Goal: Task Accomplishment & Management: Manage account settings

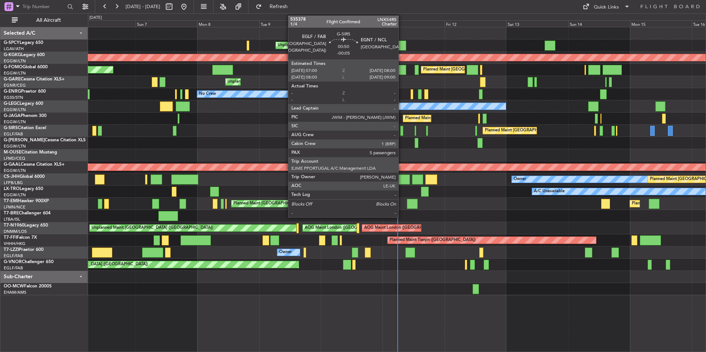
click at [402, 134] on div at bounding box center [401, 131] width 3 height 10
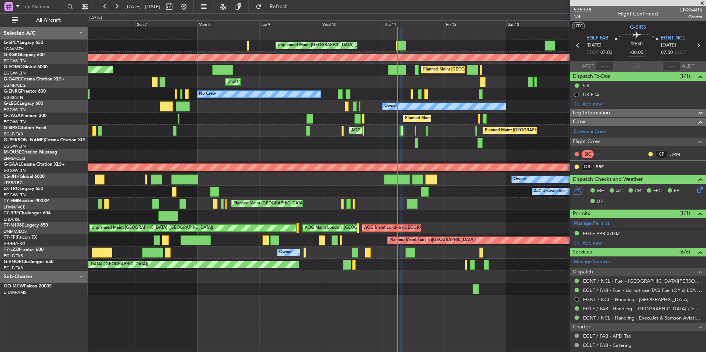
click at [701, 2] on span at bounding box center [702, 3] width 7 height 7
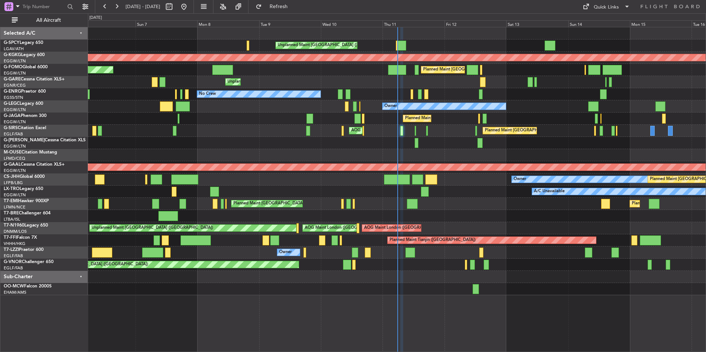
type input "0"
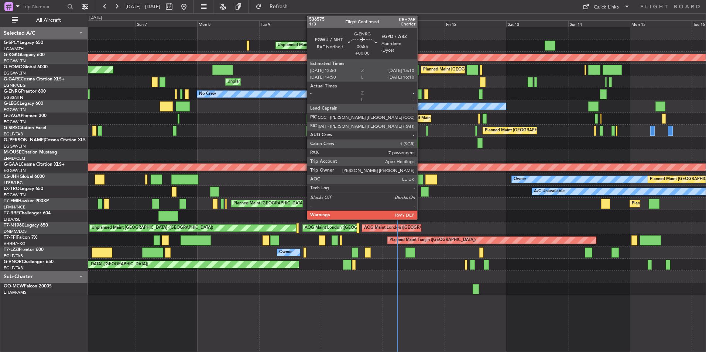
click at [421, 95] on div at bounding box center [420, 94] width 4 height 10
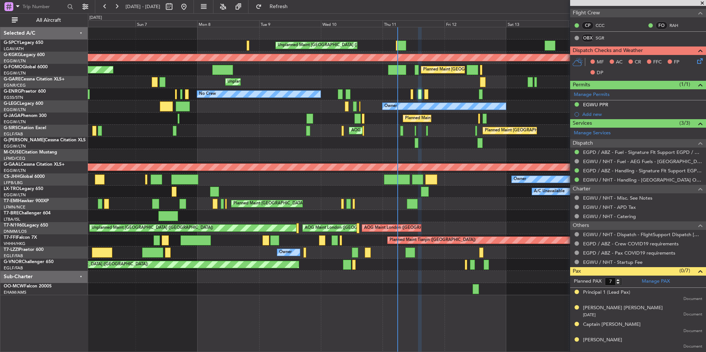
scroll to position [91, 0]
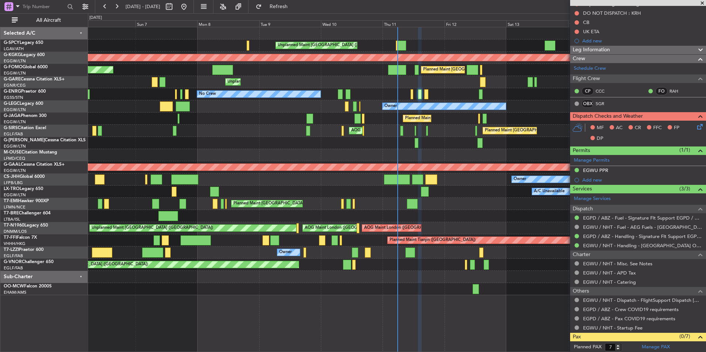
click at [702, 4] on span at bounding box center [702, 3] width 7 height 7
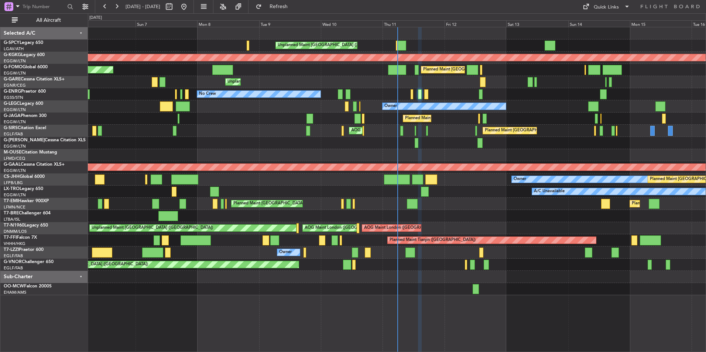
type input "0"
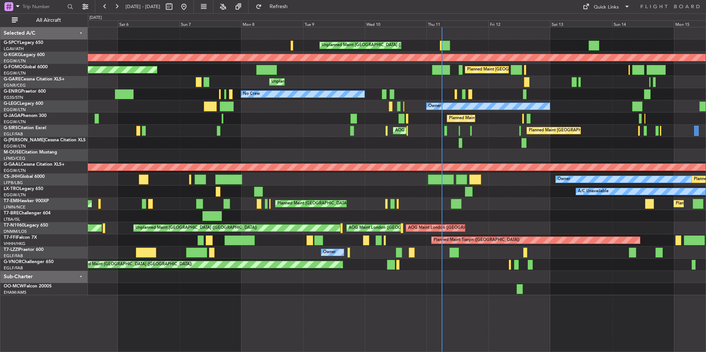
click at [361, 194] on div "A/C Unavailable" at bounding box center [397, 192] width 618 height 12
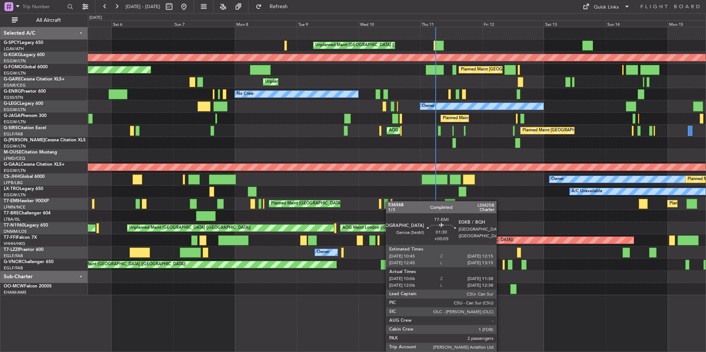
click at [386, 200] on div "Unplanned Maint [GEOGRAPHIC_DATA] ([PERSON_NAME] Intl) AOG Maint [GEOGRAPHIC_DA…" at bounding box center [397, 161] width 618 height 268
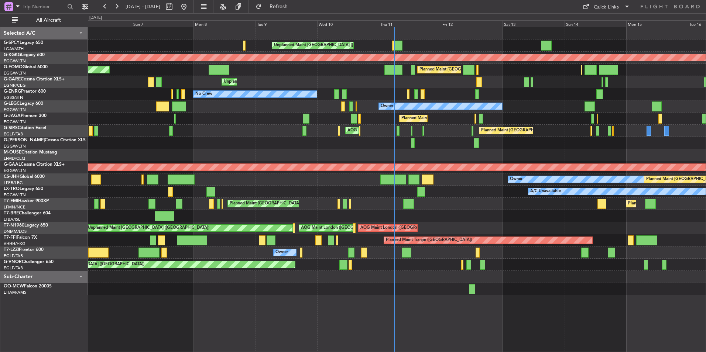
click at [434, 196] on div "Unplanned Maint [GEOGRAPHIC_DATA] ([PERSON_NAME] Intl) AOG Maint [GEOGRAPHIC_DA…" at bounding box center [397, 161] width 618 height 268
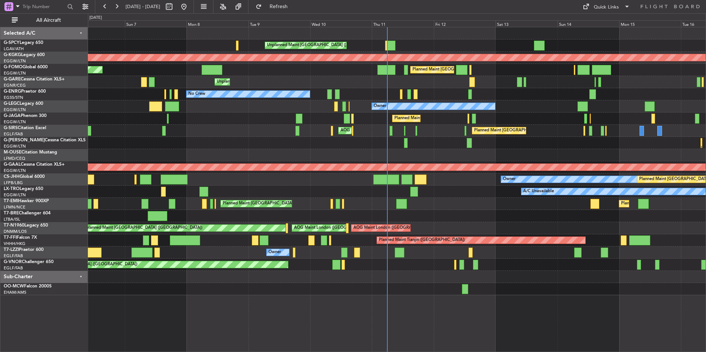
click at [458, 201] on div "Unplanned Maint [GEOGRAPHIC_DATA] ([PERSON_NAME] Intl) AOG Maint [GEOGRAPHIC_DA…" at bounding box center [397, 161] width 618 height 268
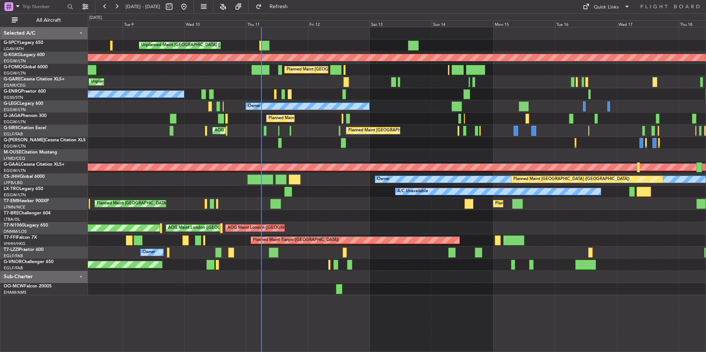
click at [480, 270] on div "Unplanned Maint [GEOGRAPHIC_DATA] ([PERSON_NAME] Intl) AOG Maint [GEOGRAPHIC_DA…" at bounding box center [397, 161] width 618 height 268
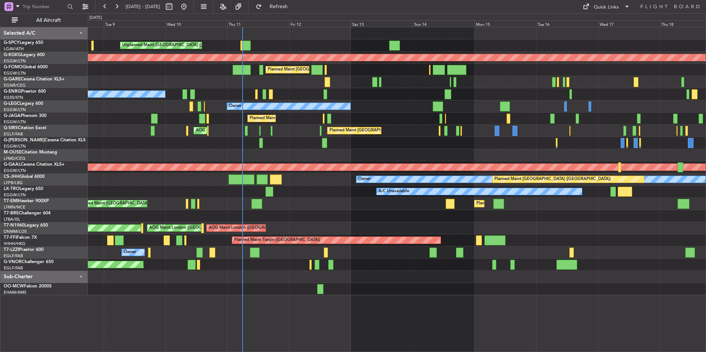
click at [587, 250] on div "Owner" at bounding box center [397, 253] width 618 height 12
click at [425, 238] on div "Unplanned Maint [GEOGRAPHIC_DATA] ([PERSON_NAME] Intl) AOG Maint [GEOGRAPHIC_DA…" at bounding box center [397, 161] width 618 height 268
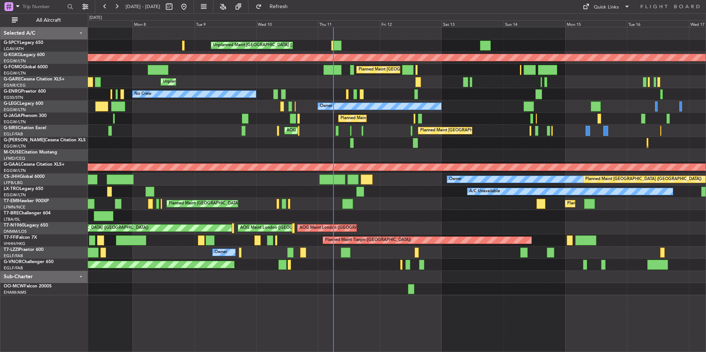
click at [375, 267] on div "Planned Maint [GEOGRAPHIC_DATA] ([GEOGRAPHIC_DATA])" at bounding box center [397, 265] width 618 height 12
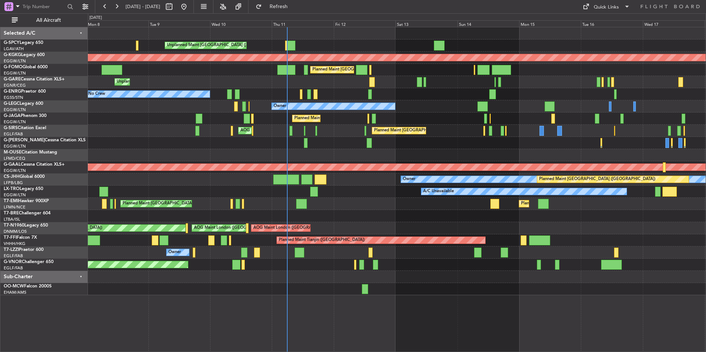
click at [377, 196] on div "A/C Unavailable" at bounding box center [397, 192] width 618 height 12
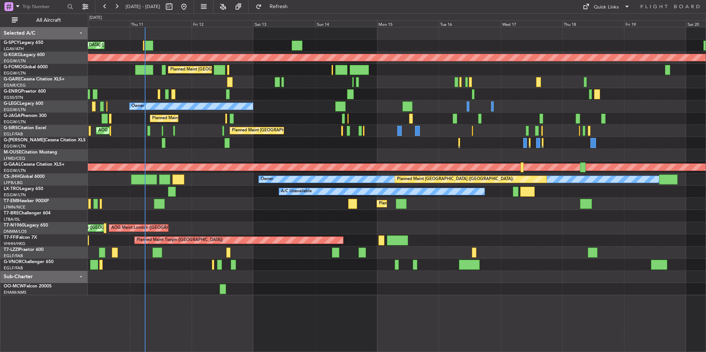
click at [382, 256] on div "Owner" at bounding box center [397, 253] width 618 height 12
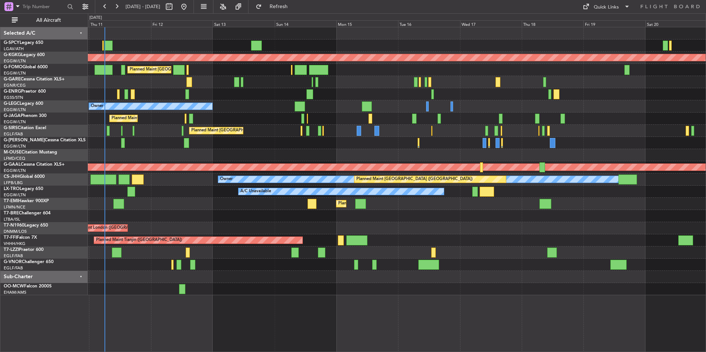
click at [171, 129] on div "Planned Maint London (Farnborough) AOG Maint Kemble" at bounding box center [397, 131] width 618 height 12
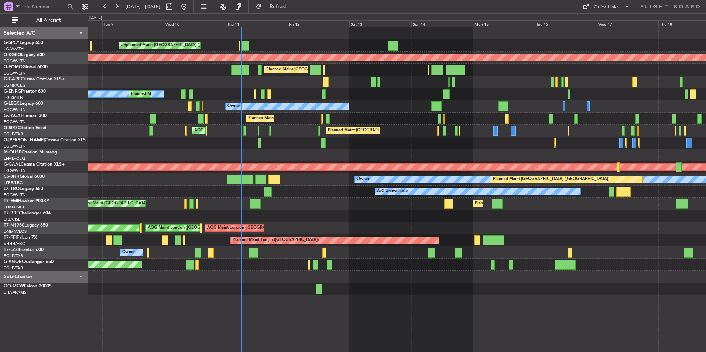
click at [414, 138] on div "Unplanned Maint Athens (Eleftherios Venizelos Intl) AOG Maint Istanbul (Ataturk…" at bounding box center [397, 161] width 618 height 268
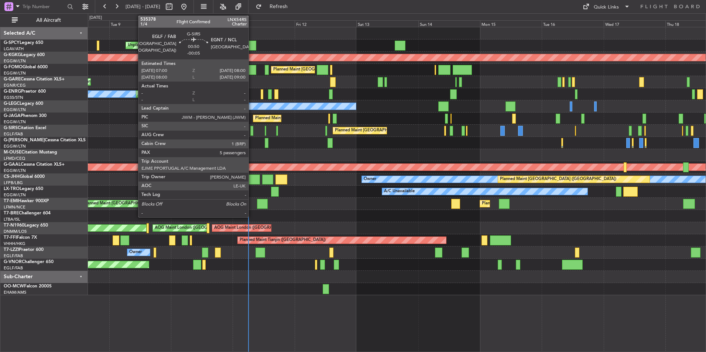
click at [252, 131] on div at bounding box center [251, 131] width 3 height 10
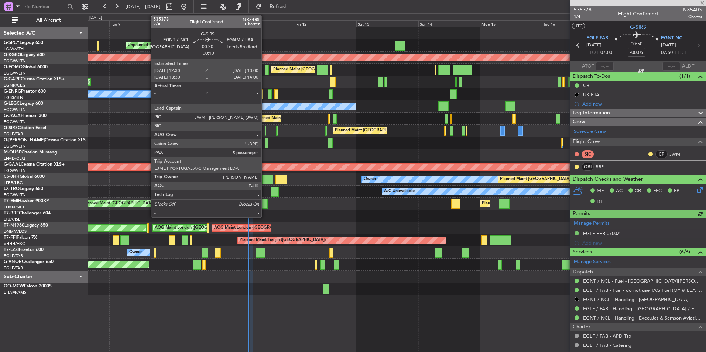
click at [265, 131] on div at bounding box center [265, 131] width 1 height 10
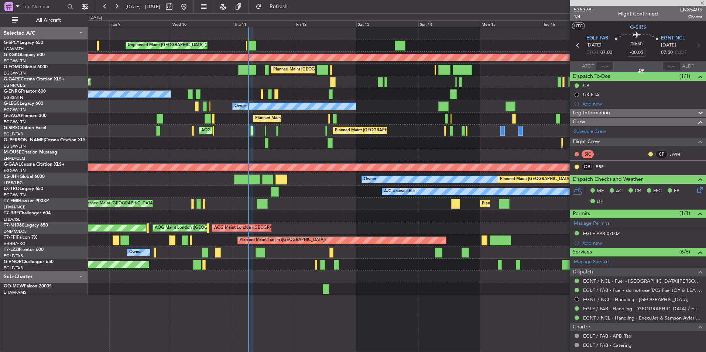
type input "-00:10"
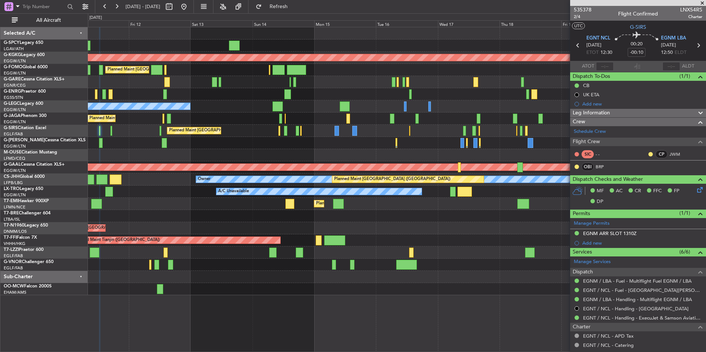
click at [170, 136] on div "Unplanned Maint Athens (Eleftherios Venizelos Intl) AOG Maint Istanbul (Ataturk…" at bounding box center [397, 161] width 618 height 268
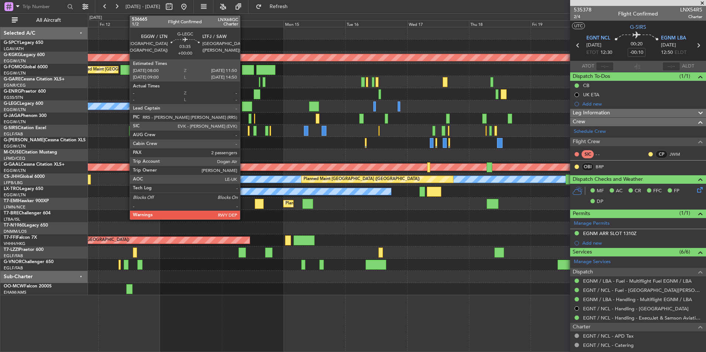
click at [243, 104] on div at bounding box center [247, 107] width 10 height 10
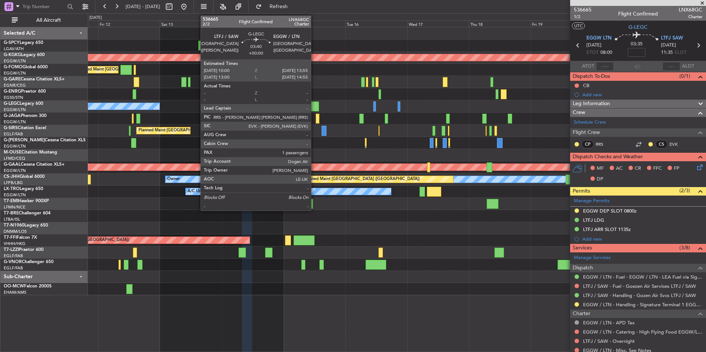
click at [314, 105] on div at bounding box center [314, 107] width 10 height 10
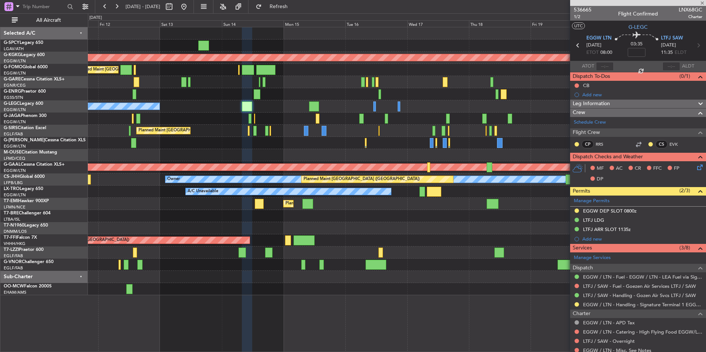
type input "1"
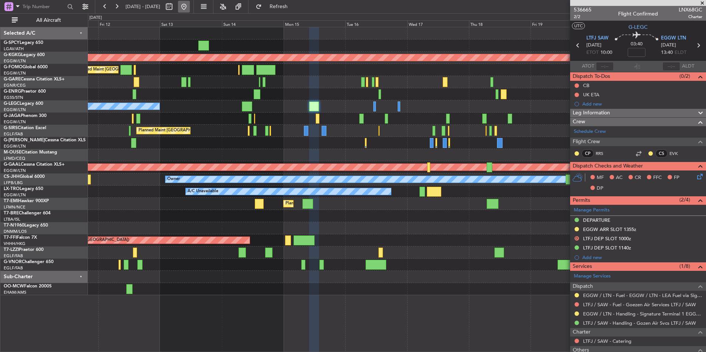
click at [190, 7] on button at bounding box center [184, 7] width 12 height 12
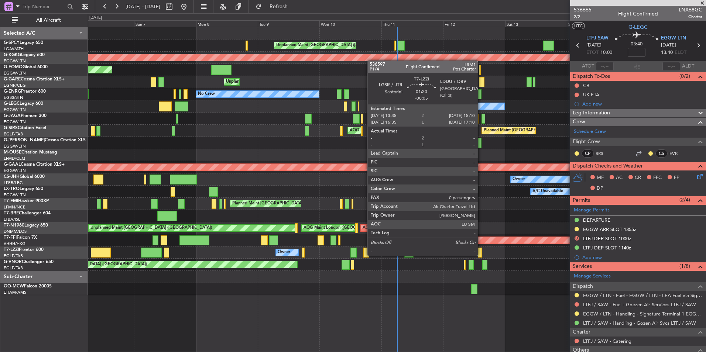
click at [481, 255] on div at bounding box center [480, 253] width 4 height 10
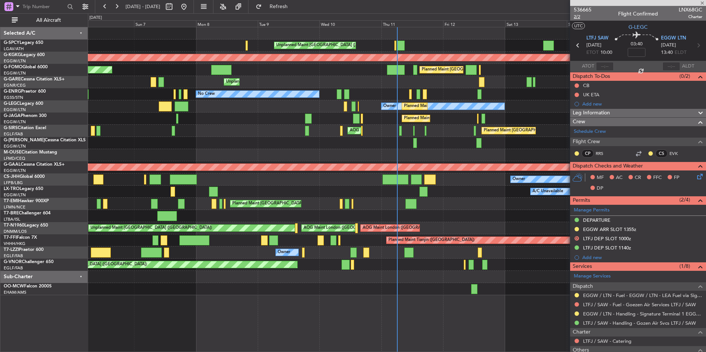
type input "-00:05"
type input "0"
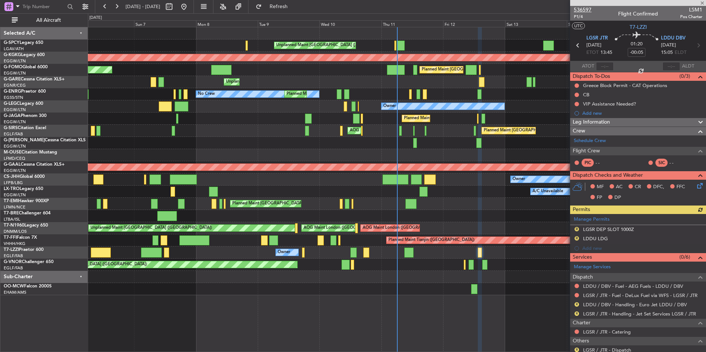
click at [588, 11] on span "536597" at bounding box center [583, 10] width 18 height 8
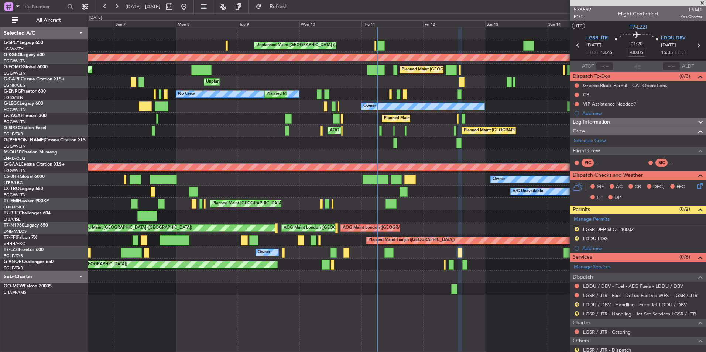
click at [295, 132] on div "Unplanned Maint Athens (Eleftherios Venizelos Intl) AOG Maint Istanbul (Ataturk…" at bounding box center [397, 161] width 618 height 268
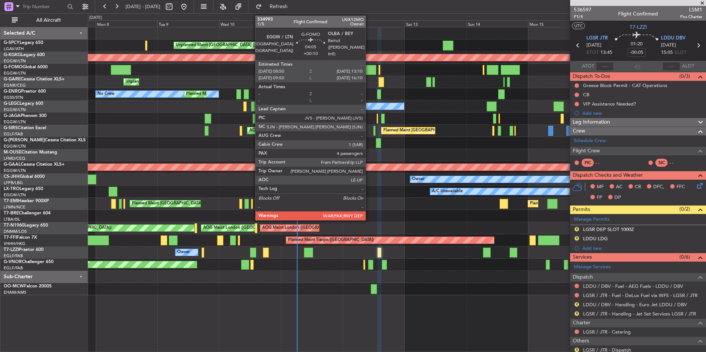
click at [369, 68] on div at bounding box center [370, 70] width 11 height 10
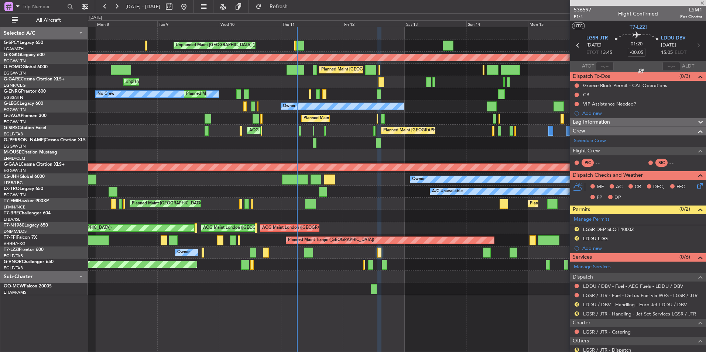
type input "+00:10"
type input "4"
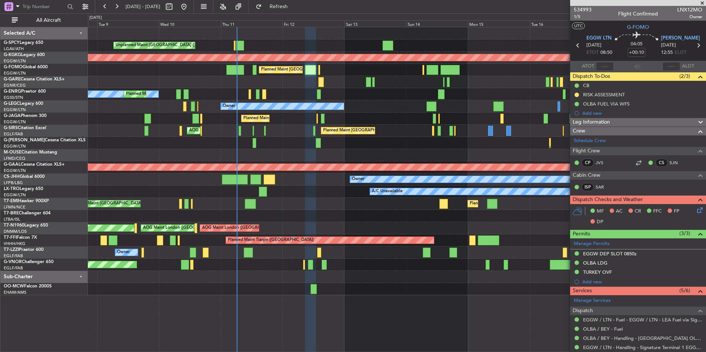
click at [237, 155] on div "Unplanned Maint Athens (Eleftherios Venizelos Intl) AOG Maint Istanbul (Ataturk…" at bounding box center [397, 161] width 618 height 268
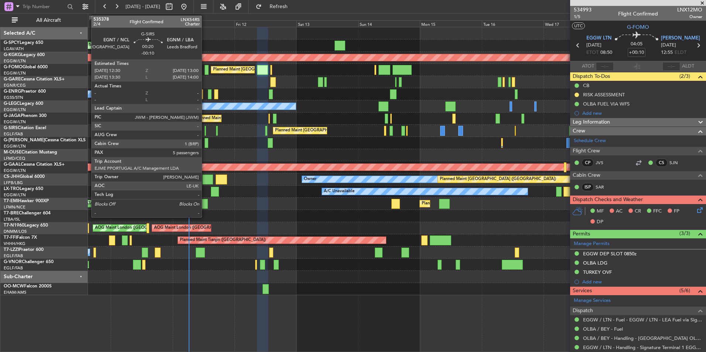
click at [205, 132] on div at bounding box center [205, 131] width 1 height 10
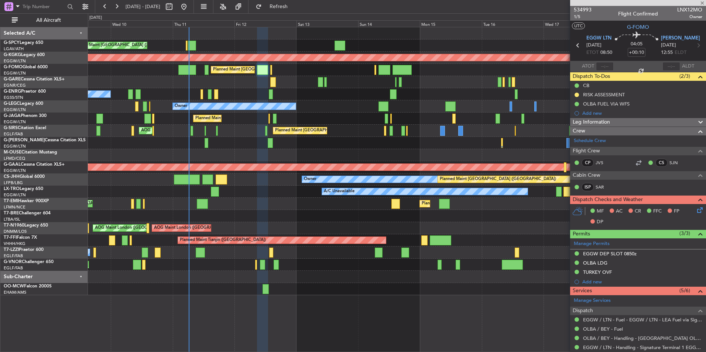
type input "-00:10"
type input "5"
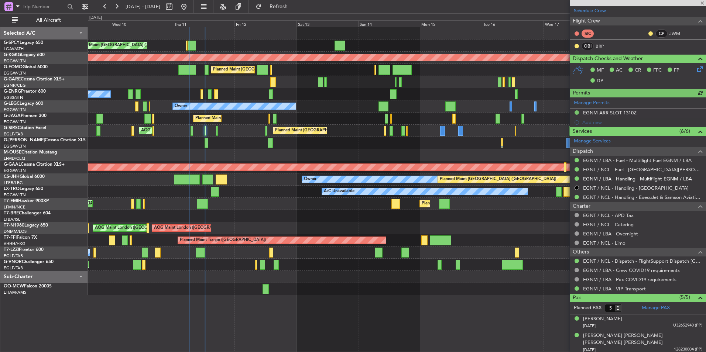
scroll to position [166, 0]
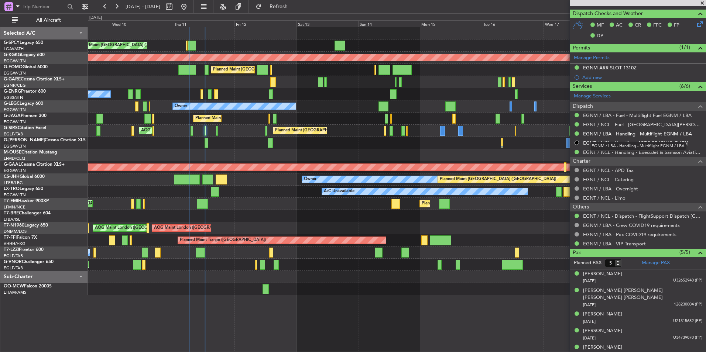
click at [646, 135] on link "EGNM / LBA - Handling - Multiflight EGNM / LBA" at bounding box center [637, 134] width 109 height 6
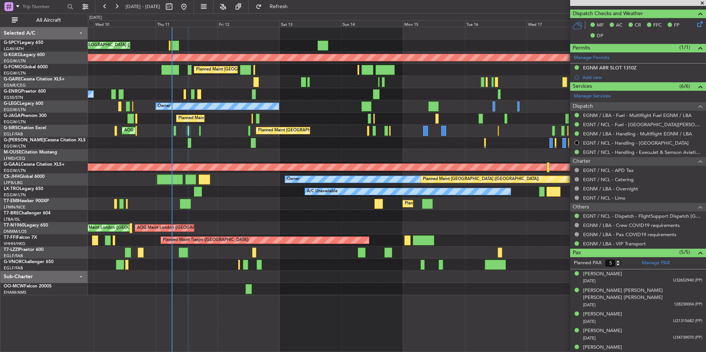
click at [209, 146] on div at bounding box center [397, 143] width 618 height 12
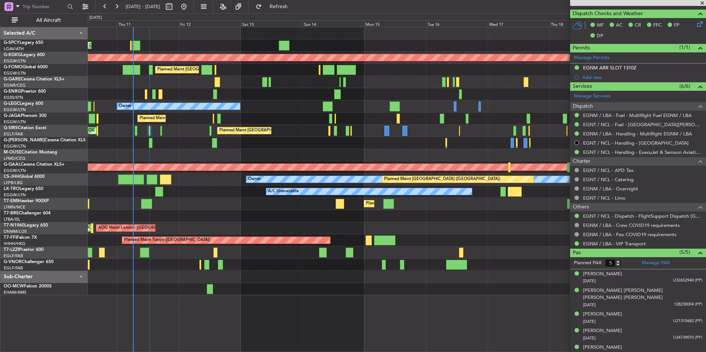
click at [333, 158] on div at bounding box center [397, 155] width 618 height 12
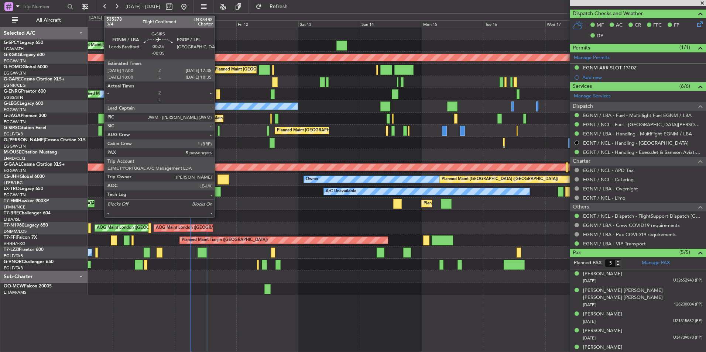
click at [218, 131] on div at bounding box center [219, 131] width 2 height 10
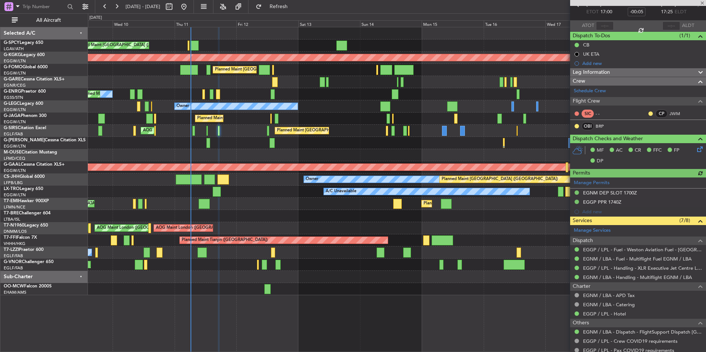
scroll to position [74, 0]
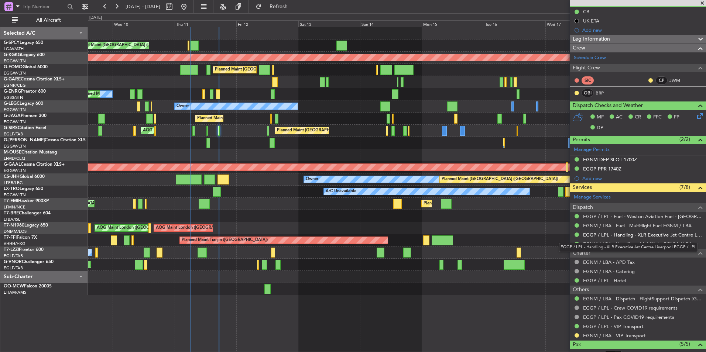
click at [657, 235] on link "EGGP / LPL - Handling - XLR Executive Jet Centre Liverpool EGGP / LPL" at bounding box center [642, 235] width 119 height 6
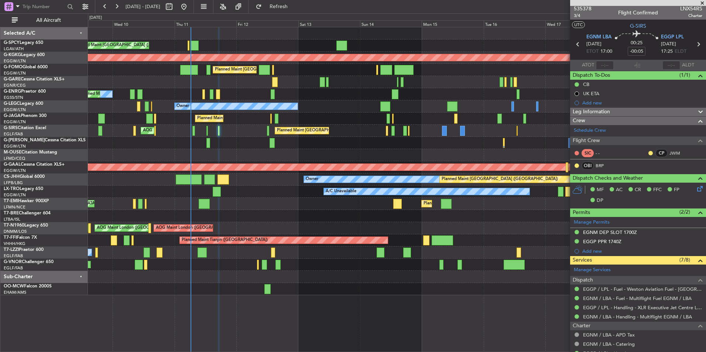
scroll to position [0, 0]
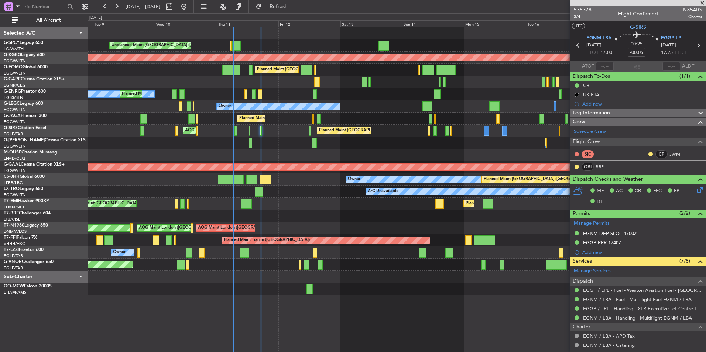
click at [462, 125] on div "Planned Maint London (Farnborough) AOG Maint Kemble" at bounding box center [397, 131] width 618 height 12
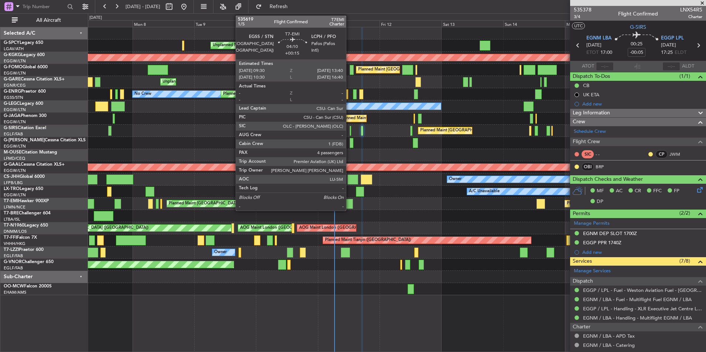
click at [349, 205] on div at bounding box center [347, 204] width 11 height 10
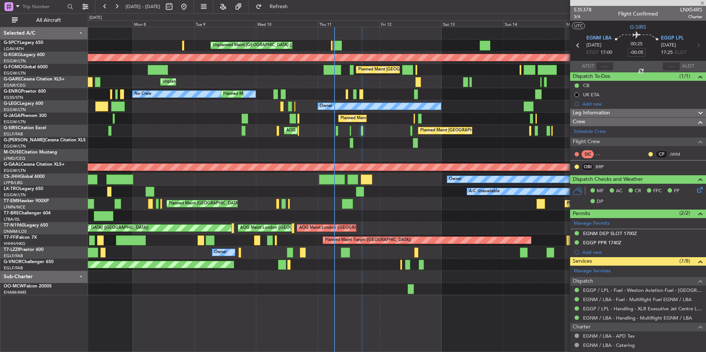
type input "+00:15"
type input "4"
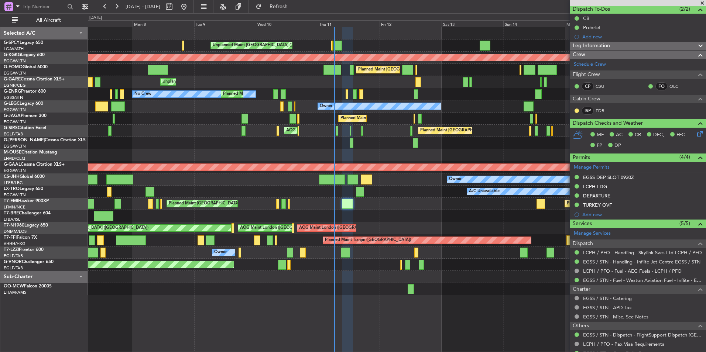
scroll to position [74, 0]
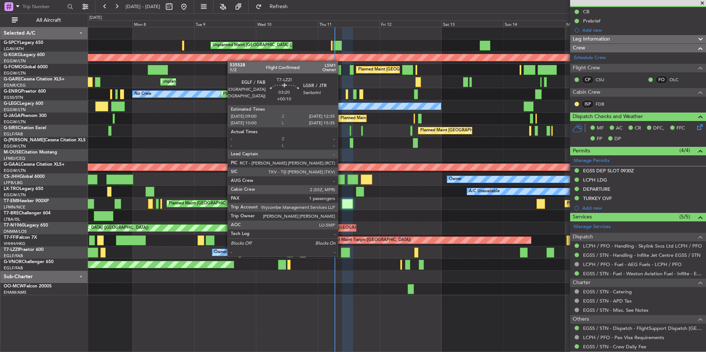
click at [341, 256] on div at bounding box center [345, 253] width 9 height 10
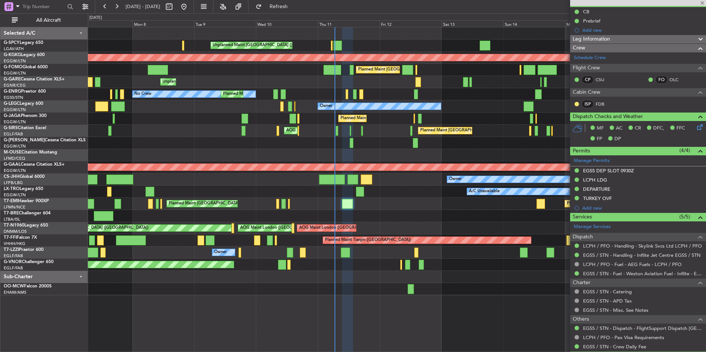
type input "+00:10"
type input "1"
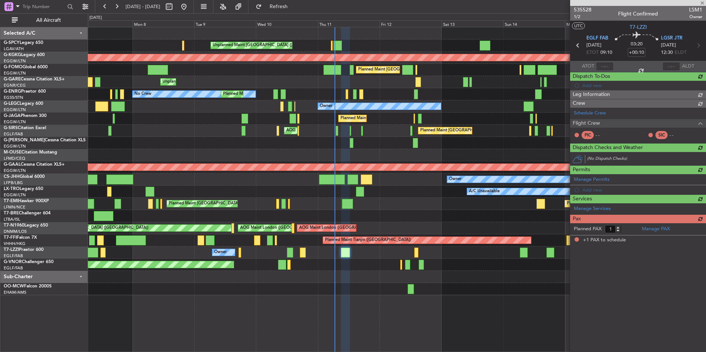
scroll to position [0, 0]
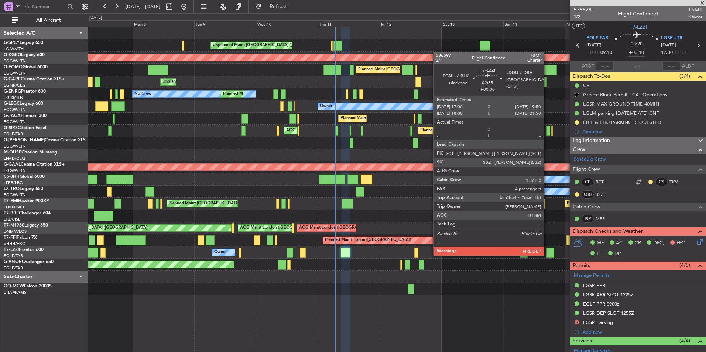
click at [547, 255] on div at bounding box center [550, 253] width 7 height 10
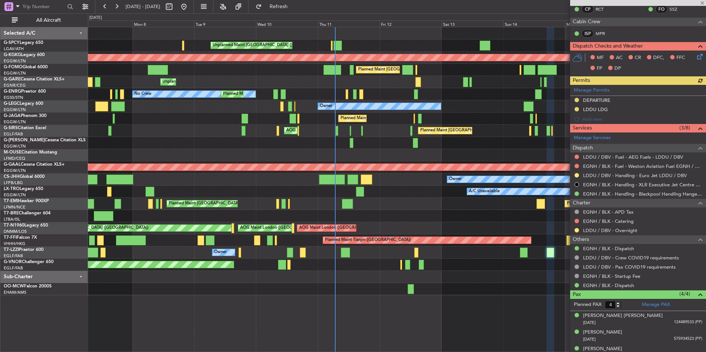
scroll to position [148, 0]
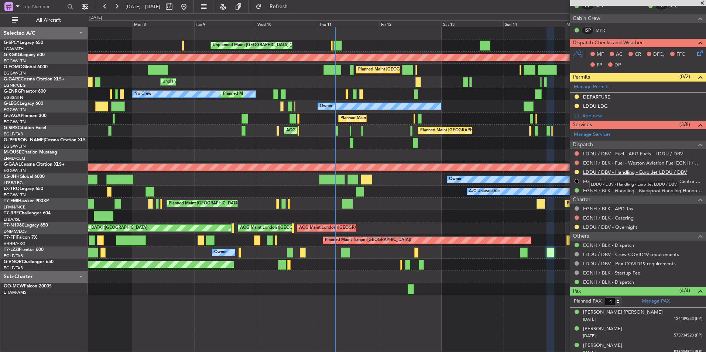
click at [650, 173] on link "LDDU / DBV - Handling - Euro Jet LDDU / DBV" at bounding box center [635, 172] width 104 height 6
click at [403, 294] on div at bounding box center [397, 289] width 618 height 12
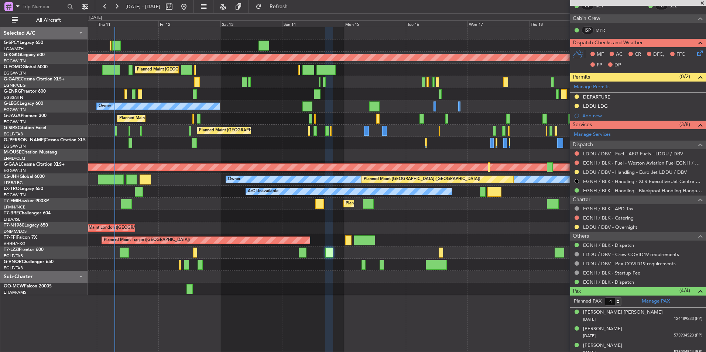
click at [208, 143] on div at bounding box center [397, 143] width 618 height 12
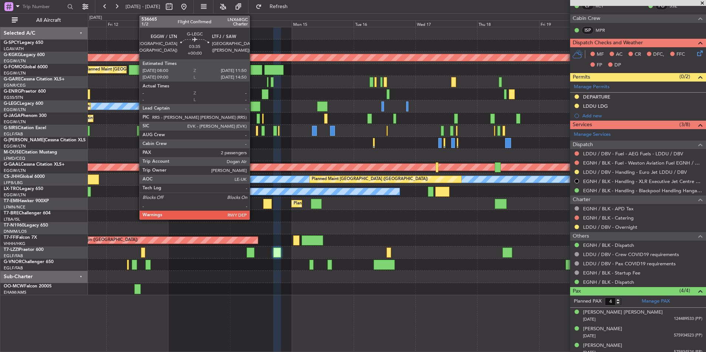
click at [253, 103] on div at bounding box center [255, 107] width 10 height 10
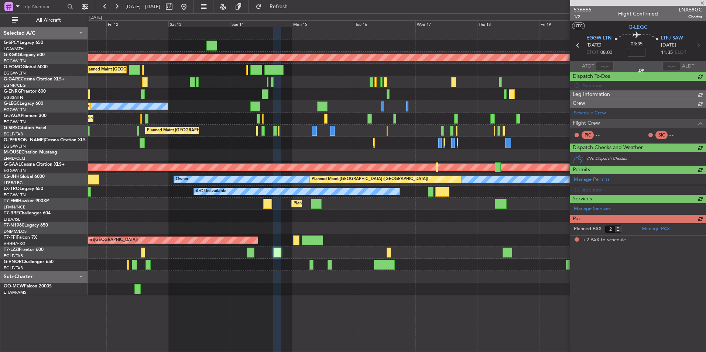
scroll to position [0, 0]
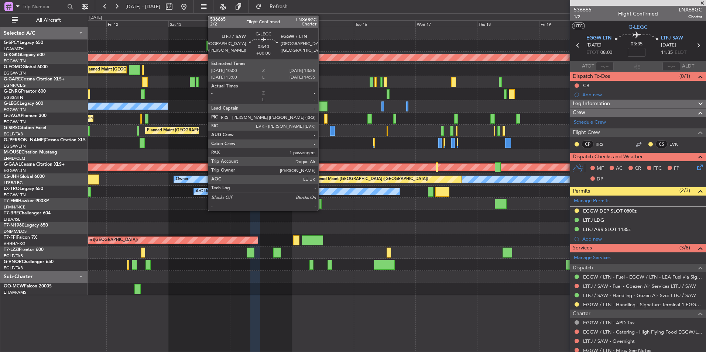
click at [322, 103] on div at bounding box center [322, 107] width 10 height 10
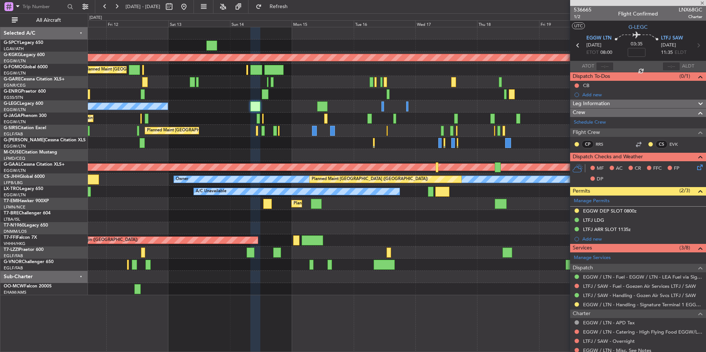
type input "1"
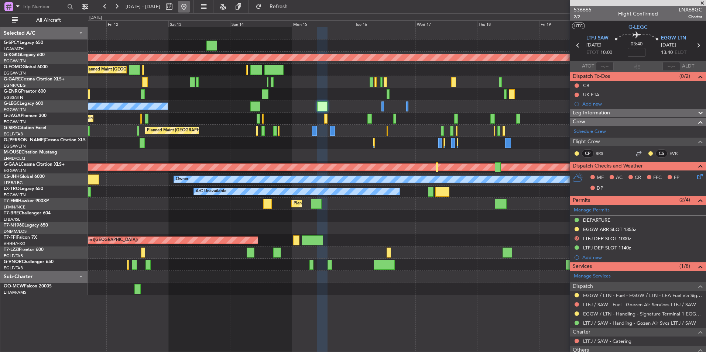
click at [190, 4] on button at bounding box center [184, 7] width 12 height 12
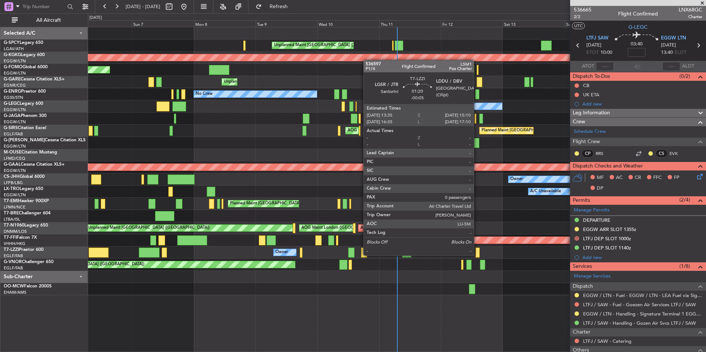
click at [477, 255] on div at bounding box center [478, 253] width 4 height 10
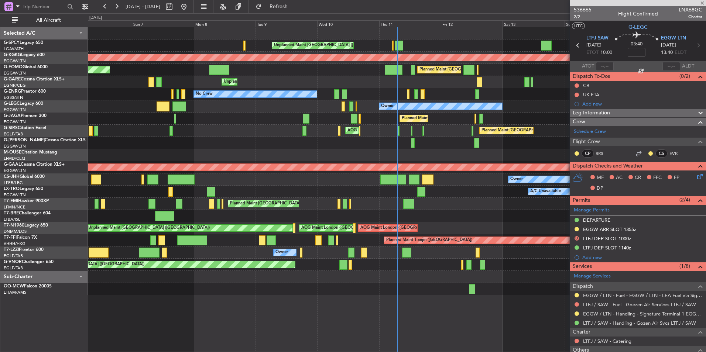
type input "-00:05"
type input "0"
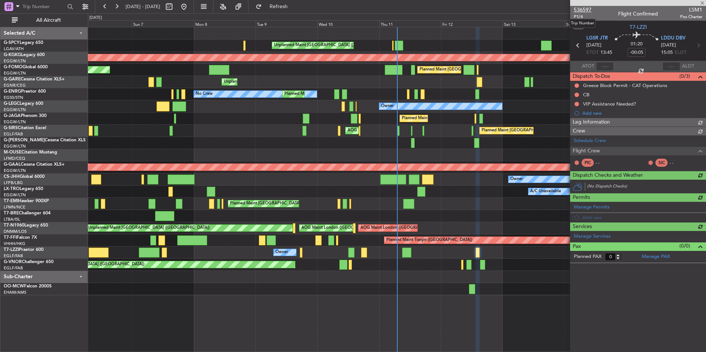
click at [581, 9] on span "536597" at bounding box center [583, 10] width 18 height 8
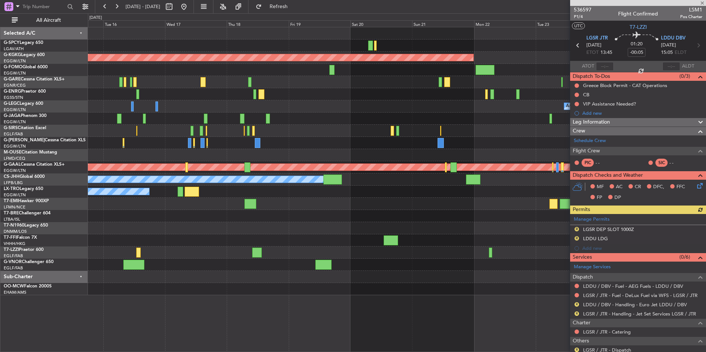
click at [132, 115] on div "AOG Maint Istanbul (Ataturk) A/C Unavailable London (Luton) Planned Maint Londo…" at bounding box center [397, 161] width 618 height 268
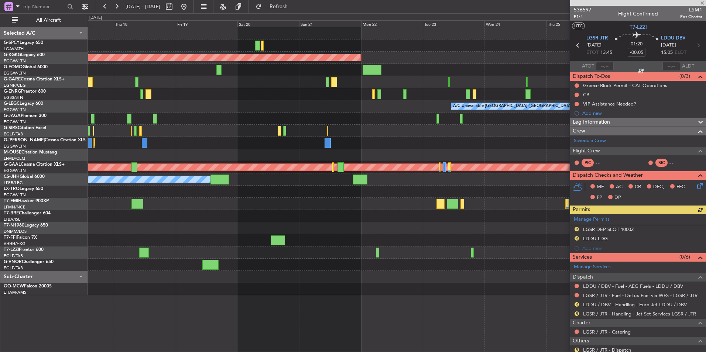
click at [235, 121] on div "AOG Maint Istanbul (Ataturk) A/C Unavailable London (Luton) Planned Maint Dusse…" at bounding box center [397, 161] width 618 height 268
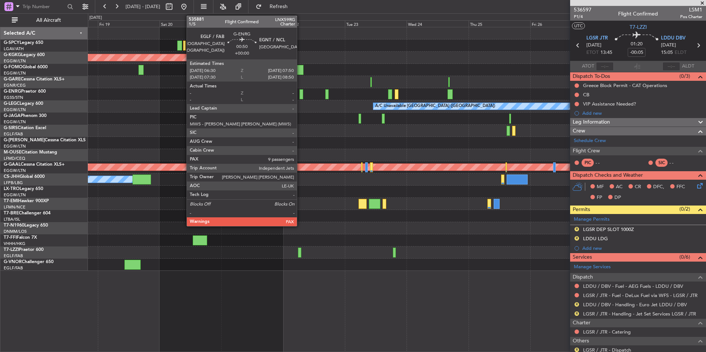
click at [300, 95] on div at bounding box center [302, 94] width 4 height 10
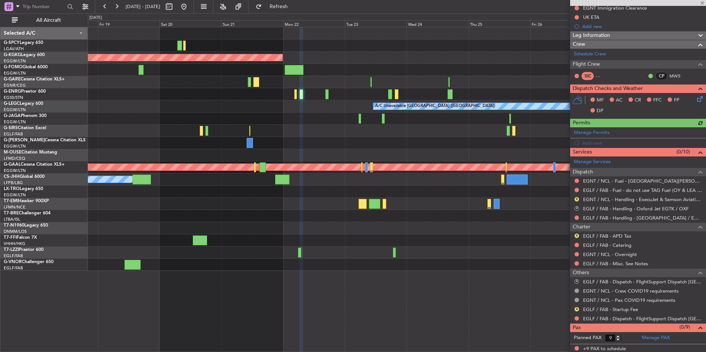
scroll to position [88, 0]
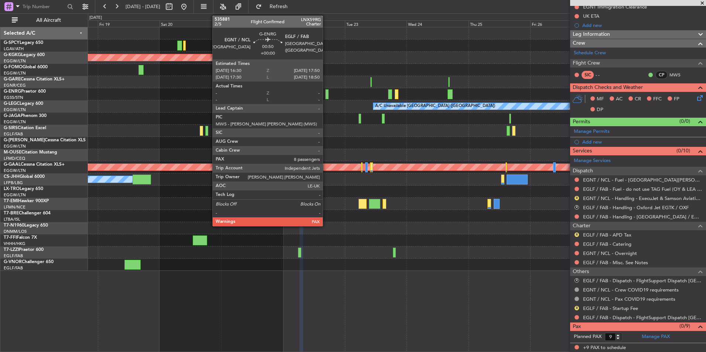
click at [326, 91] on div at bounding box center [327, 94] width 4 height 10
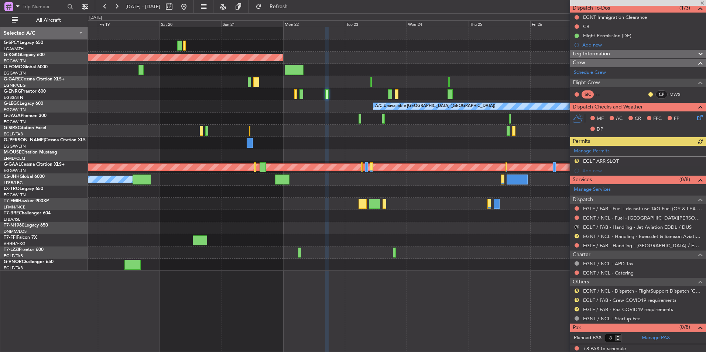
scroll to position [69, 0]
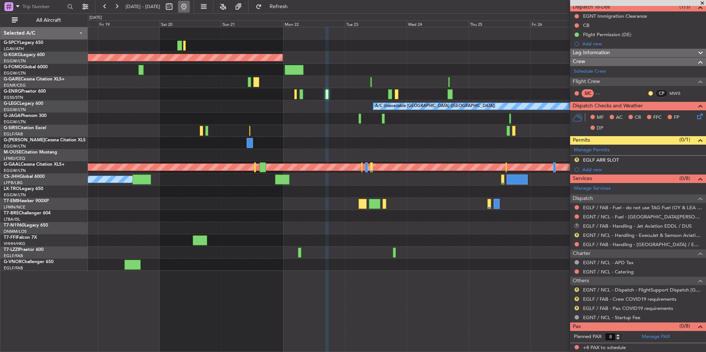
click at [190, 9] on button at bounding box center [184, 7] width 12 height 12
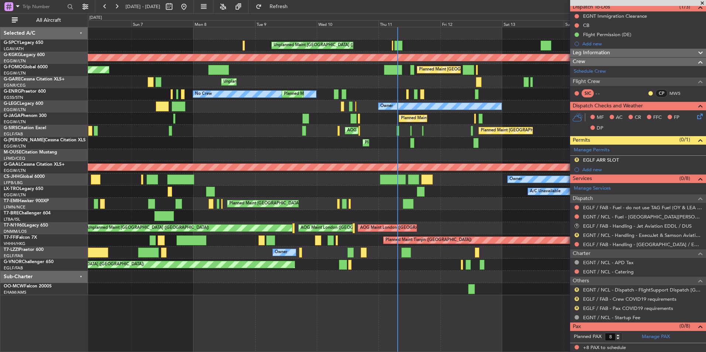
click at [702, 3] on span at bounding box center [702, 3] width 7 height 7
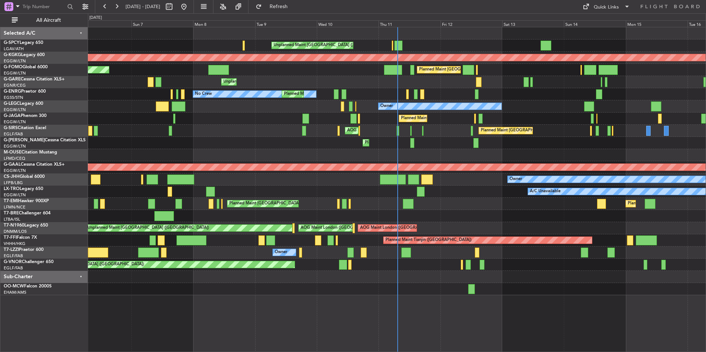
type input "0"
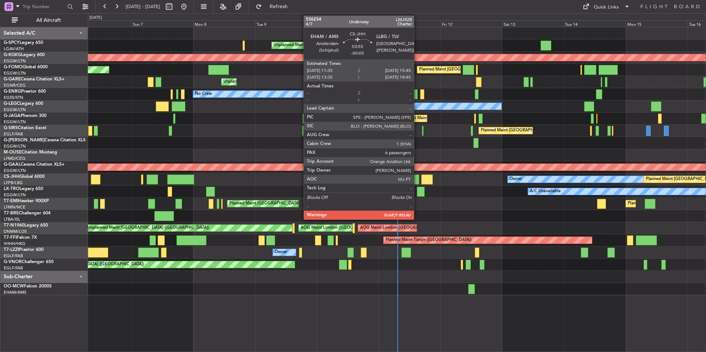
click at [417, 182] on div at bounding box center [413, 180] width 11 height 10
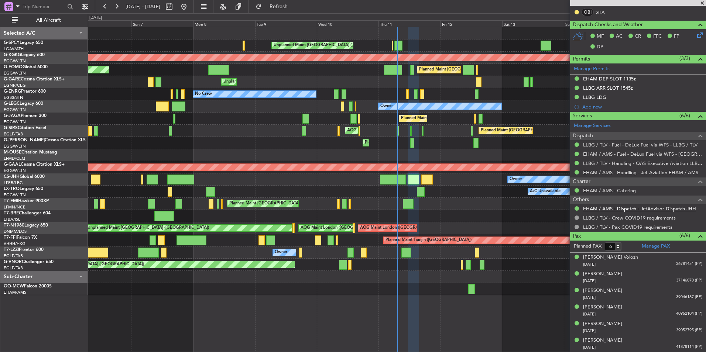
scroll to position [81, 0]
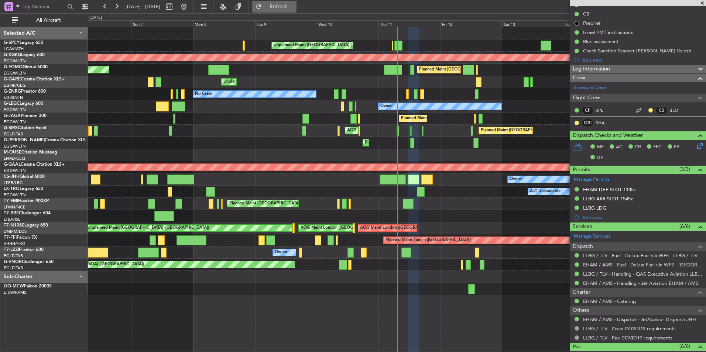
click at [297, 10] on button "Refresh" at bounding box center [274, 7] width 44 height 12
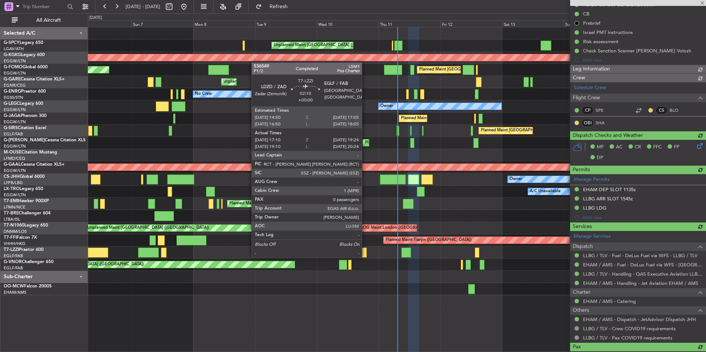
click at [396, 279] on div at bounding box center [397, 277] width 618 height 12
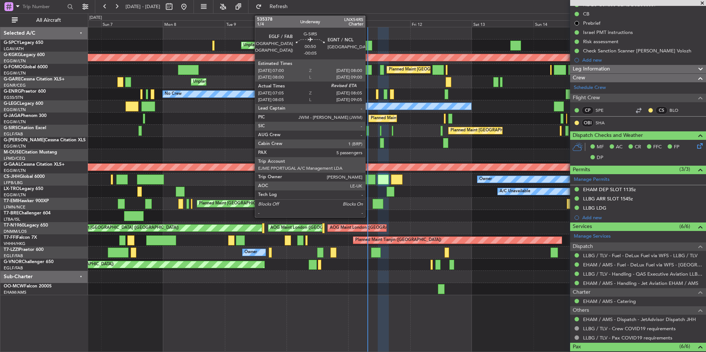
click at [369, 133] on div at bounding box center [367, 131] width 3 height 10
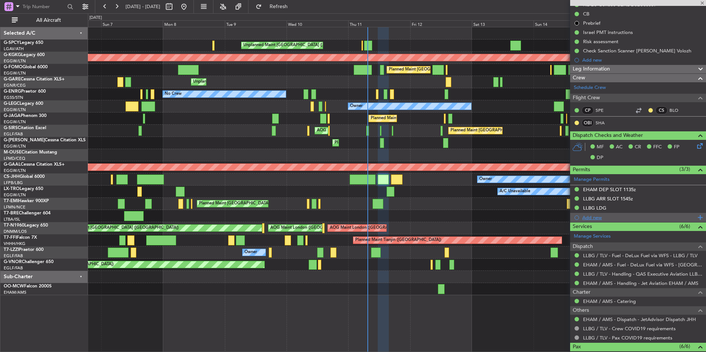
type input "07:05"
type input "5"
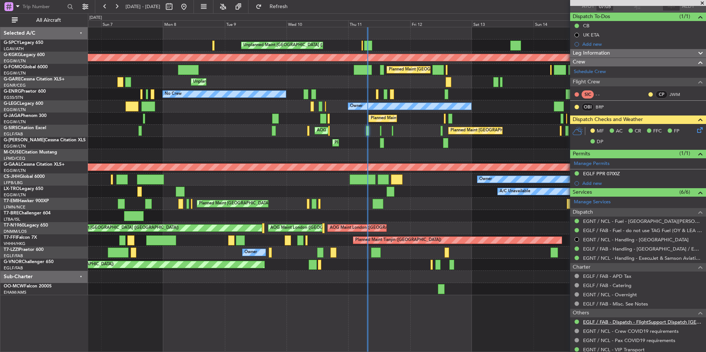
scroll to position [0, 0]
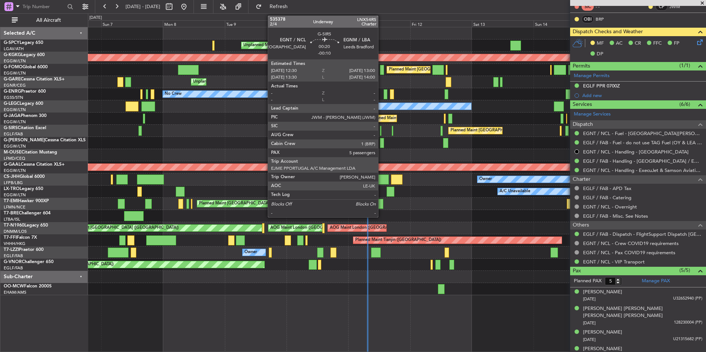
click at [382, 133] on div at bounding box center [380, 131] width 1 height 10
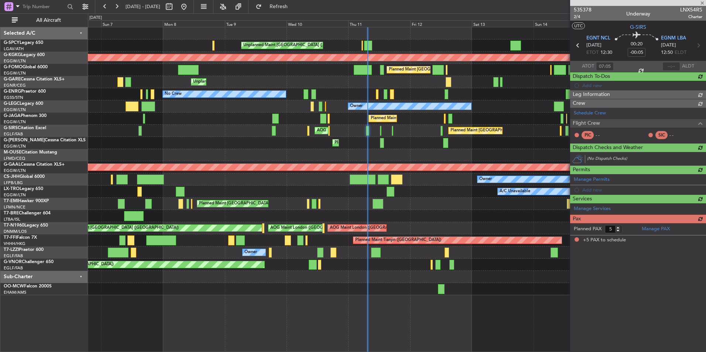
type input "-00:10"
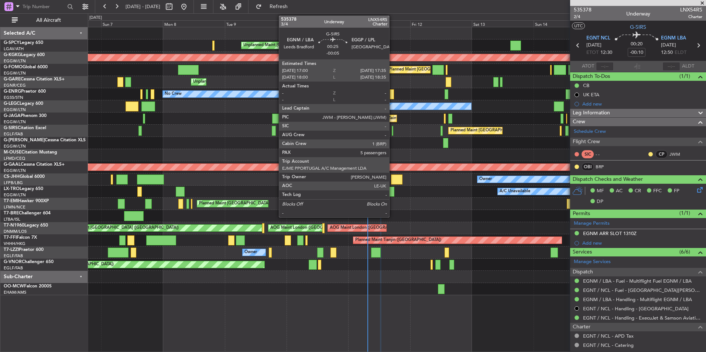
click at [393, 132] on div at bounding box center [393, 131] width 2 height 10
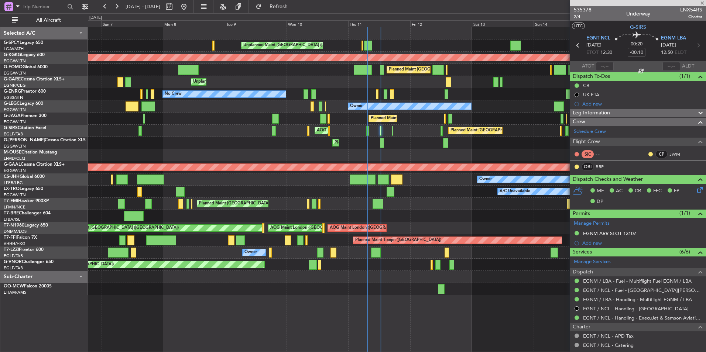
type input "-00:05"
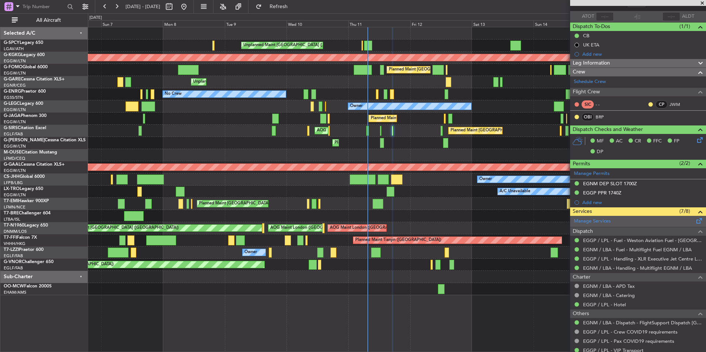
scroll to position [166, 0]
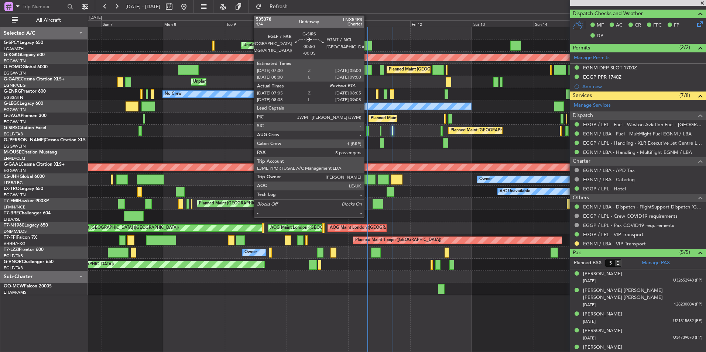
click at [367, 129] on div at bounding box center [367, 131] width 3 height 10
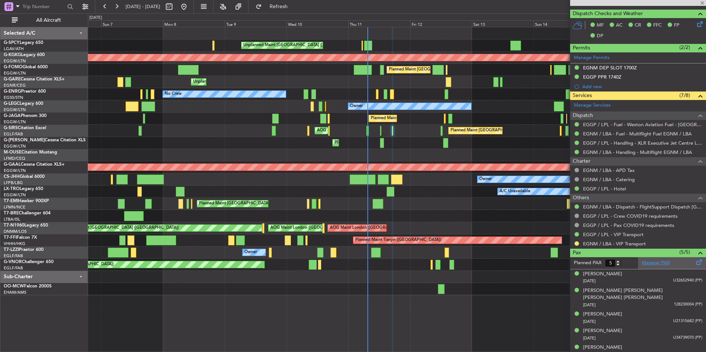
type input "07:05"
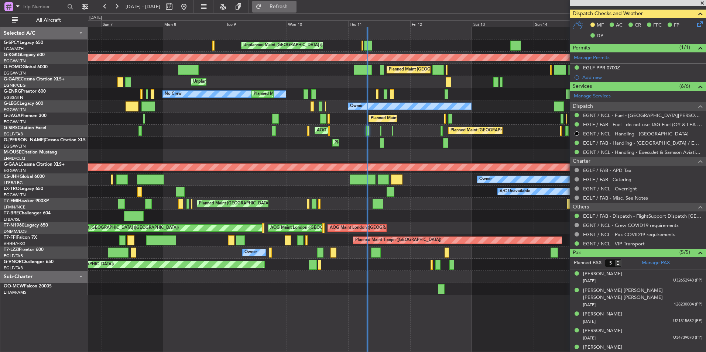
click at [297, 11] on button "Refresh" at bounding box center [274, 7] width 44 height 12
click at [190, 11] on button at bounding box center [184, 7] width 12 height 12
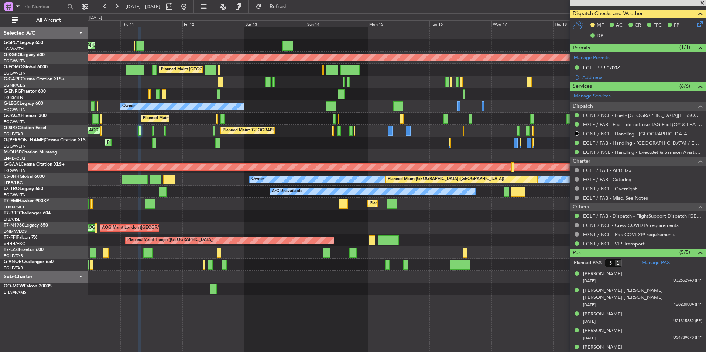
click at [209, 137] on div "Unplanned Maint Athens (Eleftherios Venizelos Intl) AOG Maint Istanbul (Ataturk…" at bounding box center [397, 161] width 618 height 268
click at [290, 4] on span "Refresh" at bounding box center [278, 6] width 31 height 5
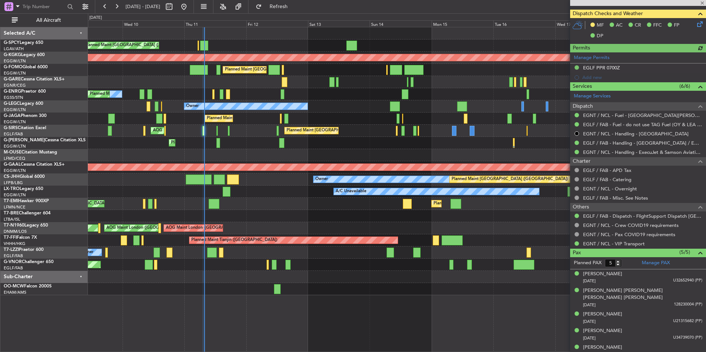
click at [216, 281] on div at bounding box center [397, 277] width 618 height 12
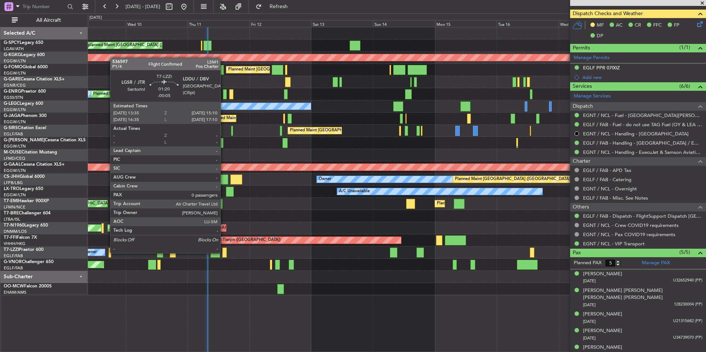
click at [224, 253] on div at bounding box center [224, 253] width 4 height 10
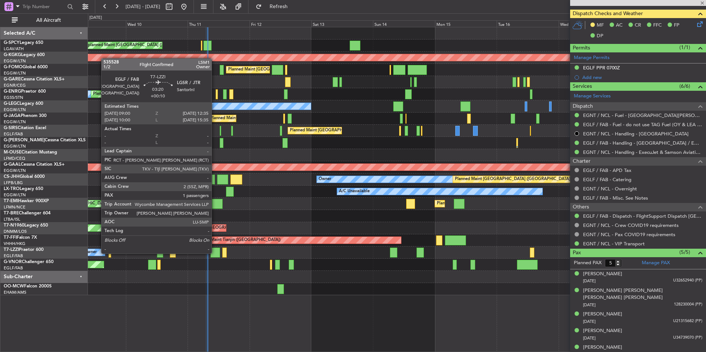
type input "0"
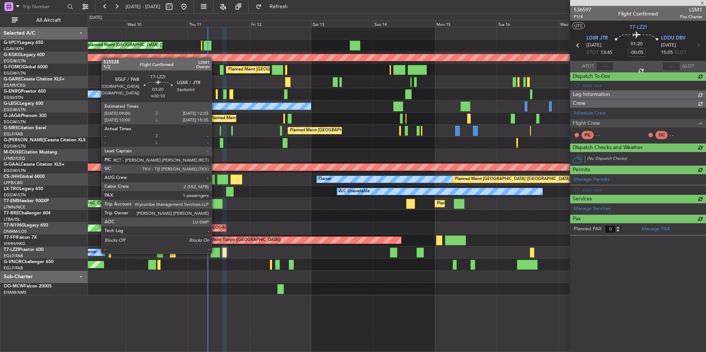
scroll to position [0, 0]
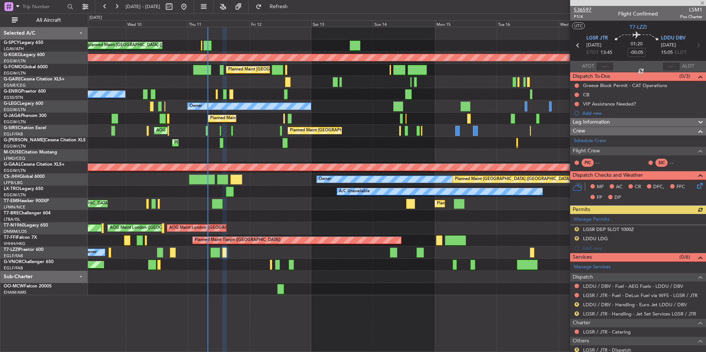
click at [578, 8] on span "536597" at bounding box center [583, 10] width 18 height 8
click at [282, 4] on button "Refresh" at bounding box center [274, 7] width 44 height 12
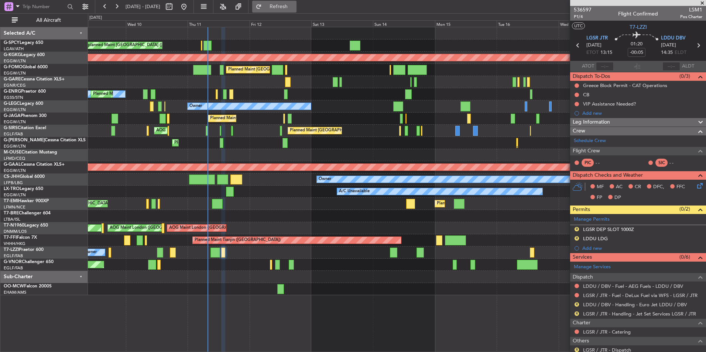
click at [294, 7] on span "Refresh" at bounding box center [278, 6] width 31 height 5
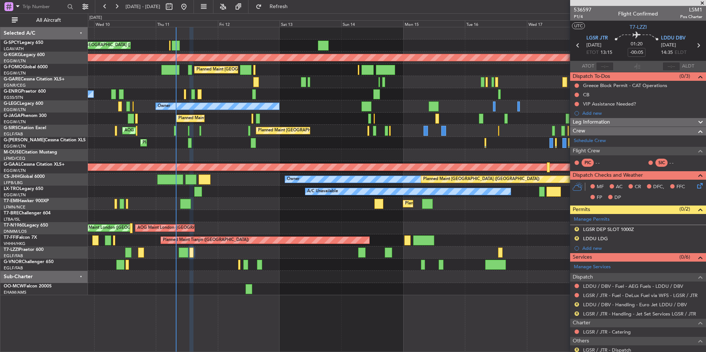
click at [307, 267] on div "Planned Maint [GEOGRAPHIC_DATA] ([GEOGRAPHIC_DATA])" at bounding box center [397, 265] width 618 height 12
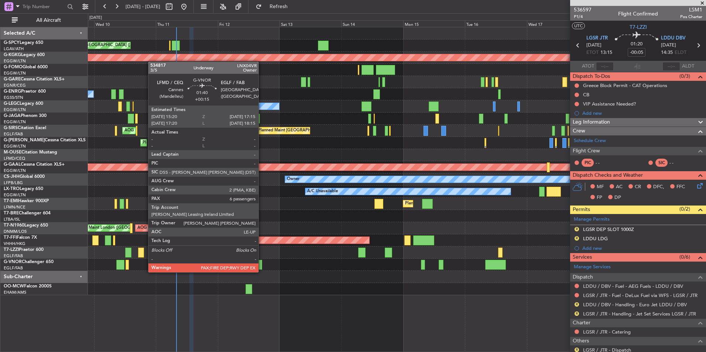
click at [262, 265] on div at bounding box center [259, 265] width 5 height 10
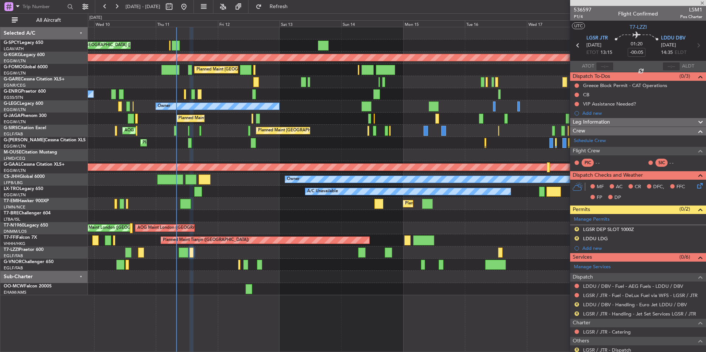
type input "+00:15"
type input "6"
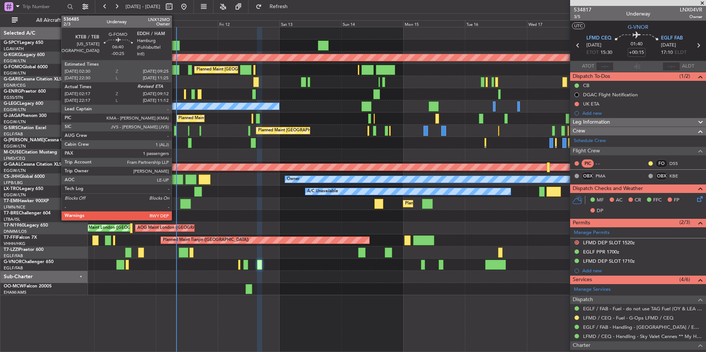
click at [175, 69] on div at bounding box center [170, 70] width 18 height 10
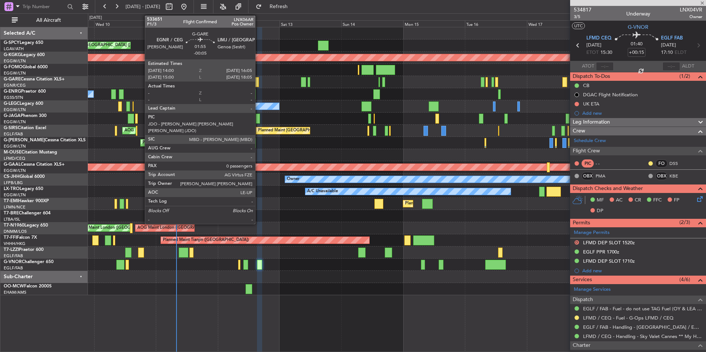
type input "-00:25"
type input "02:17"
type input "1"
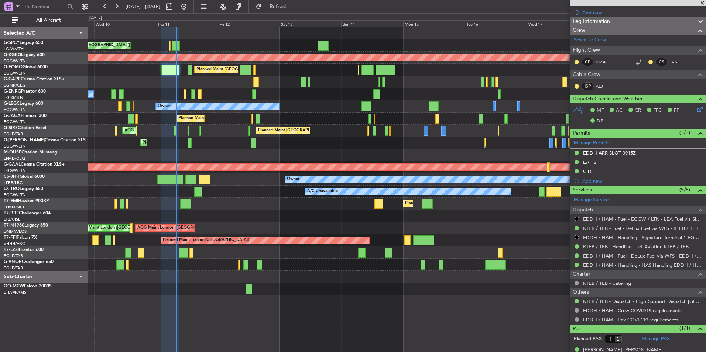
scroll to position [129, 0]
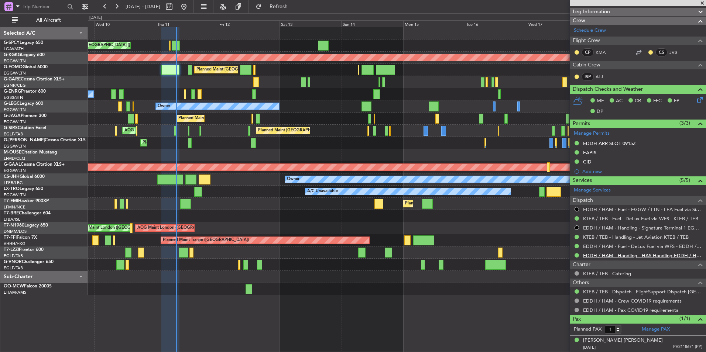
click at [633, 256] on link "EDDH / HAM - Handling - HAS Handling EDDH / HAM" at bounding box center [642, 256] width 119 height 6
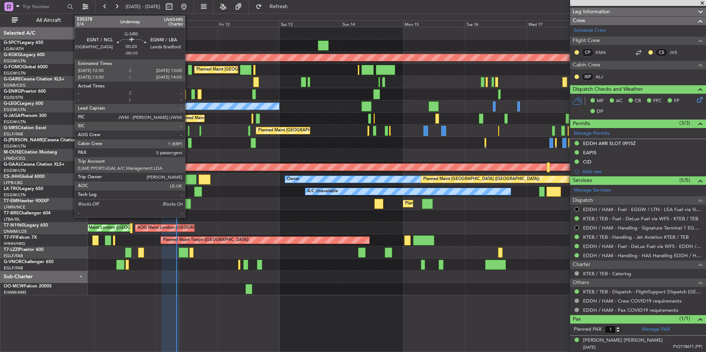
click at [188, 131] on div at bounding box center [188, 131] width 1 height 10
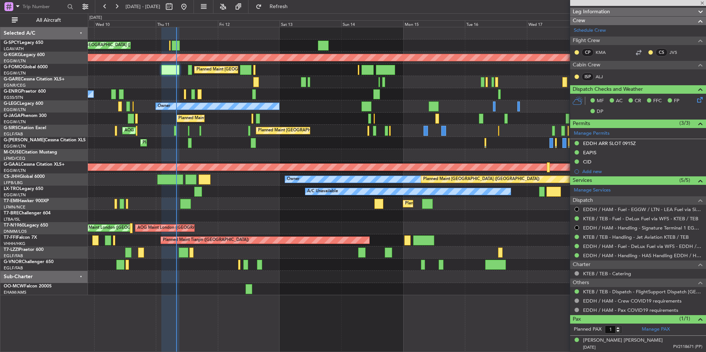
type input "-00:10"
type input "5"
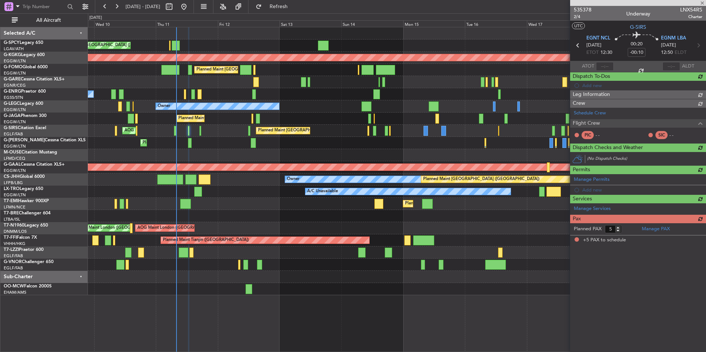
scroll to position [0, 0]
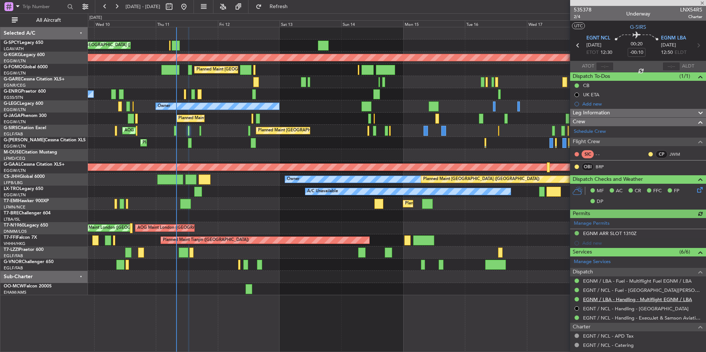
click at [655, 301] on link "EGNM / LBA - Handling - Multiflight EGNM / LBA" at bounding box center [637, 300] width 109 height 6
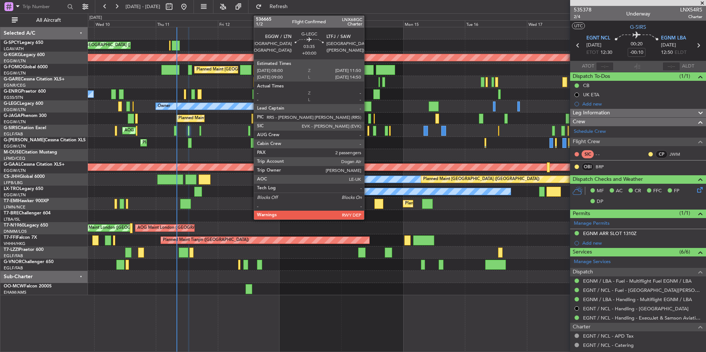
click at [367, 109] on div at bounding box center [367, 107] width 10 height 10
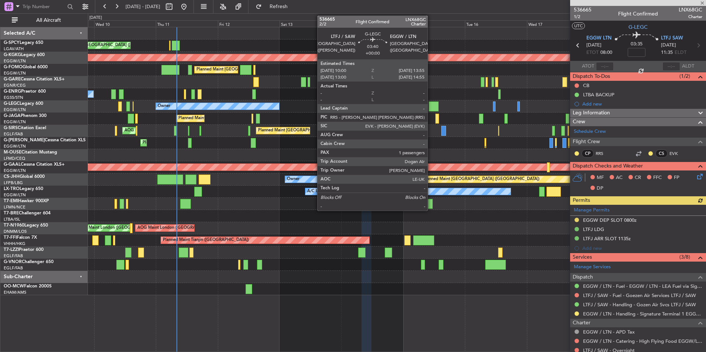
click at [431, 109] on div at bounding box center [434, 107] width 10 height 10
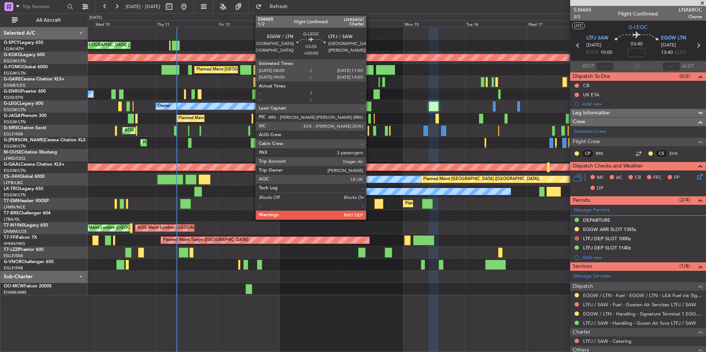
click at [369, 103] on div at bounding box center [367, 107] width 10 height 10
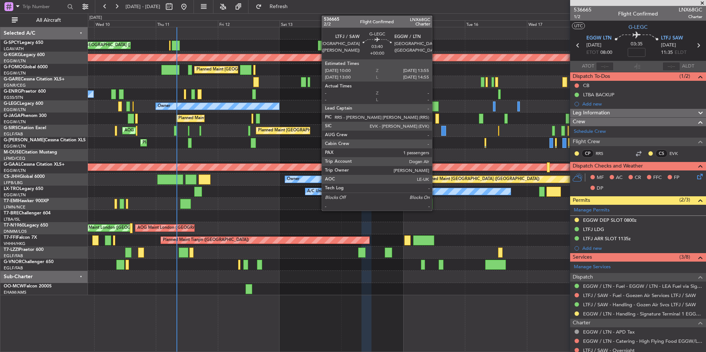
click at [435, 106] on div at bounding box center [434, 107] width 10 height 10
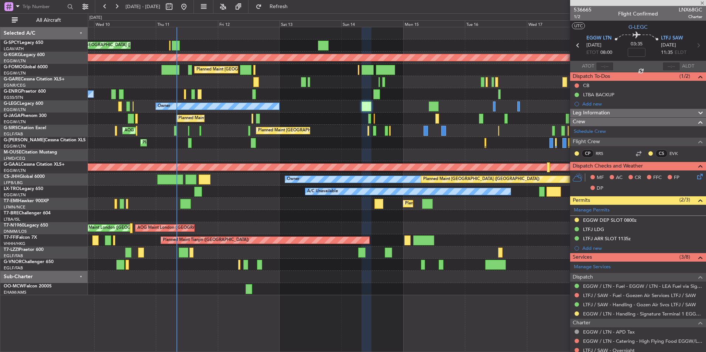
type input "1"
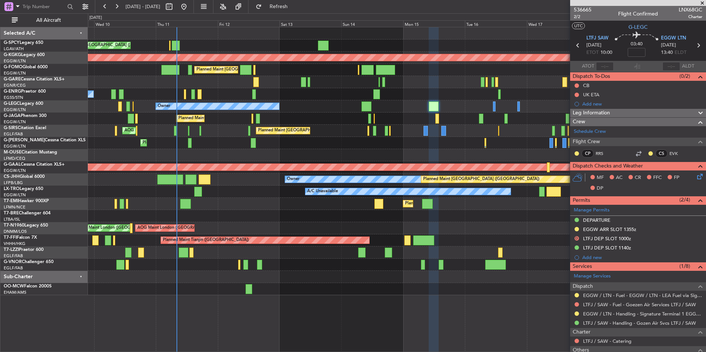
click at [283, 270] on div "Planned Maint [GEOGRAPHIC_DATA] ([GEOGRAPHIC_DATA])" at bounding box center [397, 265] width 618 height 12
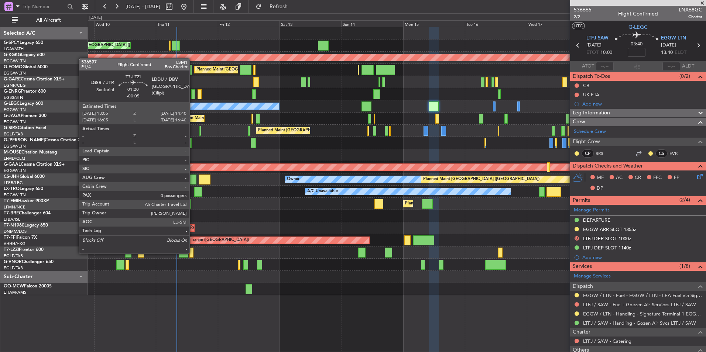
click at [193, 253] on div at bounding box center [191, 253] width 4 height 10
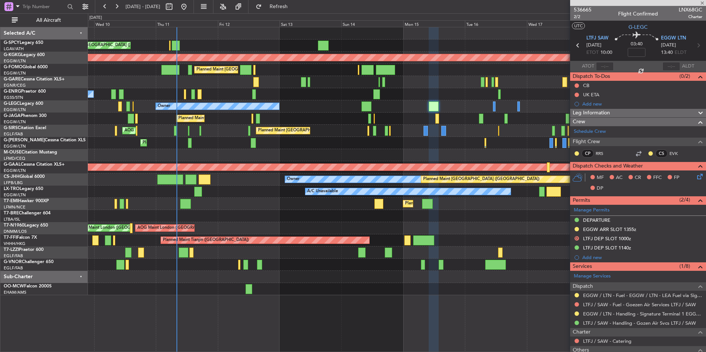
type input "-00:05"
type input "0"
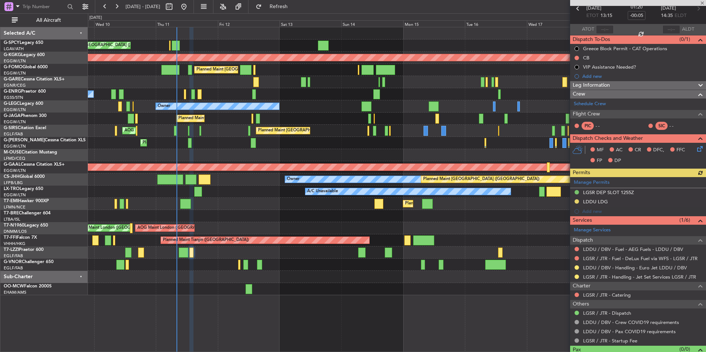
scroll to position [51, 0]
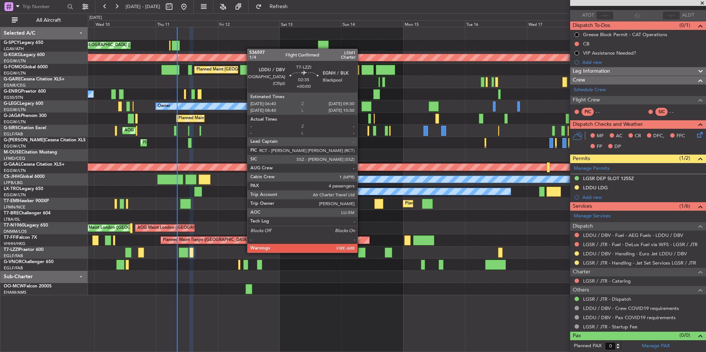
click at [361, 252] on div at bounding box center [361, 253] width 7 height 10
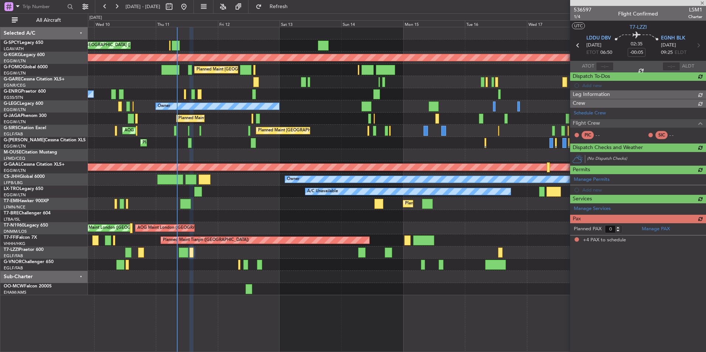
type input "4"
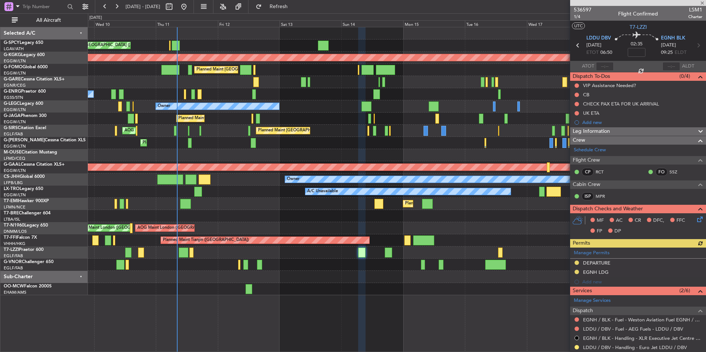
click at [584, 6] on div at bounding box center [638, 3] width 136 height 6
click at [586, 11] on span "536597" at bounding box center [583, 10] width 18 height 8
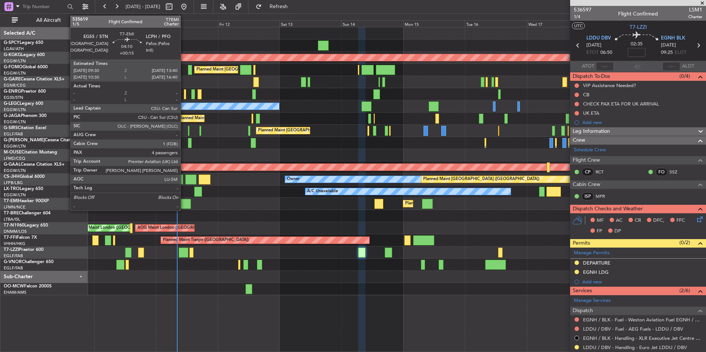
click at [184, 200] on div at bounding box center [185, 204] width 11 height 10
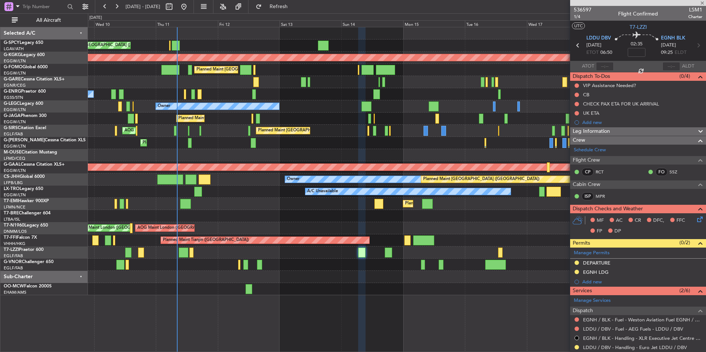
type input "+00:15"
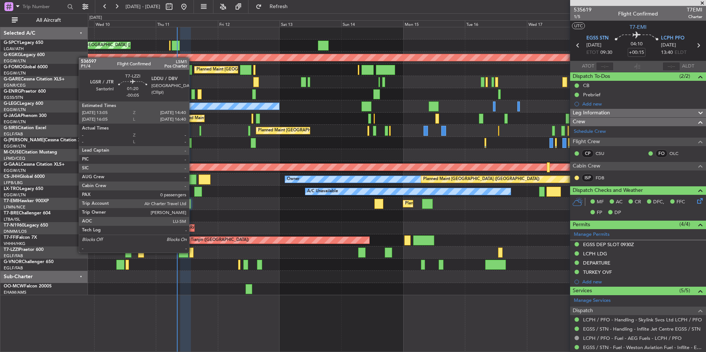
click at [192, 252] on div at bounding box center [191, 253] width 4 height 10
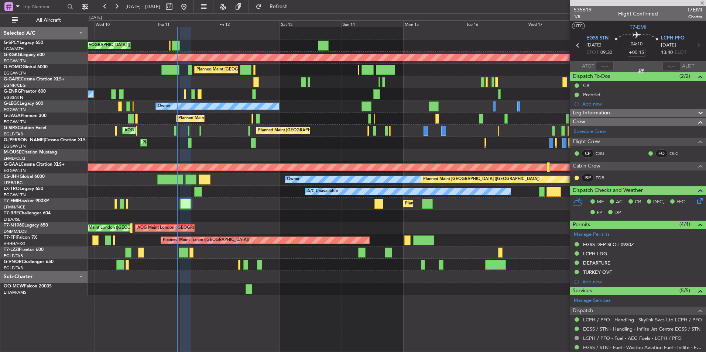
type input "-00:05"
type input "0"
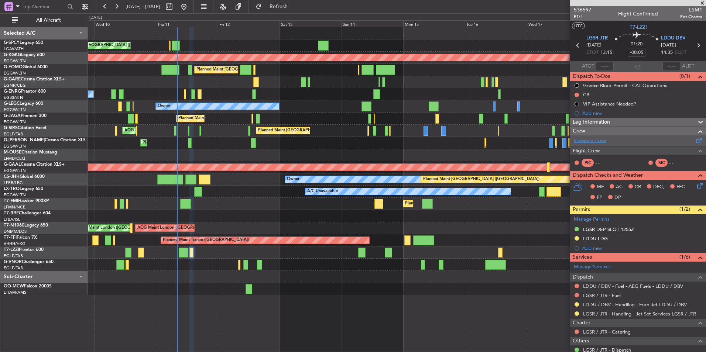
click at [603, 141] on link "Schedule Crew" at bounding box center [590, 140] width 32 height 7
click at [589, 139] on link "Schedule Crew" at bounding box center [590, 140] width 32 height 7
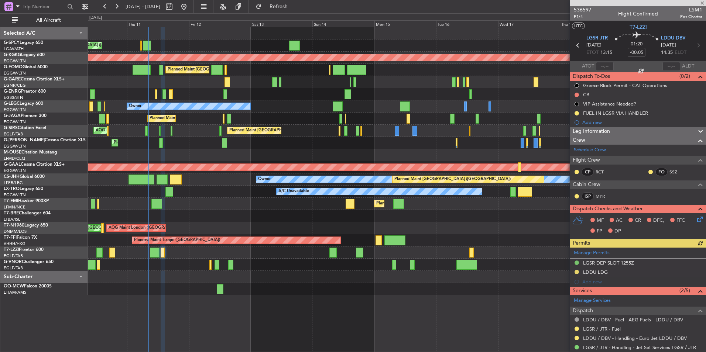
click at [276, 147] on div "Planned Maint [GEOGRAPHIC_DATA] ([GEOGRAPHIC_DATA])" at bounding box center [397, 143] width 618 height 12
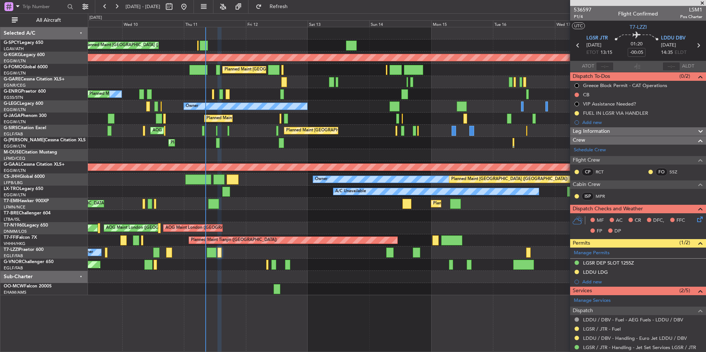
click at [334, 147] on div "Planned Maint [GEOGRAPHIC_DATA] ([GEOGRAPHIC_DATA])" at bounding box center [397, 143] width 618 height 12
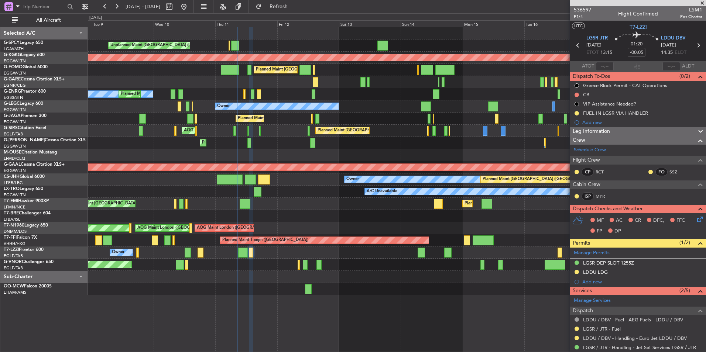
click at [339, 148] on div "Planned Maint [GEOGRAPHIC_DATA] ([GEOGRAPHIC_DATA])" at bounding box center [397, 143] width 618 height 12
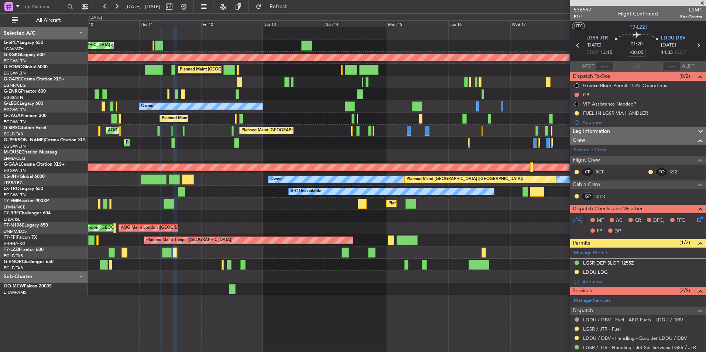
click at [293, 143] on div "Planned Maint [GEOGRAPHIC_DATA] ([GEOGRAPHIC_DATA])" at bounding box center [397, 143] width 618 height 12
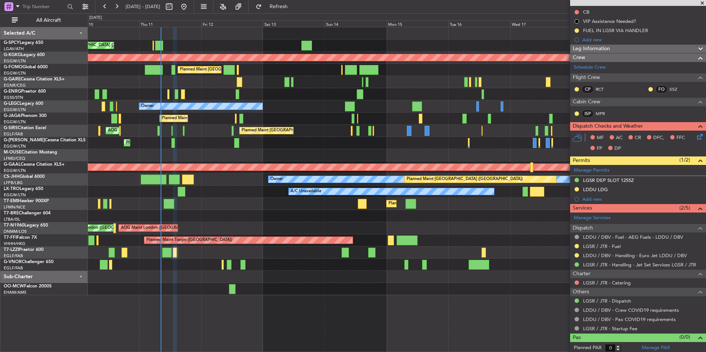
scroll to position [85, 0]
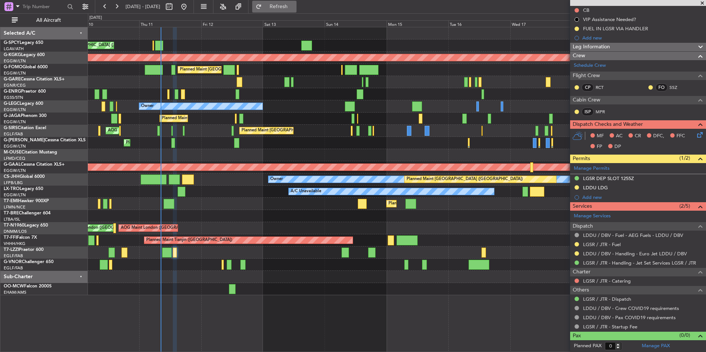
click at [294, 7] on span "Refresh" at bounding box center [278, 6] width 31 height 5
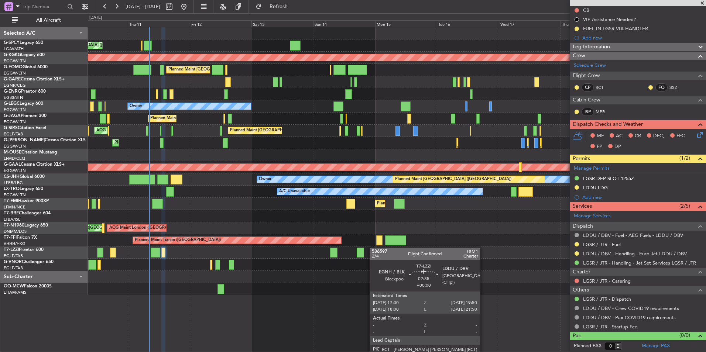
click at [291, 259] on div "Owner" at bounding box center [397, 253] width 618 height 12
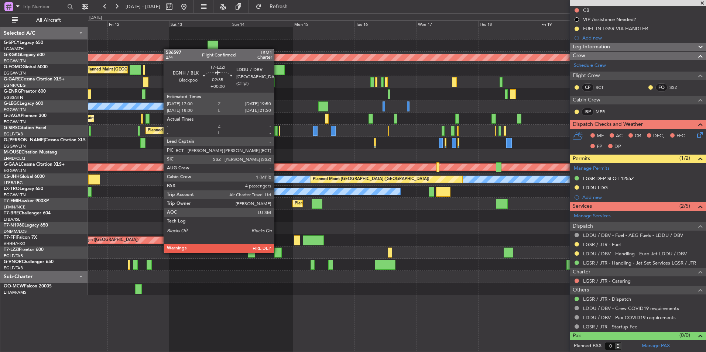
click at [277, 252] on div at bounding box center [277, 253] width 7 height 10
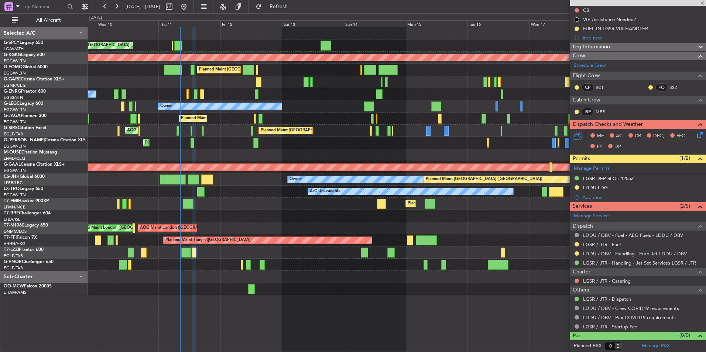
click at [358, 267] on div "Planned Maint [GEOGRAPHIC_DATA] ([GEOGRAPHIC_DATA])" at bounding box center [397, 265] width 618 height 12
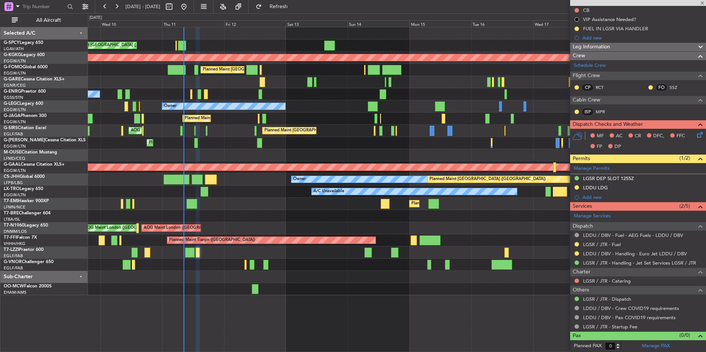
type input "4"
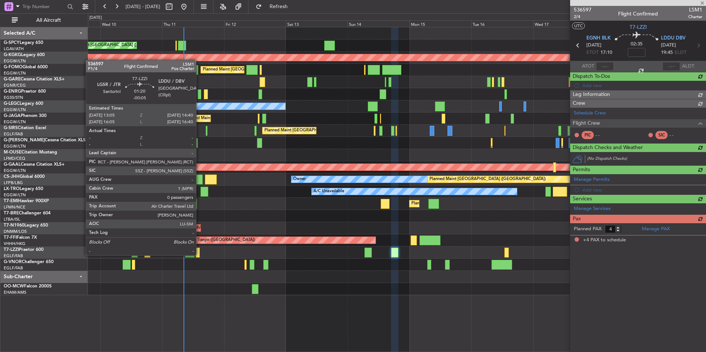
scroll to position [0, 0]
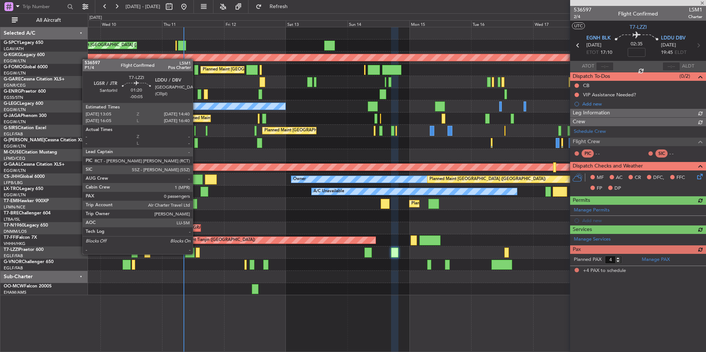
click at [196, 254] on div at bounding box center [198, 253] width 4 height 10
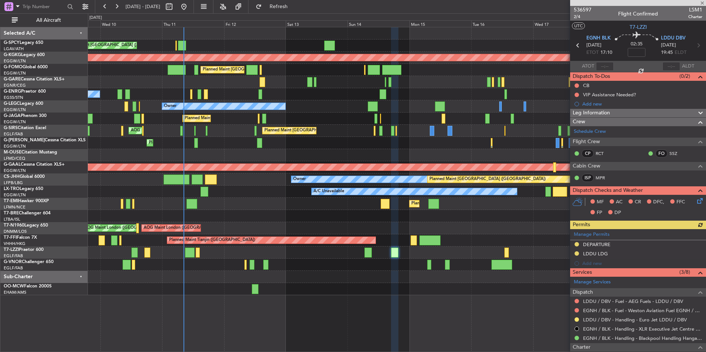
type input "-00:05"
type input "0"
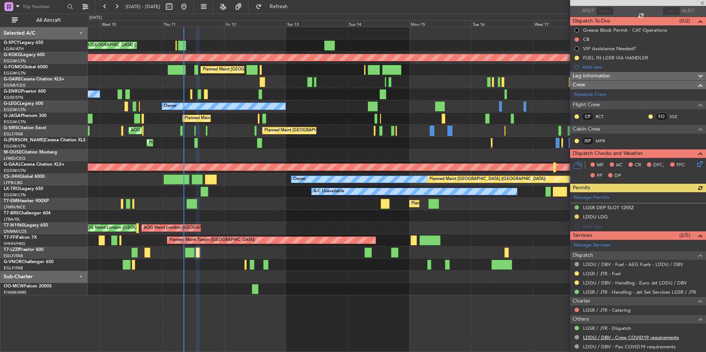
scroll to position [85, 0]
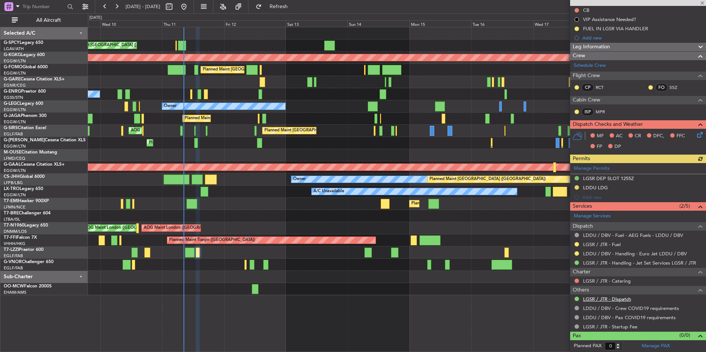
click at [616, 301] on link "LGSR / JTR - Dispatch" at bounding box center [607, 299] width 48 height 6
click at [297, 10] on button "Refresh" at bounding box center [274, 7] width 44 height 12
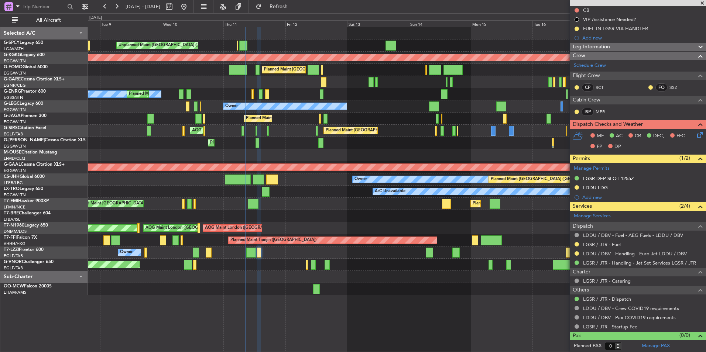
click at [302, 144] on div "Planned Maint [GEOGRAPHIC_DATA] ([GEOGRAPHIC_DATA])" at bounding box center [397, 143] width 618 height 12
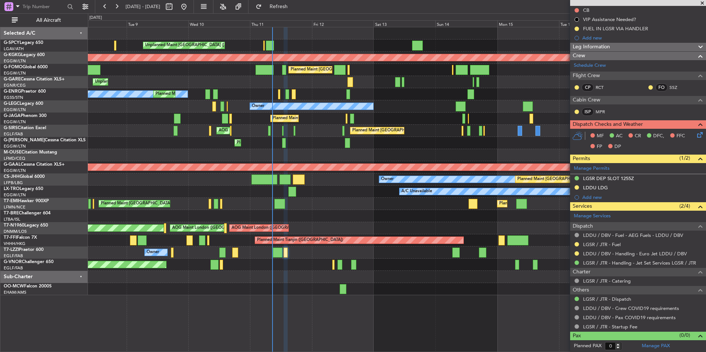
click at [295, 79] on div "Unplanned Maint Athens (Eleftherios Venizelos Intl) AOG Maint Istanbul (Ataturk…" at bounding box center [397, 161] width 618 height 268
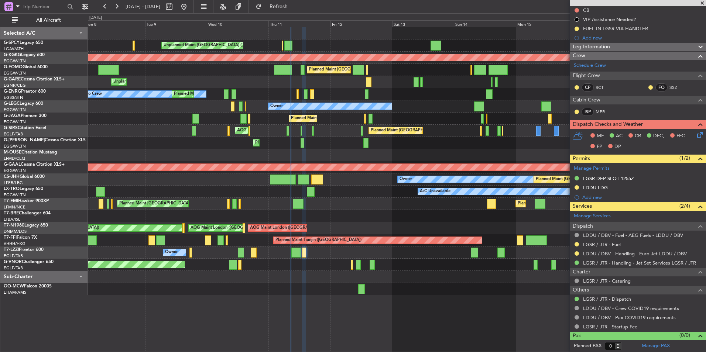
click at [317, 45] on div "Unplanned Maint [GEOGRAPHIC_DATA] ([PERSON_NAME] Intl)" at bounding box center [397, 46] width 618 height 12
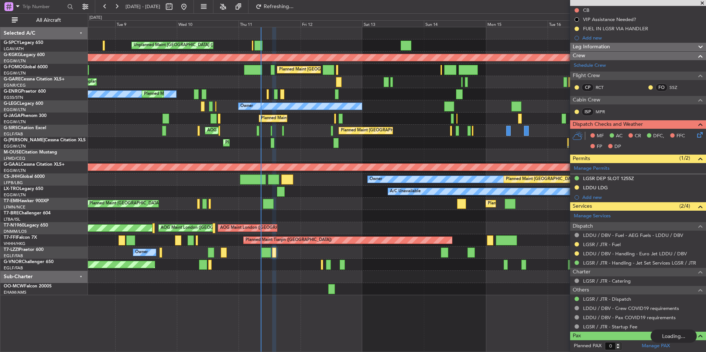
click at [273, 81] on div "Unplanned Maint [PERSON_NAME]" at bounding box center [397, 82] width 618 height 12
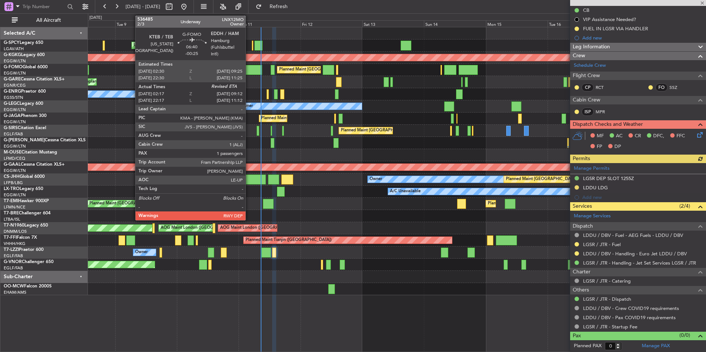
click at [249, 70] on div at bounding box center [253, 70] width 18 height 10
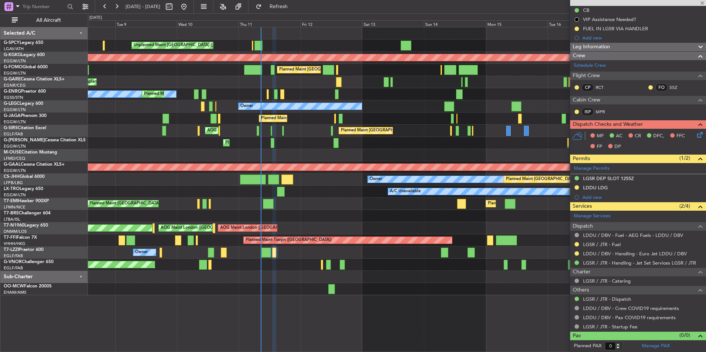
type input "-00:25"
type input "02:17"
type input "1"
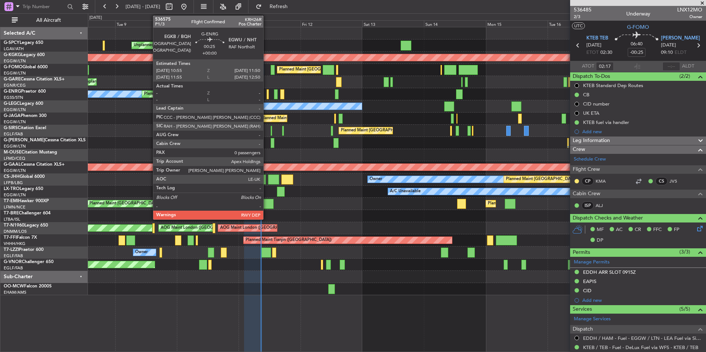
click at [267, 95] on div at bounding box center [268, 94] width 3 height 10
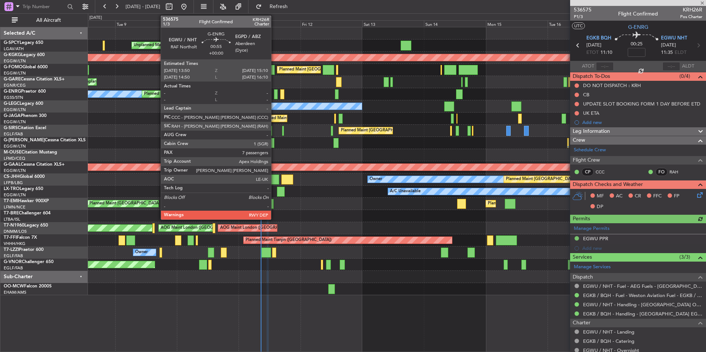
click at [274, 96] on div at bounding box center [276, 94] width 4 height 10
type input "7"
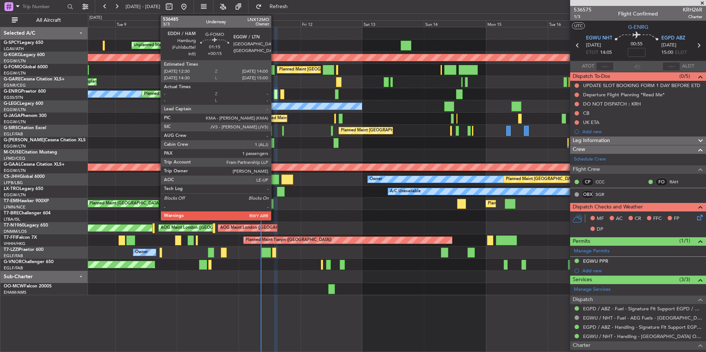
click at [274, 71] on div at bounding box center [273, 70] width 4 height 10
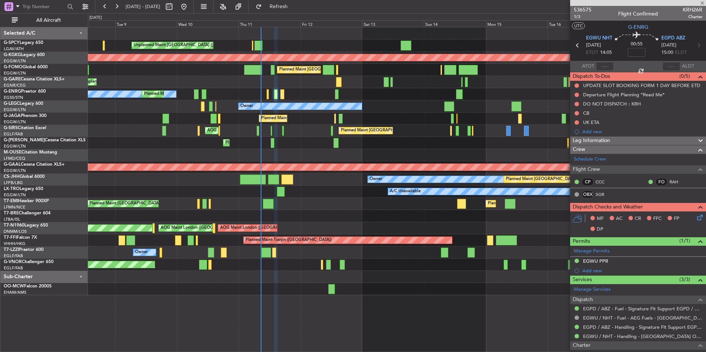
type input "+00:15"
type input "1"
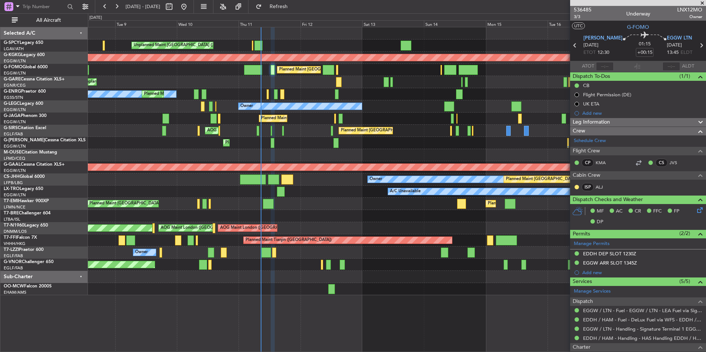
click at [311, 125] on div "Planned Maint London (Farnborough) AOG Maint Kemble" at bounding box center [397, 131] width 618 height 12
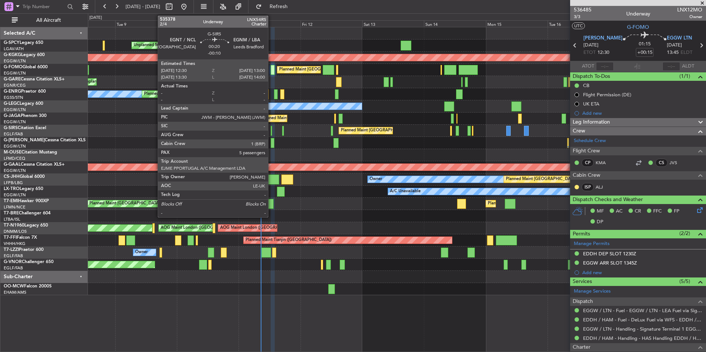
click at [271, 131] on div at bounding box center [271, 131] width 1 height 10
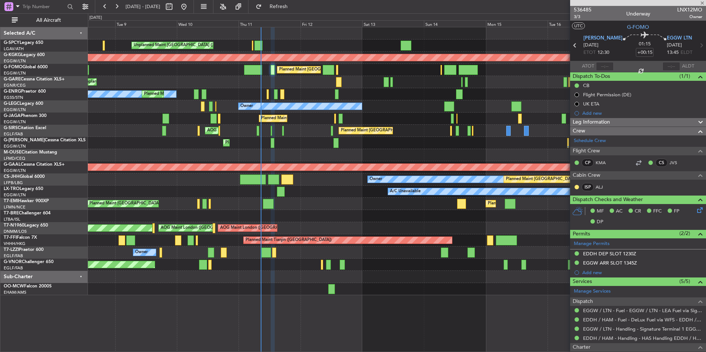
type input "-00:10"
type input "5"
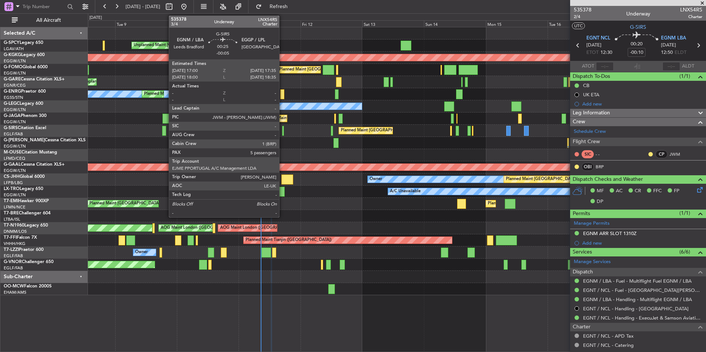
click at [283, 133] on div at bounding box center [283, 131] width 2 height 10
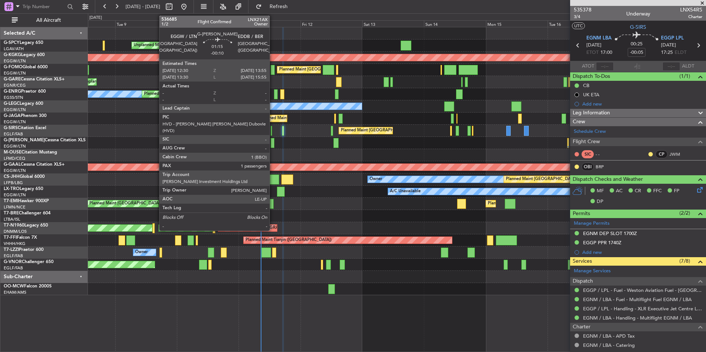
click at [273, 141] on div at bounding box center [273, 143] width 4 height 10
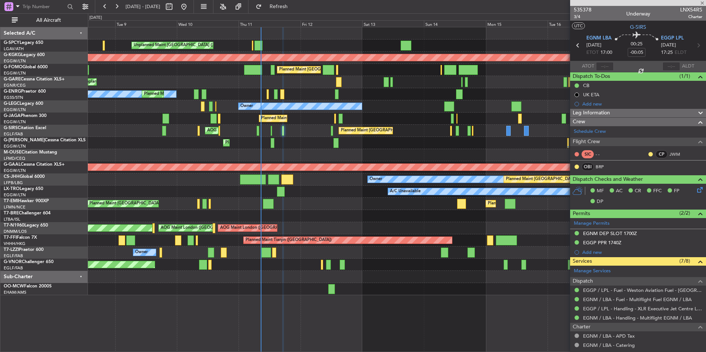
type input "-00:10"
type input "1"
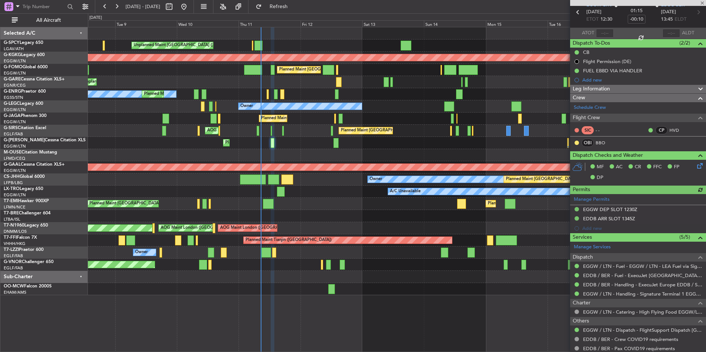
scroll to position [72, 0]
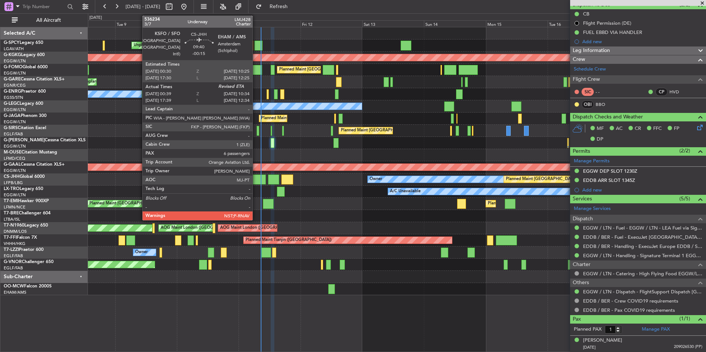
click at [256, 177] on div at bounding box center [253, 180] width 26 height 10
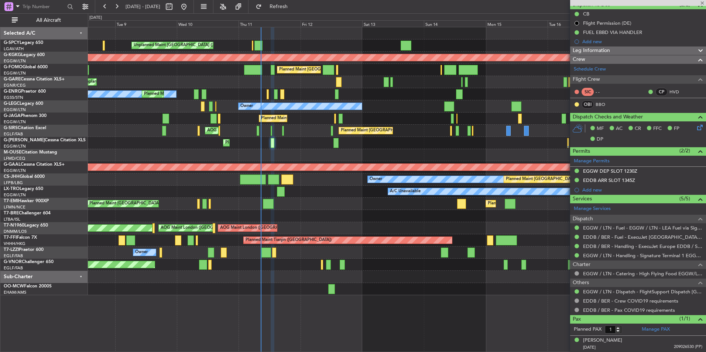
type input "-00:15"
type input "00:49"
type input "6"
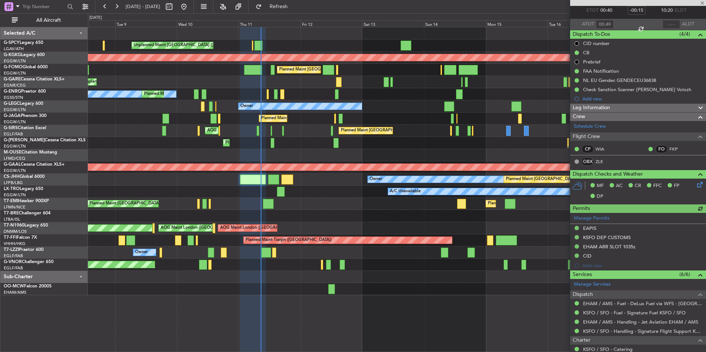
scroll to position [74, 0]
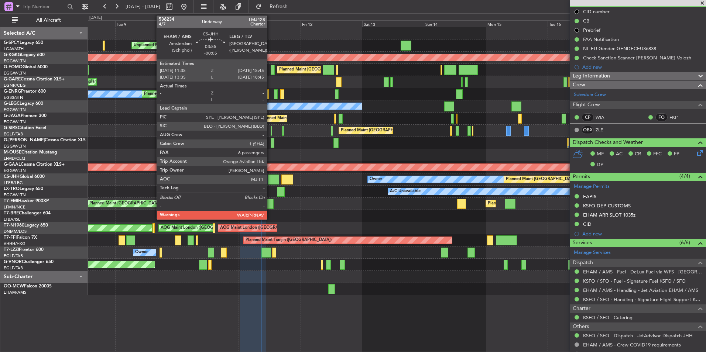
click at [270, 181] on div at bounding box center [273, 180] width 11 height 10
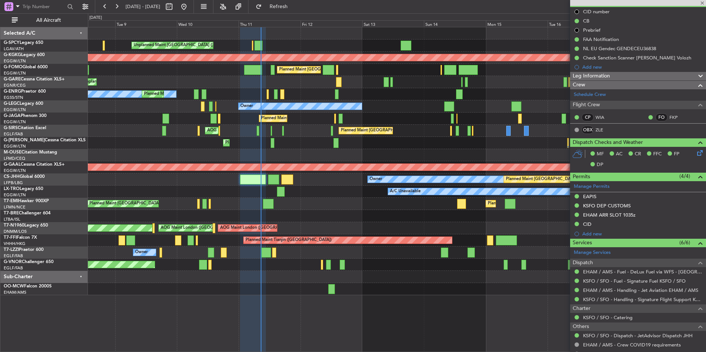
type input "-00:05"
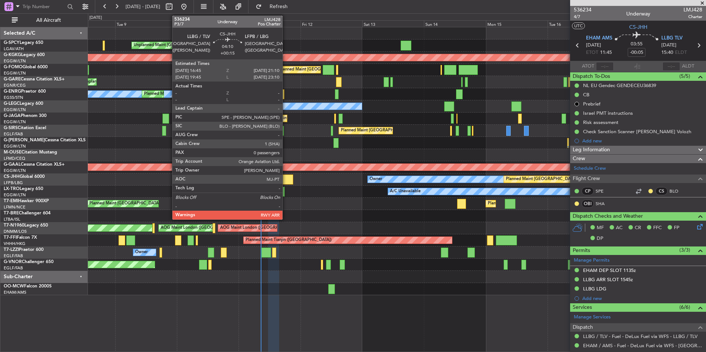
click at [286, 180] on div at bounding box center [286, 180] width 11 height 10
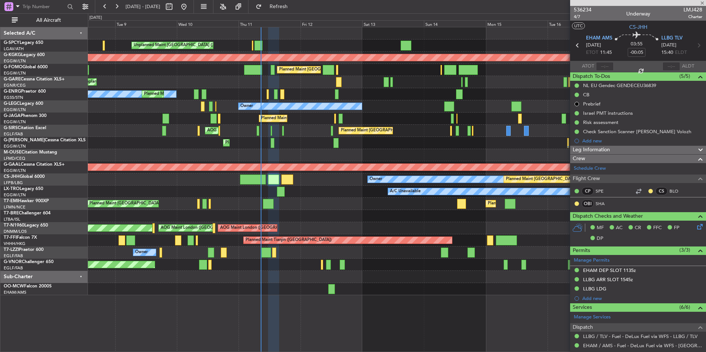
type input "+00:15"
type input "0"
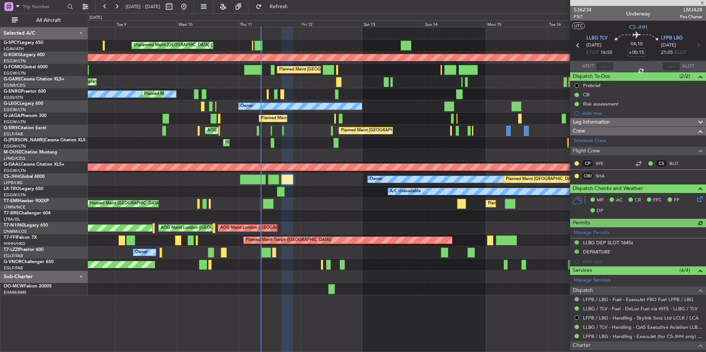
scroll to position [37, 0]
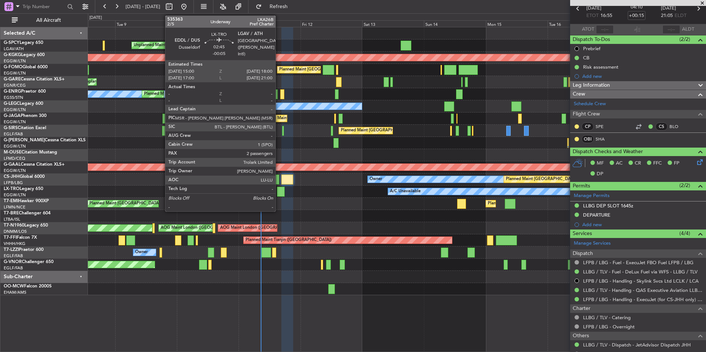
click at [279, 193] on div at bounding box center [281, 192] width 8 height 10
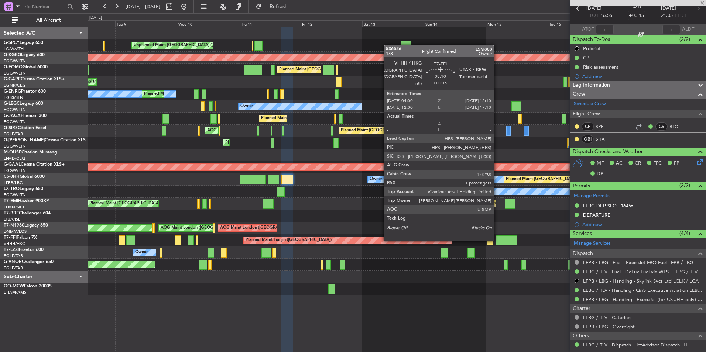
type input "-00:05"
type input "2"
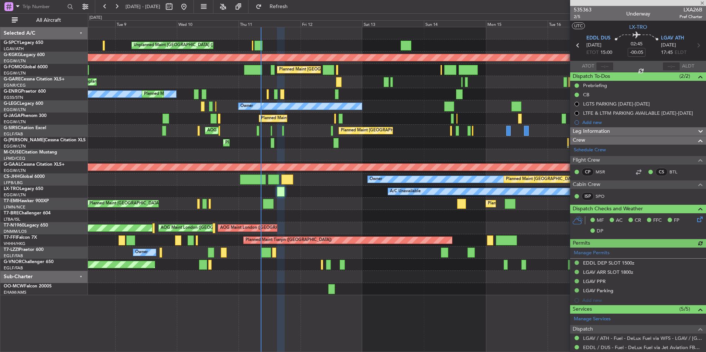
scroll to position [109, 0]
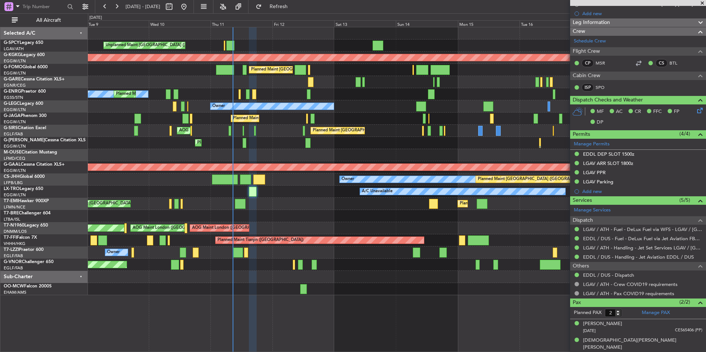
click at [255, 200] on div "Planned Maint Zurich Planned Maint Zurich" at bounding box center [397, 204] width 618 height 12
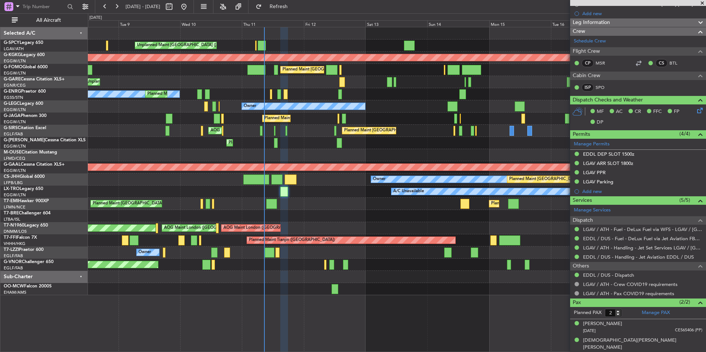
click at [315, 213] on div "Unplanned Maint Athens (Eleftherios Venizelos Intl) AOG Maint Istanbul (Ataturk…" at bounding box center [397, 161] width 618 height 268
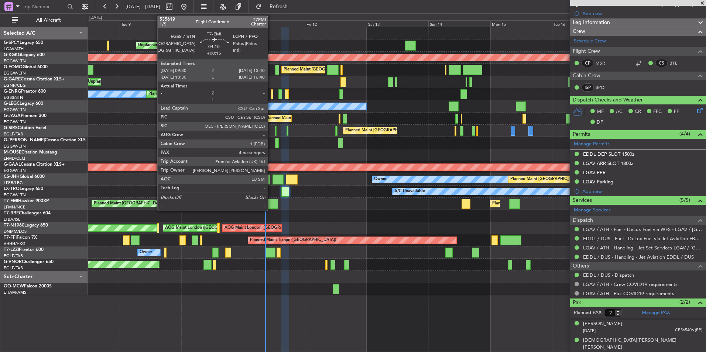
click at [271, 203] on div at bounding box center [272, 204] width 11 height 10
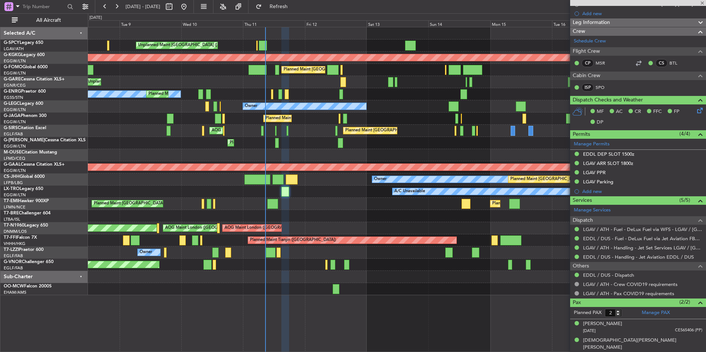
type input "+00:15"
type input "4"
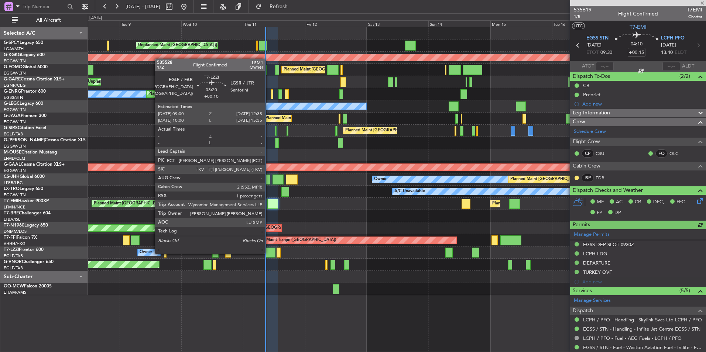
click at [269, 253] on div at bounding box center [270, 253] width 9 height 10
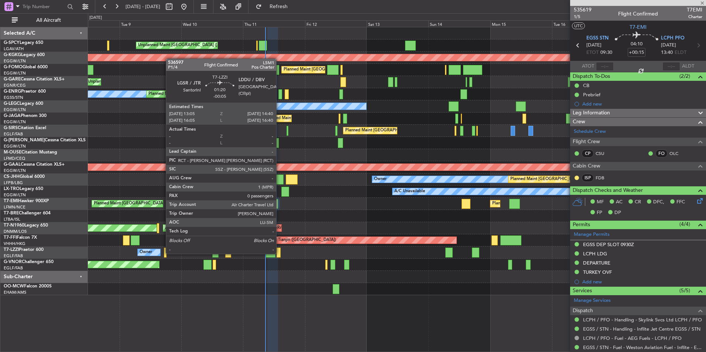
type input "+00:10"
type input "1"
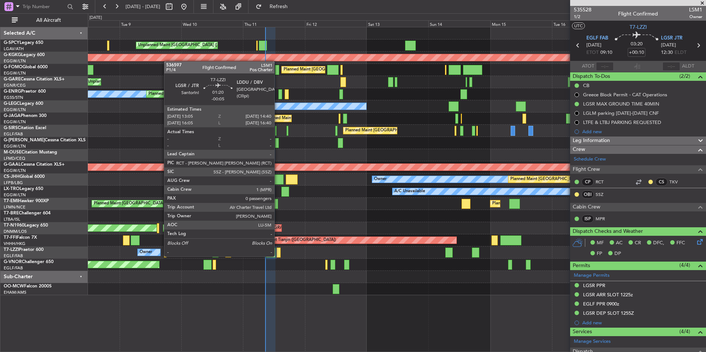
click at [278, 256] on div at bounding box center [279, 253] width 4 height 10
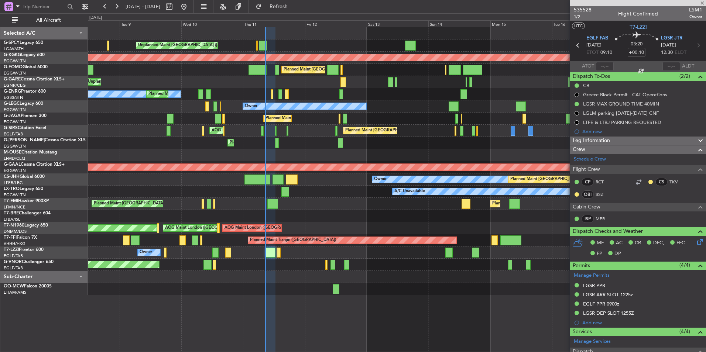
type input "-00:05"
type input "0"
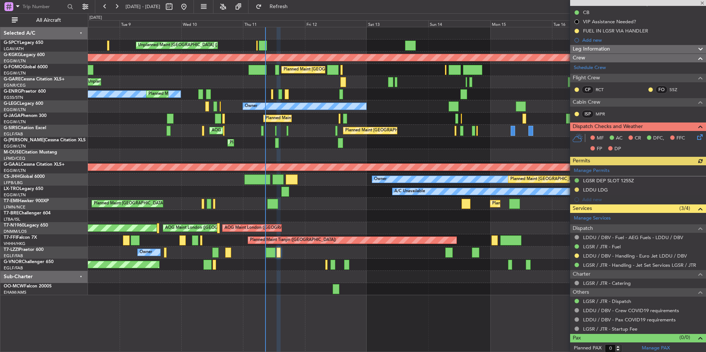
scroll to position [85, 0]
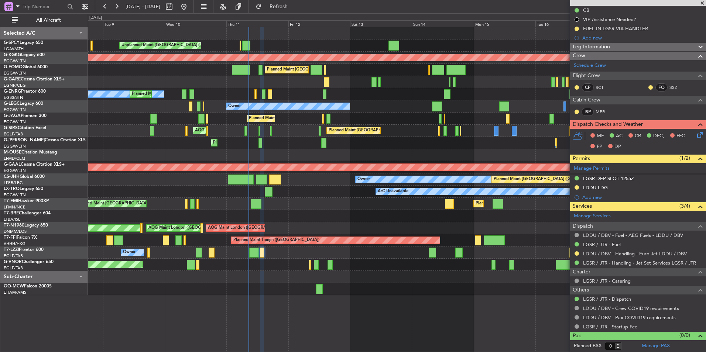
click at [278, 252] on div "Owner" at bounding box center [397, 253] width 618 height 12
click at [312, 249] on div "Owner" at bounding box center [397, 253] width 618 height 12
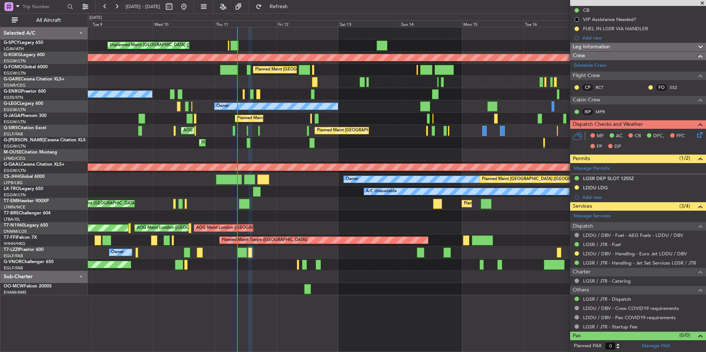
click at [361, 145] on div "Planned Maint [GEOGRAPHIC_DATA] ([GEOGRAPHIC_DATA])" at bounding box center [397, 143] width 618 height 12
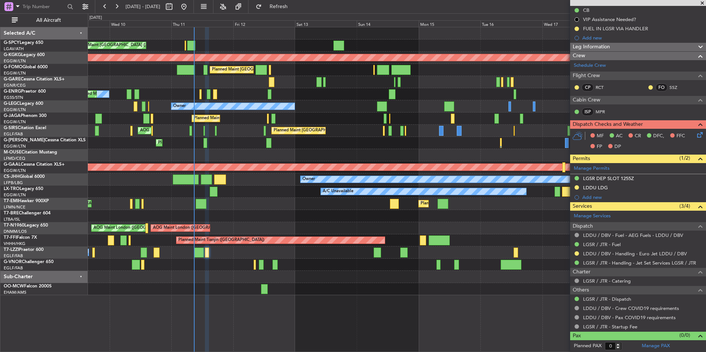
click at [404, 101] on div "Planned Maint London (Luton) Owner" at bounding box center [397, 106] width 618 height 12
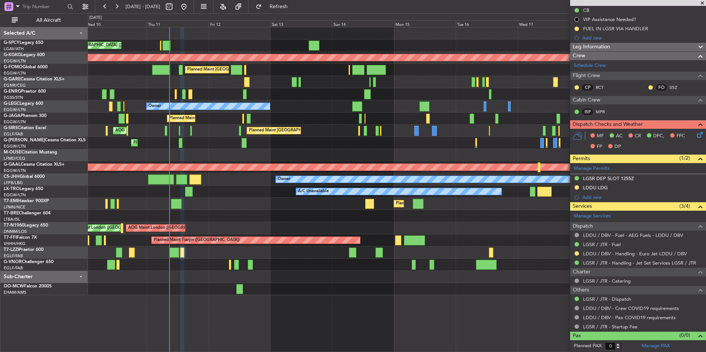
click at [397, 104] on div "Planned Maint London (Luton) Owner" at bounding box center [397, 106] width 618 height 12
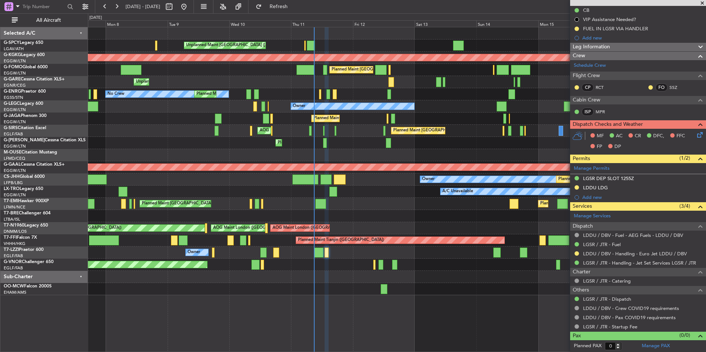
click at [576, 213] on fb-app "10 Sep 2025 - 20 Sep 2025 Refresh Quick Links All Aircraft Unplanned Maint Athe…" at bounding box center [353, 179] width 706 height 347
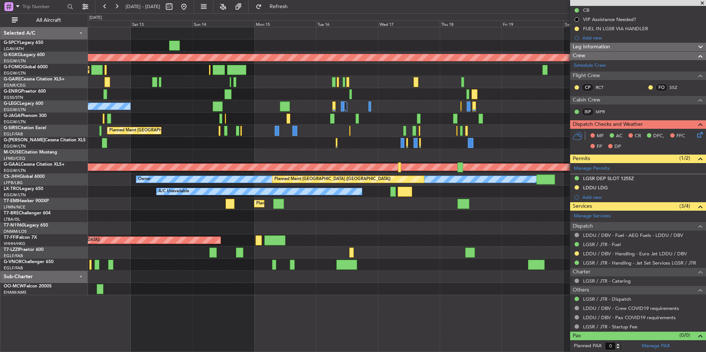
click at [375, 128] on div "Planned Maint London (Farnborough) AOG Maint Kemble" at bounding box center [397, 131] width 618 height 12
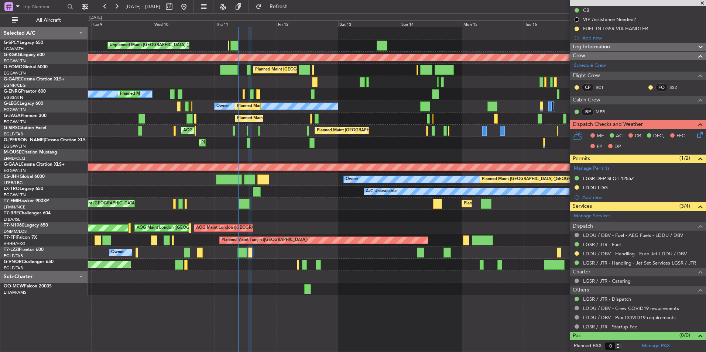
click at [376, 141] on div "Unplanned Maint Athens (Eleftherios Venizelos Intl) AOG Maint Istanbul (Ataturk…" at bounding box center [397, 161] width 618 height 268
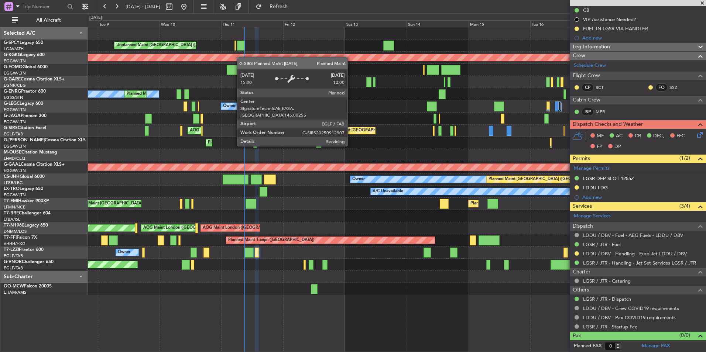
click at [351, 133] on div "Planned Maint [GEOGRAPHIC_DATA] ([GEOGRAPHIC_DATA])" at bounding box center [382, 130] width 116 height 11
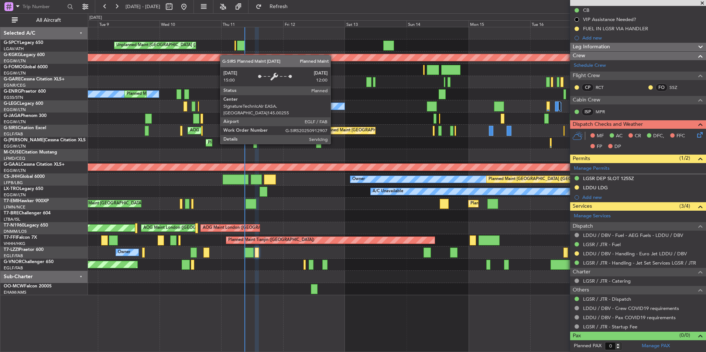
click at [334, 130] on div "Planned Maint [GEOGRAPHIC_DATA] ([GEOGRAPHIC_DATA])" at bounding box center [382, 130] width 116 height 11
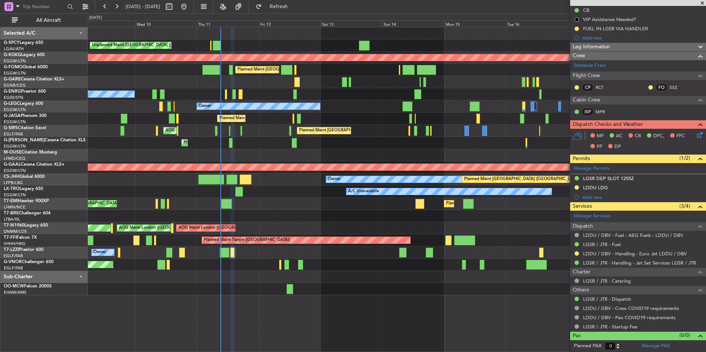
click at [388, 113] on div "Planned Maint [GEOGRAPHIC_DATA] ([GEOGRAPHIC_DATA])" at bounding box center [397, 119] width 618 height 12
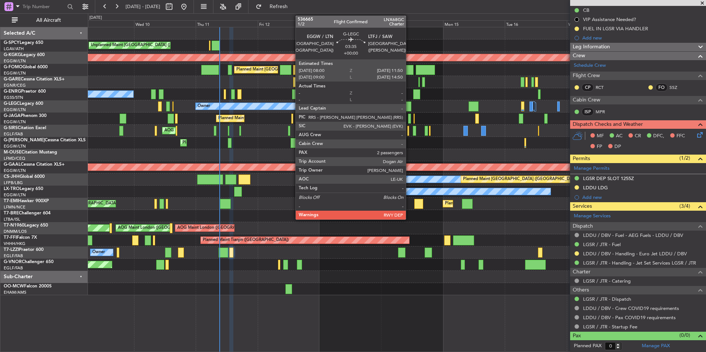
click at [409, 109] on div at bounding box center [406, 107] width 10 height 10
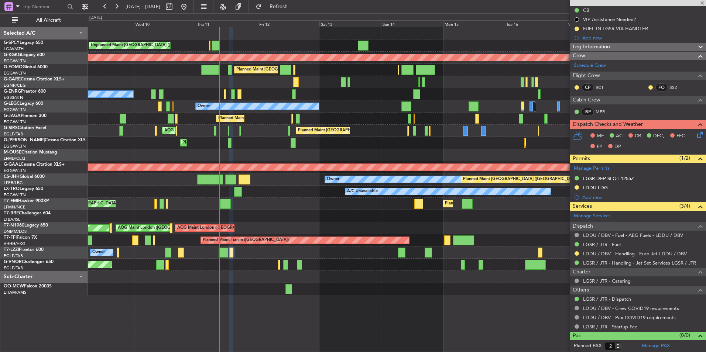
scroll to position [0, 0]
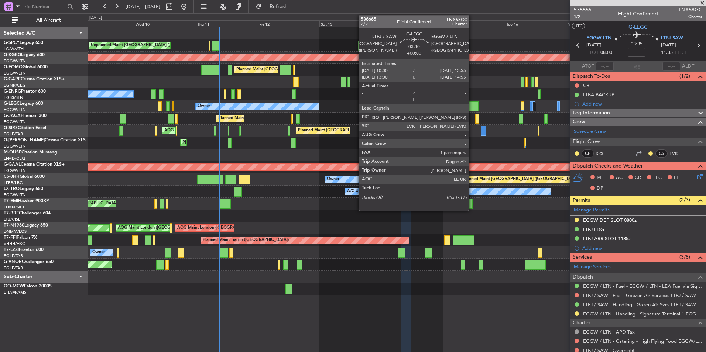
click at [472, 104] on div at bounding box center [474, 107] width 10 height 10
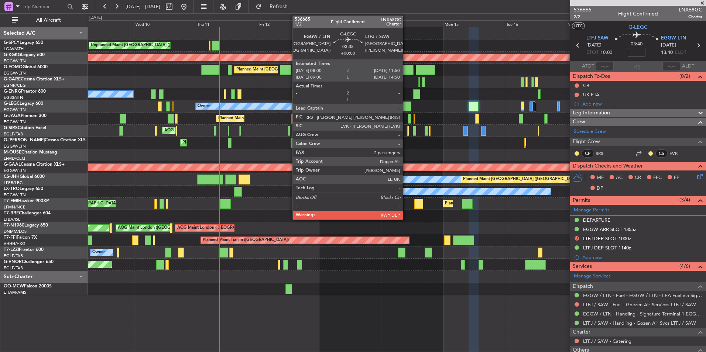
click at [406, 108] on div at bounding box center [406, 107] width 10 height 10
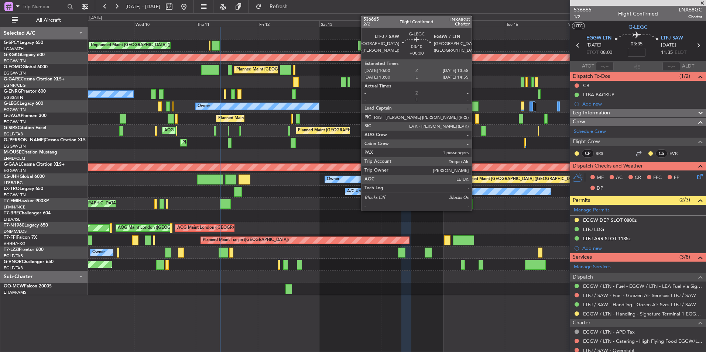
click at [475, 106] on div at bounding box center [474, 107] width 10 height 10
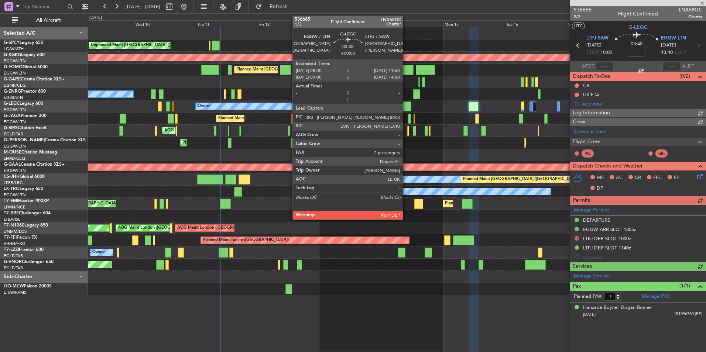
click at [406, 109] on div at bounding box center [406, 107] width 10 height 10
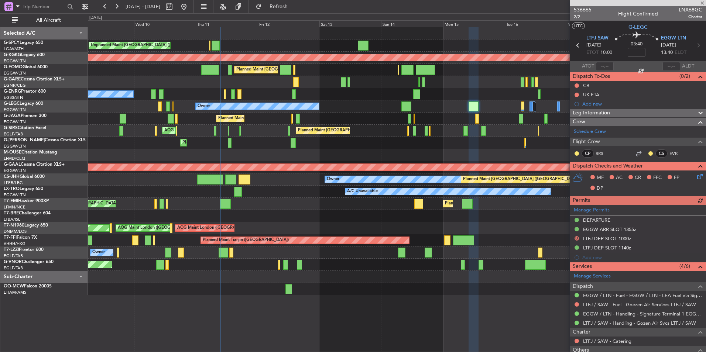
type input "2"
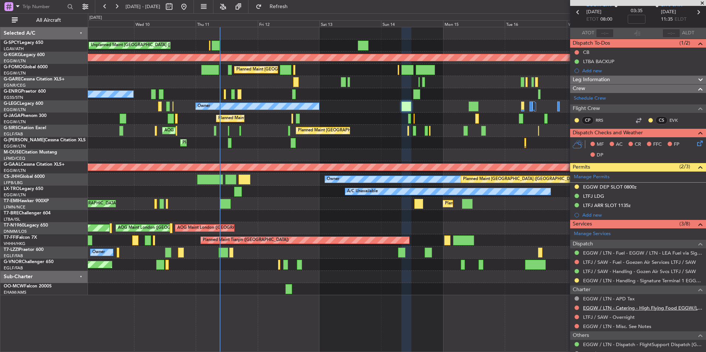
scroll to position [74, 0]
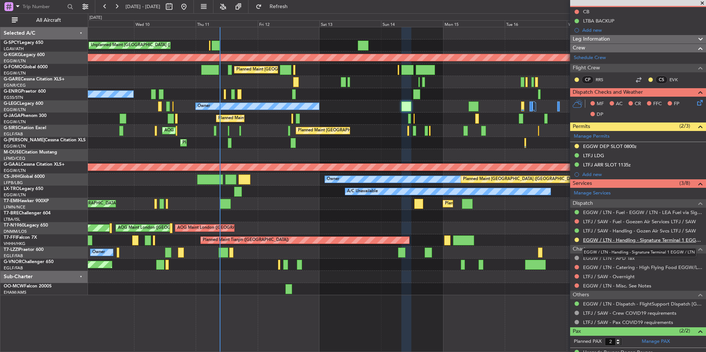
click at [670, 240] on link "EGGW / LTN - Handling - Signature Terminal 1 EGGW / LTN" at bounding box center [642, 240] width 119 height 6
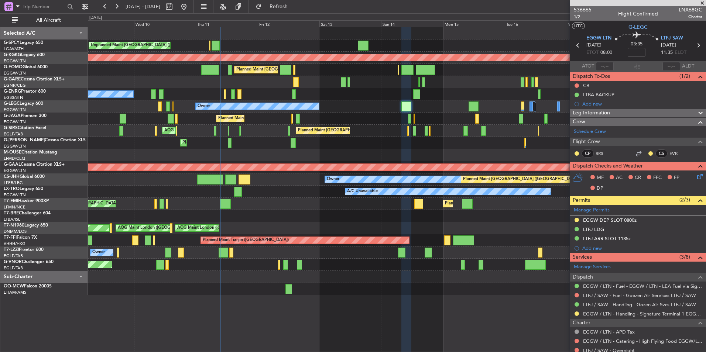
scroll to position [74, 0]
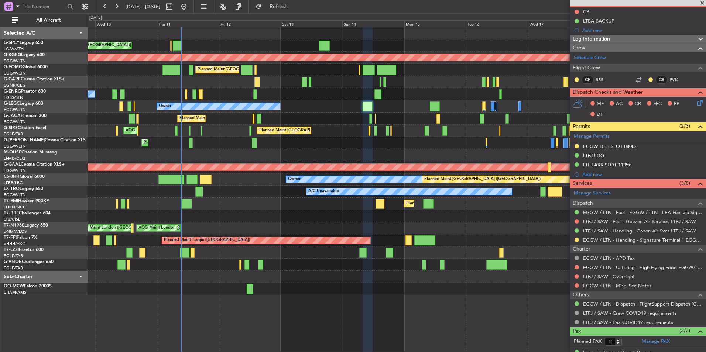
click at [386, 109] on div "Planned Maint [GEOGRAPHIC_DATA] ([GEOGRAPHIC_DATA]) Owner" at bounding box center [397, 106] width 618 height 12
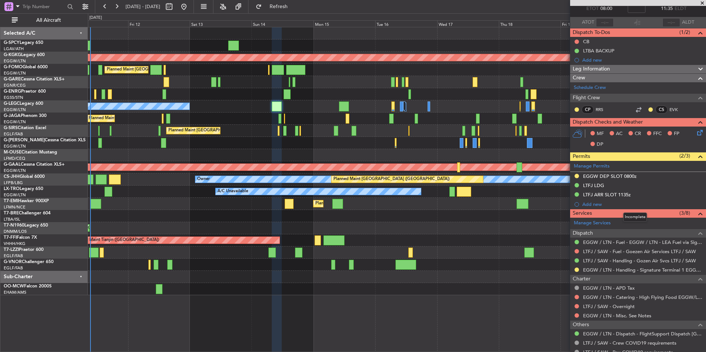
scroll to position [0, 0]
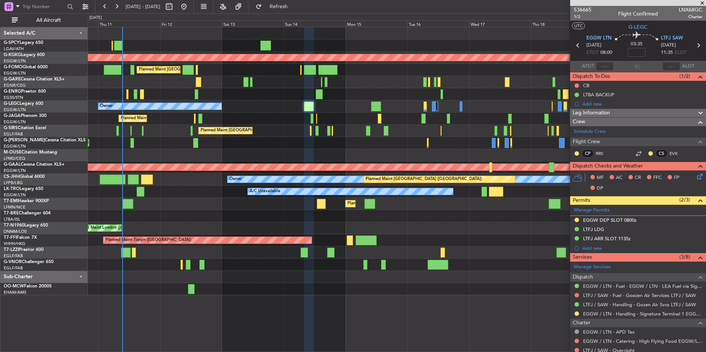
click at [332, 108] on div "Planned Maint [GEOGRAPHIC_DATA] ([GEOGRAPHIC_DATA]) Owner" at bounding box center [397, 106] width 618 height 12
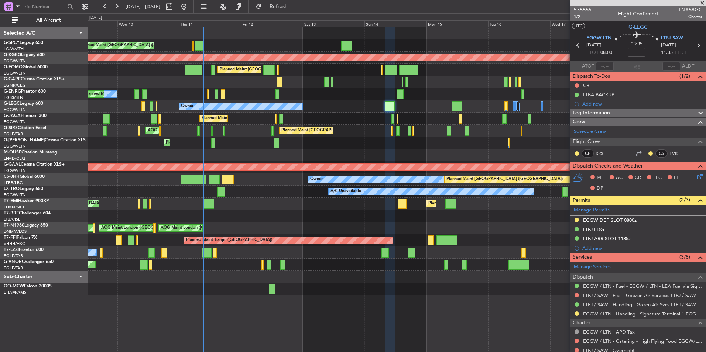
click at [366, 112] on div "Planned Maint [GEOGRAPHIC_DATA] ([GEOGRAPHIC_DATA]) Owner" at bounding box center [397, 106] width 618 height 12
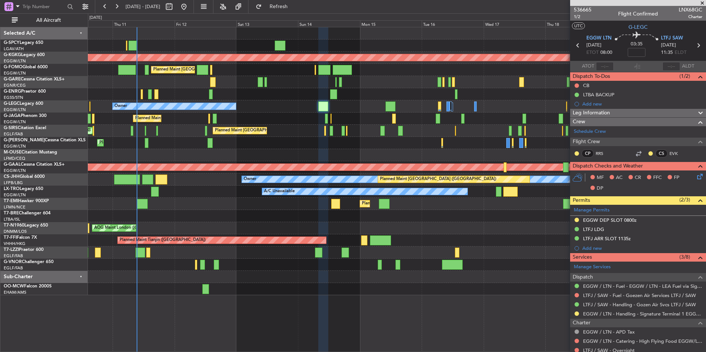
click at [290, 123] on div "Planned Maint [GEOGRAPHIC_DATA] ([GEOGRAPHIC_DATA])" at bounding box center [397, 119] width 618 height 12
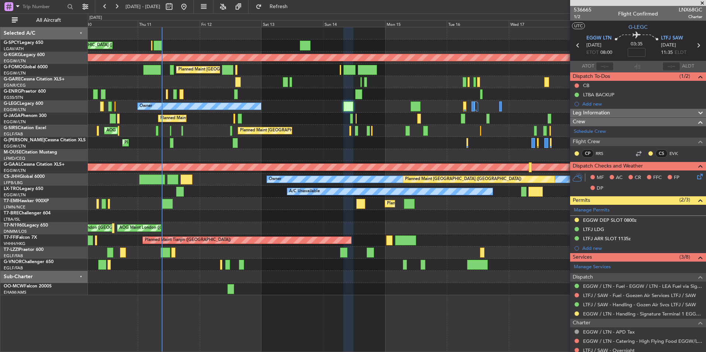
click at [366, 113] on div "Planned Maint [GEOGRAPHIC_DATA] ([GEOGRAPHIC_DATA])" at bounding box center [397, 119] width 618 height 12
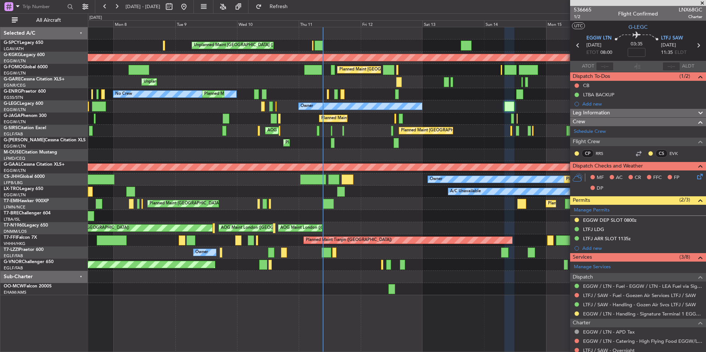
click at [476, 129] on div "Unplanned Maint [GEOGRAPHIC_DATA] ([PERSON_NAME] Intl) AOG Maint [GEOGRAPHIC_DA…" at bounding box center [397, 161] width 618 height 268
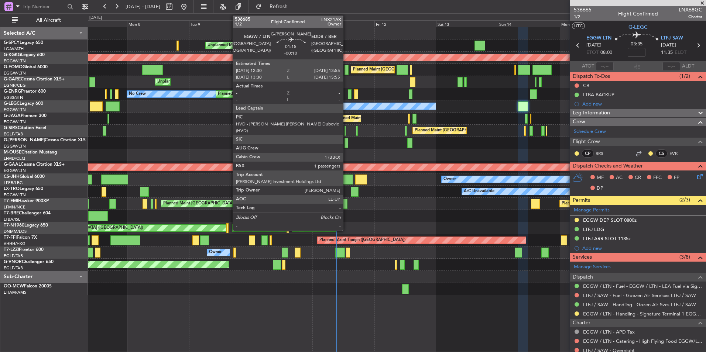
click at [346, 145] on div at bounding box center [347, 143] width 4 height 10
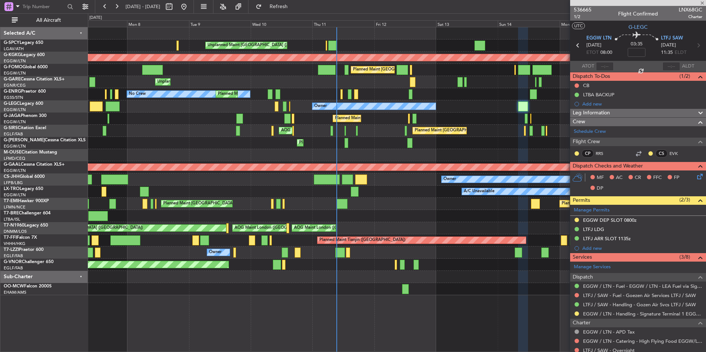
type input "-00:10"
type input "1"
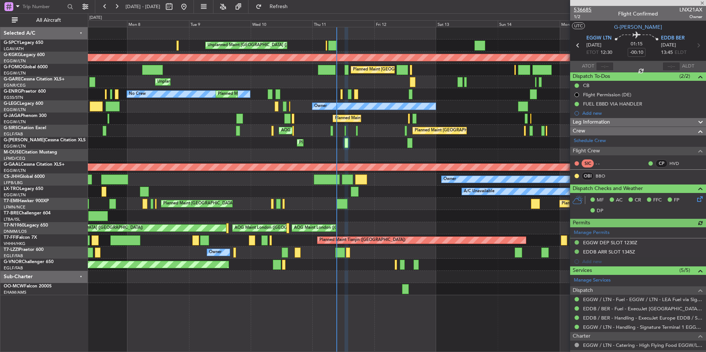
click at [584, 12] on span "536685" at bounding box center [583, 10] width 18 height 8
click at [297, 10] on button "Refresh" at bounding box center [274, 7] width 44 height 12
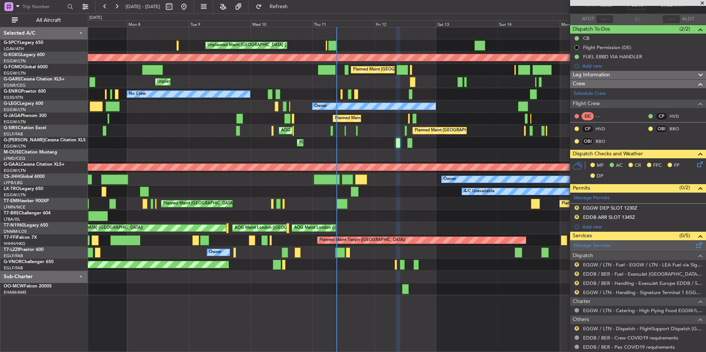
scroll to position [84, 0]
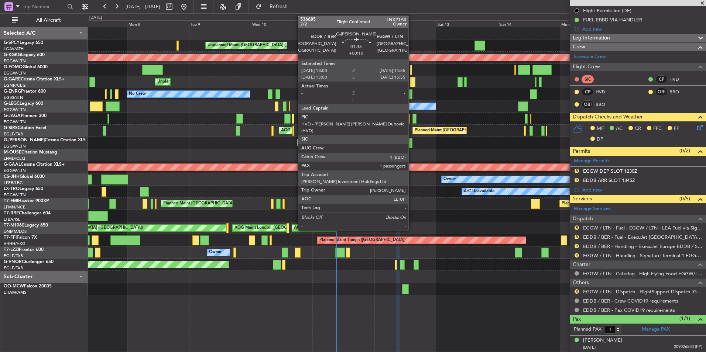
click at [412, 140] on div at bounding box center [409, 143] width 5 height 10
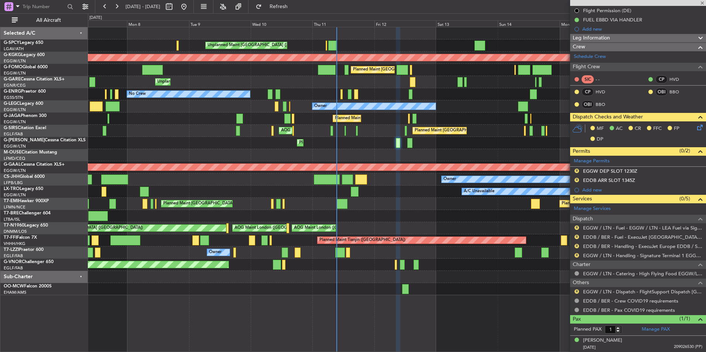
type input "+00:10"
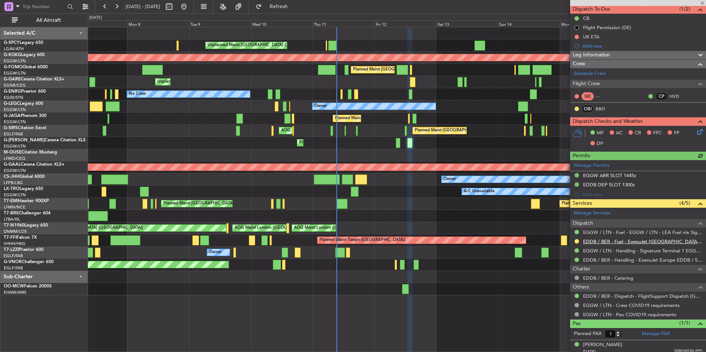
scroll to position [72, 0]
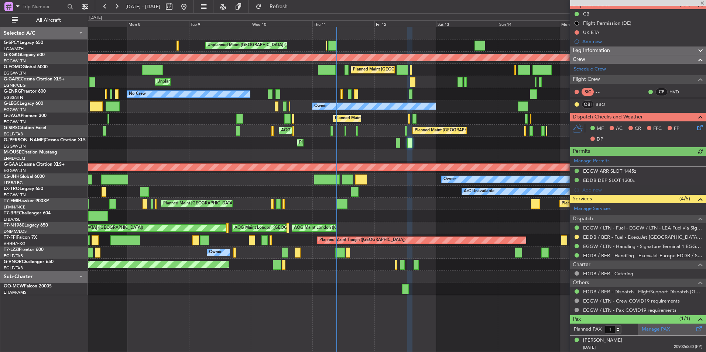
click at [657, 329] on link "Manage PAX" at bounding box center [656, 329] width 28 height 7
click at [297, 12] on button "Refresh" at bounding box center [274, 7] width 44 height 12
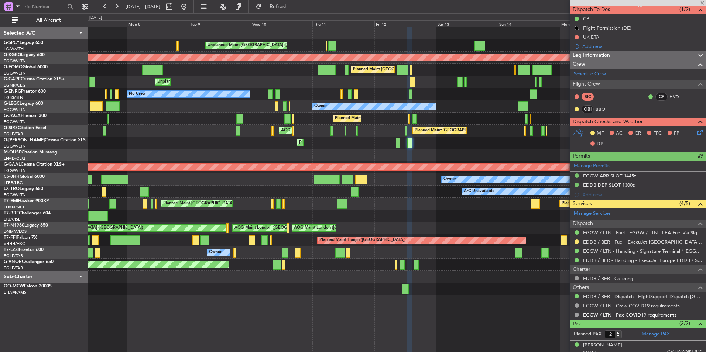
scroll to position [88, 0]
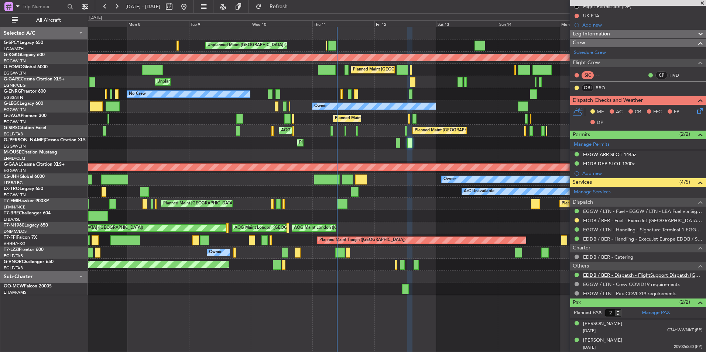
click at [638, 274] on link "EDDB / BER - Dispatch - FlightSupport Dispatch UK" at bounding box center [642, 275] width 119 height 6
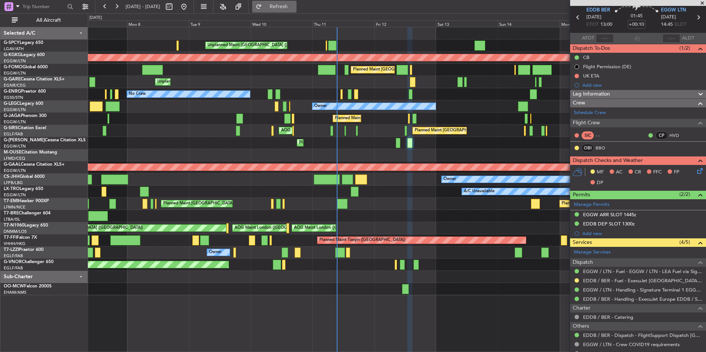
scroll to position [0, 0]
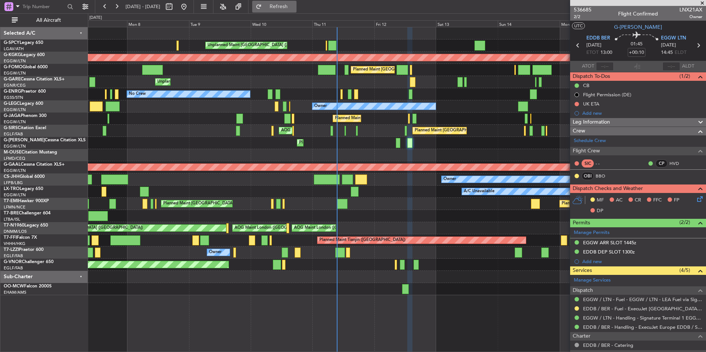
click at [294, 8] on span "Refresh" at bounding box center [278, 6] width 31 height 5
click at [589, 9] on span "536685" at bounding box center [583, 10] width 18 height 8
click at [294, 4] on span "Refresh" at bounding box center [278, 6] width 31 height 5
click at [703, 4] on span at bounding box center [702, 3] width 7 height 7
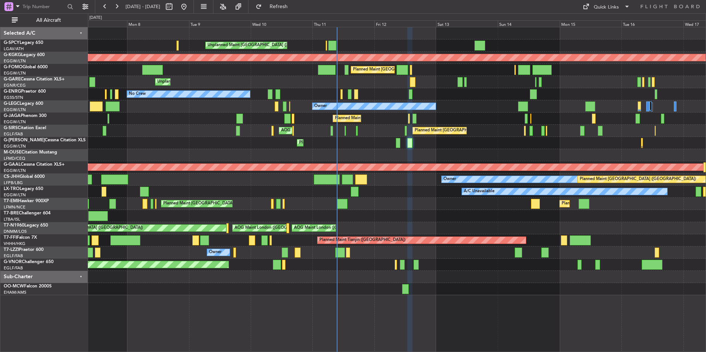
type input "0"
click at [618, 10] on div "Quick Links" at bounding box center [606, 7] width 25 height 7
click at [288, 231] on div at bounding box center [353, 176] width 706 height 352
click at [620, 8] on button "Quick Links" at bounding box center [606, 7] width 55 height 12
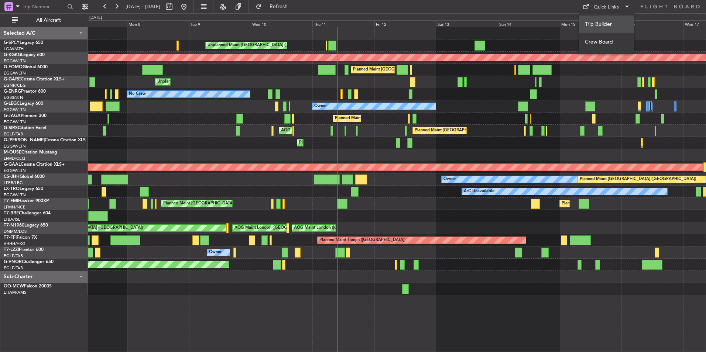
click at [611, 21] on button "Trip Builder" at bounding box center [606, 25] width 55 height 18
click at [277, 3] on button "Refresh" at bounding box center [274, 7] width 44 height 12
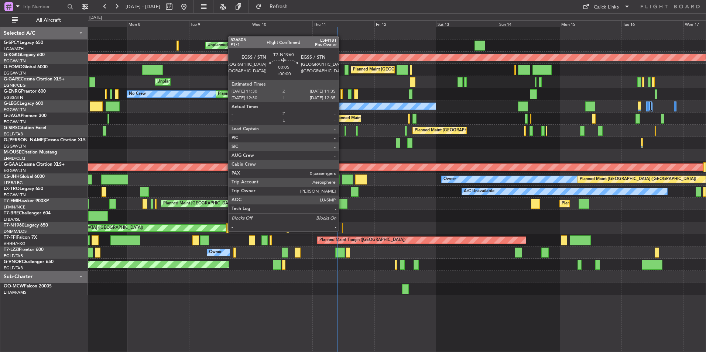
click at [342, 231] on div at bounding box center [342, 228] width 1 height 10
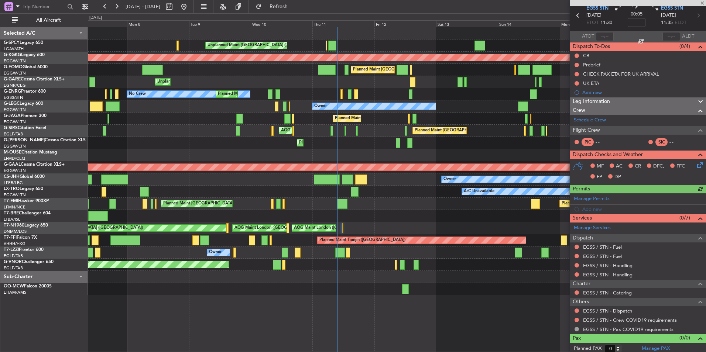
scroll to position [33, 0]
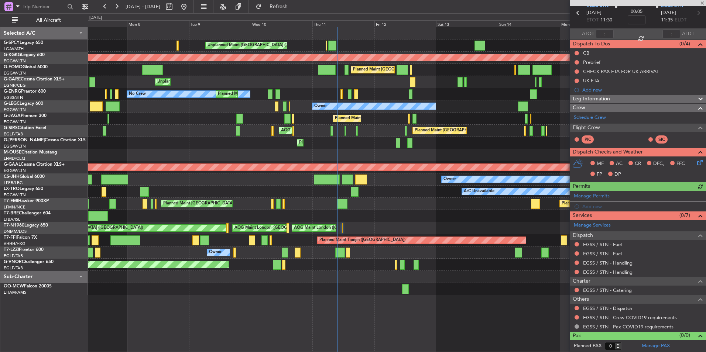
click at [623, 275] on div "EGSS / STN - Handling" at bounding box center [638, 272] width 136 height 9
click at [626, 272] on link "EGSS / STN - Handling" at bounding box center [607, 272] width 49 height 6
click at [294, 4] on span "Refresh" at bounding box center [278, 6] width 31 height 5
click at [623, 265] on link "EGSS / STN - Handling" at bounding box center [607, 263] width 49 height 6
click at [294, 8] on span "Refresh" at bounding box center [278, 6] width 31 height 5
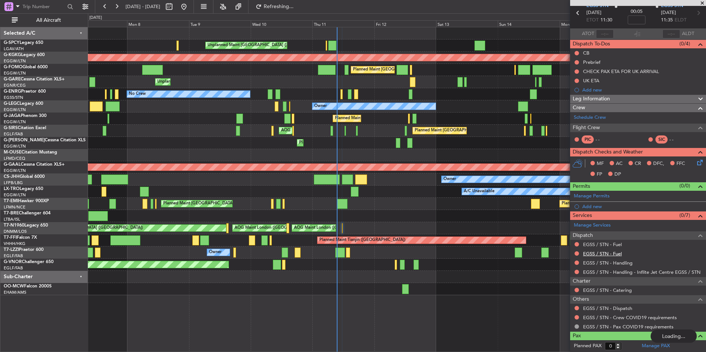
click at [612, 253] on div "Manage Services Dispatch EGSS / STN - Fuel EGSS / STN - Fuel EGSS / STN - Handl…" at bounding box center [638, 276] width 136 height 112
click at [614, 256] on link "EGSS / STN - Fuel" at bounding box center [602, 254] width 39 height 6
click at [300, 13] on fb-refresh-button "Refresh" at bounding box center [275, 6] width 52 height 13
click at [300, 0] on fb-refresh-button "Refresh" at bounding box center [275, 6] width 52 height 13
click at [294, 4] on span "Refresh" at bounding box center [278, 6] width 31 height 5
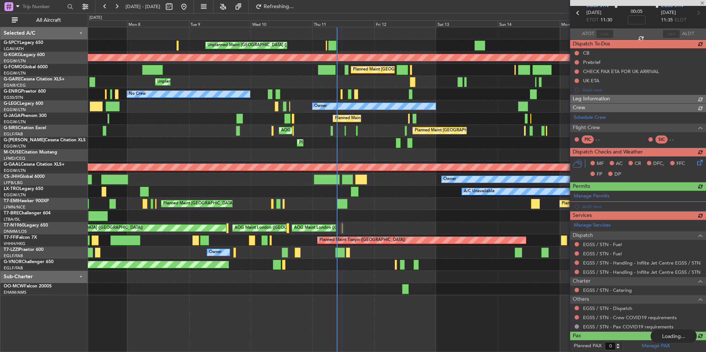
click at [618, 245] on div "Manage Services Dispatch EGSS / STN - Fuel EGSS / STN - Fuel EGSS / STN - Handl…" at bounding box center [638, 276] width 136 height 112
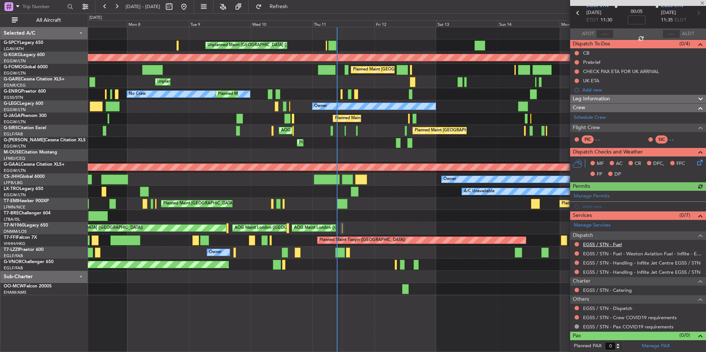
click at [601, 244] on link "EGSS / STN - Fuel" at bounding box center [602, 245] width 39 height 6
click at [294, 5] on span "Refresh" at bounding box center [278, 6] width 31 height 5
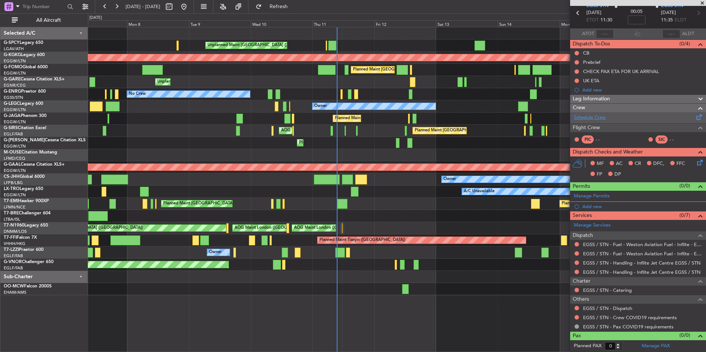
click at [598, 119] on link "Schedule Crew" at bounding box center [590, 117] width 32 height 7
click at [297, 3] on button "Refresh" at bounding box center [274, 7] width 44 height 12
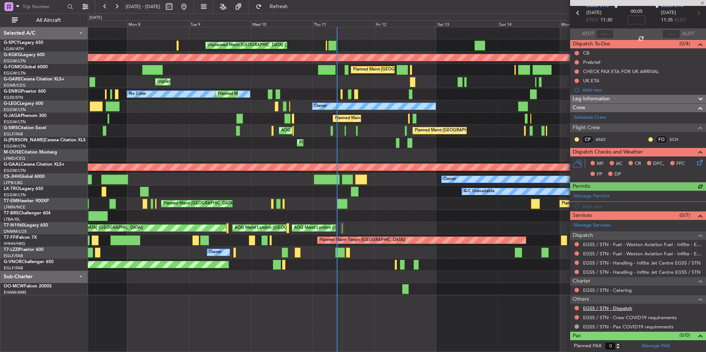
click at [608, 309] on link "EGSS / STN - Dispatch" at bounding box center [607, 308] width 49 height 6
click at [294, 6] on span "Refresh" at bounding box center [278, 6] width 31 height 5
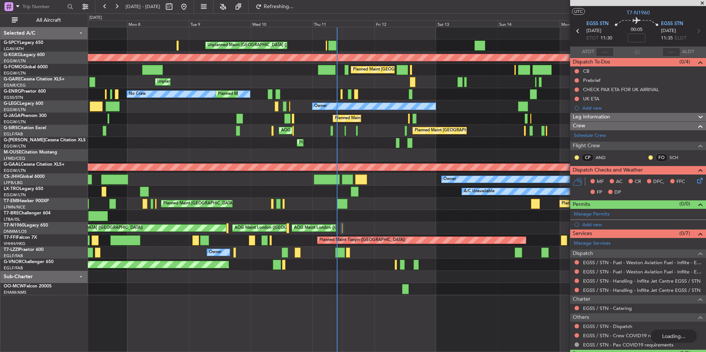
scroll to position [0, 0]
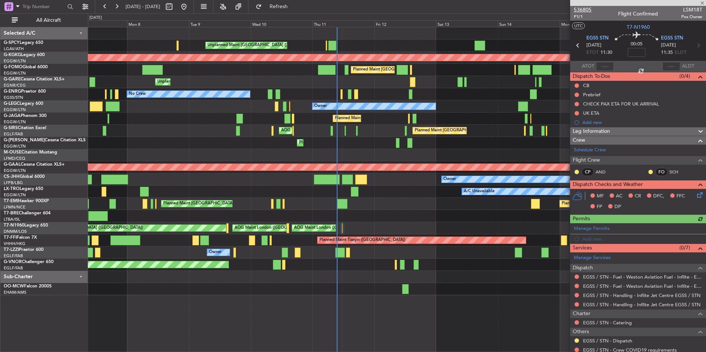
click at [586, 12] on span "536805" at bounding box center [583, 10] width 18 height 8
click at [294, 7] on span "Refresh" at bounding box center [278, 6] width 31 height 5
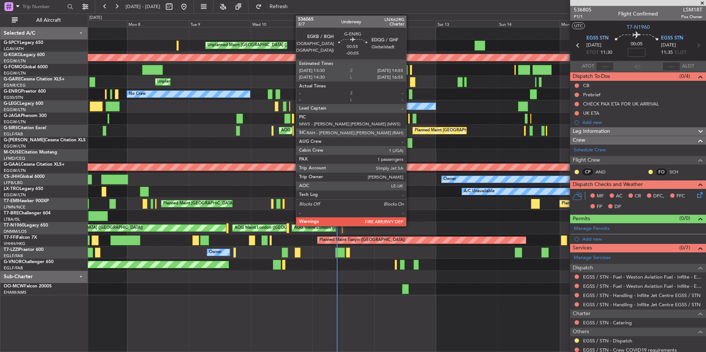
click at [410, 97] on div at bounding box center [411, 94] width 4 height 10
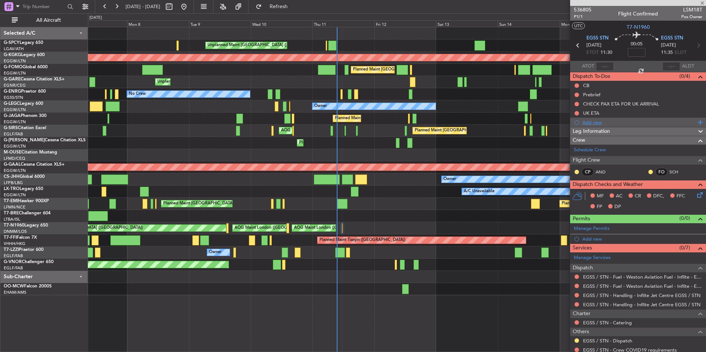
type input "-00:05"
type input "1"
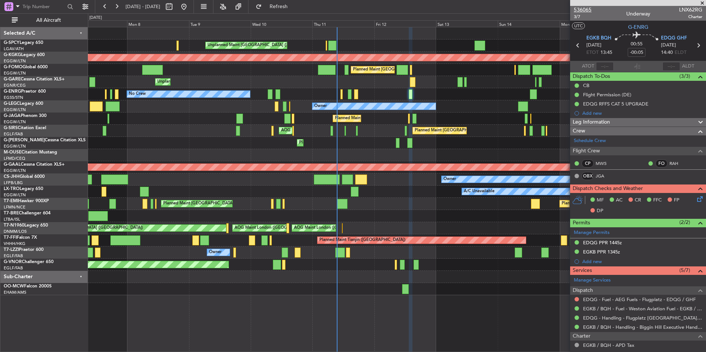
click at [590, 9] on span "536065" at bounding box center [583, 10] width 18 height 8
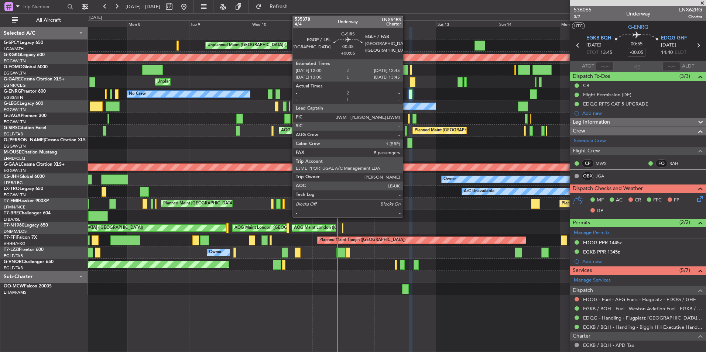
click at [406, 133] on div at bounding box center [406, 131] width 2 height 10
type input "+00:05"
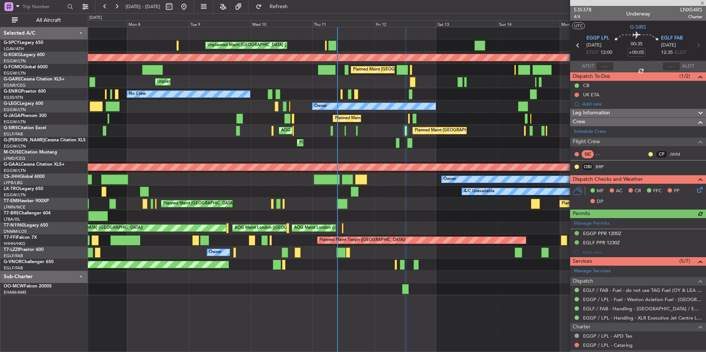
drag, startPoint x: 599, startPoint y: 10, endPoint x: 563, endPoint y: 10, distance: 35.8
click at [563, 10] on fb-app "07 Sep 2025 - 17 Sep 2025 Refresh Quick Links All Aircraft Unplanned Maint Athe…" at bounding box center [353, 179] width 706 height 347
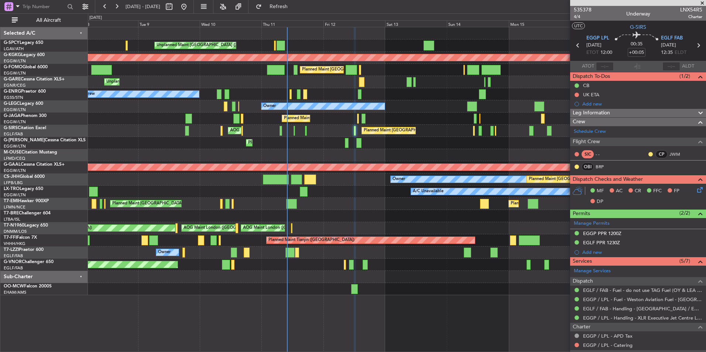
click at [363, 283] on div "Unplanned Maint Athens (Eleftherios Venizelos Intl) AOG Maint Istanbul (Ataturk…" at bounding box center [397, 161] width 618 height 268
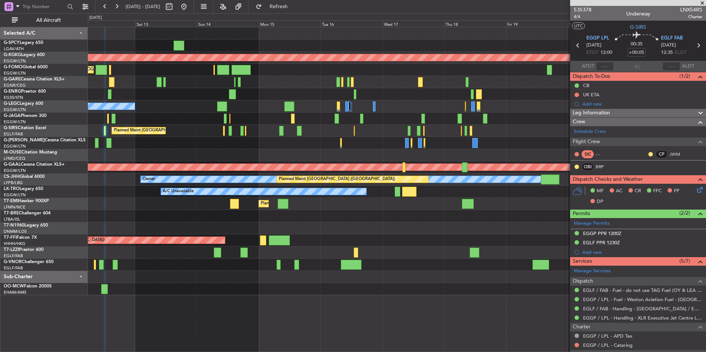
click at [338, 285] on div at bounding box center [397, 289] width 618 height 12
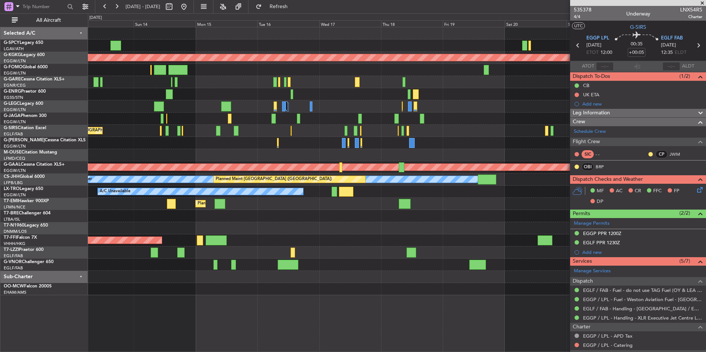
click at [328, 241] on div "Planned Maint Tianjin ([GEOGRAPHIC_DATA])" at bounding box center [397, 241] width 618 height 12
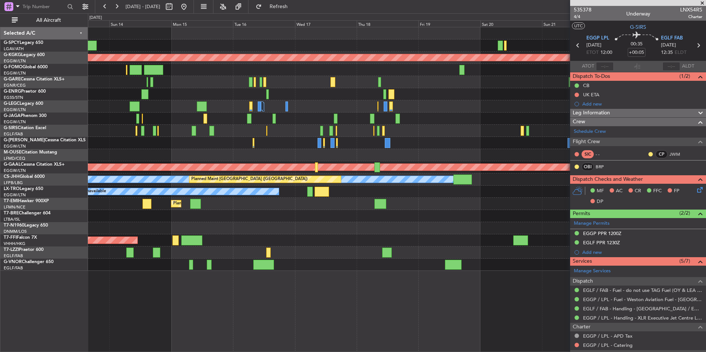
click at [358, 239] on div "Planned Maint Tianjin ([GEOGRAPHIC_DATA])" at bounding box center [397, 241] width 618 height 12
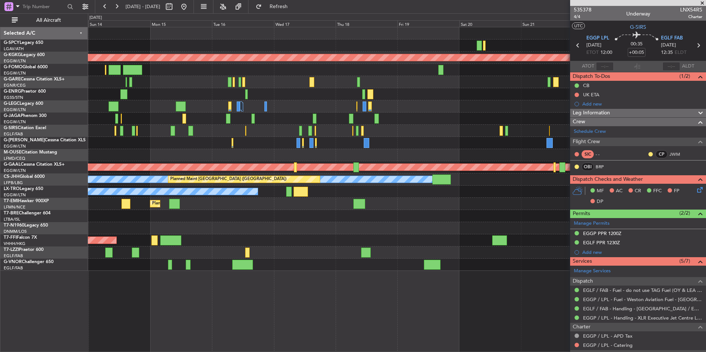
click at [335, 230] on div "AOG Maint Istanbul (Ataturk) Planned Maint London (Luton) A/C Unavailable Londo…" at bounding box center [397, 149] width 618 height 244
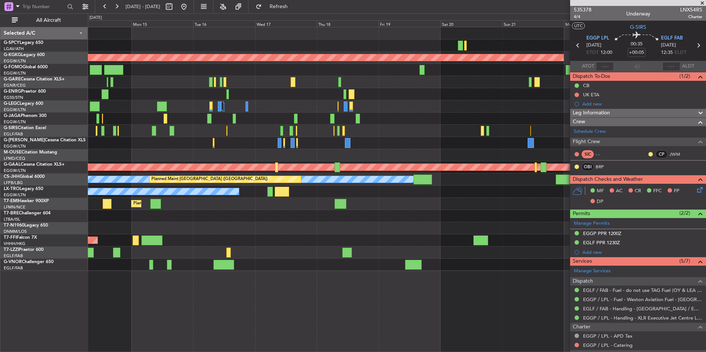
click at [400, 247] on div "AOG Maint Istanbul (Ataturk) Planned Maint London (Luton) A/C Unavailable Londo…" at bounding box center [397, 149] width 618 height 244
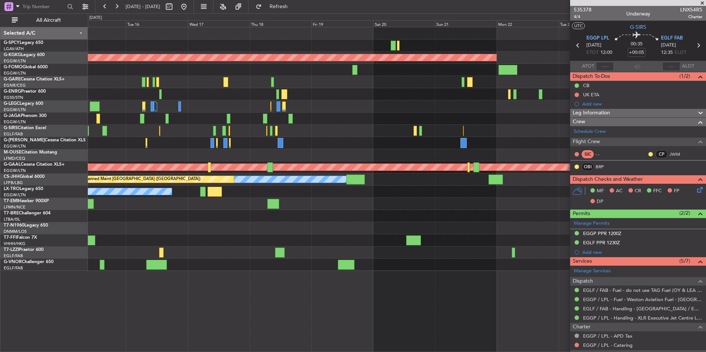
click at [358, 251] on div "AOG Maint Istanbul (Ataturk) A/C Unavailable London (Luton) Owner Planned Maint…" at bounding box center [397, 149] width 618 height 244
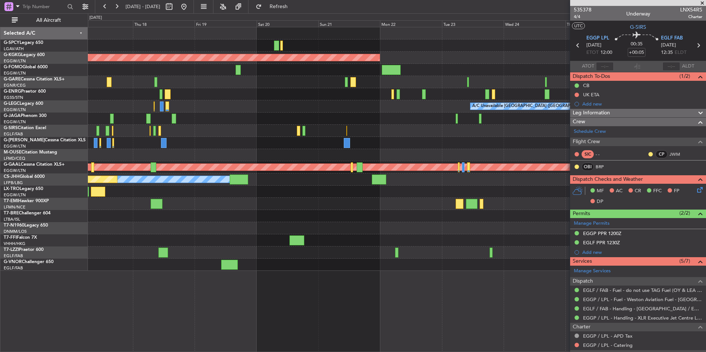
click at [313, 254] on div "AOG Maint Istanbul (Ataturk) A/C Unavailable London (Luton) Planned Maint Dusse…" at bounding box center [397, 149] width 618 height 244
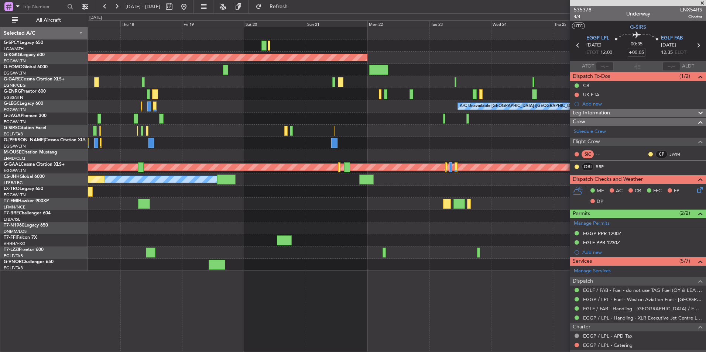
click at [286, 245] on div at bounding box center [397, 241] width 618 height 12
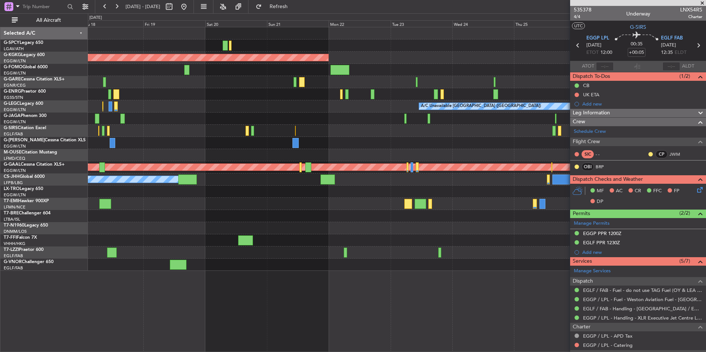
click at [336, 250] on div "AOG Maint Istanbul (Ataturk) A/C Unavailable London (Luton) Planned Maint Dusse…" at bounding box center [397, 149] width 618 height 244
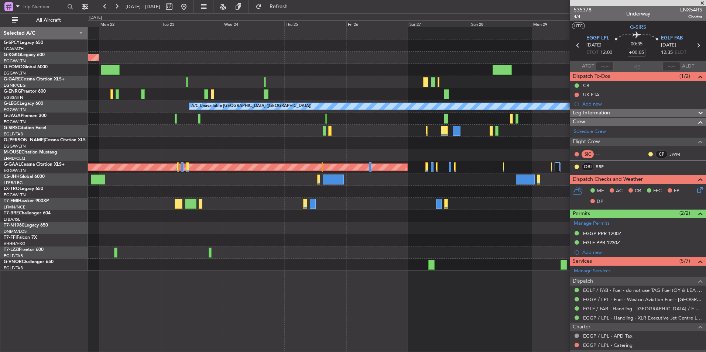
click at [244, 256] on div at bounding box center [397, 253] width 618 height 12
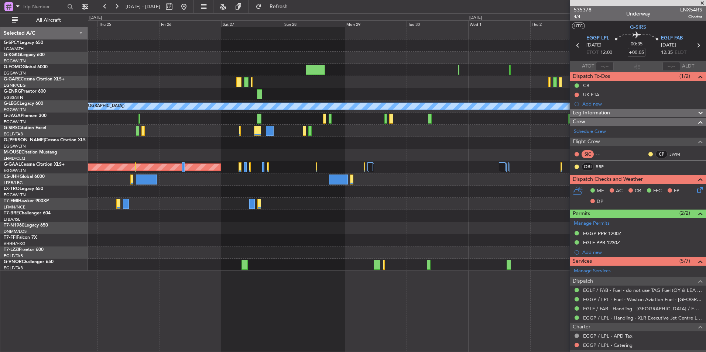
click at [327, 246] on div at bounding box center [397, 241] width 618 height 12
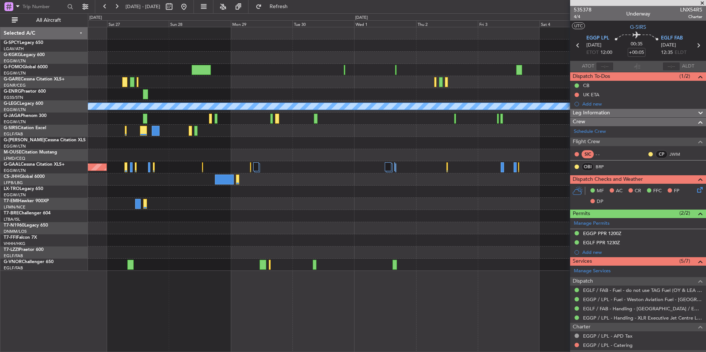
click at [331, 249] on div "A/C Unavailable London (Luton) Planned Maint Dusseldorf" at bounding box center [397, 149] width 618 height 244
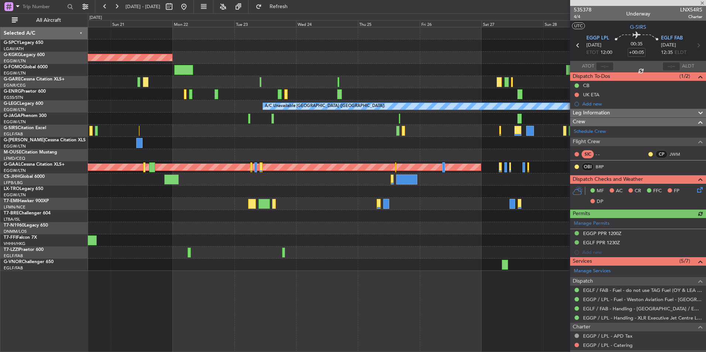
click at [565, 211] on div "AOG Maint Istanbul (Ataturk) A/C Unavailable London (Luton) Planned Maint Dusse…" at bounding box center [397, 149] width 618 height 244
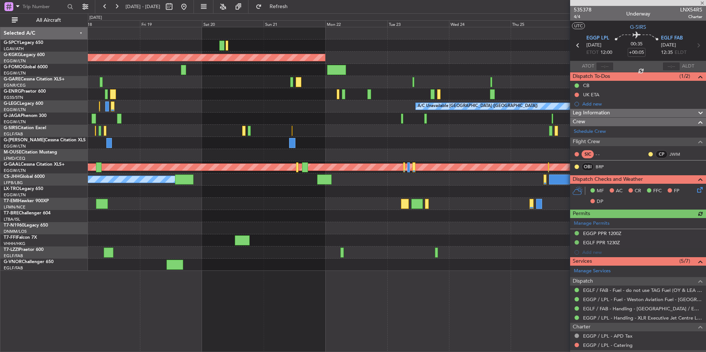
click at [551, 218] on div "AOG Maint Istanbul (Ataturk) A/C Unavailable London (Luton) Planned Maint Dusse…" at bounding box center [397, 149] width 618 height 244
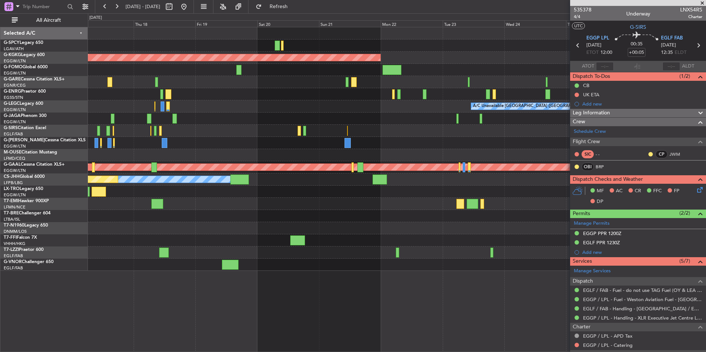
click at [267, 245] on div at bounding box center [397, 241] width 618 height 12
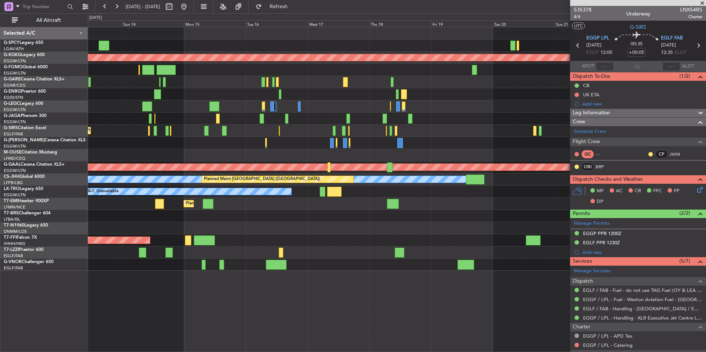
click at [548, 224] on div "AOG Maint Istanbul (Ataturk) Planned Maint London (Luton) Planned Maint London …" at bounding box center [397, 149] width 618 height 244
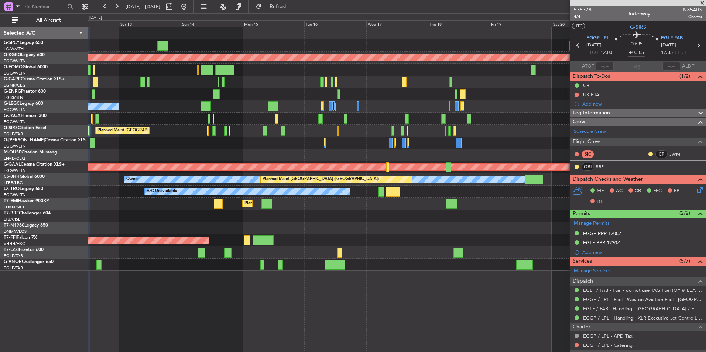
click at [373, 230] on div "AOG Maint London (Stansted) AOG Maint London (Stansted)" at bounding box center [397, 228] width 618 height 12
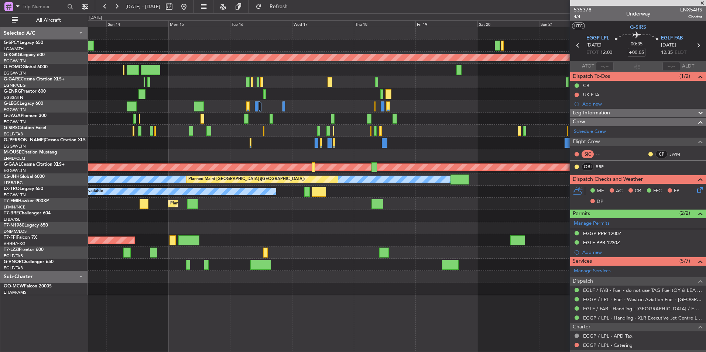
click at [279, 248] on div "AOG Maint Istanbul (Ataturk) Planned Maint London (Luton) A/C Unavailable Londo…" at bounding box center [397, 161] width 618 height 268
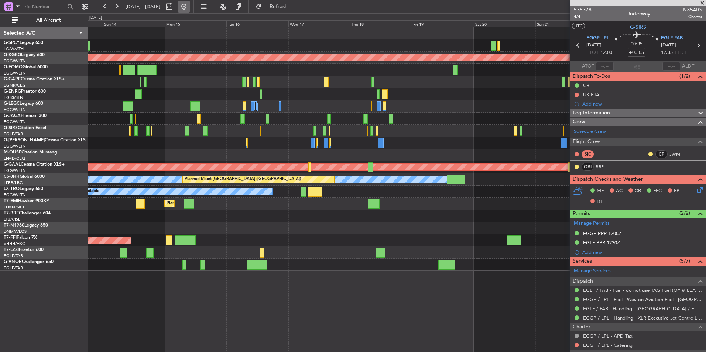
click at [190, 4] on button at bounding box center [184, 7] width 12 height 12
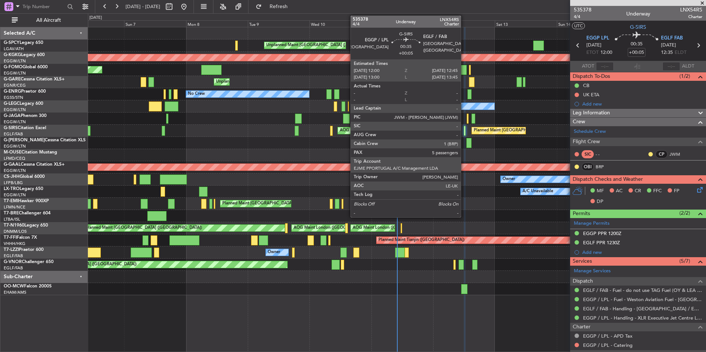
click at [464, 132] on div at bounding box center [465, 131] width 2 height 10
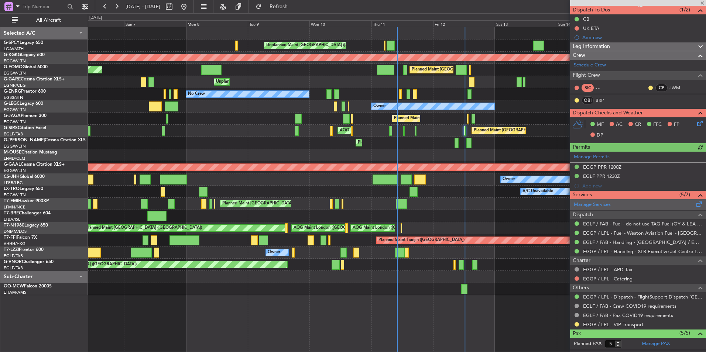
scroll to position [74, 0]
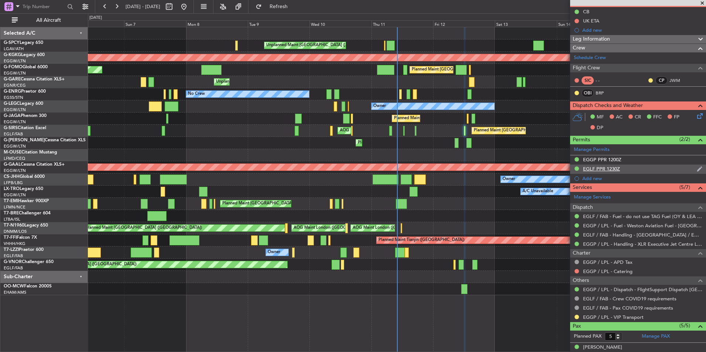
click at [605, 166] on div "EGLF PPR 1230Z" at bounding box center [601, 169] width 37 height 6
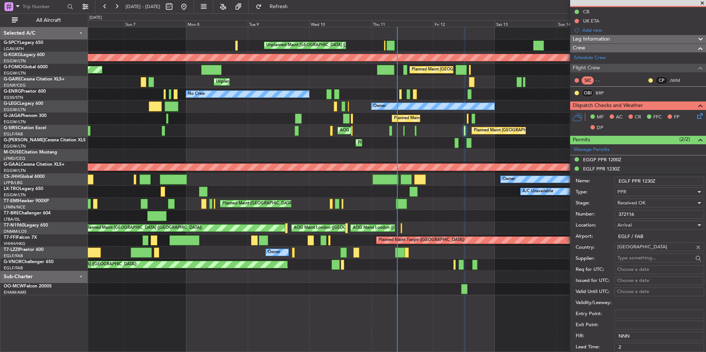
click at [642, 213] on input "372116" at bounding box center [660, 214] width 90 height 9
click at [701, 3] on span at bounding box center [702, 3] width 7 height 7
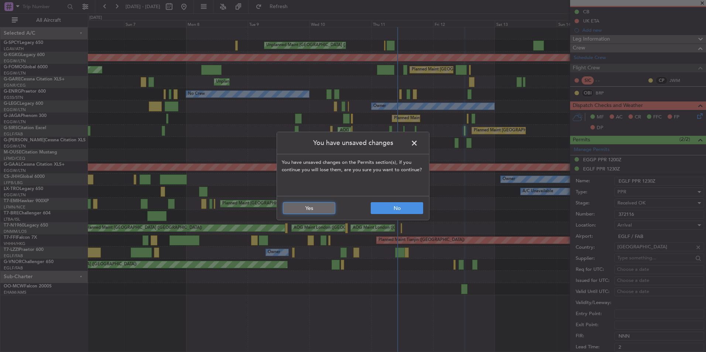
click at [323, 207] on button "Yes" at bounding box center [309, 208] width 52 height 12
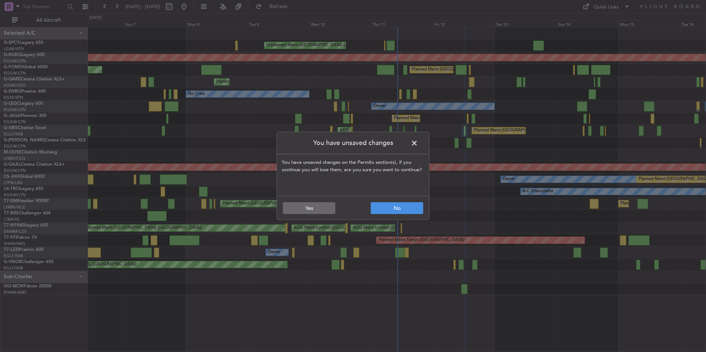
type input "0"
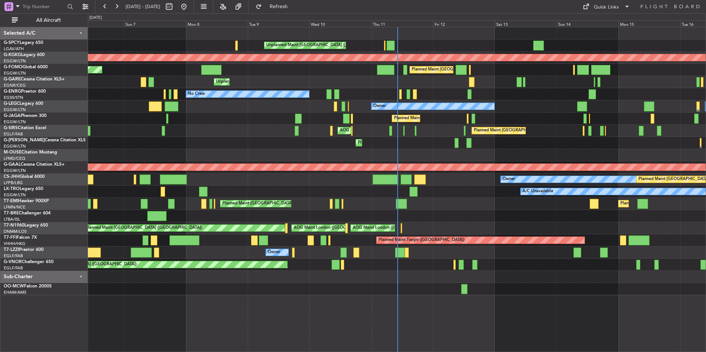
click at [358, 276] on div "Unplanned Maint Athens (Eleftherios Venizelos Intl) AOG Maint Istanbul (Ataturk…" at bounding box center [397, 161] width 618 height 268
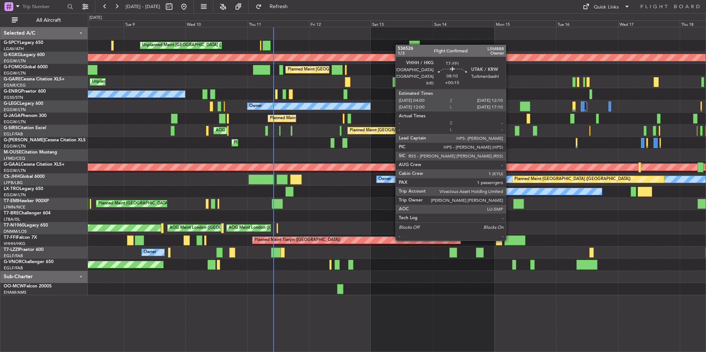
click at [509, 240] on div at bounding box center [515, 241] width 21 height 10
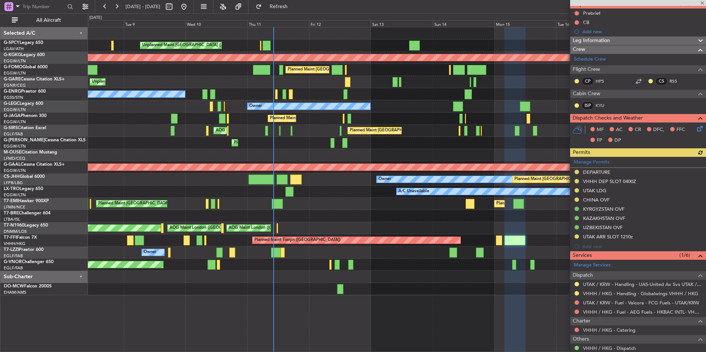
scroll to position [129, 0]
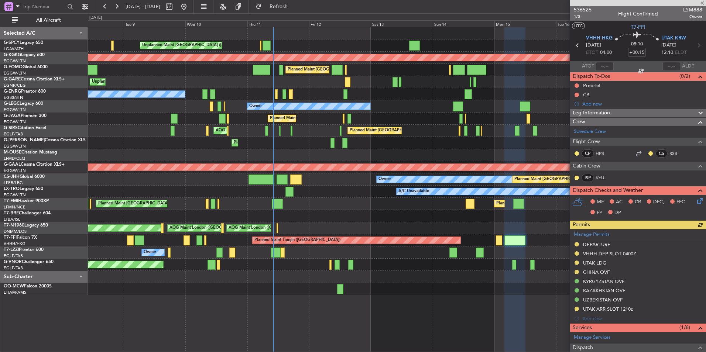
scroll to position [129, 0]
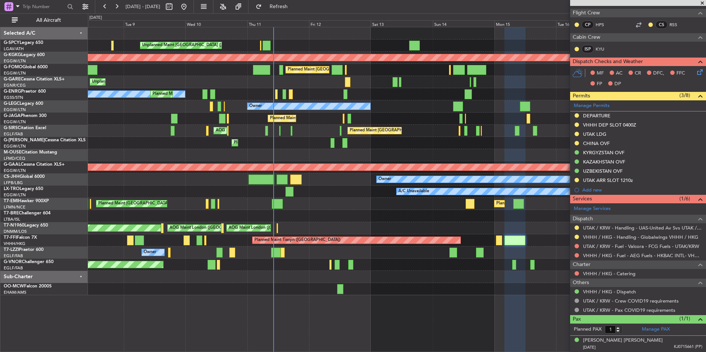
click at [702, 3] on span at bounding box center [702, 3] width 7 height 7
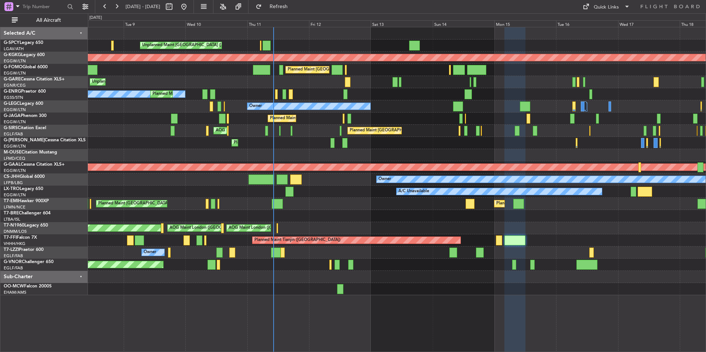
type input "0"
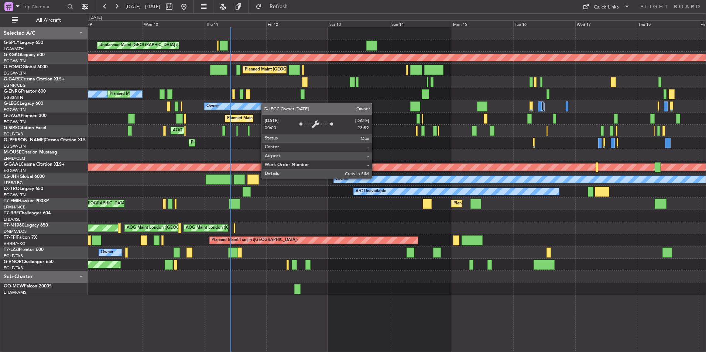
click at [263, 103] on div "Unplanned Maint [GEOGRAPHIC_DATA] ([PERSON_NAME] Intl) AOG Maint [GEOGRAPHIC_DA…" at bounding box center [397, 161] width 618 height 268
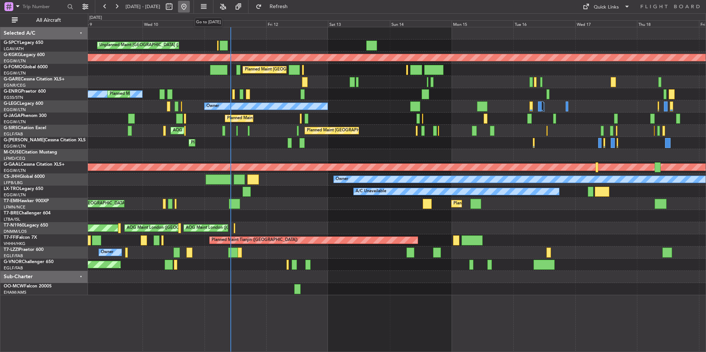
click at [190, 4] on button at bounding box center [184, 7] width 12 height 12
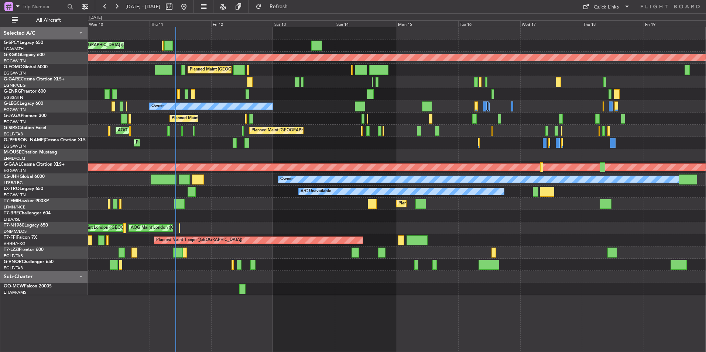
click at [224, 152] on div "Unplanned Maint [GEOGRAPHIC_DATA] ([PERSON_NAME] Intl) AOG Maint [GEOGRAPHIC_DA…" at bounding box center [397, 161] width 618 height 268
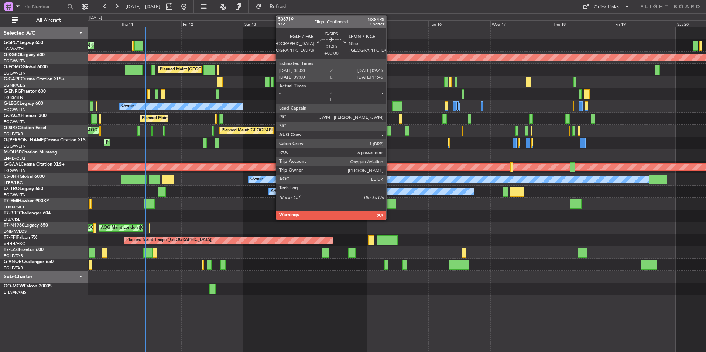
click at [390, 133] on div at bounding box center [389, 131] width 5 height 10
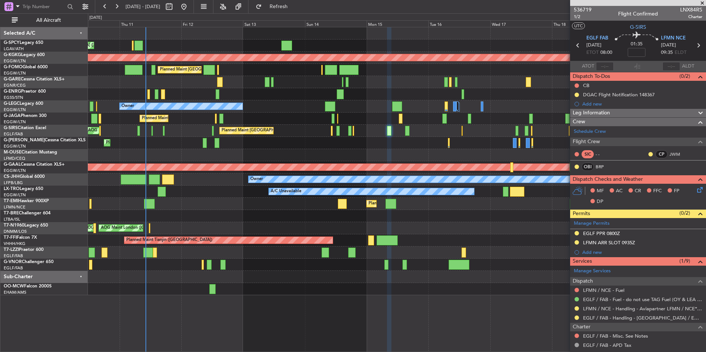
click at [701, 5] on span at bounding box center [702, 3] width 7 height 7
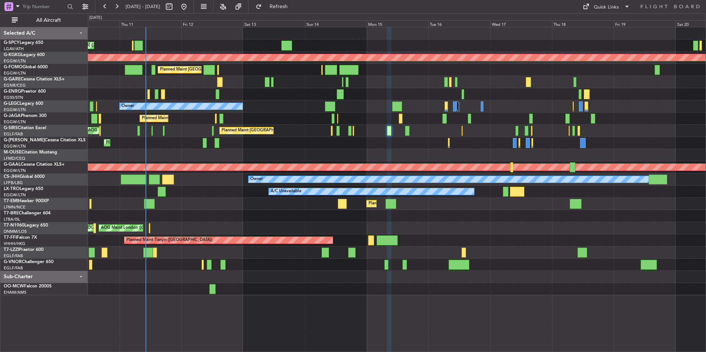
type input "0"
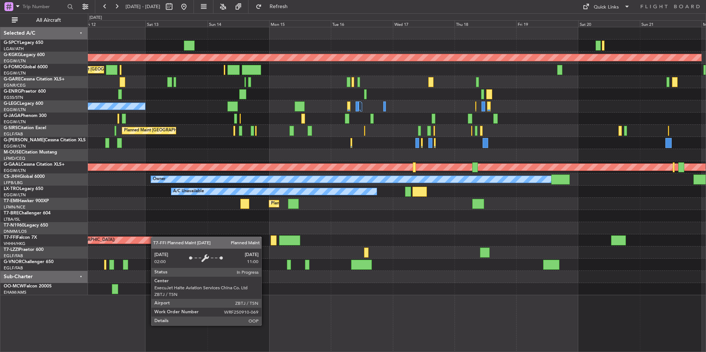
click at [153, 237] on div "Unplanned Maint [GEOGRAPHIC_DATA] ([PERSON_NAME] Intl) AOG Maint [GEOGRAPHIC_DA…" at bounding box center [397, 161] width 618 height 268
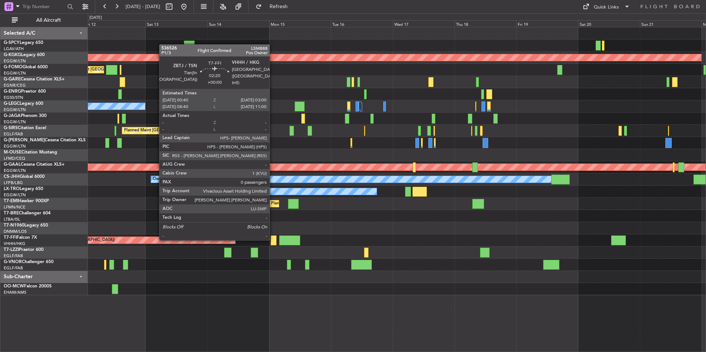
click at [273, 240] on div at bounding box center [274, 241] width 6 height 10
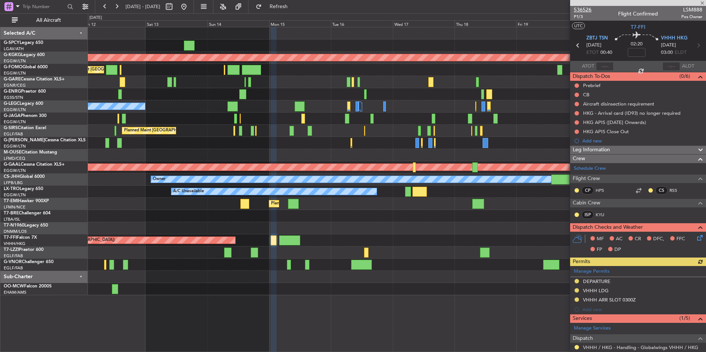
click at [589, 10] on span "536526" at bounding box center [583, 10] width 18 height 8
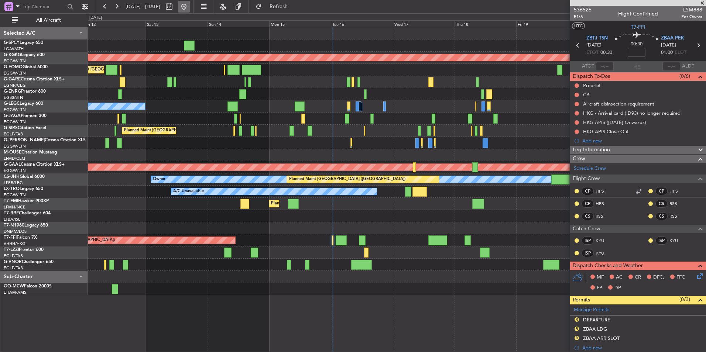
click at [190, 12] on button at bounding box center [184, 7] width 12 height 12
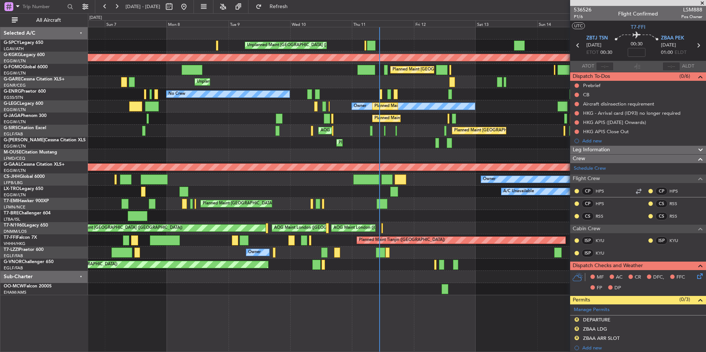
click at [412, 150] on div at bounding box center [397, 155] width 618 height 12
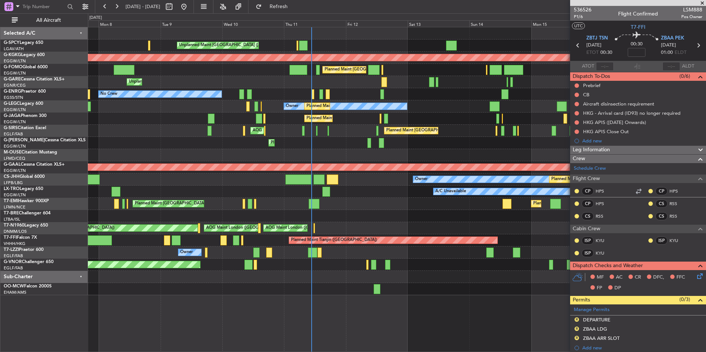
click at [359, 154] on div at bounding box center [397, 155] width 618 height 12
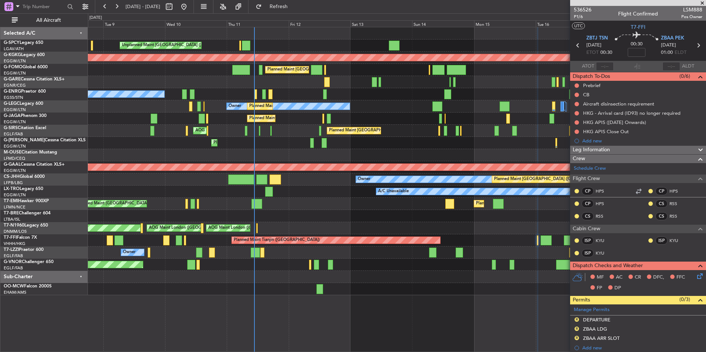
click at [270, 151] on div at bounding box center [397, 155] width 618 height 12
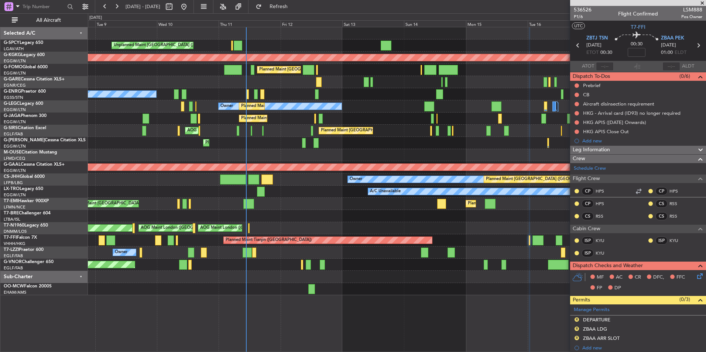
click at [269, 150] on div at bounding box center [397, 155] width 618 height 12
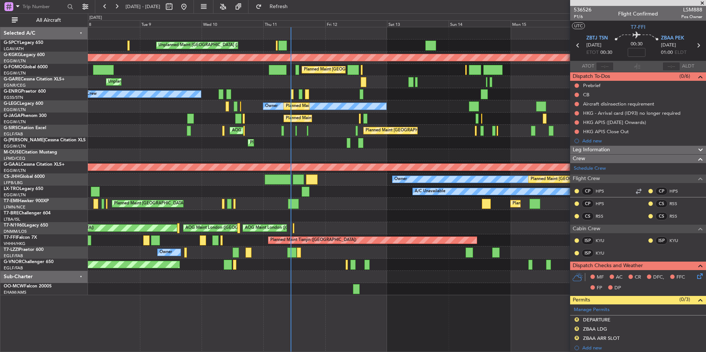
click at [311, 155] on div at bounding box center [397, 155] width 618 height 12
click at [290, 10] on button "Refresh" at bounding box center [274, 7] width 44 height 12
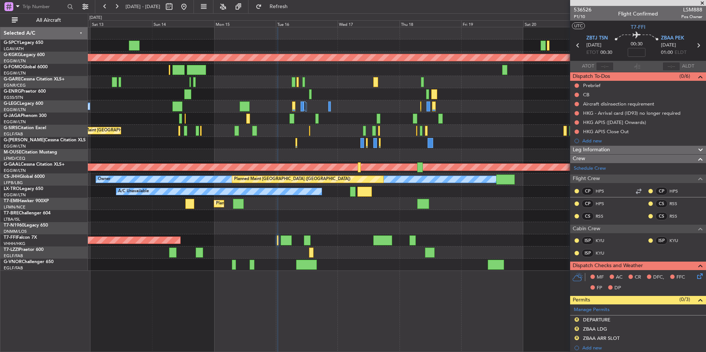
scroll to position [151, 0]
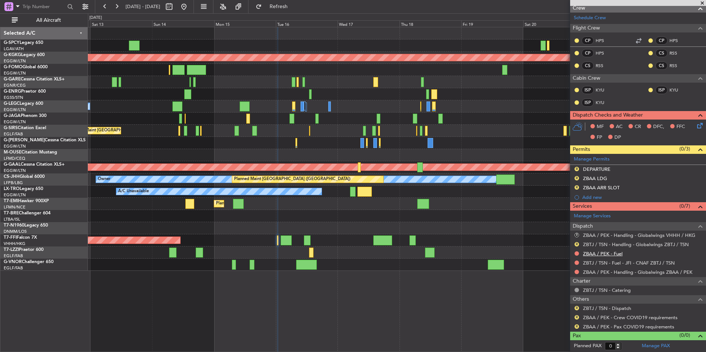
click at [612, 256] on link "ZBAA / PEK - Fuel" at bounding box center [603, 254] width 40 height 6
click at [286, 2] on button "Refresh" at bounding box center [274, 7] width 44 height 12
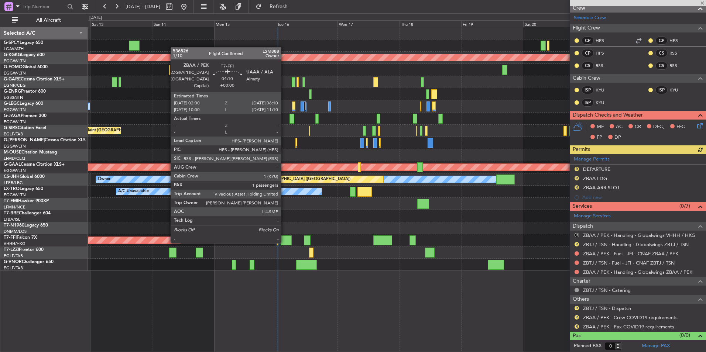
click at [284, 242] on div at bounding box center [286, 241] width 11 height 10
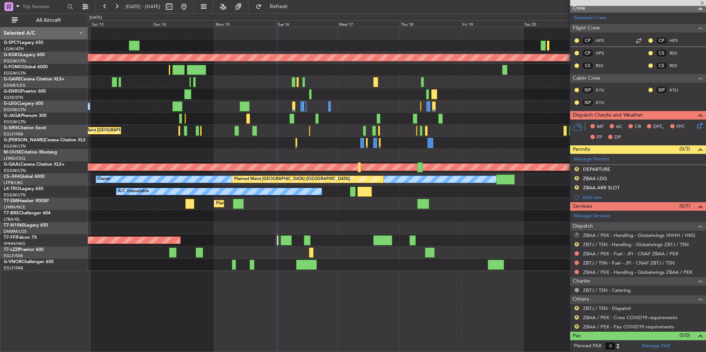
type input "1"
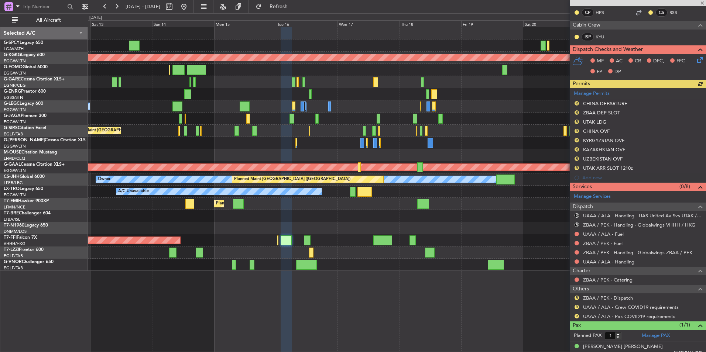
scroll to position [147, 0]
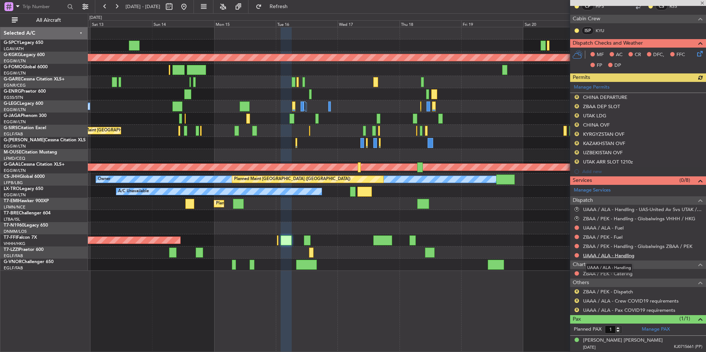
click at [611, 255] on link "UAAA / ALA - Handling" at bounding box center [608, 256] width 51 height 6
click at [296, 3] on button "Refresh" at bounding box center [274, 7] width 44 height 12
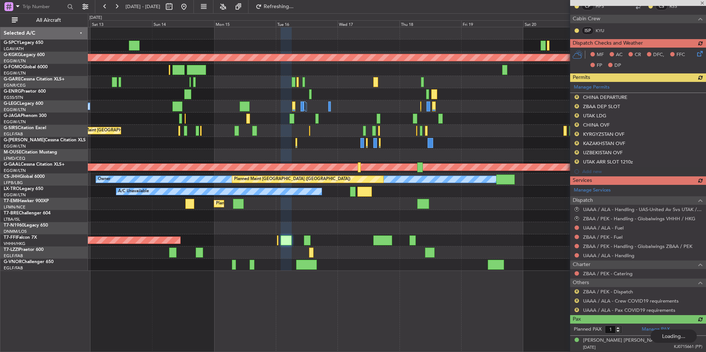
click at [616, 237] on div "Manage Services Dispatch R UAAA / ALA - Handling - UAS-United Av Svs UTAK / KRW…" at bounding box center [638, 250] width 136 height 130
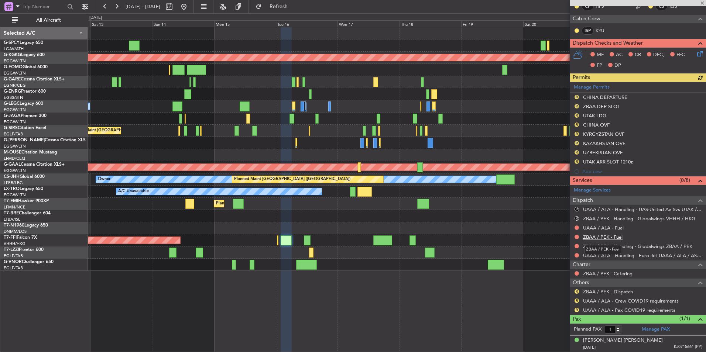
click at [616, 237] on link "ZBAA / PEK - Fuel" at bounding box center [603, 237] width 40 height 6
click at [294, 8] on span "Refresh" at bounding box center [278, 6] width 31 height 5
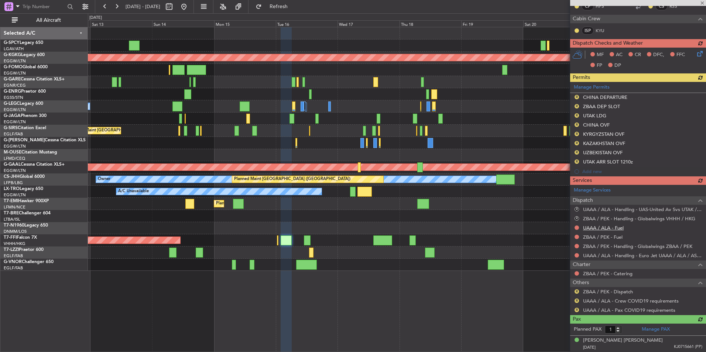
click at [618, 228] on div "Manage Services Dispatch R UAAA / ALA - Handling - UAS-United Av Svs UTAK / KRW…" at bounding box center [638, 250] width 136 height 130
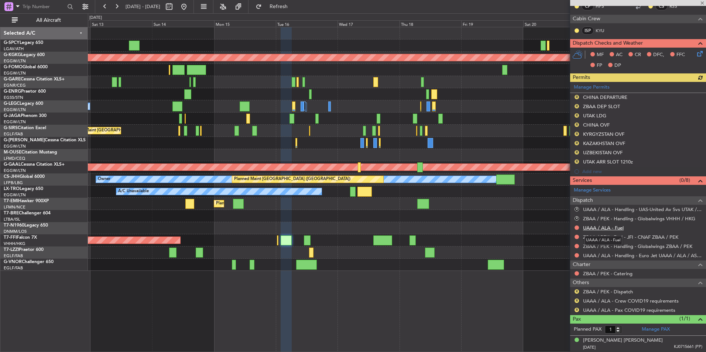
click at [618, 228] on link "UAAA / ALA - Fuel" at bounding box center [603, 228] width 41 height 6
click at [294, 8] on span "Refresh" at bounding box center [278, 6] width 31 height 5
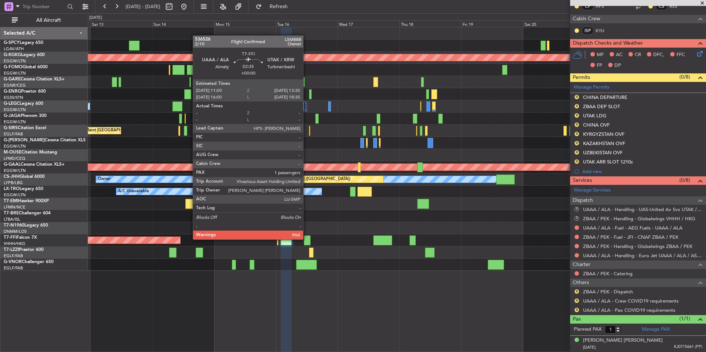
click at [307, 239] on div at bounding box center [307, 241] width 7 height 10
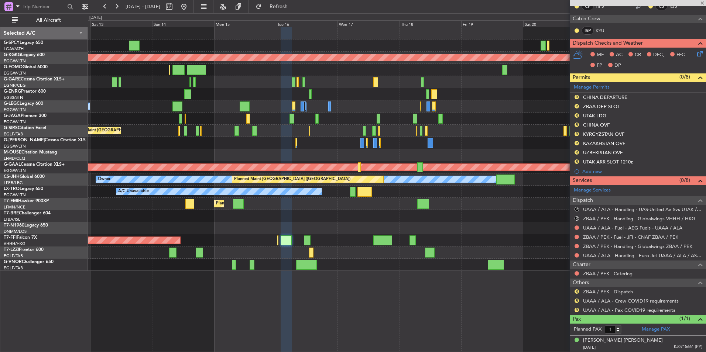
scroll to position [0, 0]
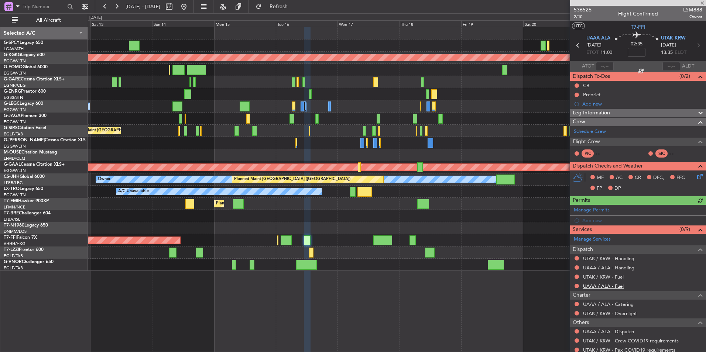
click at [620, 286] on link "UAAA / ALA - Fuel" at bounding box center [603, 286] width 41 height 6
click at [297, 12] on button "Refresh" at bounding box center [274, 7] width 44 height 12
click at [618, 277] on link "UTAK / KRW - Fuel" at bounding box center [603, 277] width 41 height 6
click at [297, 2] on button "Refresh" at bounding box center [274, 7] width 44 height 12
click at [626, 267] on link "UAAA / ALA - Handling" at bounding box center [608, 268] width 51 height 6
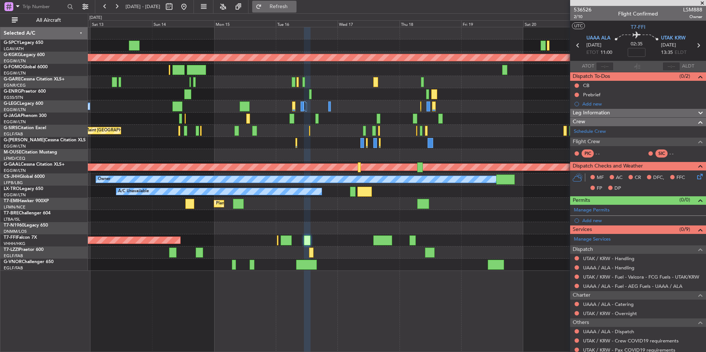
click at [279, 11] on button "Refresh" at bounding box center [274, 7] width 44 height 12
click at [627, 259] on link "UTAK / KRW - Handling" at bounding box center [608, 259] width 51 height 6
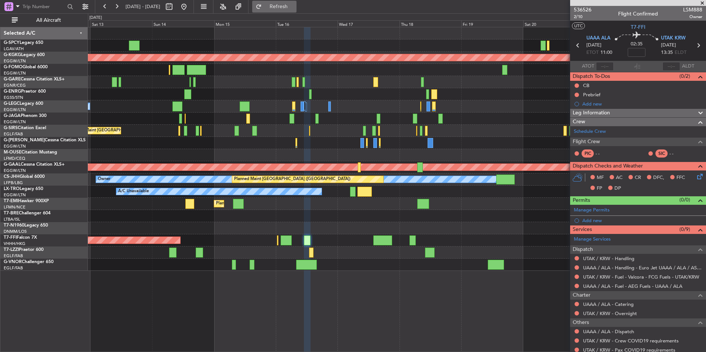
click at [294, 9] on span "Refresh" at bounding box center [278, 6] width 31 height 5
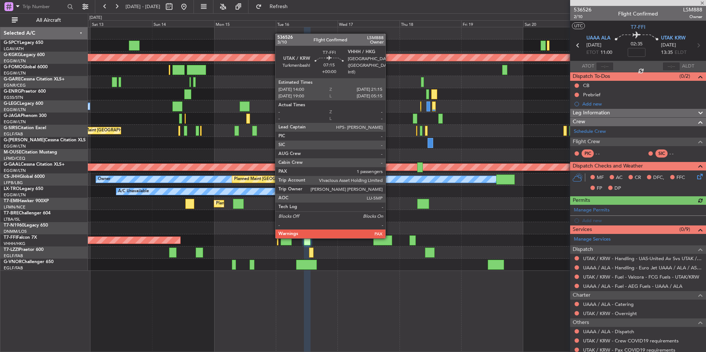
click at [389, 238] on div at bounding box center [382, 241] width 19 height 10
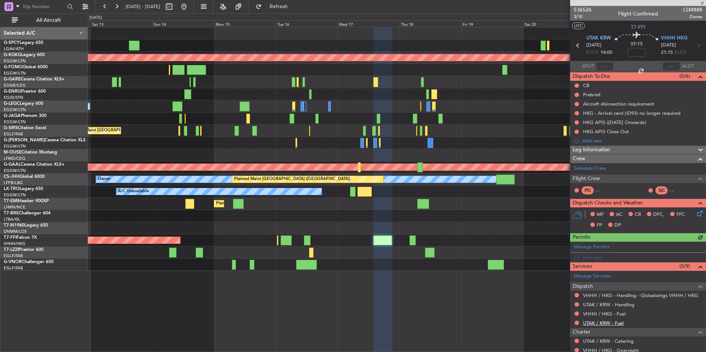
click at [611, 322] on link "UTAK / KRW - Fuel" at bounding box center [603, 323] width 41 height 6
click at [284, 11] on button "Refresh" at bounding box center [274, 7] width 44 height 12
click at [620, 314] on link "VHHH / HKG - Fuel" at bounding box center [604, 314] width 42 height 6
click at [300, 13] on fb-refresh-button "Refresh" at bounding box center [275, 6] width 52 height 13
click at [297, 10] on button "Refresh" at bounding box center [274, 7] width 44 height 12
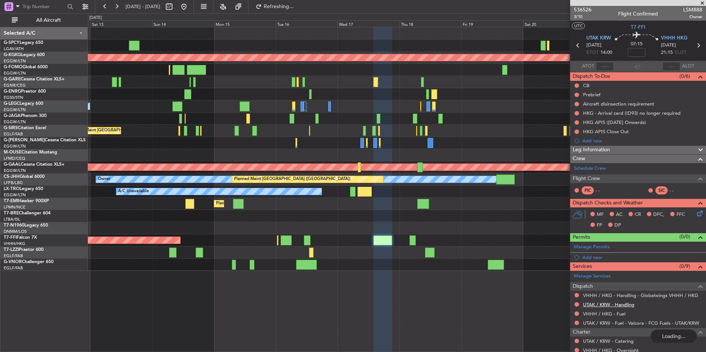
click at [616, 305] on div "Manage Services Dispatch VHHH / HKG - Handling - Globalwings VHHH / HKG UTAK / …" at bounding box center [638, 331] width 136 height 121
click at [614, 305] on link "UTAK / KRW - Handling" at bounding box center [608, 305] width 51 height 6
click at [284, 2] on button "Refresh" at bounding box center [274, 7] width 44 height 12
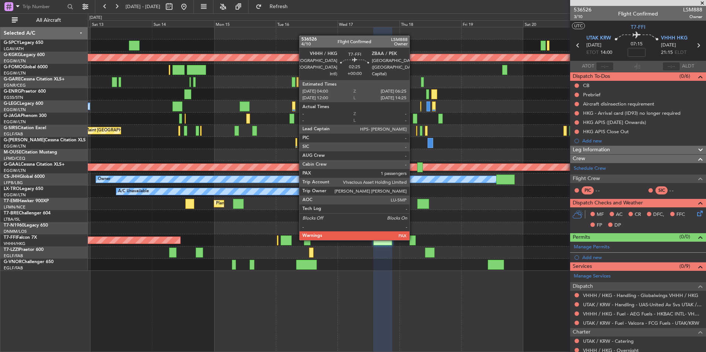
click at [413, 240] on div at bounding box center [413, 241] width 6 height 10
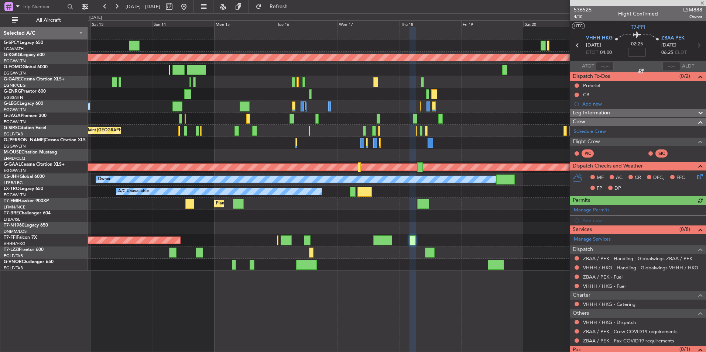
scroll to position [23, 0]
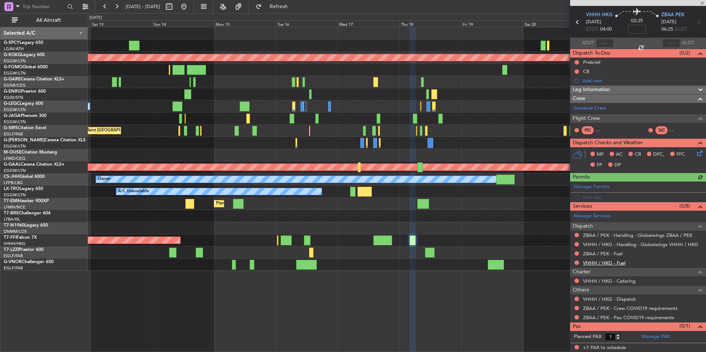
click at [609, 262] on link "VHHH / HKG - Fuel" at bounding box center [604, 263] width 42 height 6
click at [294, 6] on span "Refresh" at bounding box center [278, 6] width 31 height 5
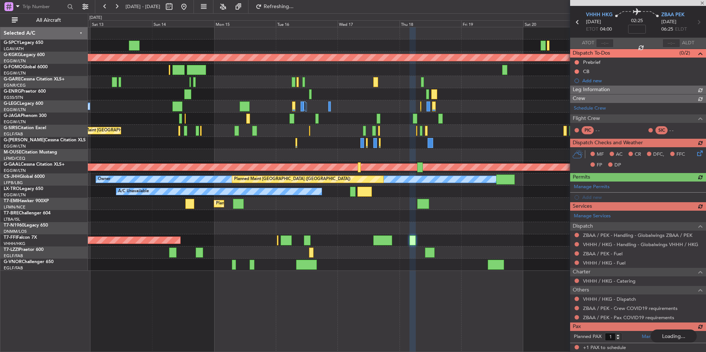
click at [605, 252] on div "Manage Services Dispatch ZBAA / PEK - Handling - Globalwings ZBAA / PEK VHHH / …" at bounding box center [638, 267] width 136 height 112
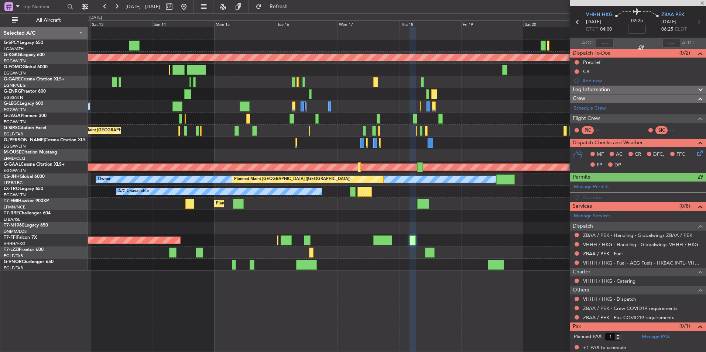
click at [606, 252] on link "ZBAA / PEK - Fuel" at bounding box center [603, 254] width 40 height 6
click at [276, 7] on button "Refresh" at bounding box center [274, 7] width 44 height 12
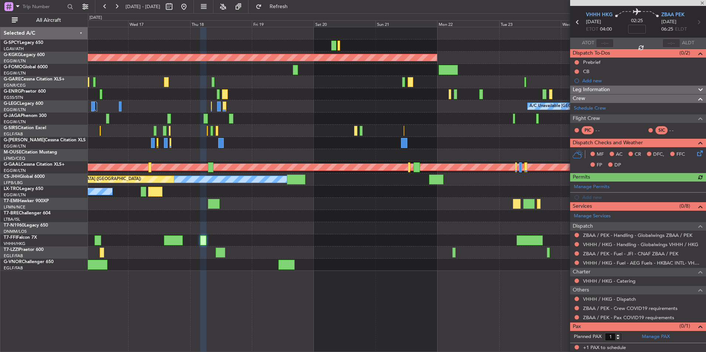
click at [337, 246] on div "AOG Maint Istanbul (Ataturk) A/C Unavailable London (Luton) Planned Maint Dusse…" at bounding box center [397, 149] width 618 height 244
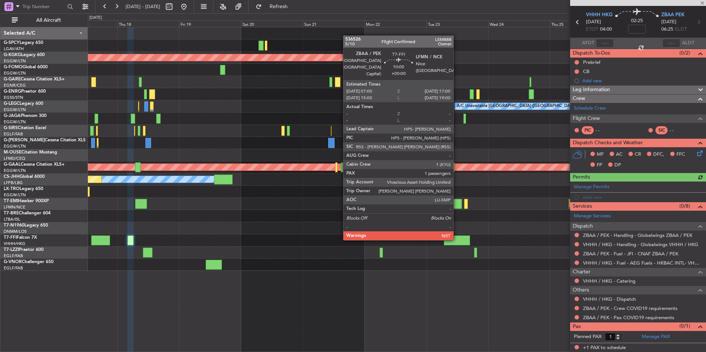
click at [457, 239] on div at bounding box center [457, 241] width 26 height 10
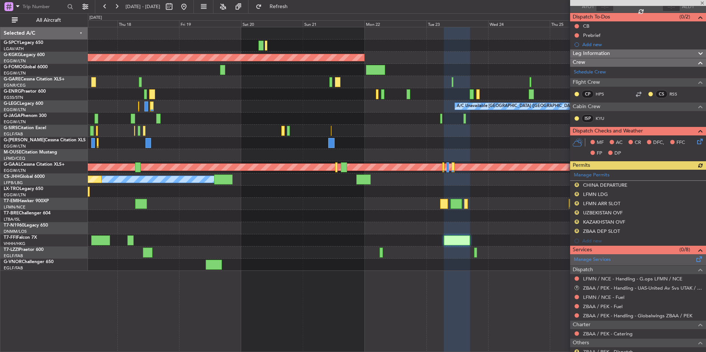
scroll to position [74, 0]
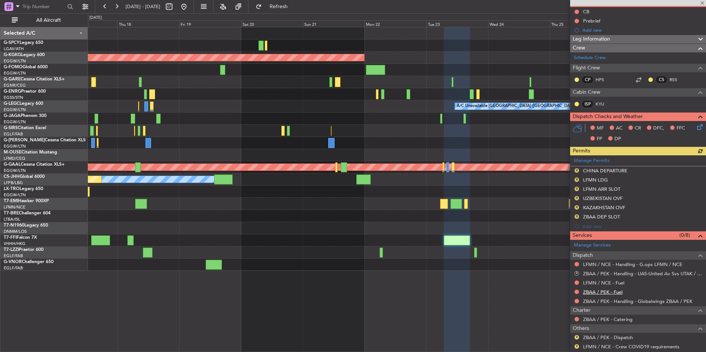
click at [612, 292] on link "ZBAA / PEK - Fuel" at bounding box center [603, 292] width 40 height 6
click at [290, 9] on button "Refresh" at bounding box center [274, 7] width 44 height 12
click at [613, 283] on mat-tooltip-component "Cancelled - Notification Required" at bounding box center [578, 286] width 76 height 20
click at [621, 284] on link "LFMN / NCE - Fuel" at bounding box center [603, 283] width 41 height 6
click at [294, 6] on span "Refresh" at bounding box center [278, 6] width 31 height 5
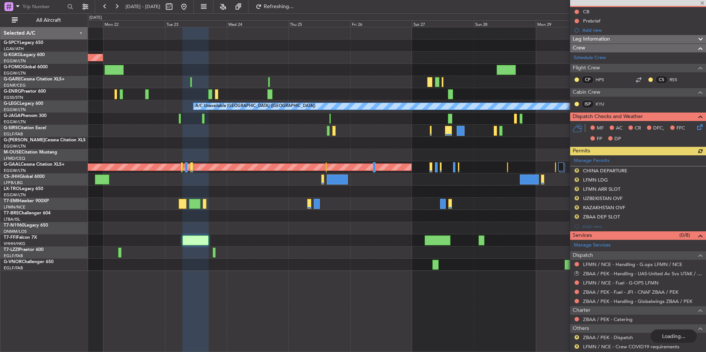
click at [335, 242] on div at bounding box center [397, 241] width 618 height 12
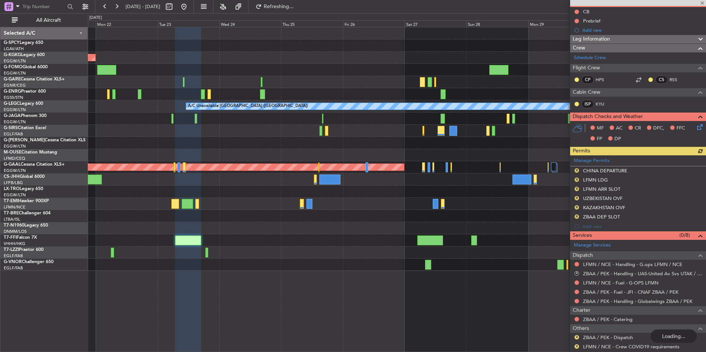
click at [434, 246] on div at bounding box center [397, 241] width 618 height 12
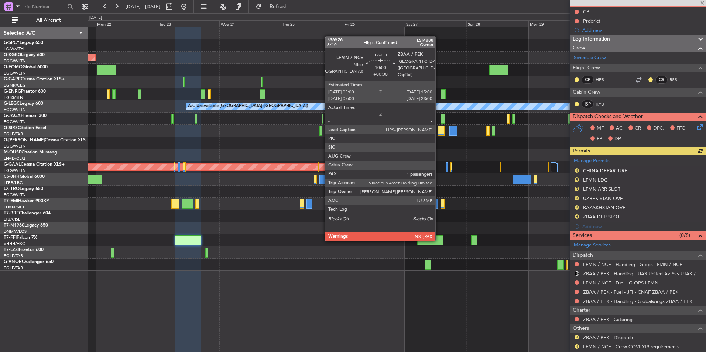
click at [439, 240] on div at bounding box center [430, 241] width 26 height 10
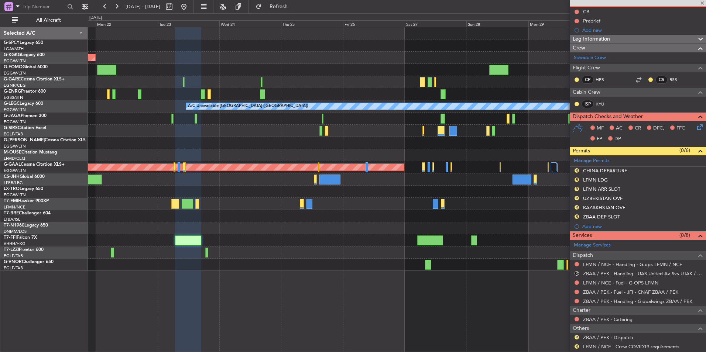
scroll to position [0, 0]
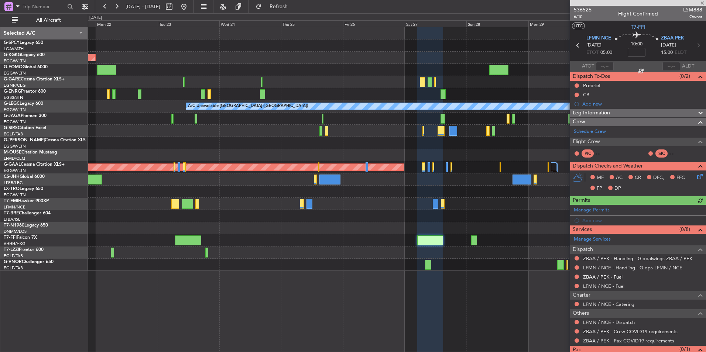
click at [602, 274] on link "ZBAA / PEK - Fuel" at bounding box center [603, 277] width 40 height 6
click at [276, 9] on button "Refresh" at bounding box center [274, 7] width 44 height 12
click at [618, 277] on link "ZBAA / PEK - Fuel - JFI - CNAF ZBAA / PEK" at bounding box center [630, 277] width 95 height 6
click at [618, 285] on link "LFMN / NCE - Fuel" at bounding box center [603, 286] width 41 height 6
click at [293, 6] on span "Refresh" at bounding box center [278, 6] width 31 height 5
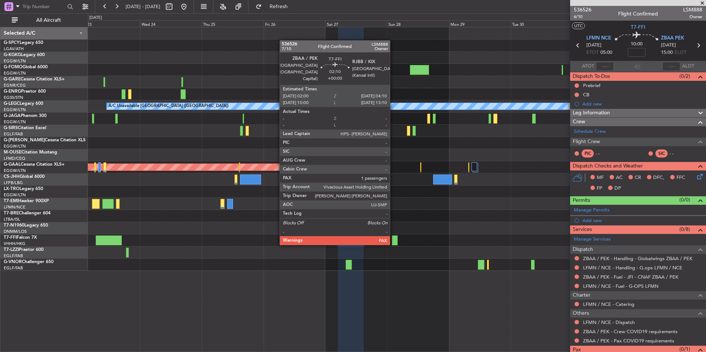
click at [393, 244] on div at bounding box center [395, 241] width 6 height 10
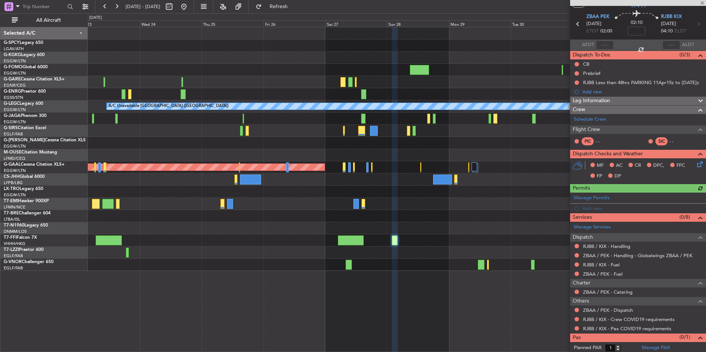
scroll to position [33, 0]
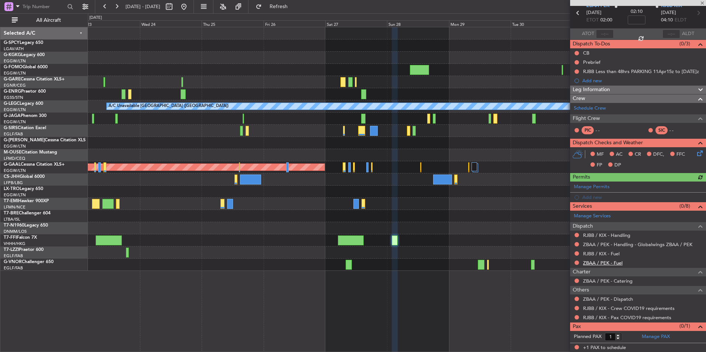
click at [616, 265] on link "ZBAA / PEK - Fuel" at bounding box center [603, 263] width 40 height 6
click at [288, 1] on button "Refresh" at bounding box center [274, 7] width 44 height 12
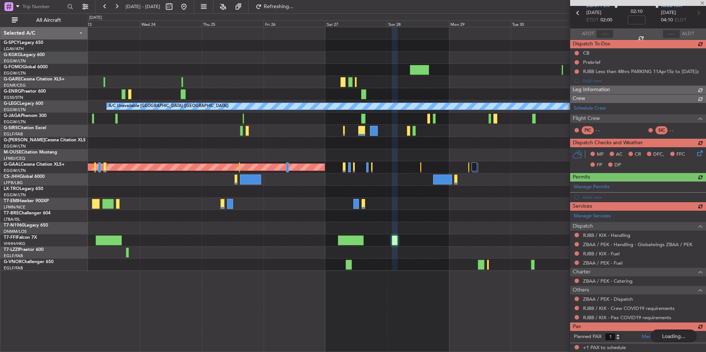
click at [604, 252] on div "Manage Services Dispatch RJBB / KIX - Handling ZBAA / PEK - Handling - Globalwi…" at bounding box center [638, 267] width 136 height 112
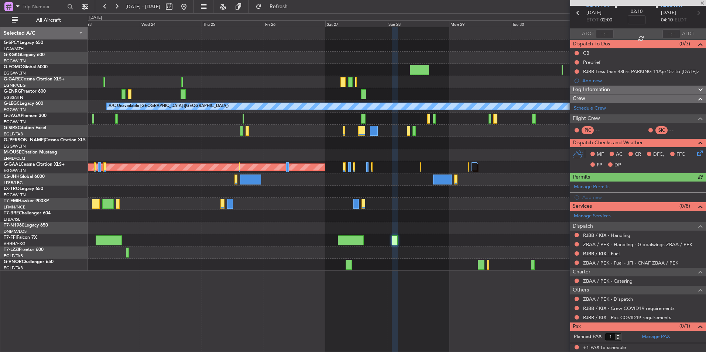
click at [607, 257] on mat-tooltip-component "RJBB / KIX - Fuel" at bounding box center [601, 267] width 44 height 20
click at [609, 253] on link "RJBB / KIX - Fuel" at bounding box center [601, 254] width 37 height 6
click at [294, 6] on span "Refresh" at bounding box center [278, 6] width 31 height 5
click at [617, 235] on link "RJBB / KIX - Handling" at bounding box center [606, 235] width 47 height 6
click at [279, 9] on button "Refresh" at bounding box center [274, 7] width 44 height 12
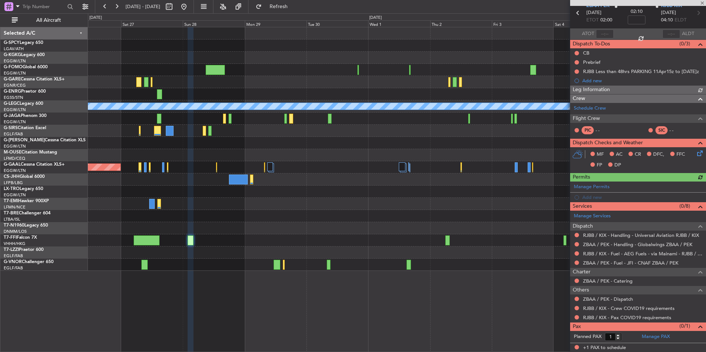
click at [263, 218] on div "A/C Unavailable London (Luton) Planned Maint Dusseldorf" at bounding box center [397, 149] width 618 height 244
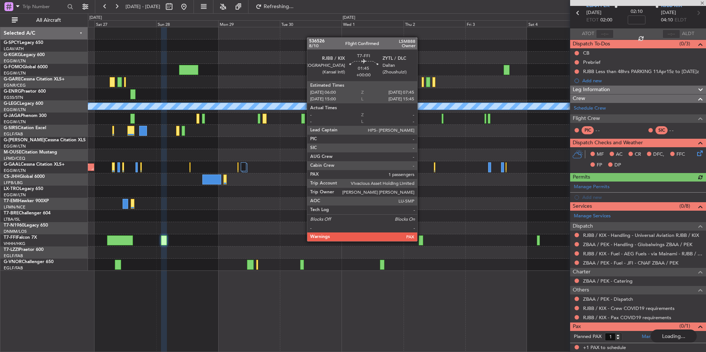
click at [421, 241] on div at bounding box center [421, 241] width 5 height 10
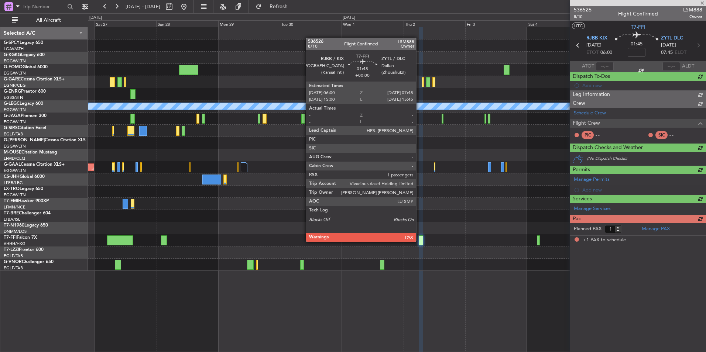
scroll to position [0, 0]
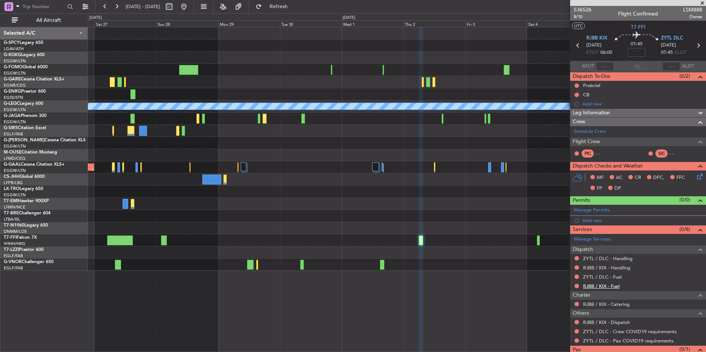
click at [613, 287] on link "RJBB / KIX - Fuel" at bounding box center [601, 286] width 37 height 6
click at [297, 12] on button "Refresh" at bounding box center [274, 7] width 44 height 12
click at [614, 278] on link "ZYTL / DLC - Fuel" at bounding box center [602, 277] width 39 height 6
click at [300, 13] on fb-refresh-button "Refresh" at bounding box center [275, 6] width 52 height 13
click at [294, 7] on span "Refresh" at bounding box center [278, 6] width 31 height 5
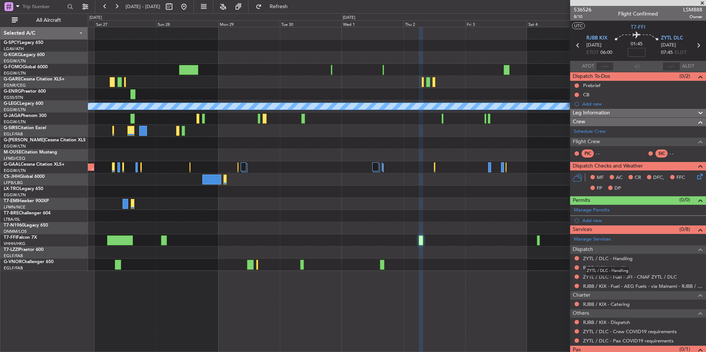
click at [621, 265] on mat-tooltip-component "ZYTL / DLC - Handling" at bounding box center [607, 271] width 55 height 20
click at [620, 269] on link "RJBB / KIX - Handling" at bounding box center [606, 268] width 47 height 6
click at [288, 7] on span "Refresh" at bounding box center [278, 6] width 31 height 5
click at [623, 260] on div "Manage Services Dispatch ZYTL / DLC - Handling RJBB / KIX - Handling ZYTL / DLC…" at bounding box center [638, 290] width 136 height 112
click at [623, 260] on link "ZYTL / DLC - Handling" at bounding box center [607, 259] width 49 height 6
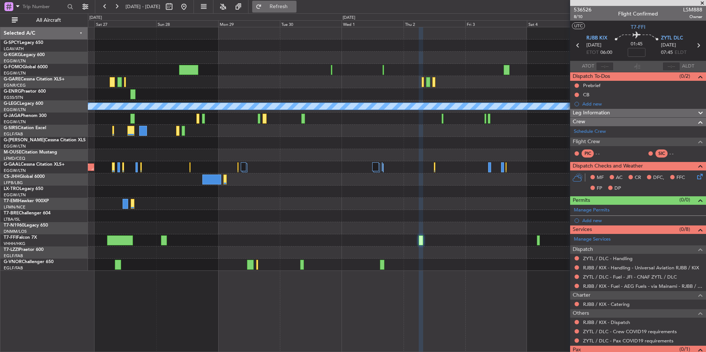
click at [294, 6] on span "Refresh" at bounding box center [278, 6] width 31 height 5
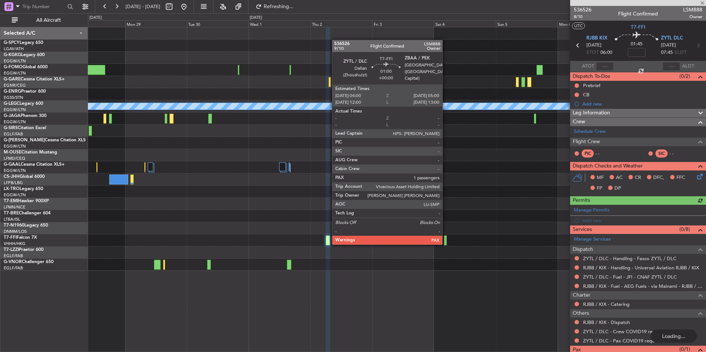
click at [446, 243] on div at bounding box center [445, 241] width 3 height 10
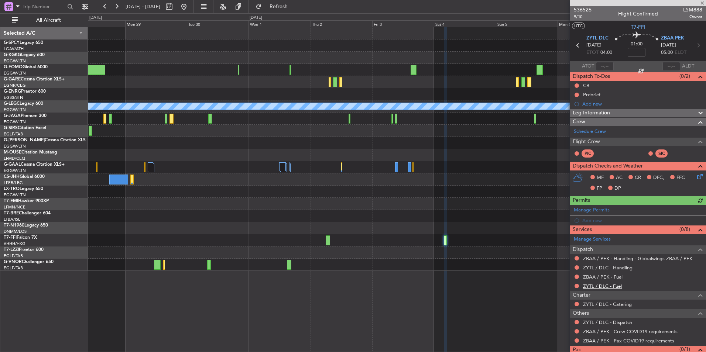
click at [615, 287] on link "ZYTL / DLC - Fuel" at bounding box center [602, 286] width 39 height 6
click at [295, 11] on button "Refresh" at bounding box center [274, 7] width 44 height 12
click at [611, 277] on link "ZBAA / PEK - Fuel" at bounding box center [603, 277] width 40 height 6
click at [294, 7] on span "Refresh" at bounding box center [278, 6] width 31 height 5
click at [628, 271] on mat-tooltip-component "ZYTL / DLC - Handling" at bounding box center [607, 281] width 55 height 20
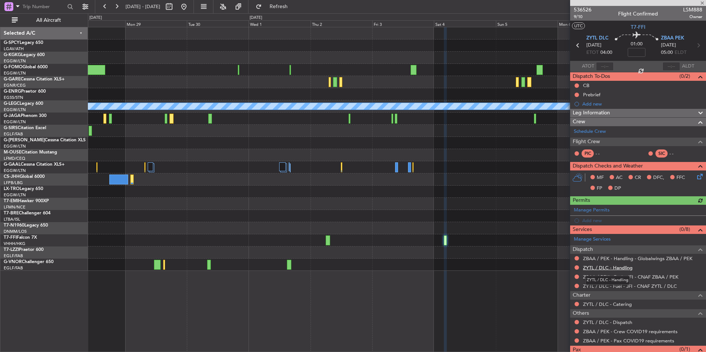
click at [625, 269] on link "ZYTL / DLC - Handling" at bounding box center [607, 268] width 49 height 6
click at [294, 8] on span "Refresh" at bounding box center [278, 6] width 31 height 5
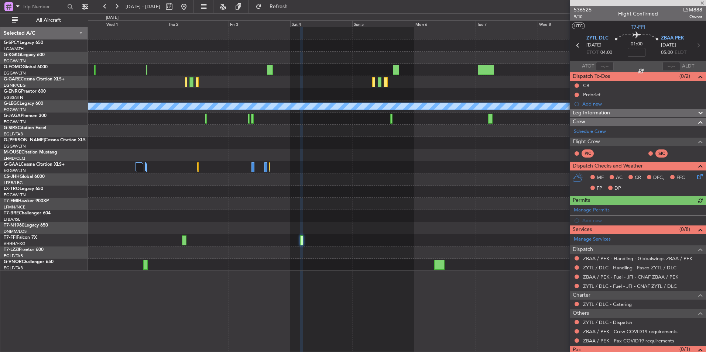
click at [371, 259] on div "A/C Unavailable [GEOGRAPHIC_DATA] ([GEOGRAPHIC_DATA]) Planned Maint Geneva ([GE…" at bounding box center [397, 149] width 618 height 244
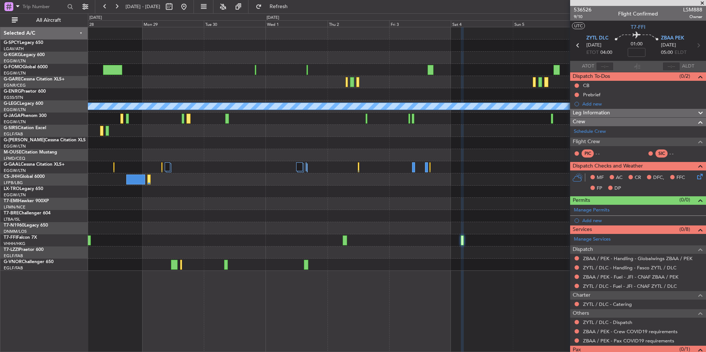
click at [702, 1] on span at bounding box center [702, 3] width 7 height 7
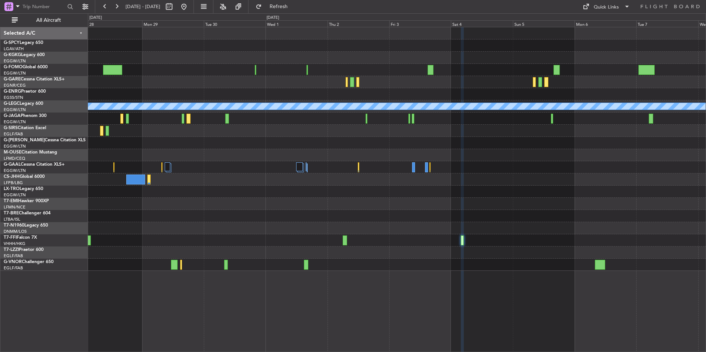
type input "0"
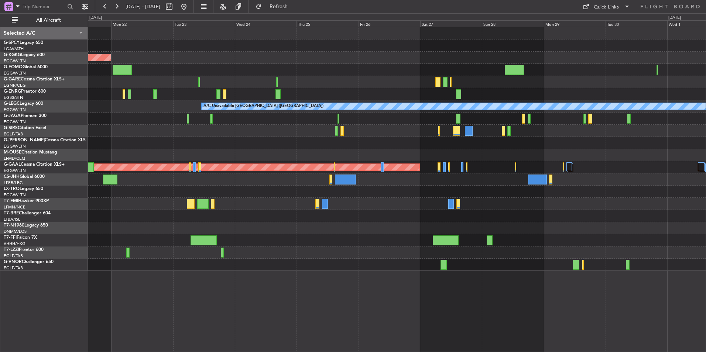
click at [706, 271] on html "[DATE] - [DATE] Refresh Quick Links All Aircraft AOG Maint [GEOGRAPHIC_DATA] ([…" at bounding box center [353, 176] width 706 height 352
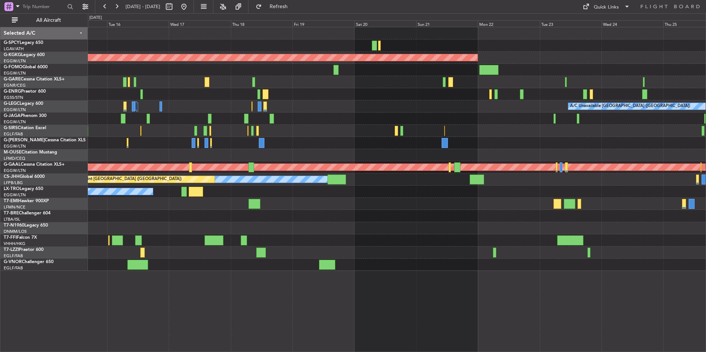
click at [706, 232] on html "[DATE] - [DATE] Refresh Quick Links All Aircraft AOG Maint [GEOGRAPHIC_DATA] ([…" at bounding box center [353, 176] width 706 height 352
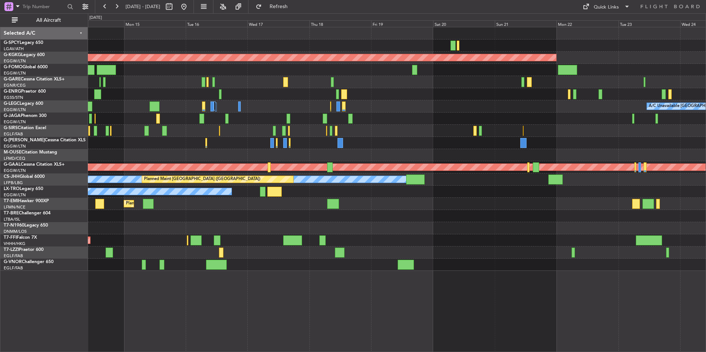
click at [290, 234] on div "AOG Maint [GEOGRAPHIC_DATA] (Ataturk) Planned Maint [GEOGRAPHIC_DATA] ([GEOGRAP…" at bounding box center [397, 149] width 618 height 244
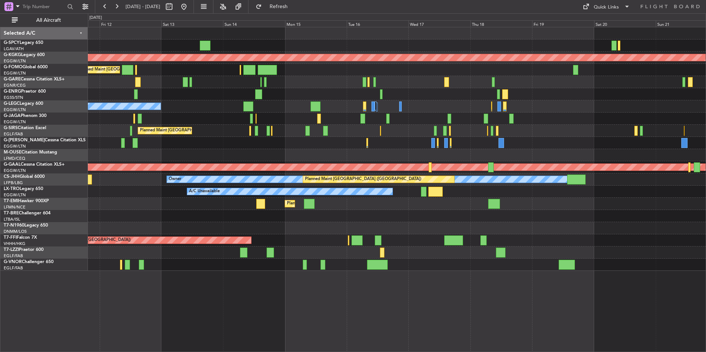
click at [567, 220] on div "Unplanned Maint [GEOGRAPHIC_DATA] ([PERSON_NAME] Intl) AOG Maint [GEOGRAPHIC_DA…" at bounding box center [397, 149] width 618 height 244
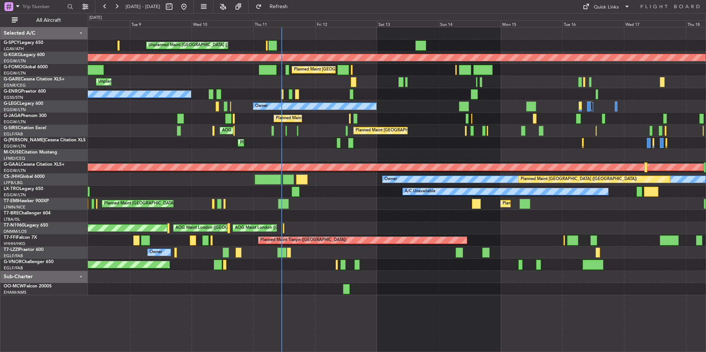
click at [298, 259] on div "Unplanned Maint [GEOGRAPHIC_DATA] ([PERSON_NAME] Intl) AOG Maint [GEOGRAPHIC_DA…" at bounding box center [397, 161] width 618 height 268
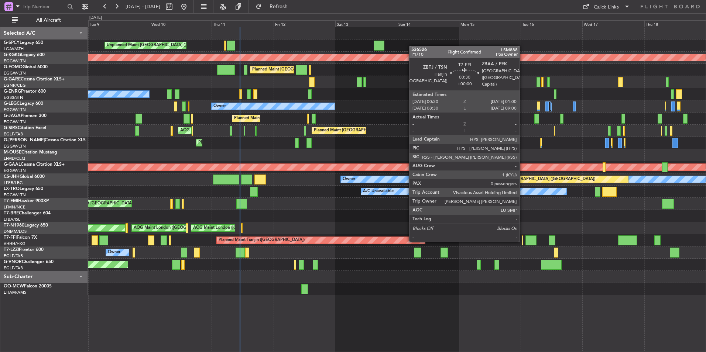
click at [523, 240] on div at bounding box center [522, 241] width 1 height 10
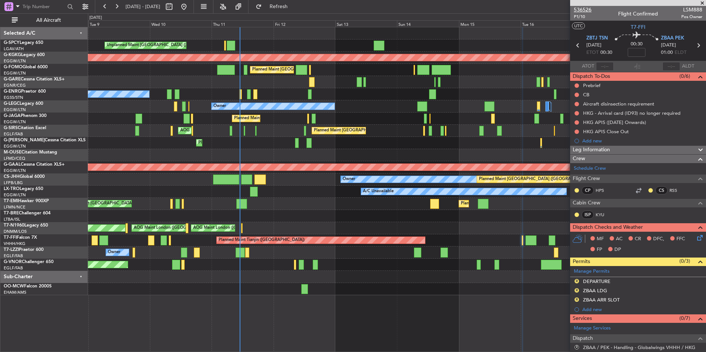
click at [581, 11] on span "536526" at bounding box center [583, 10] width 18 height 8
click at [294, 9] on span "Refresh" at bounding box center [278, 6] width 31 height 5
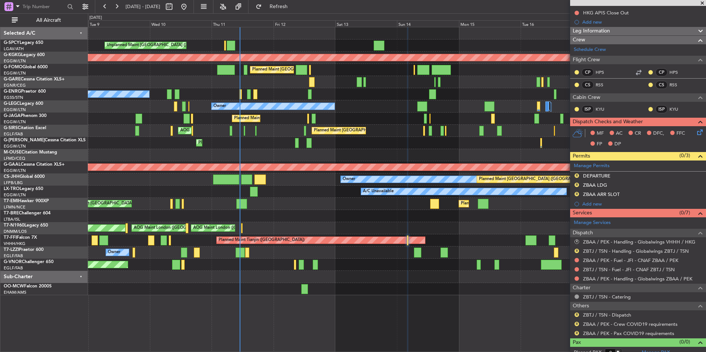
scroll to position [126, 0]
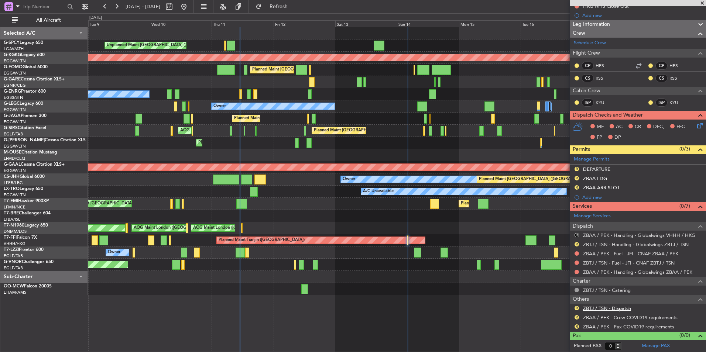
click at [619, 309] on link "ZBTJ / TSN - Dispatch" at bounding box center [607, 308] width 48 height 6
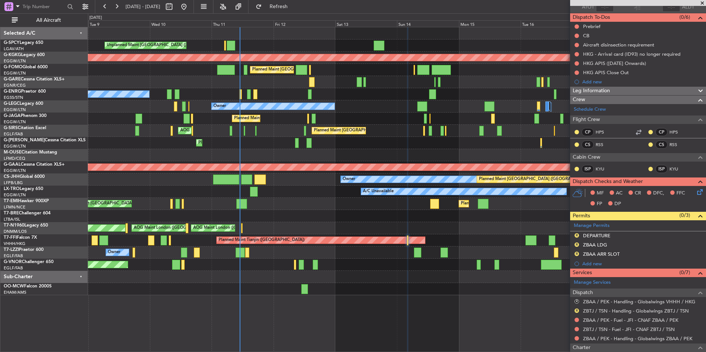
scroll to position [0, 0]
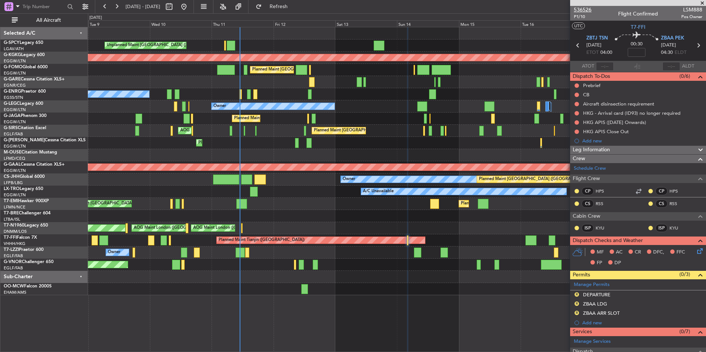
click at [588, 10] on span "536526" at bounding box center [583, 10] width 18 height 8
click at [468, 235] on div "Planned Maint Tianjin ([GEOGRAPHIC_DATA])" at bounding box center [397, 241] width 618 height 12
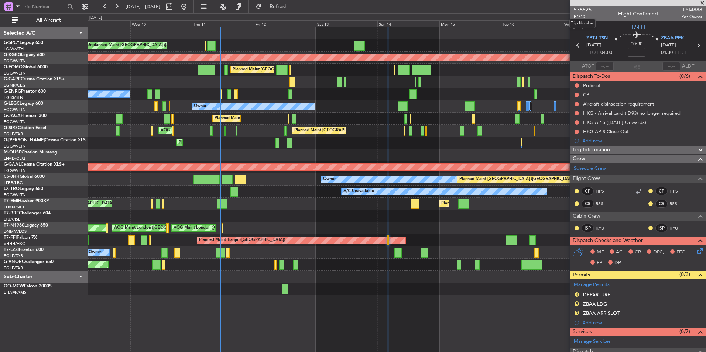
click at [585, 9] on span "536526" at bounding box center [583, 10] width 18 height 8
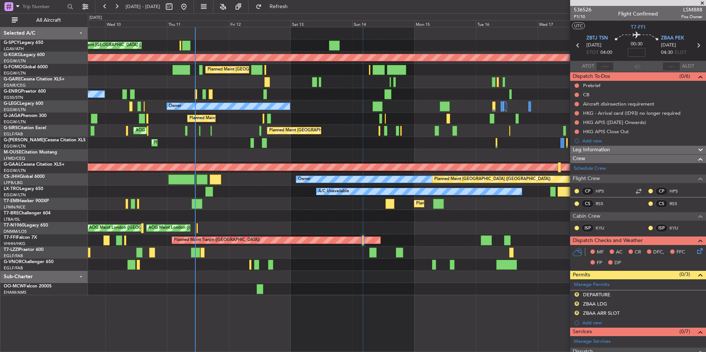
click at [209, 220] on div "Unplanned Maint Athens (Eleftherios Venizelos Intl) AOG Maint Istanbul (Ataturk…" at bounding box center [397, 161] width 618 height 268
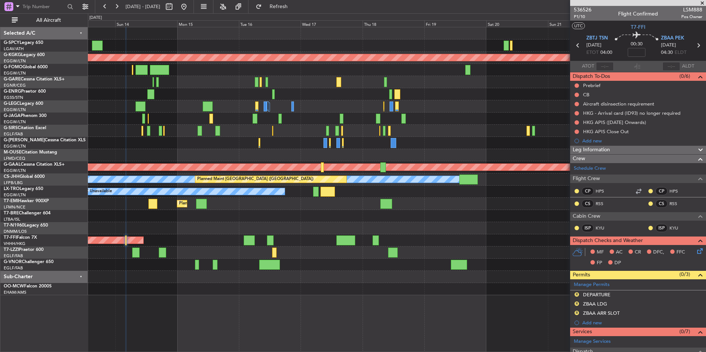
click at [214, 225] on div "AOG Maint London ([GEOGRAPHIC_DATA])" at bounding box center [397, 228] width 618 height 12
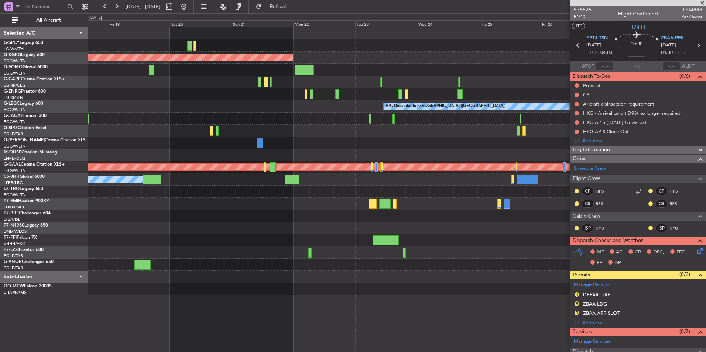
click at [79, 243] on div "AOG Maint Istanbul (Ataturk) A/C Unavailable London (Luton) Planned Maint Dusse…" at bounding box center [353, 182] width 706 height 339
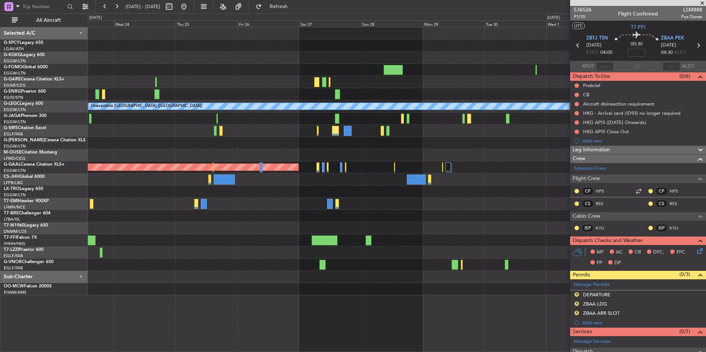
click at [98, 233] on div "AOG Maint Istanbul (Ataturk) A/C Unavailable London (Luton) Planned Maint Dusse…" at bounding box center [397, 161] width 618 height 268
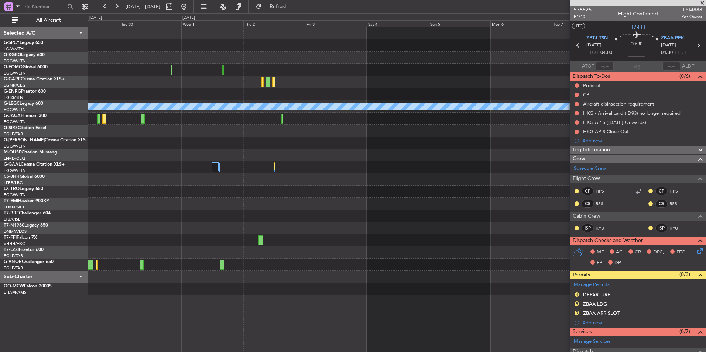
click at [205, 255] on div "A/C Unavailable London (Luton) Planned Maint Dusseldorf Planned Maint Geneva (C…" at bounding box center [397, 161] width 618 height 268
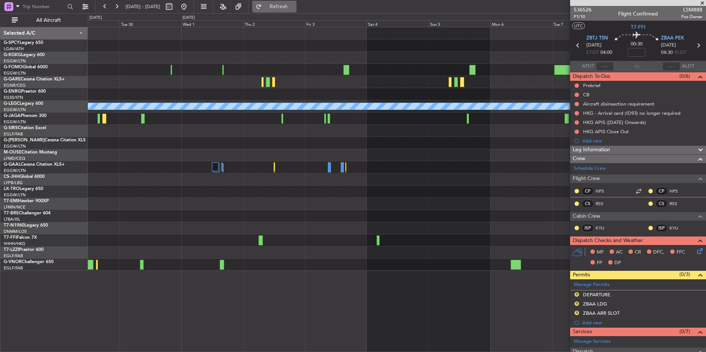
click at [294, 9] on span "Refresh" at bounding box center [278, 6] width 31 height 5
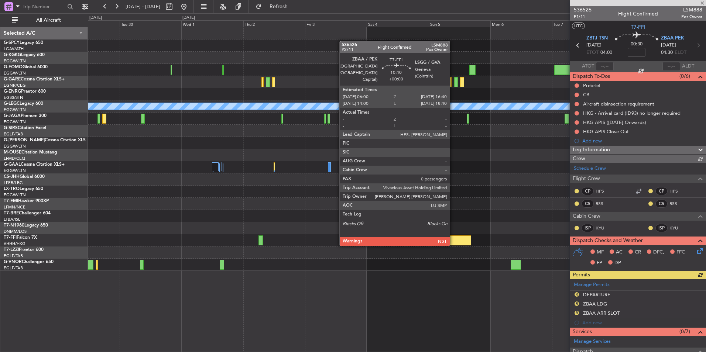
click at [453, 245] on div at bounding box center [458, 241] width 28 height 10
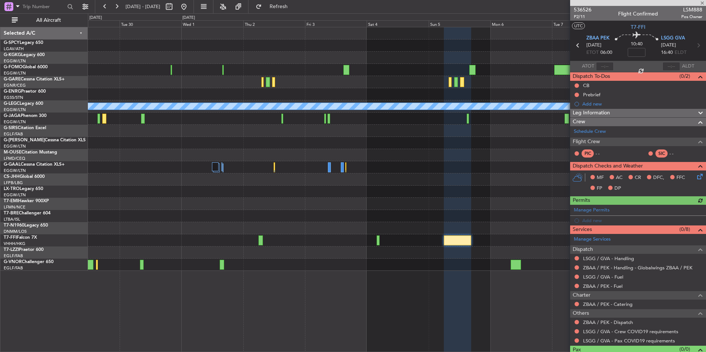
scroll to position [14, 0]
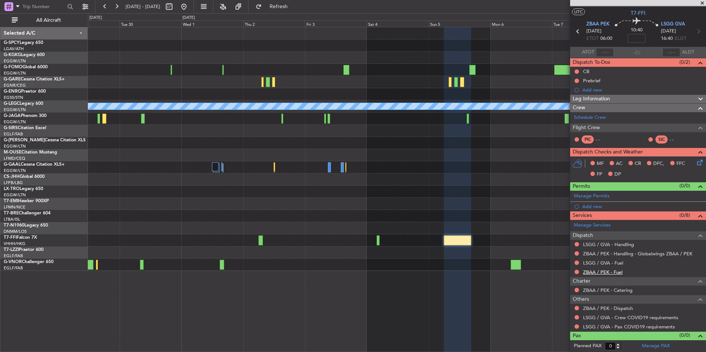
click at [613, 273] on link "ZBAA / PEK - Fuel" at bounding box center [603, 272] width 40 height 6
click at [290, 0] on fb-refresh-button "Refresh" at bounding box center [275, 6] width 52 height 13
click at [293, 5] on span "Refresh" at bounding box center [278, 6] width 31 height 5
click at [620, 263] on link "LSGG / GVA - Fuel" at bounding box center [603, 263] width 40 height 6
click at [300, 9] on fb-refresh-button "Refresh" at bounding box center [275, 6] width 52 height 13
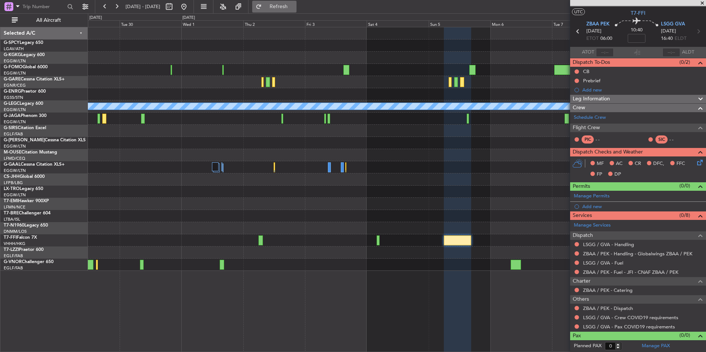
click at [297, 10] on button "Refresh" at bounding box center [274, 7] width 44 height 12
click at [629, 244] on link "LSGG / GVA - Handling" at bounding box center [608, 245] width 51 height 6
click at [297, 12] on button "Refresh" at bounding box center [274, 7] width 44 height 12
click at [620, 308] on link "ZBAA / PEK - Dispatch" at bounding box center [608, 308] width 50 height 6
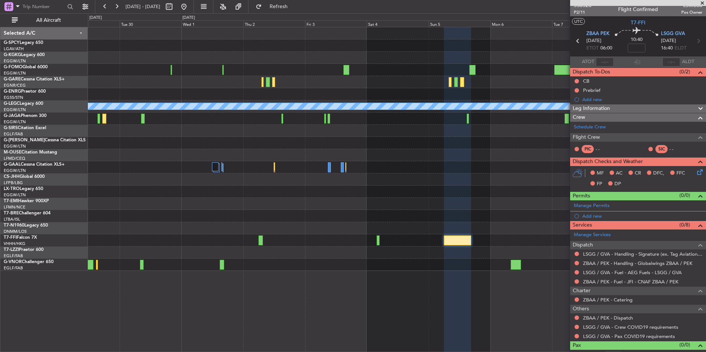
scroll to position [0, 0]
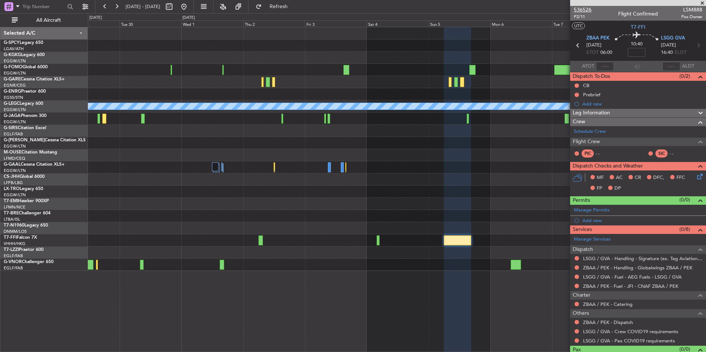
click at [586, 8] on span "536526" at bounding box center [583, 10] width 18 height 8
click at [190, 8] on button at bounding box center [184, 7] width 12 height 12
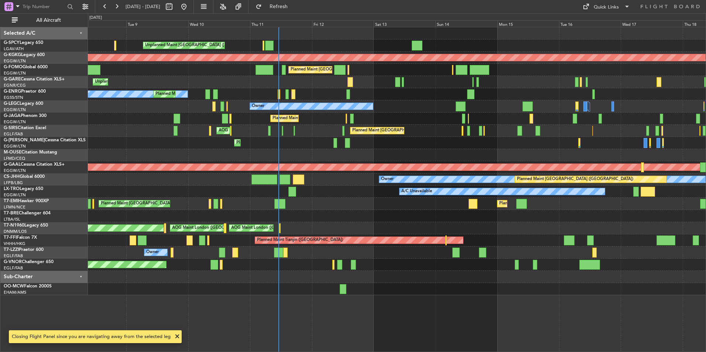
click at [324, 199] on div "Unplanned Maint Athens (Eleftherios Venizelos Intl) AOG Maint Istanbul (Ataturk…" at bounding box center [397, 161] width 618 height 268
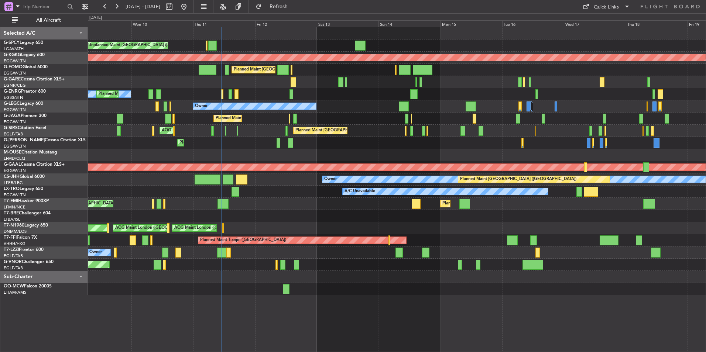
click at [321, 225] on div "Unplanned Maint Athens (Eleftherios Venizelos Intl) AOG Maint Istanbul (Ataturk…" at bounding box center [397, 161] width 618 height 268
click at [202, 120] on div "Planned Maint [GEOGRAPHIC_DATA] ([GEOGRAPHIC_DATA])" at bounding box center [397, 119] width 618 height 12
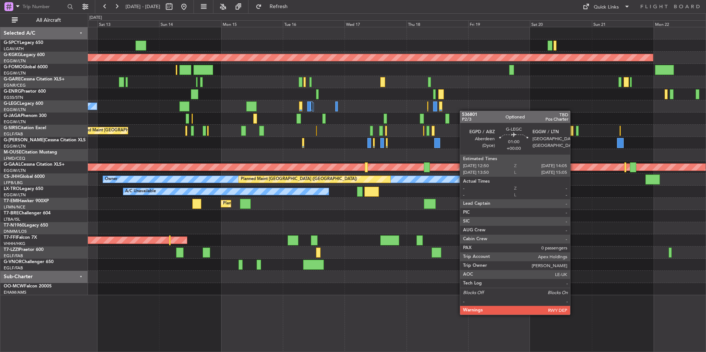
click at [290, 118] on div "Unplanned Maint Athens (Eleftherios Venizelos Intl) AOG Maint Istanbul (Ataturk…" at bounding box center [397, 161] width 618 height 268
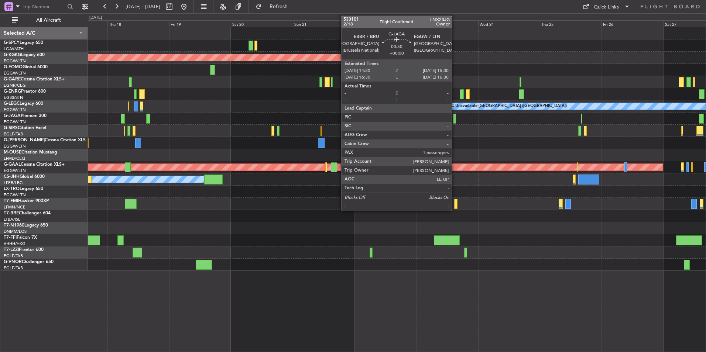
click at [455, 119] on div at bounding box center [454, 119] width 3 height 10
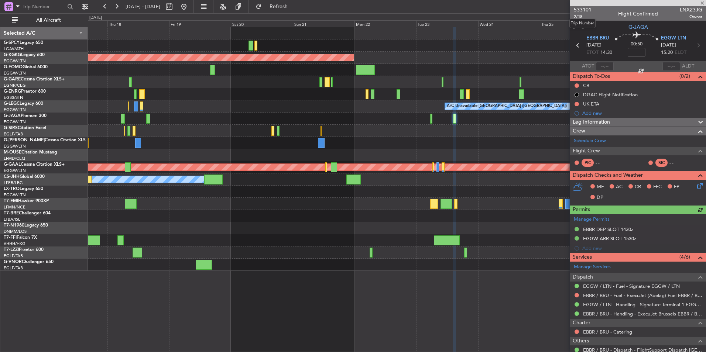
click at [579, 8] on span "533101" at bounding box center [583, 10] width 18 height 8
click at [294, 6] on span "Refresh" at bounding box center [278, 6] width 31 height 5
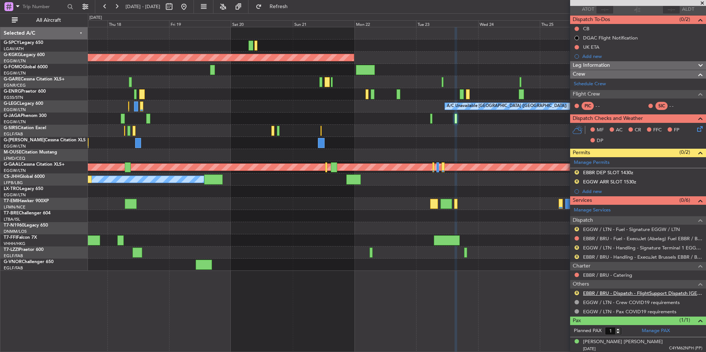
scroll to position [58, 0]
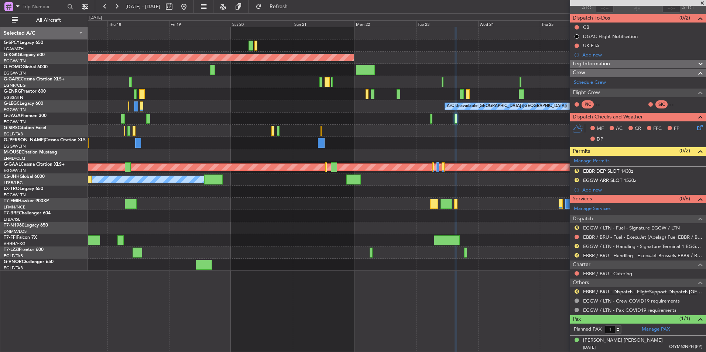
click at [636, 293] on link "EBBR / BRU - Dispatch - FlightSupport Dispatch UK" at bounding box center [642, 292] width 119 height 6
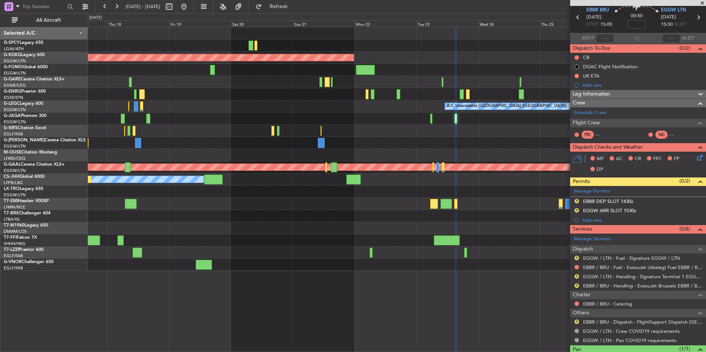
scroll to position [0, 0]
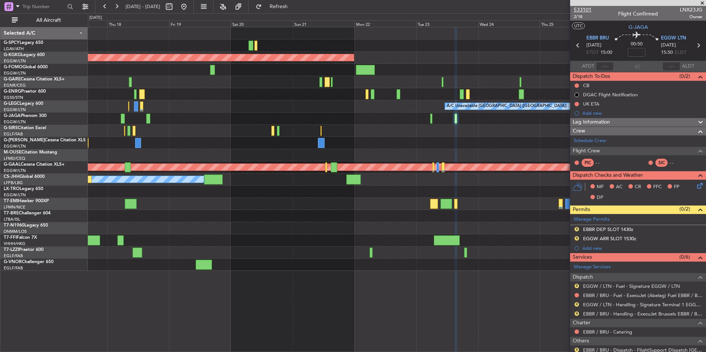
click at [587, 9] on span "533101" at bounding box center [583, 10] width 18 height 8
click at [387, 296] on div "AOG Maint Istanbul (Ataturk) A/C Unavailable London (Luton) Planned Maint Dusse…" at bounding box center [397, 189] width 618 height 325
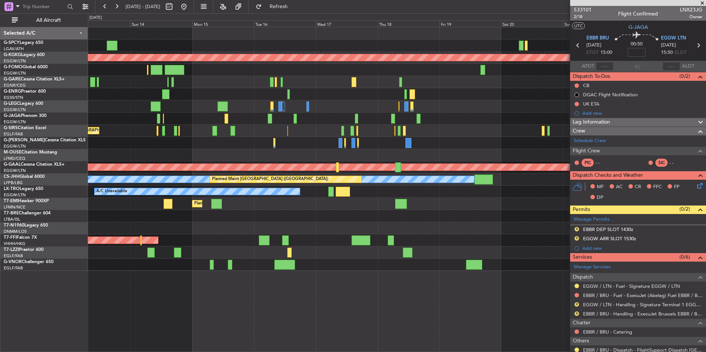
click at [639, 238] on fb-app "17 Sep 2025 - 27 Sep 2025 Refresh Quick Links All Aircraft AOG Maint Istanbul (…" at bounding box center [353, 179] width 706 height 347
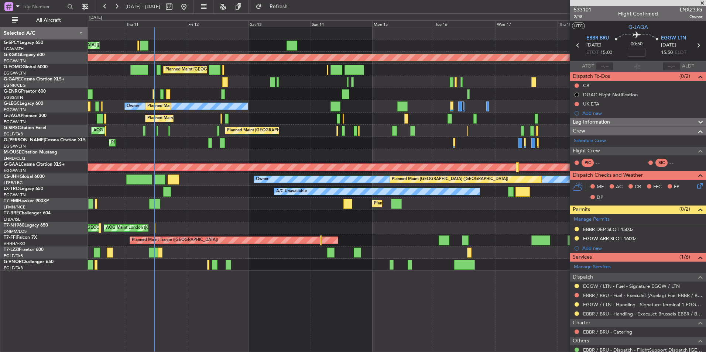
click at [507, 264] on div "Unplanned Maint [GEOGRAPHIC_DATA] ([PERSON_NAME] Intl) AOG Maint [GEOGRAPHIC_DA…" at bounding box center [397, 189] width 618 height 325
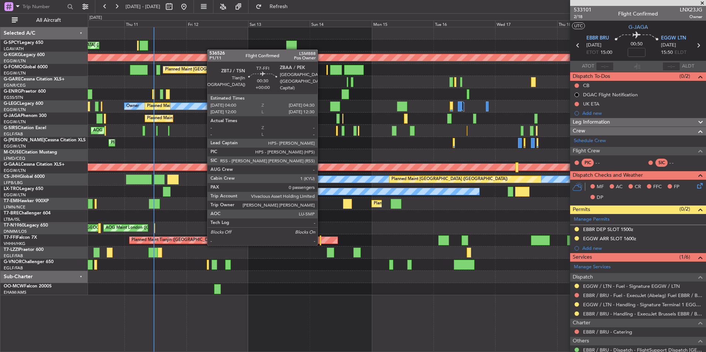
click at [321, 244] on div at bounding box center [320, 241] width 1 height 10
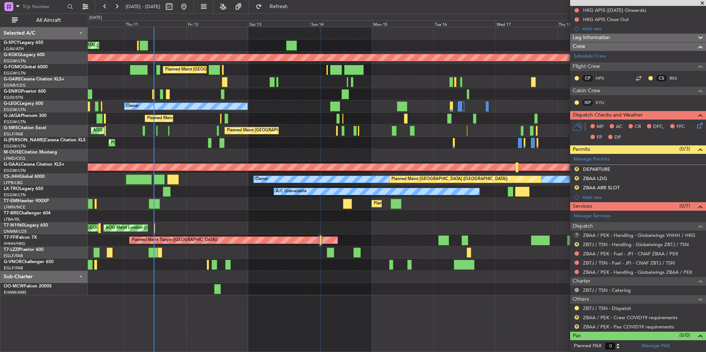
scroll to position [1, 0]
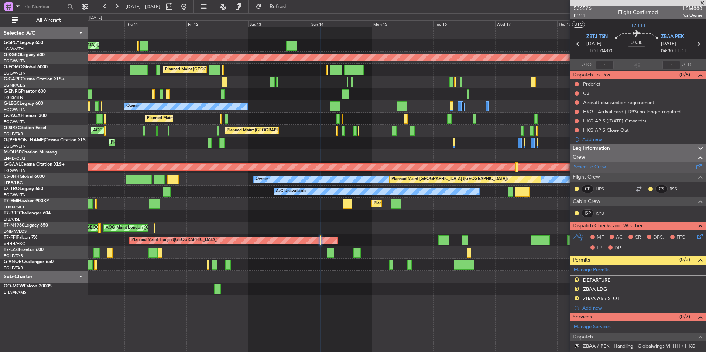
click at [602, 167] on link "Schedule Crew" at bounding box center [590, 167] width 32 height 7
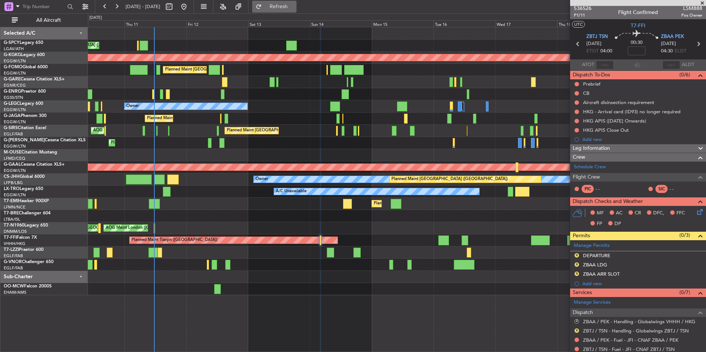
click at [289, 2] on button "Refresh" at bounding box center [274, 7] width 44 height 12
click at [190, 8] on button at bounding box center [184, 7] width 12 height 12
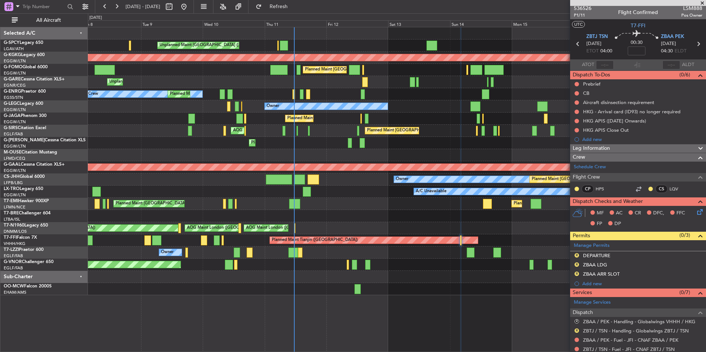
click at [348, 146] on div "Planned Maint [GEOGRAPHIC_DATA] ([GEOGRAPHIC_DATA])" at bounding box center [397, 143] width 618 height 12
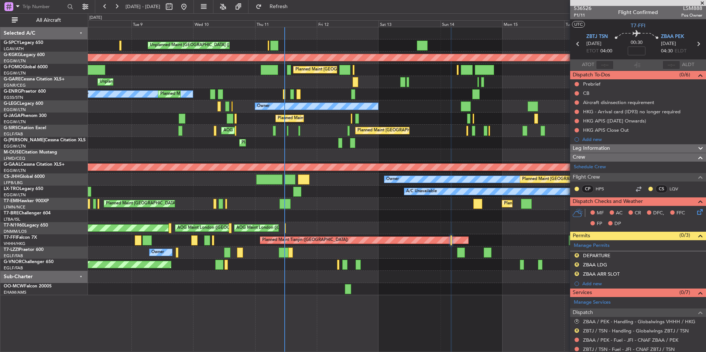
click at [460, 108] on div "Planned Maint London (Luton) Owner" at bounding box center [397, 106] width 618 height 12
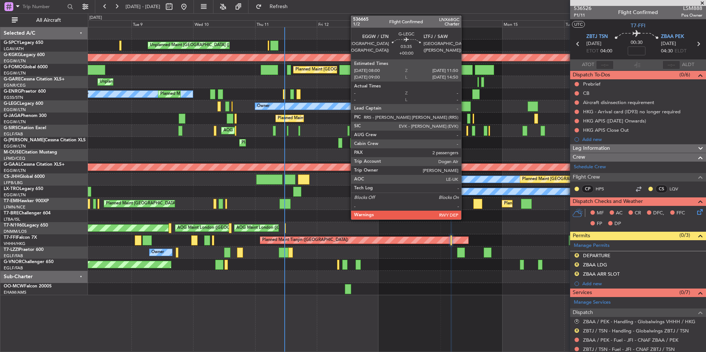
click at [465, 106] on div at bounding box center [466, 107] width 10 height 10
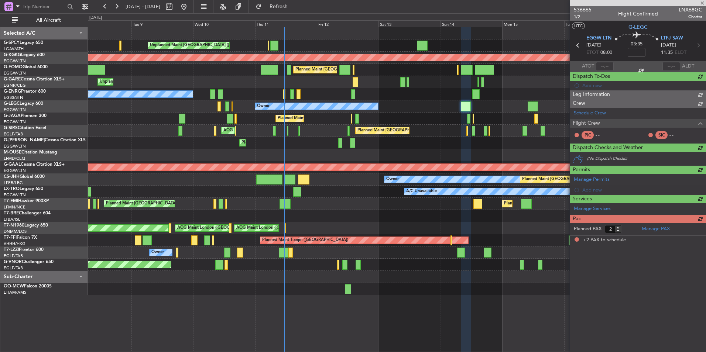
scroll to position [0, 0]
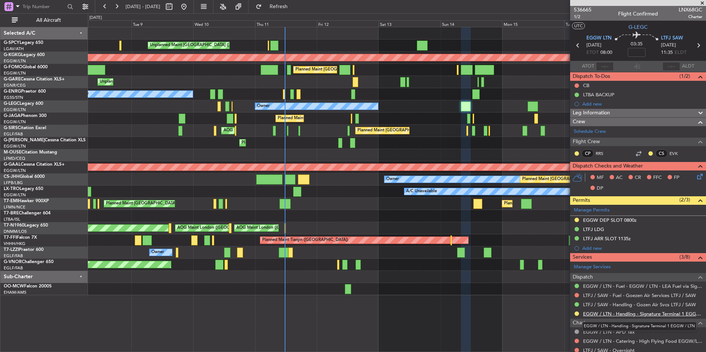
click at [649, 311] on link "EGGW / LTN - Handling - Signature Terminal 1 EGGW / LTN" at bounding box center [642, 314] width 119 height 6
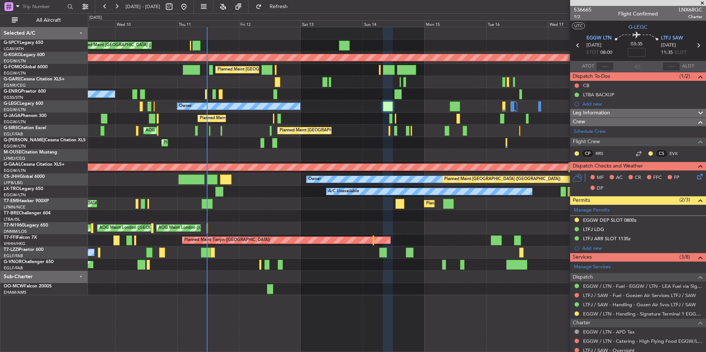
click at [361, 144] on div "Planned Maint [GEOGRAPHIC_DATA] ([GEOGRAPHIC_DATA])" at bounding box center [397, 143] width 618 height 12
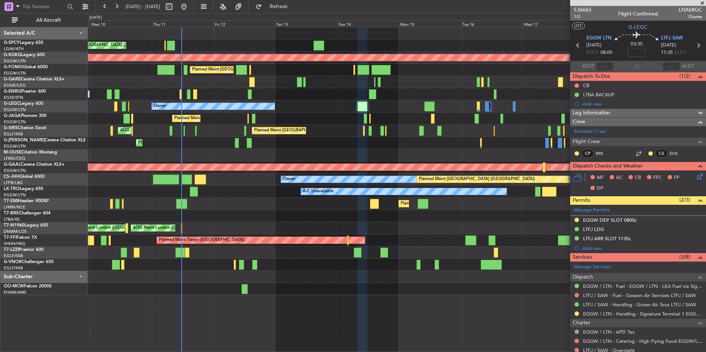
click at [317, 131] on div "Planned Maint London (Farnborough) AOG Maint Kemble" at bounding box center [397, 131] width 618 height 12
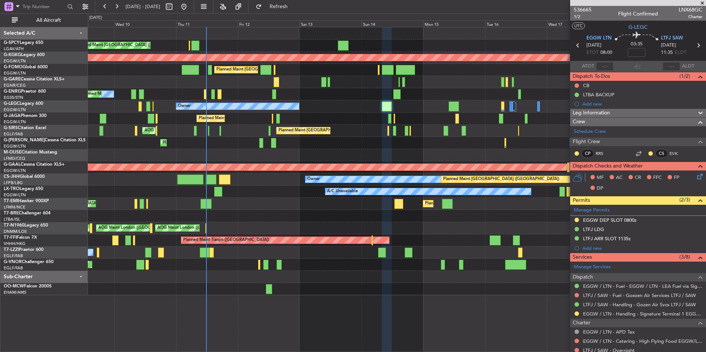
click at [339, 138] on div "Unplanned Maint Athens (Eleftherios Venizelos Intl) AOG Maint Istanbul (Ataturk…" at bounding box center [397, 161] width 618 height 268
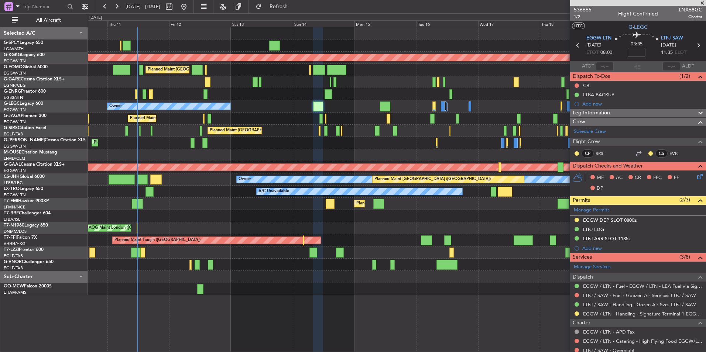
click at [332, 122] on div "Unplanned Maint Athens (Eleftherios Venizelos Intl) AOG Maint Istanbul (Ataturk…" at bounding box center [397, 161] width 618 height 268
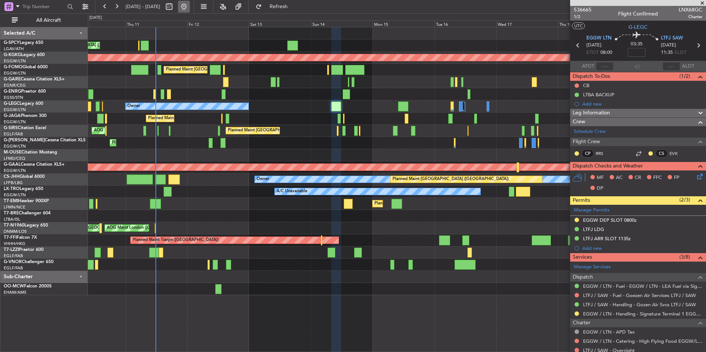
click at [190, 6] on button at bounding box center [184, 7] width 12 height 12
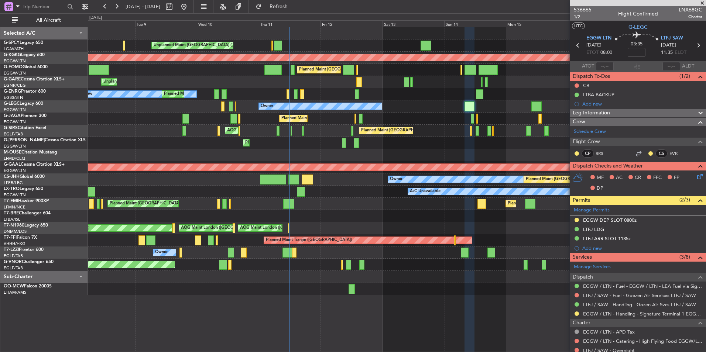
click at [358, 193] on div "Unplanned Maint Athens (Eleftherios Venizelos Intl) AOG Maint Istanbul (Ataturk…" at bounding box center [397, 161] width 618 height 268
click at [336, 202] on div "Planned Maint [GEOGRAPHIC_DATA] Planned Maint [GEOGRAPHIC_DATA]" at bounding box center [397, 204] width 618 height 12
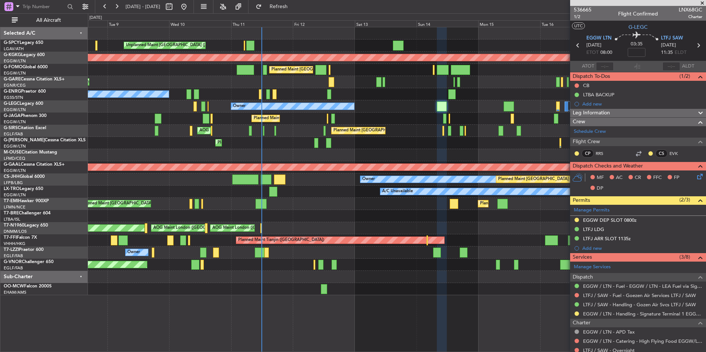
click at [702, 3] on span at bounding box center [702, 3] width 7 height 7
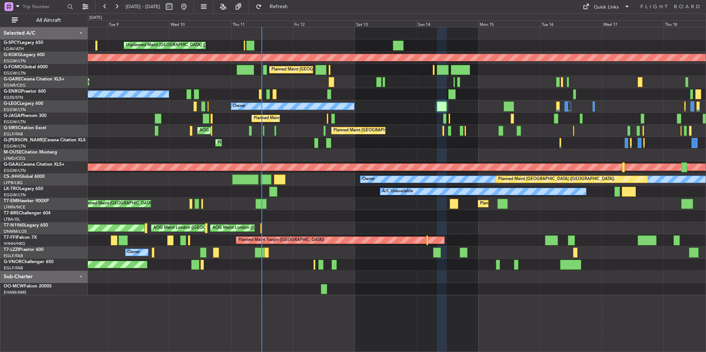
type input "0"
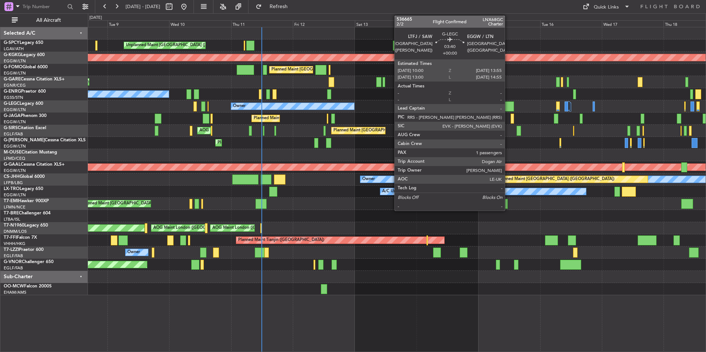
click at [508, 109] on div at bounding box center [509, 107] width 10 height 10
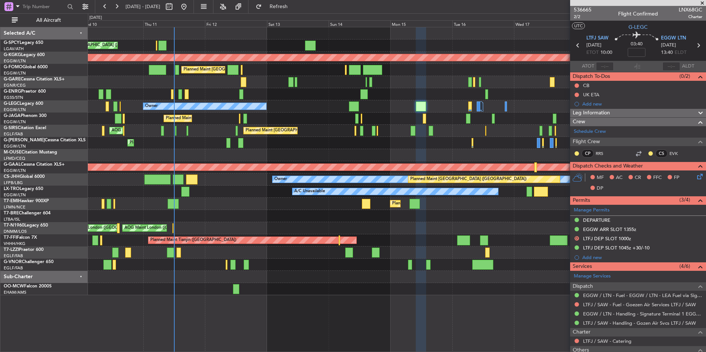
click at [285, 147] on div "Planned Maint [GEOGRAPHIC_DATA] ([GEOGRAPHIC_DATA])" at bounding box center [397, 143] width 618 height 12
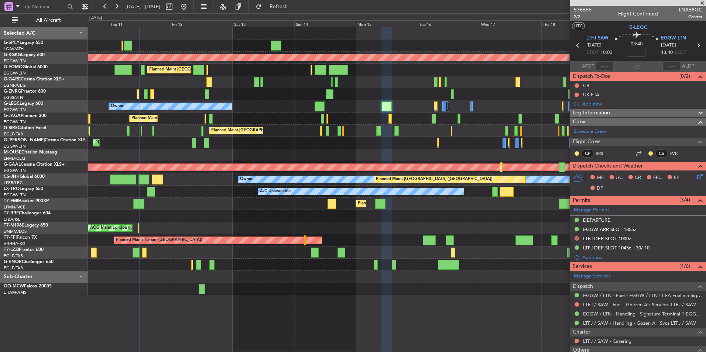
click at [401, 215] on div at bounding box center [397, 216] width 618 height 12
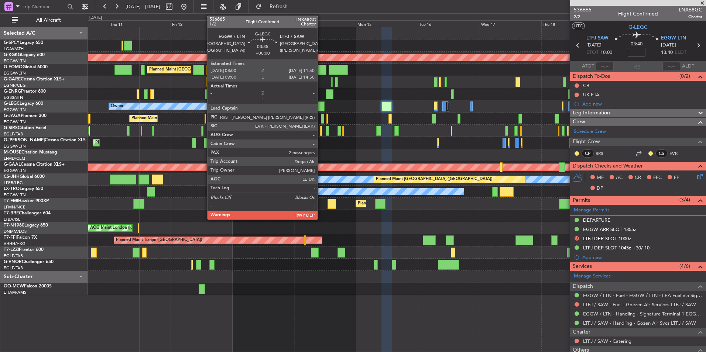
click at [321, 106] on div at bounding box center [320, 107] width 10 height 10
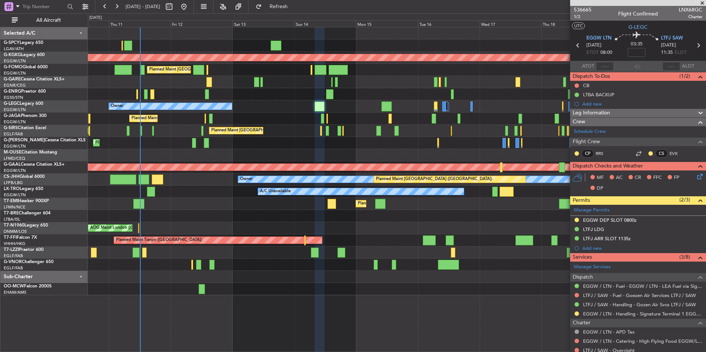
click at [704, 4] on span at bounding box center [702, 3] width 7 height 7
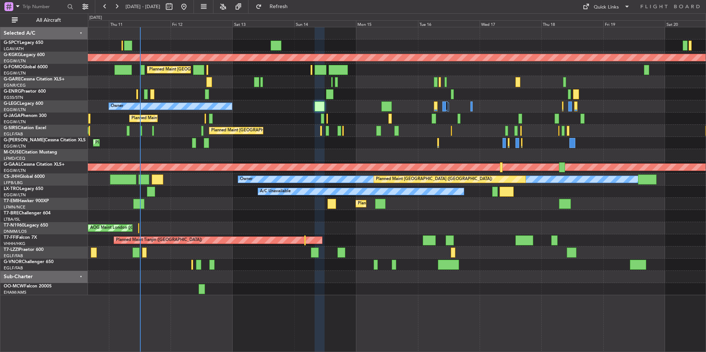
type input "0"
click at [190, 3] on button at bounding box center [184, 7] width 12 height 12
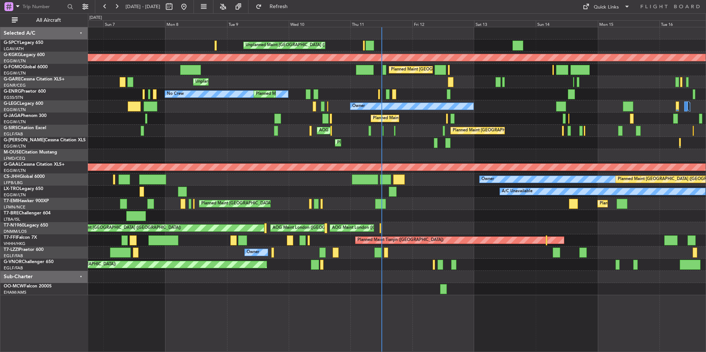
click at [323, 207] on div "Unplanned Maint [GEOGRAPHIC_DATA] ([PERSON_NAME] Intl) AOG Maint [GEOGRAPHIC_DA…" at bounding box center [397, 161] width 618 height 268
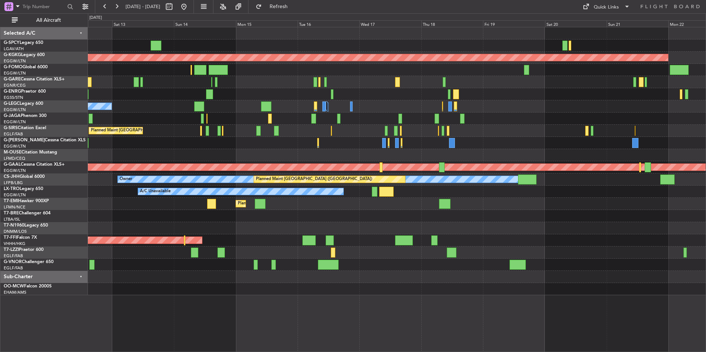
click at [348, 264] on div at bounding box center [397, 265] width 618 height 12
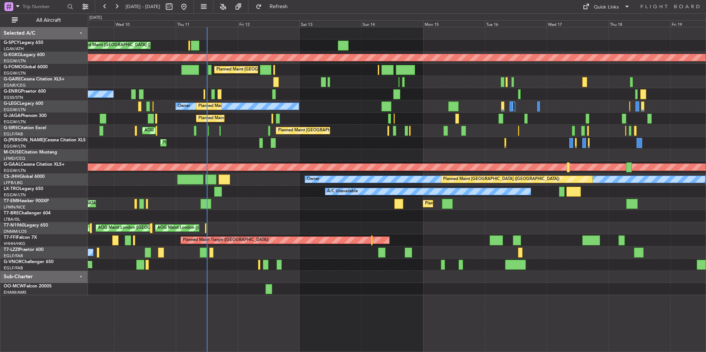
click at [632, 273] on div "Unplanned Maint [GEOGRAPHIC_DATA] ([PERSON_NAME] Intl) AOG Maint [GEOGRAPHIC_DA…" at bounding box center [397, 161] width 618 height 268
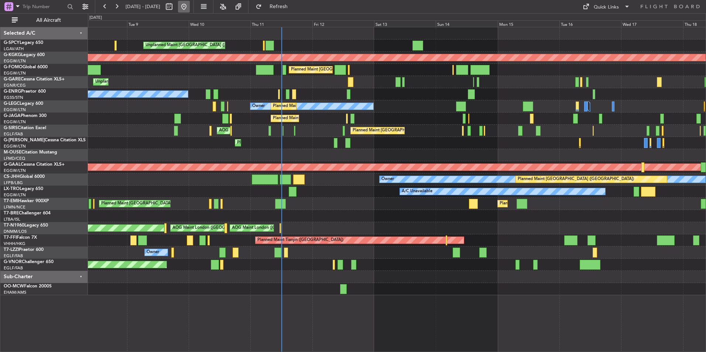
click at [190, 7] on button at bounding box center [184, 7] width 12 height 12
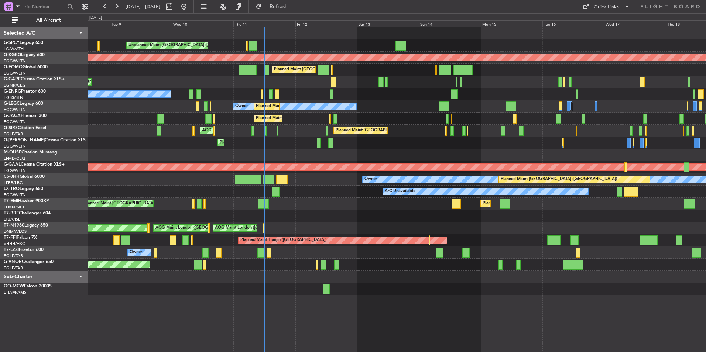
click at [412, 247] on div "Unplanned Maint [GEOGRAPHIC_DATA] ([PERSON_NAME] Intl) AOG Maint [GEOGRAPHIC_DA…" at bounding box center [397, 161] width 618 height 268
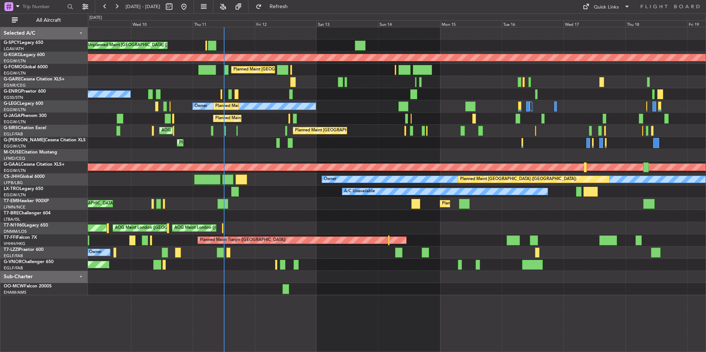
click at [420, 260] on div "Unplanned Maint [GEOGRAPHIC_DATA] ([PERSON_NAME] Intl) AOG Maint [GEOGRAPHIC_DA…" at bounding box center [397, 161] width 618 height 268
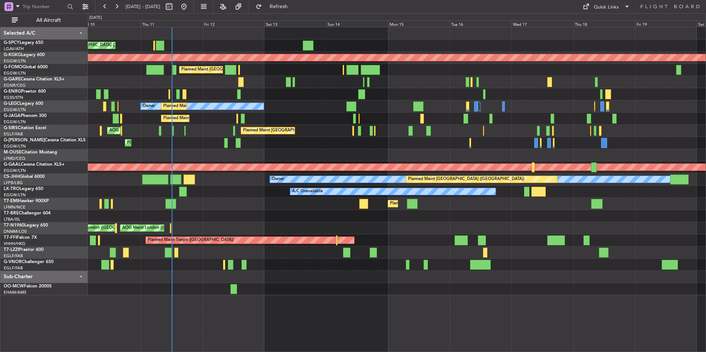
click at [408, 247] on div "Owner" at bounding box center [397, 253] width 618 height 12
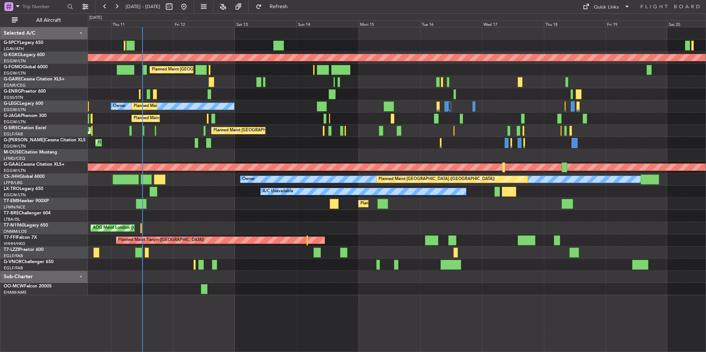
click at [414, 263] on div "Unplanned Maint [GEOGRAPHIC_DATA] ([PERSON_NAME] Intl) AOG Maint [GEOGRAPHIC_DA…" at bounding box center [397, 161] width 618 height 268
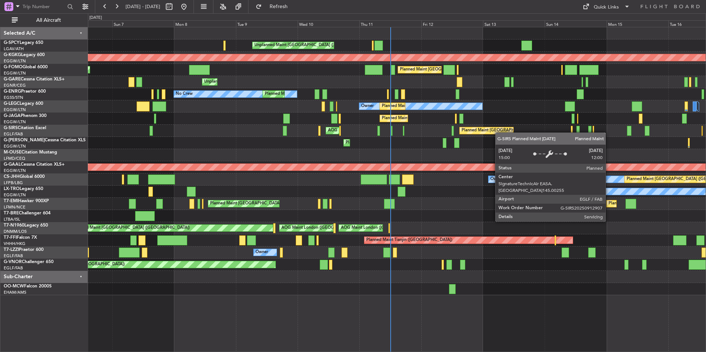
click at [502, 132] on div "Unplanned Maint [GEOGRAPHIC_DATA] ([PERSON_NAME] Intl) AOG Maint [GEOGRAPHIC_DA…" at bounding box center [397, 161] width 618 height 268
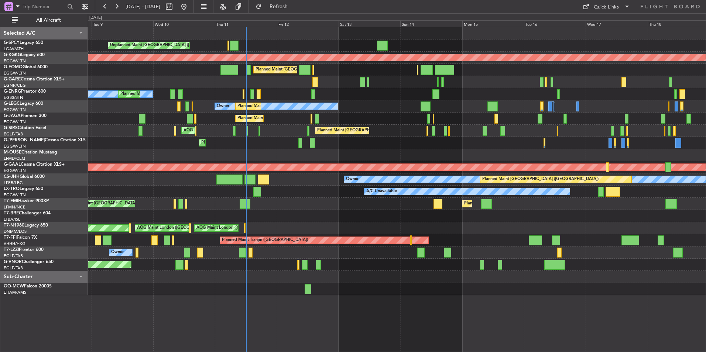
click at [310, 159] on div "Unplanned Maint [GEOGRAPHIC_DATA] ([PERSON_NAME] Intl) AOG Maint [GEOGRAPHIC_DA…" at bounding box center [397, 161] width 618 height 268
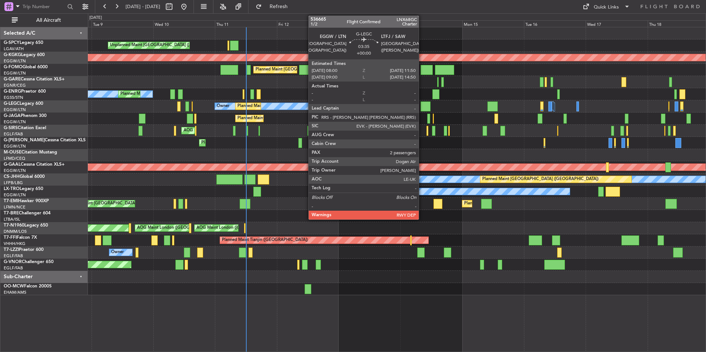
click at [424, 107] on div at bounding box center [426, 107] width 10 height 10
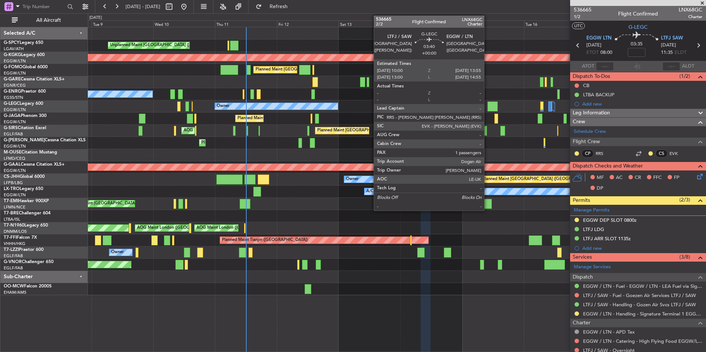
click at [488, 105] on div at bounding box center [493, 107] width 10 height 10
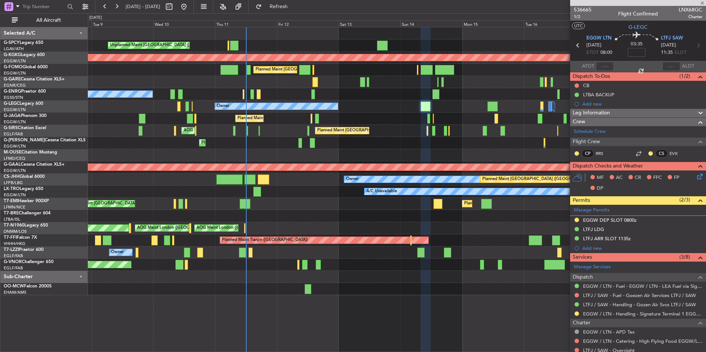
type input "1"
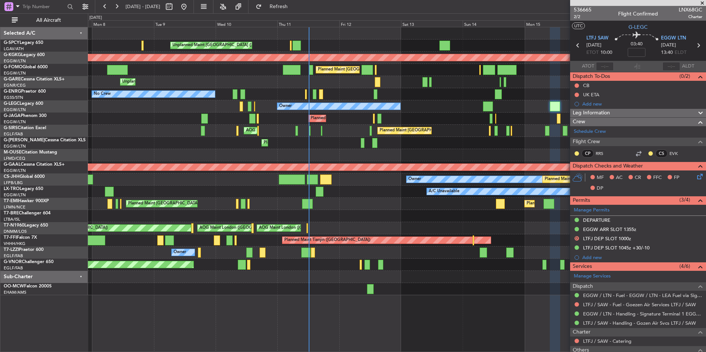
click at [293, 208] on div "Unplanned Maint [GEOGRAPHIC_DATA] ([PERSON_NAME] Intl) AOG Maint [GEOGRAPHIC_DA…" at bounding box center [397, 161] width 618 height 268
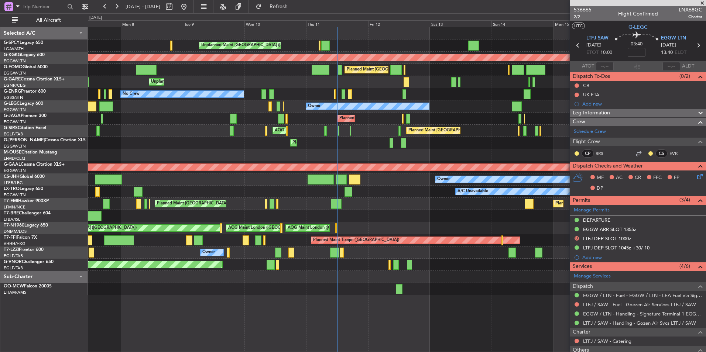
click at [303, 194] on div "A/C Unavailable" at bounding box center [397, 192] width 618 height 12
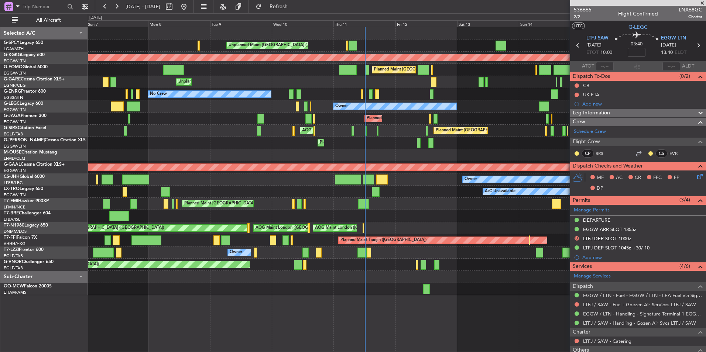
click at [337, 201] on div "Unplanned Maint [GEOGRAPHIC_DATA] ([PERSON_NAME] Intl) AOG Maint [GEOGRAPHIC_DA…" at bounding box center [397, 161] width 618 height 268
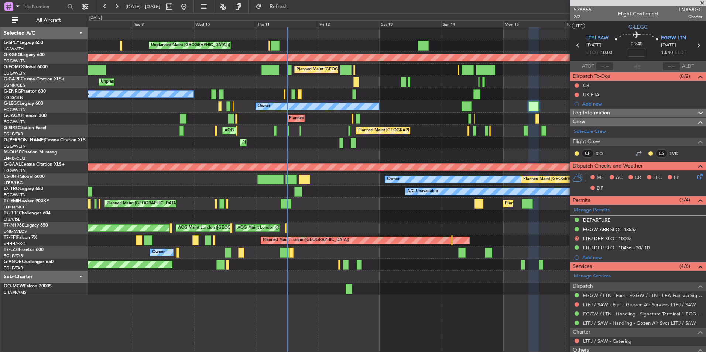
click at [346, 210] on div "Unplanned Maint [GEOGRAPHIC_DATA] ([PERSON_NAME] Intl) AOG Maint [GEOGRAPHIC_DA…" at bounding box center [397, 161] width 618 height 268
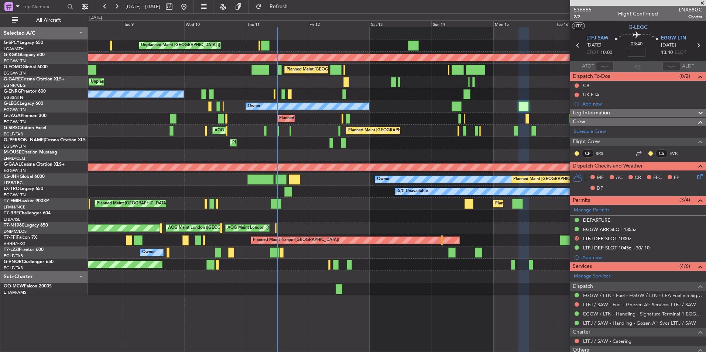
click at [315, 204] on div "Planned Maint [GEOGRAPHIC_DATA] Planned Maint [GEOGRAPHIC_DATA]" at bounding box center [397, 204] width 618 height 12
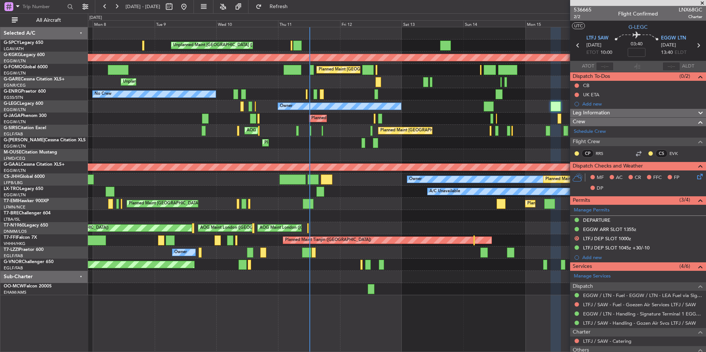
click at [423, 205] on div "Planned Maint [GEOGRAPHIC_DATA] Planned Maint [GEOGRAPHIC_DATA] Planned Maint […" at bounding box center [397, 204] width 618 height 12
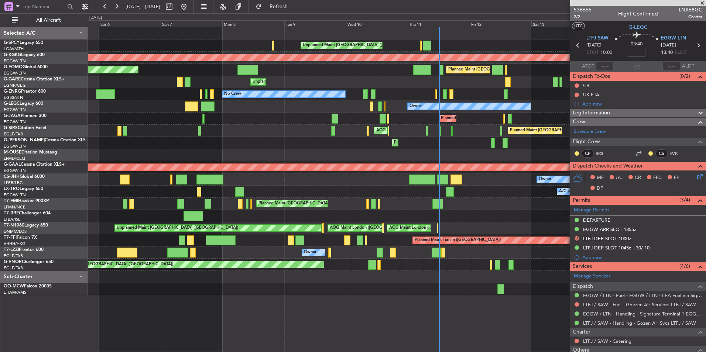
click at [442, 196] on div "Unplanned Maint [GEOGRAPHIC_DATA] ([PERSON_NAME] Intl) AOG Maint [GEOGRAPHIC_DA…" at bounding box center [397, 161] width 618 height 268
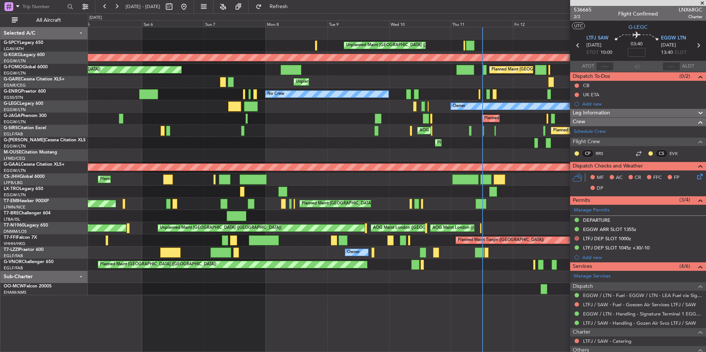
click at [461, 188] on div "A/C Unavailable" at bounding box center [397, 192] width 618 height 12
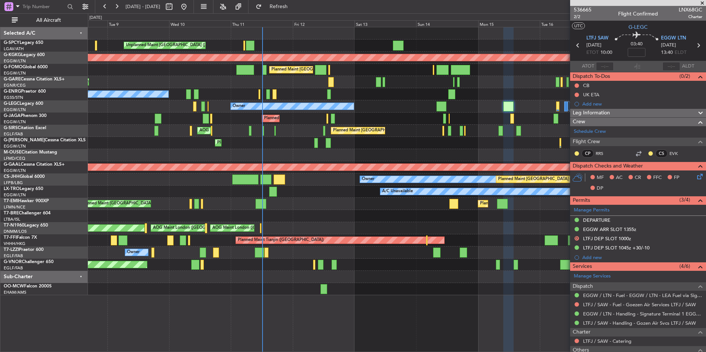
click at [311, 194] on div "A/C Unavailable" at bounding box center [397, 192] width 618 height 12
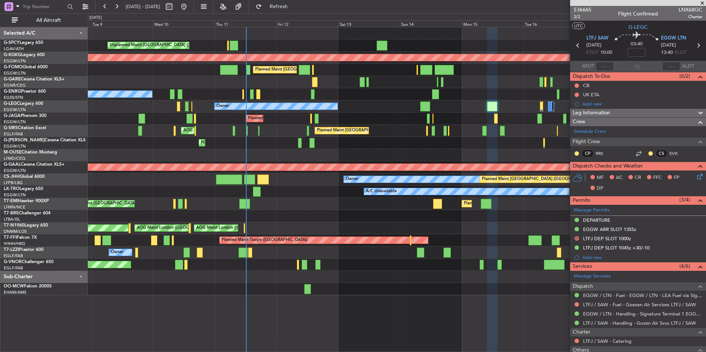
click at [181, 191] on div "A/C Unavailable" at bounding box center [397, 192] width 618 height 12
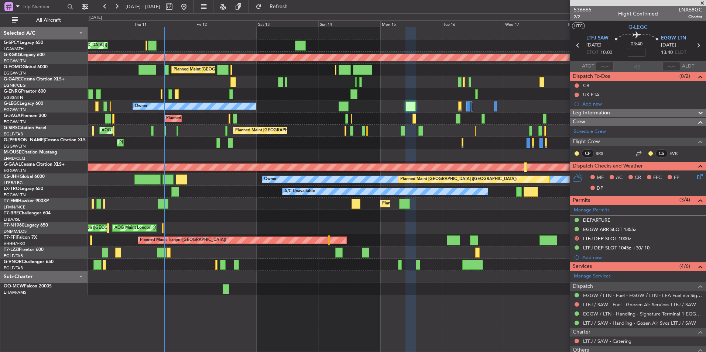
click at [223, 199] on div "Planned Maint [GEOGRAPHIC_DATA] Planned Maint [GEOGRAPHIC_DATA]" at bounding box center [397, 204] width 618 height 12
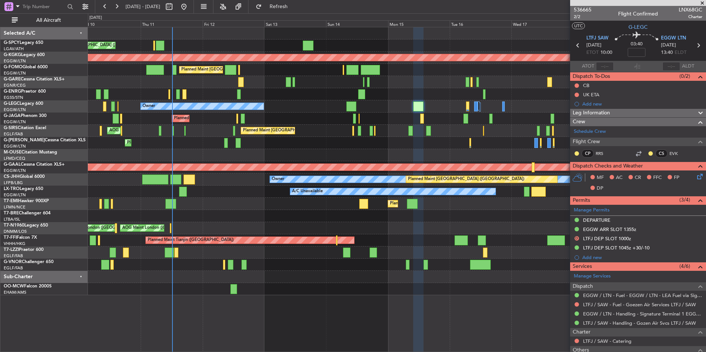
click at [240, 198] on div "Unplanned Maint [GEOGRAPHIC_DATA] ([PERSON_NAME] Intl) AOG Maint [GEOGRAPHIC_DA…" at bounding box center [397, 161] width 618 height 268
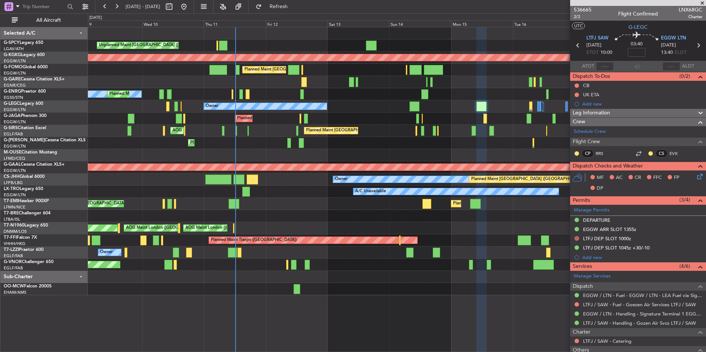
click at [329, 199] on div "Planned Maint [GEOGRAPHIC_DATA] Planned Maint [GEOGRAPHIC_DATA]" at bounding box center [397, 204] width 618 height 12
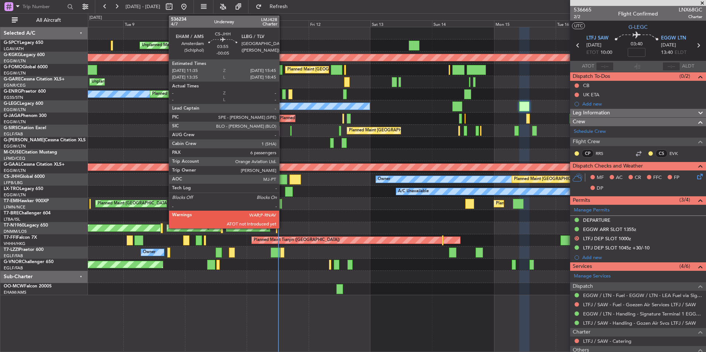
click at [283, 179] on div at bounding box center [281, 180] width 11 height 10
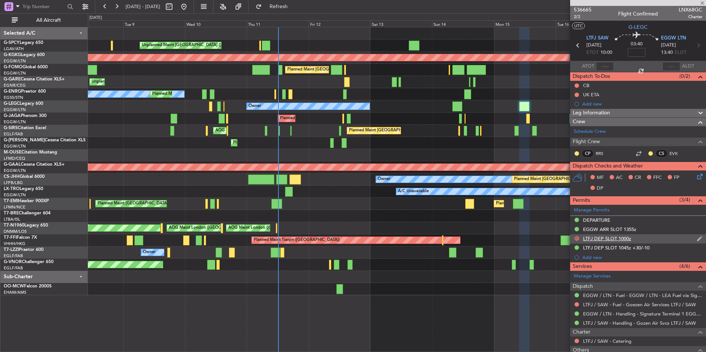
type input "-00:05"
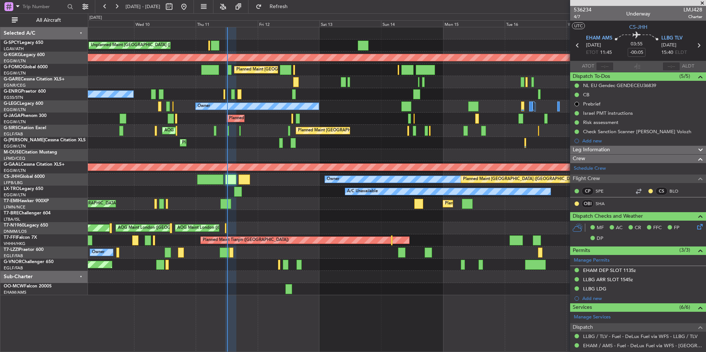
click at [276, 187] on div "Unplanned Maint [GEOGRAPHIC_DATA] ([PERSON_NAME] Intl) AOG Maint [GEOGRAPHIC_DA…" at bounding box center [397, 161] width 618 height 268
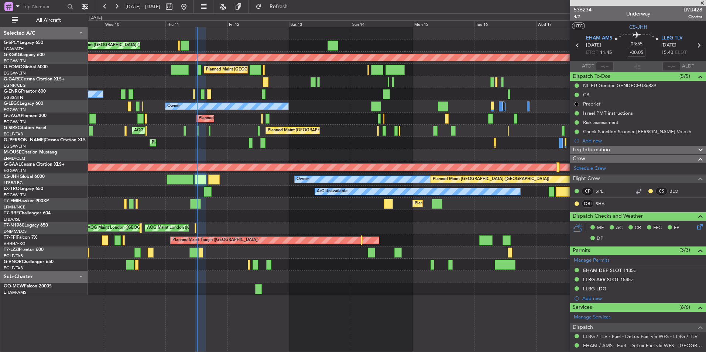
click at [247, 192] on div "A/C Unavailable" at bounding box center [397, 192] width 618 height 12
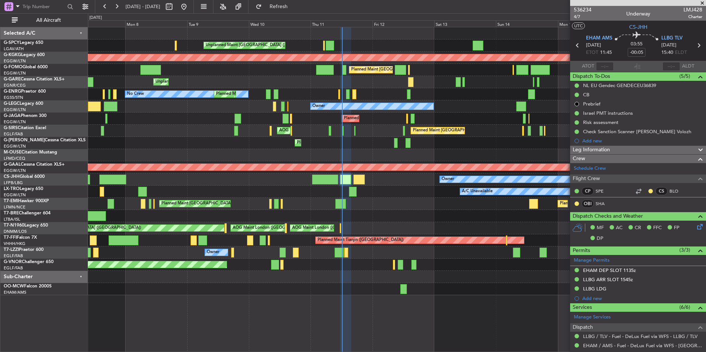
click at [697, 246] on fb-app "[DATE] - [DATE] Refresh Quick Links All Aircraft Unplanned Maint [GEOGRAPHIC_DA…" at bounding box center [353, 179] width 706 height 347
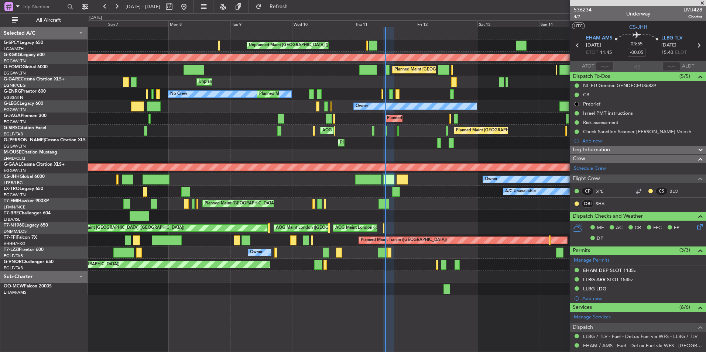
click at [702, 2] on span at bounding box center [702, 3] width 7 height 7
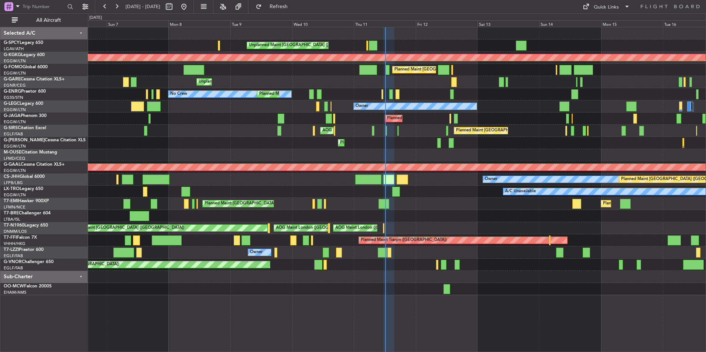
type input "0"
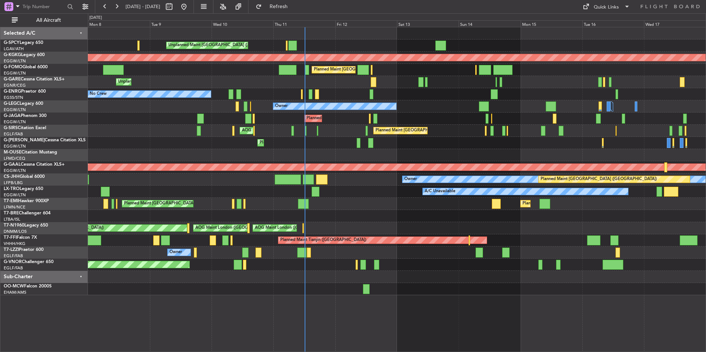
click at [360, 194] on div "A/C Unavailable" at bounding box center [397, 192] width 618 height 12
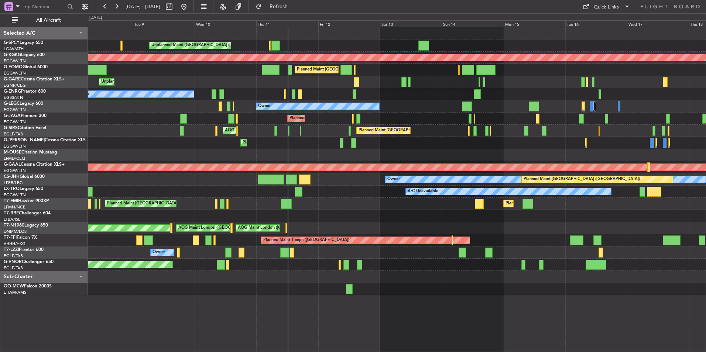
click at [334, 199] on div "Unplanned Maint [GEOGRAPHIC_DATA] ([PERSON_NAME] Intl) AOG Maint [GEOGRAPHIC_DA…" at bounding box center [397, 161] width 618 height 268
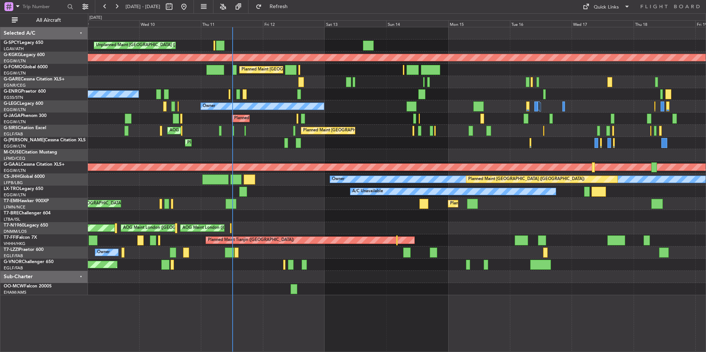
click at [284, 204] on div "Planned Maint [GEOGRAPHIC_DATA] Planned Maint [GEOGRAPHIC_DATA]" at bounding box center [397, 204] width 618 height 12
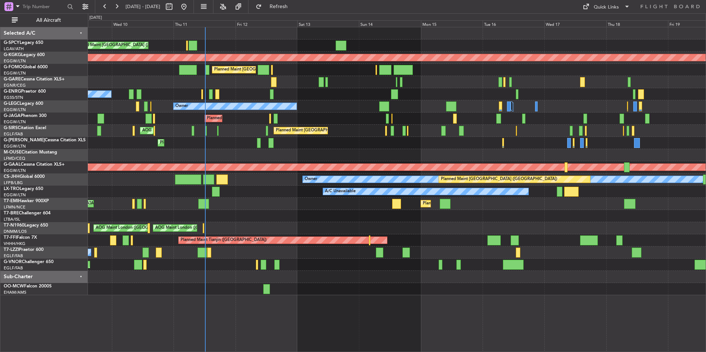
click at [183, 193] on div "A/C Unavailable" at bounding box center [397, 192] width 618 height 12
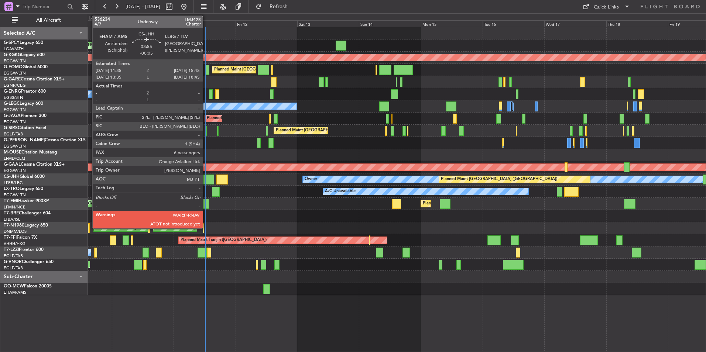
click at [206, 182] on div at bounding box center [208, 180] width 11 height 10
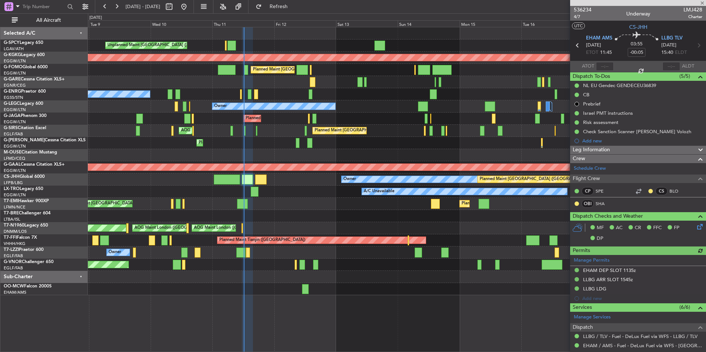
click at [264, 202] on div "Planned Maint [GEOGRAPHIC_DATA] Planned Maint [GEOGRAPHIC_DATA]" at bounding box center [397, 204] width 618 height 12
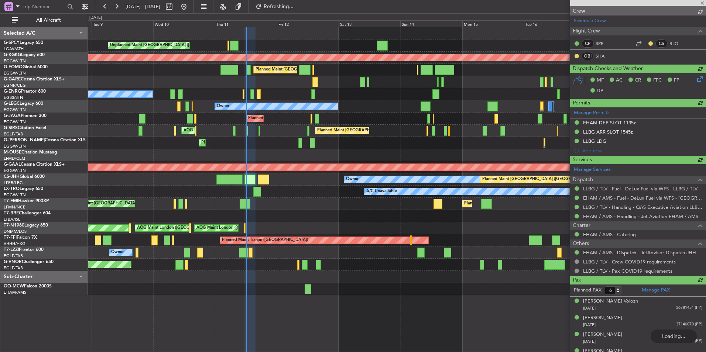
type input "12:08"
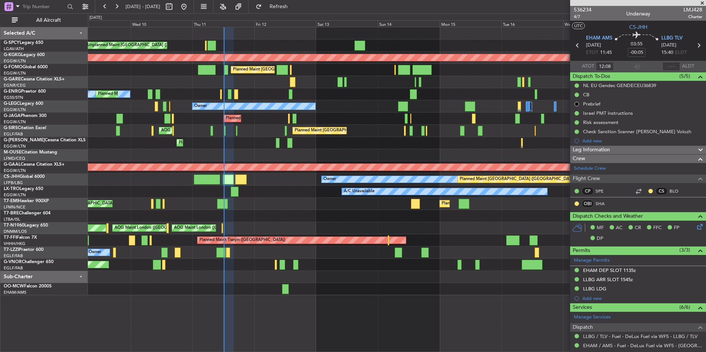
click at [287, 192] on div "A/C Unavailable" at bounding box center [397, 192] width 618 height 12
click at [696, 149] on span at bounding box center [700, 150] width 9 height 9
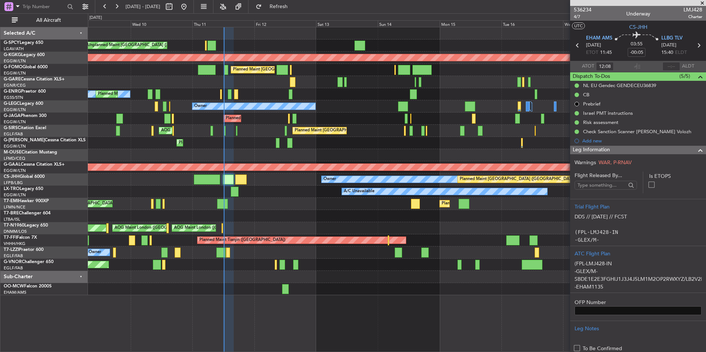
click at [696, 149] on span at bounding box center [700, 150] width 9 height 9
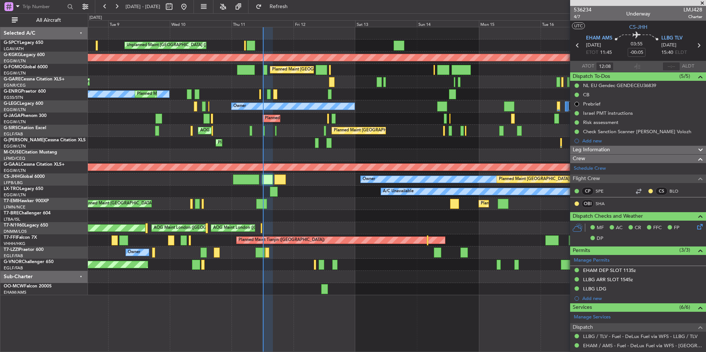
click at [334, 202] on div "Planned Maint [GEOGRAPHIC_DATA] Planned Maint [GEOGRAPHIC_DATA]" at bounding box center [397, 204] width 618 height 12
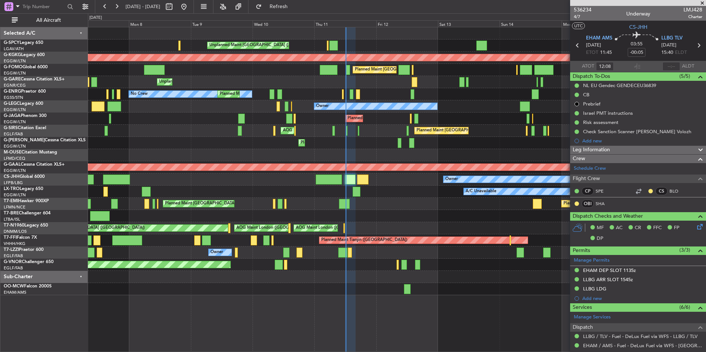
click at [385, 189] on div "Unplanned Maint [GEOGRAPHIC_DATA] ([PERSON_NAME] Intl) AOG Maint [GEOGRAPHIC_DA…" at bounding box center [397, 161] width 618 height 268
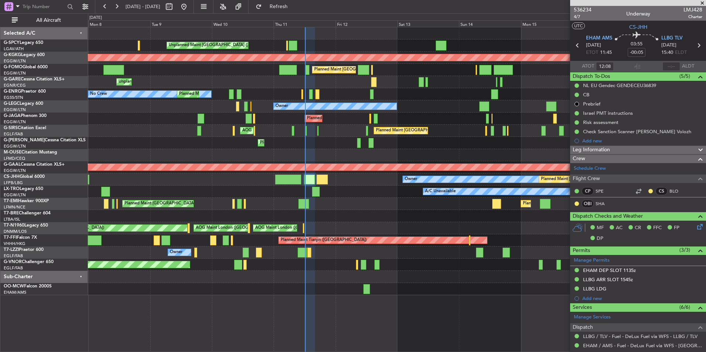
click at [281, 190] on div "A/C Unavailable" at bounding box center [397, 192] width 618 height 12
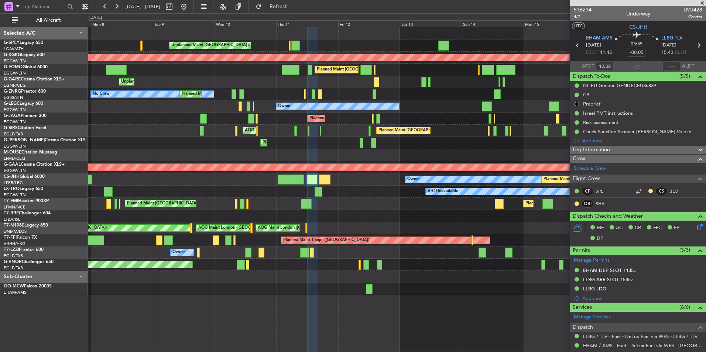
click at [343, 208] on div "Planned Maint [GEOGRAPHIC_DATA] Planned Maint [GEOGRAPHIC_DATA] Planned Maint […" at bounding box center [397, 204] width 618 height 12
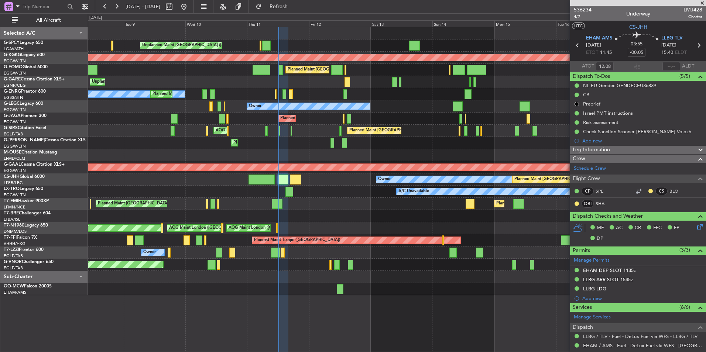
click at [264, 195] on div "A/C Unavailable" at bounding box center [397, 192] width 618 height 12
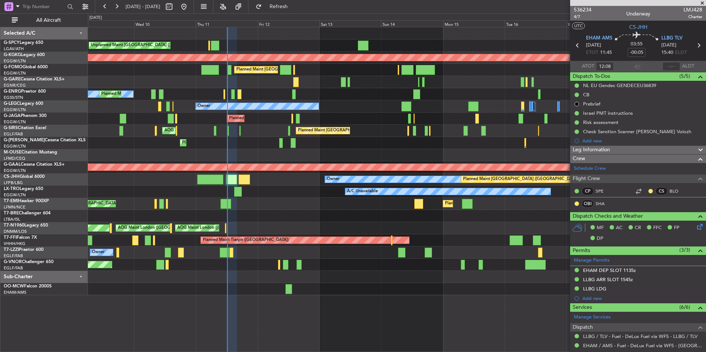
click at [267, 197] on div "A/C Unavailable" at bounding box center [397, 192] width 618 height 12
click at [346, 187] on div "A/C Unavailable" at bounding box center [397, 192] width 618 height 12
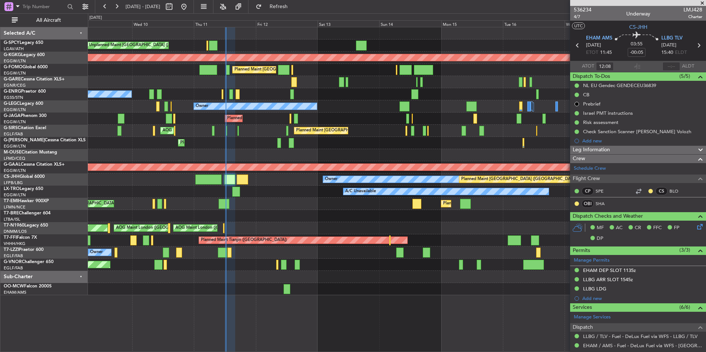
click at [273, 216] on div at bounding box center [397, 216] width 618 height 12
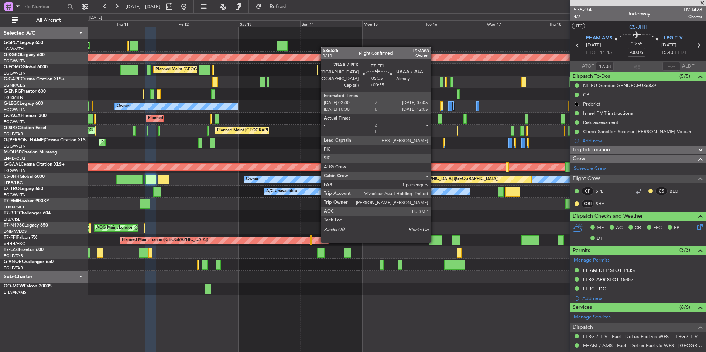
click at [434, 242] on div at bounding box center [435, 241] width 13 height 10
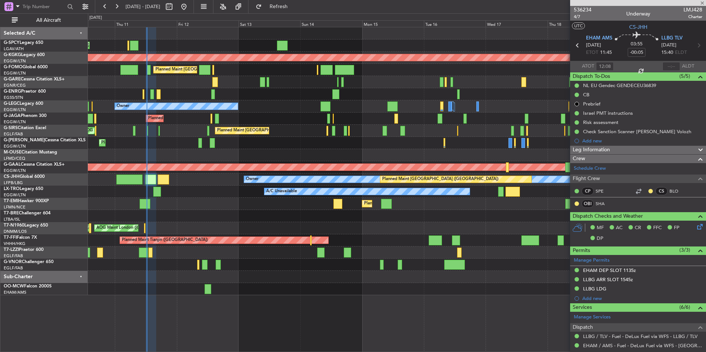
type input "+00:55"
type input "1"
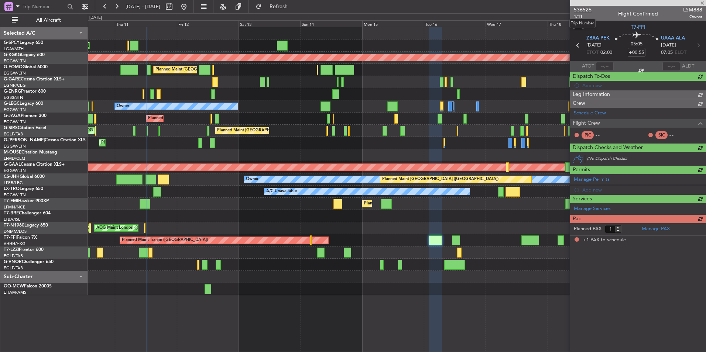
click at [588, 10] on span "536526" at bounding box center [583, 10] width 18 height 8
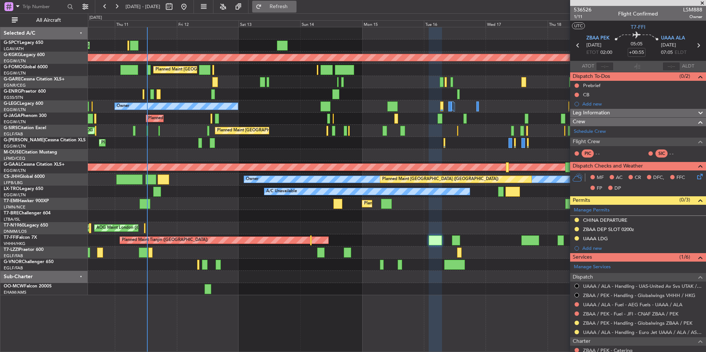
click at [294, 8] on span "Refresh" at bounding box center [278, 6] width 31 height 5
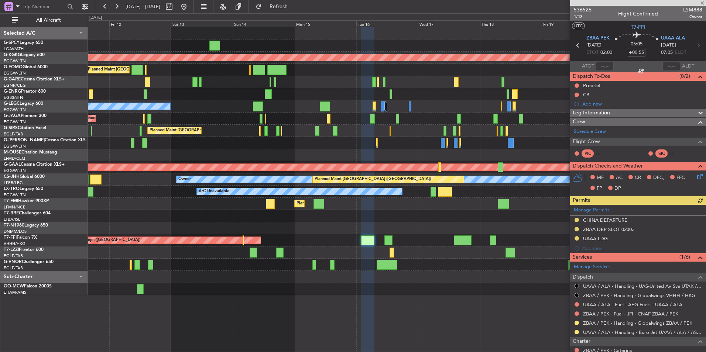
click at [308, 249] on div "Unplanned Maint [GEOGRAPHIC_DATA] ([PERSON_NAME] Intl) AOG Maint [GEOGRAPHIC_DA…" at bounding box center [397, 161] width 618 height 268
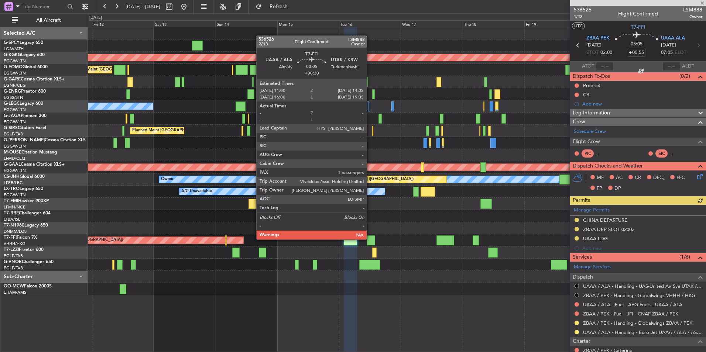
click at [370, 239] on div at bounding box center [371, 241] width 8 height 10
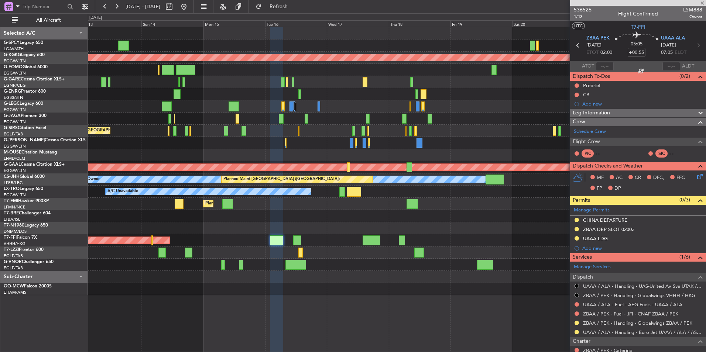
click at [351, 256] on div "AOG Maint [GEOGRAPHIC_DATA] (Ataturk) Planned Maint [GEOGRAPHIC_DATA] ([GEOGRAP…" at bounding box center [397, 161] width 618 height 268
type input "+00:30"
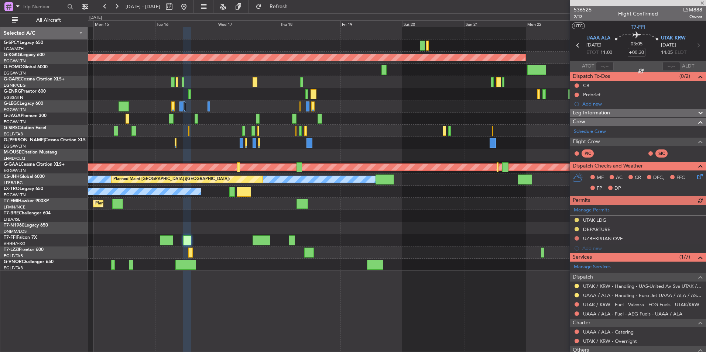
click at [318, 238] on div "Planned Maint Tianjin ([GEOGRAPHIC_DATA])" at bounding box center [397, 241] width 618 height 12
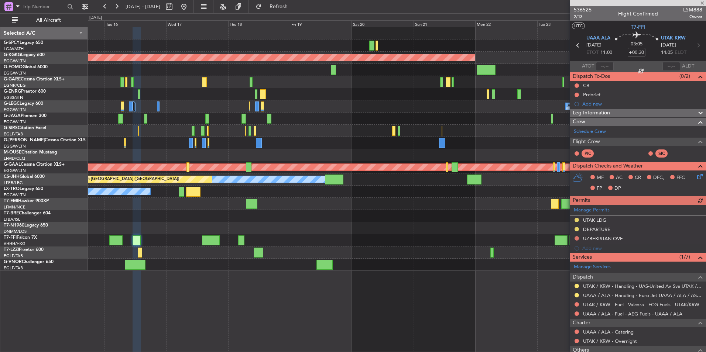
click at [271, 247] on div "AOG Maint [GEOGRAPHIC_DATA] (Ataturk) A/C Unavailable [GEOGRAPHIC_DATA] ([GEOGR…" at bounding box center [397, 149] width 618 height 244
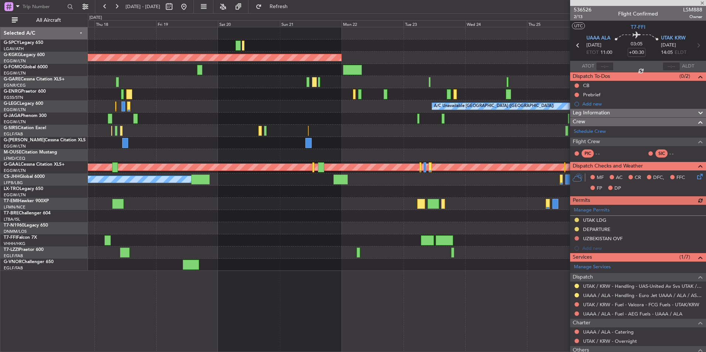
click at [351, 257] on div at bounding box center [397, 253] width 618 height 12
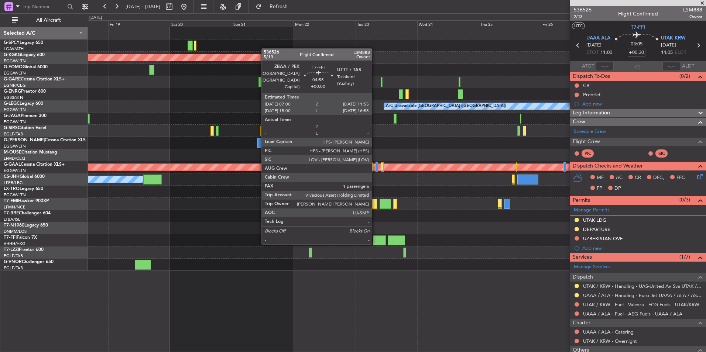
click at [375, 243] on div at bounding box center [379, 241] width 13 height 10
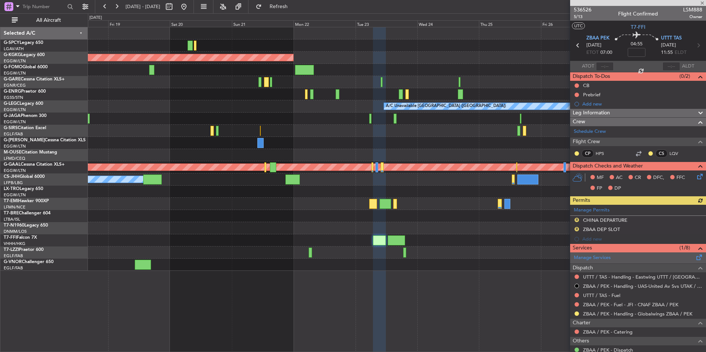
scroll to position [37, 0]
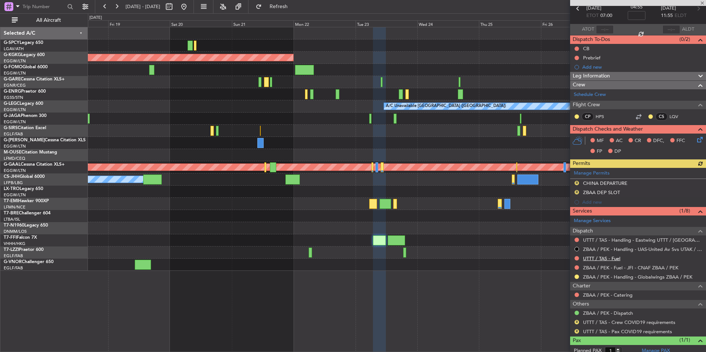
click at [611, 261] on mat-tooltip-component "UTTT / TAS - Fuel" at bounding box center [601, 271] width 45 height 20
click at [613, 259] on link "UTTT / TAS - Fuel" at bounding box center [601, 259] width 37 height 6
click at [294, 7] on span "Refresh" at bounding box center [278, 6] width 31 height 5
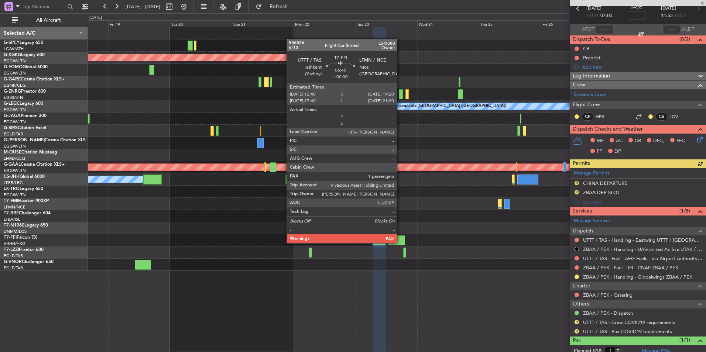
click at [400, 243] on div at bounding box center [396, 241] width 17 height 10
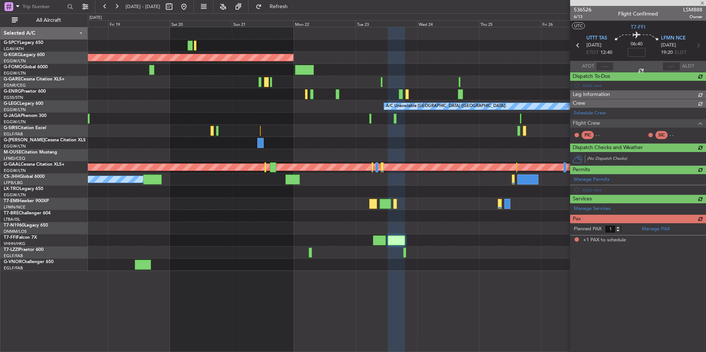
scroll to position [0, 0]
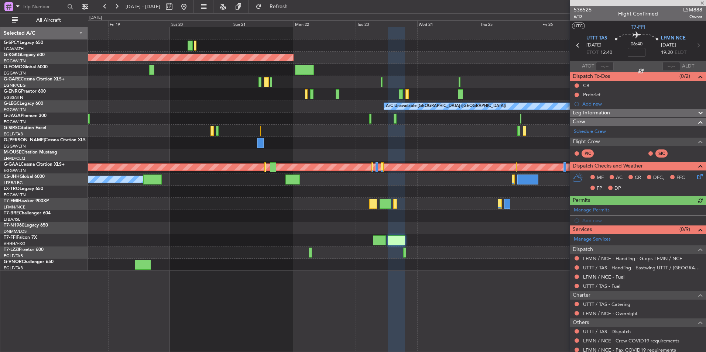
click at [612, 278] on link "LFMN / NCE - Fuel" at bounding box center [603, 277] width 41 height 6
click at [294, 7] on span "Refresh" at bounding box center [278, 6] width 31 height 5
click at [615, 287] on link "UTTT / TAS - Fuel" at bounding box center [601, 286] width 37 height 6
click at [294, 5] on span "Refresh" at bounding box center [278, 6] width 31 height 5
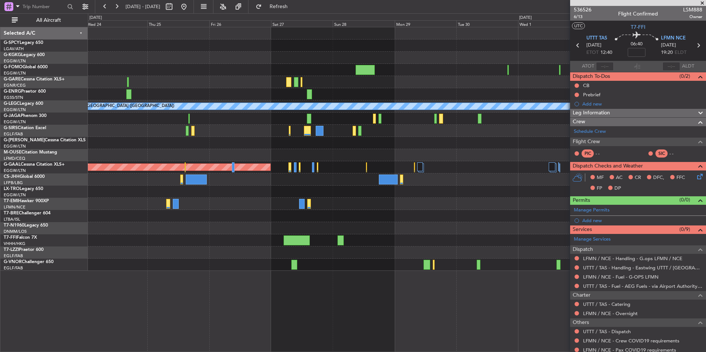
click at [288, 270] on div at bounding box center [397, 265] width 618 height 12
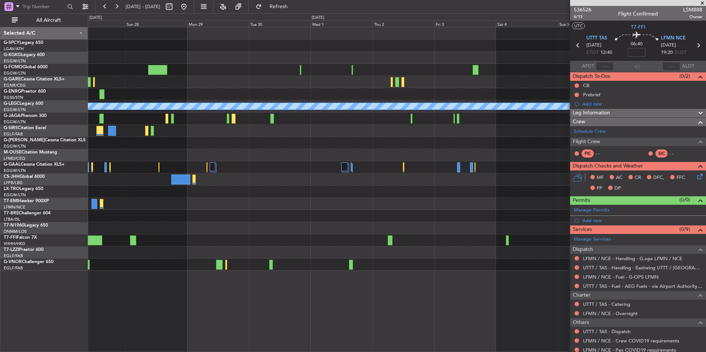
click at [271, 252] on div at bounding box center [397, 253] width 618 height 12
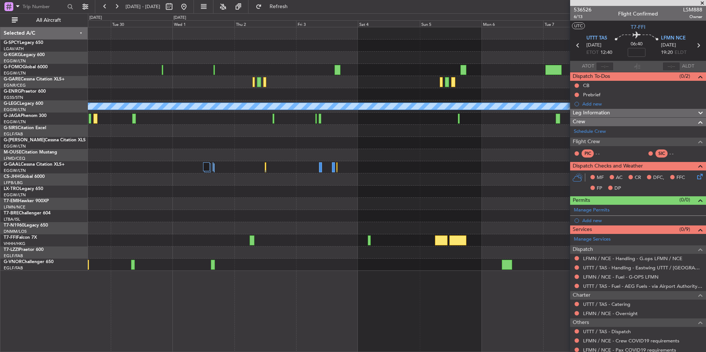
click at [329, 257] on div at bounding box center [397, 253] width 618 height 12
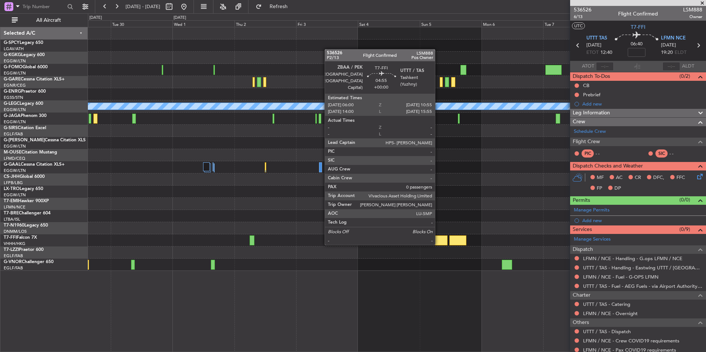
click at [438, 244] on div at bounding box center [441, 241] width 13 height 10
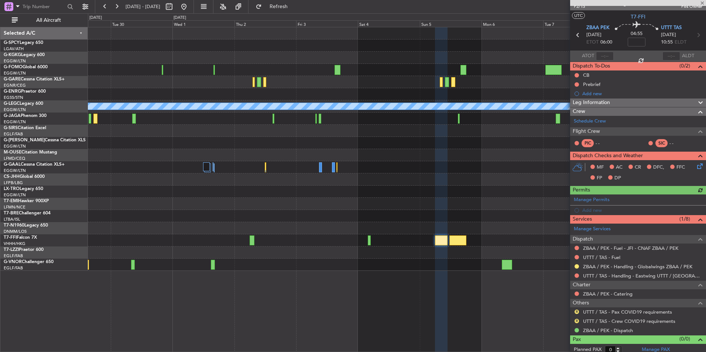
scroll to position [14, 0]
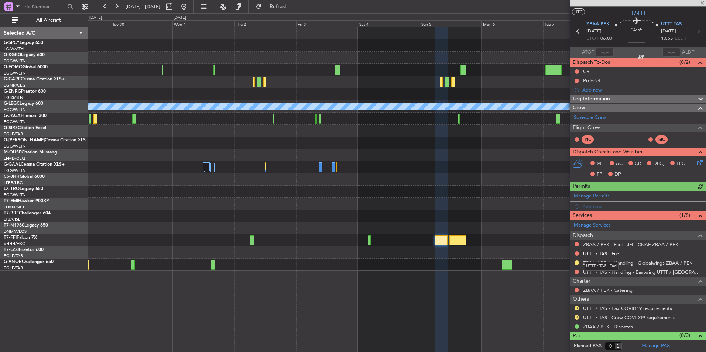
click at [613, 255] on link "UTTT / TAS - Fuel" at bounding box center [601, 254] width 37 height 6
click at [293, 8] on span "Refresh" at bounding box center [278, 6] width 31 height 5
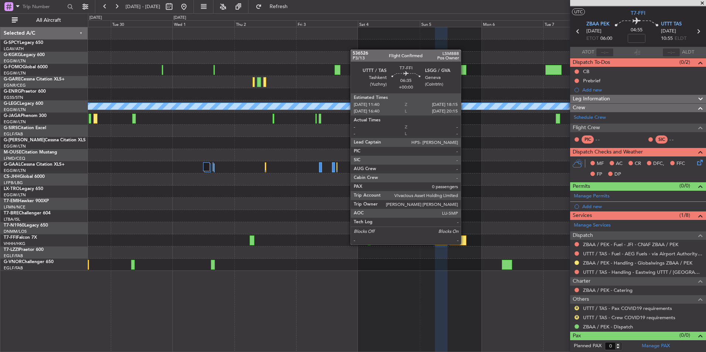
click at [464, 244] on div at bounding box center [457, 241] width 17 height 10
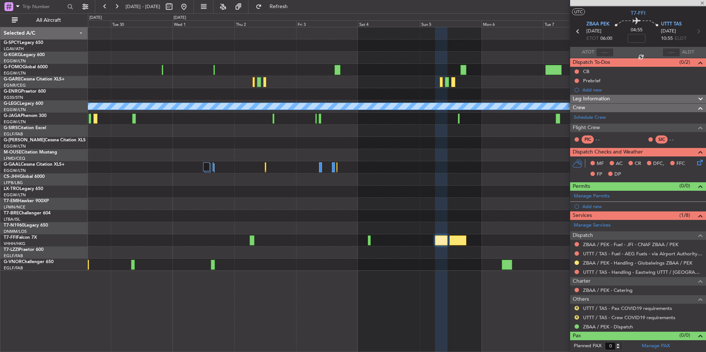
scroll to position [0, 0]
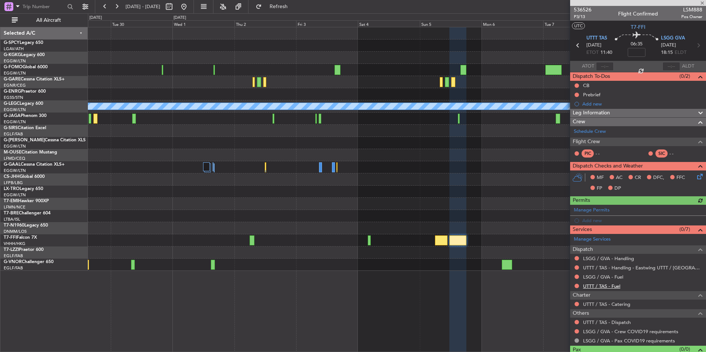
click at [614, 287] on link "UTTT / TAS - Fuel" at bounding box center [601, 286] width 37 height 6
click at [294, 7] on span "Refresh" at bounding box center [278, 6] width 31 height 5
click at [615, 279] on link "LSGG / GVA - Fuel" at bounding box center [603, 277] width 40 height 6
click at [297, 14] on div "0 0 Mon 29 Tue 30 Wed 1 Thu 2 Fri 3 Sat 4 Sun 5 Oct 2025 Mon 6 Tue 7 Wed 8 Thu …" at bounding box center [397, 20] width 618 height 13
click at [294, 7] on span "Refresh" at bounding box center [278, 6] width 31 height 5
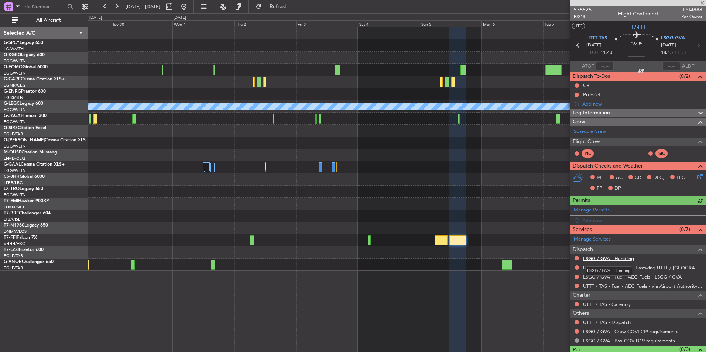
click at [630, 258] on link "LSGG / GVA - Handling" at bounding box center [608, 259] width 51 height 6
click at [288, 9] on button "Refresh" at bounding box center [274, 7] width 44 height 12
click at [601, 320] on link "UTTT / TAS - Dispatch" at bounding box center [607, 322] width 48 height 6
click at [294, 7] on span "Refresh" at bounding box center [278, 6] width 31 height 5
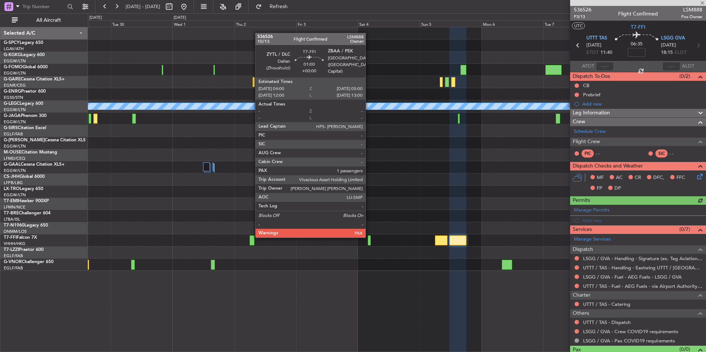
click at [369, 236] on div at bounding box center [369, 241] width 3 height 10
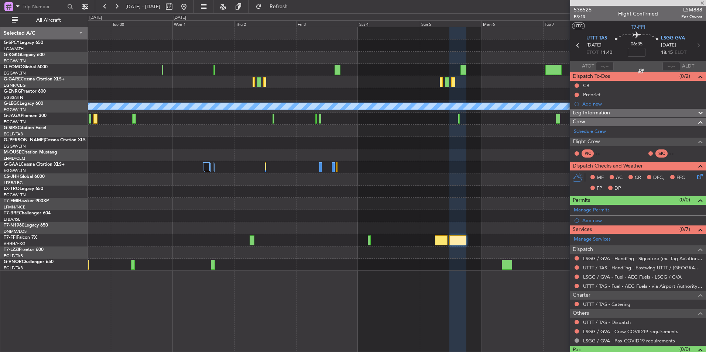
type input "1"
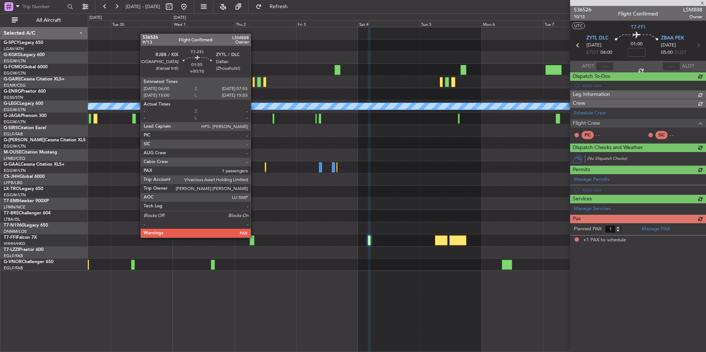
click at [254, 237] on div at bounding box center [252, 241] width 5 height 10
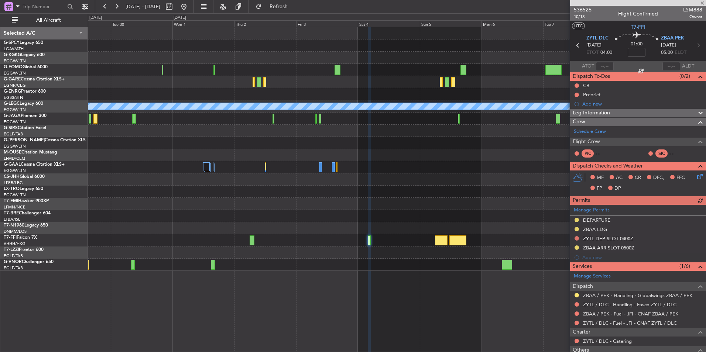
type input "+00:10"
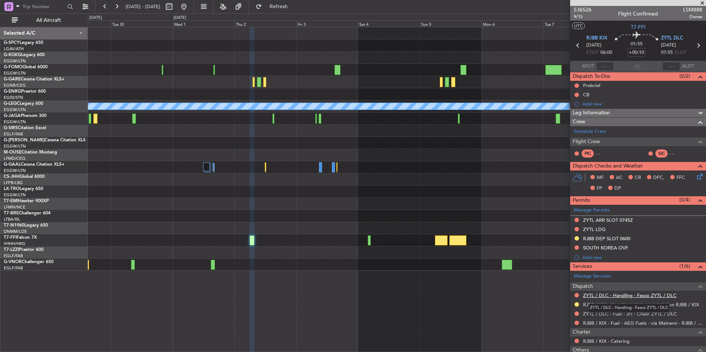
click at [630, 294] on link "ZYTL / DLC - Handling - Fasco ZYTL / DLC" at bounding box center [629, 296] width 93 height 6
click at [294, 9] on span "Refresh" at bounding box center [278, 6] width 31 height 5
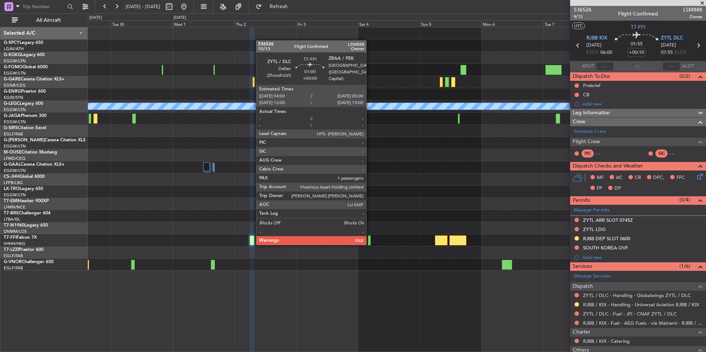
click at [370, 244] on div at bounding box center [369, 241] width 3 height 10
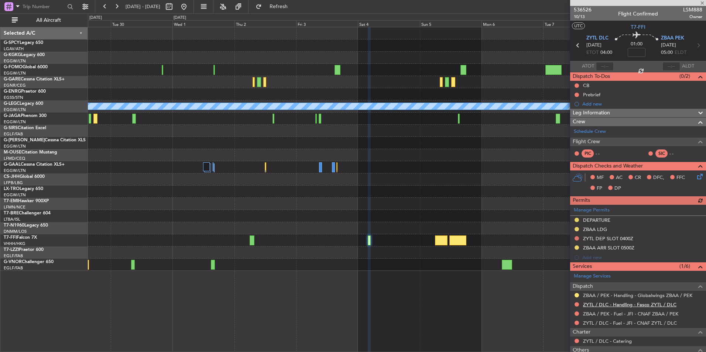
click at [644, 303] on link "ZYTL / DLC - Handling - Fasco ZYTL / DLC" at bounding box center [629, 305] width 93 height 6
click at [295, 11] on button "Refresh" at bounding box center [274, 7] width 44 height 12
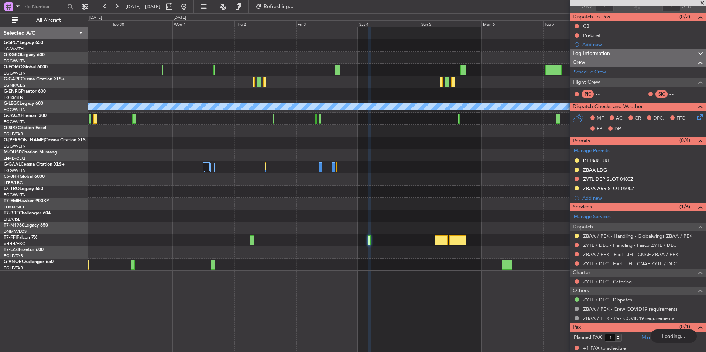
scroll to position [60, 0]
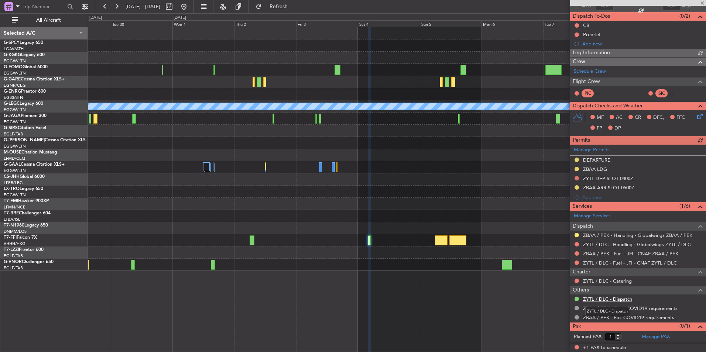
click at [623, 301] on link "ZYTL / DLC - Dispatch" at bounding box center [607, 299] width 49 height 6
click at [294, 7] on span "Refresh" at bounding box center [278, 6] width 31 height 5
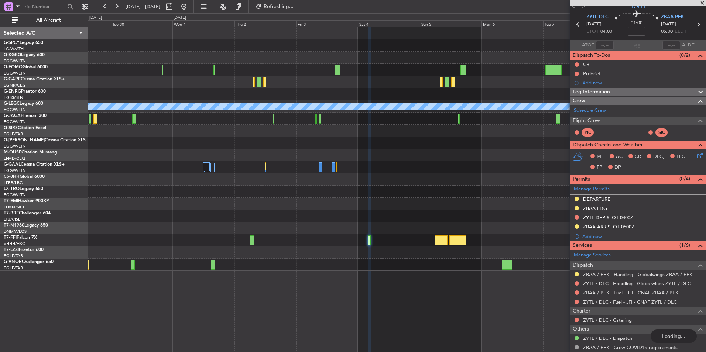
scroll to position [0, 0]
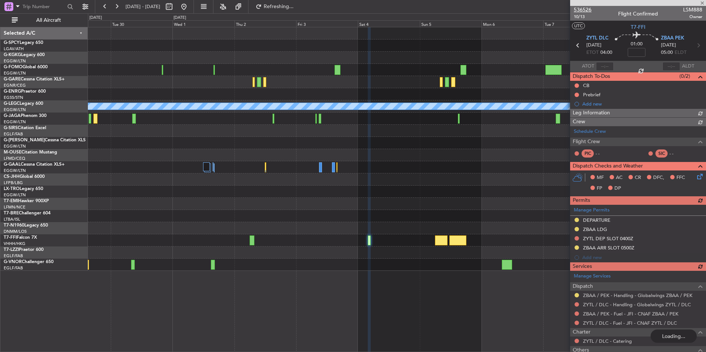
click at [587, 8] on span "536526" at bounding box center [583, 10] width 18 height 8
click at [190, 4] on button at bounding box center [184, 7] width 12 height 12
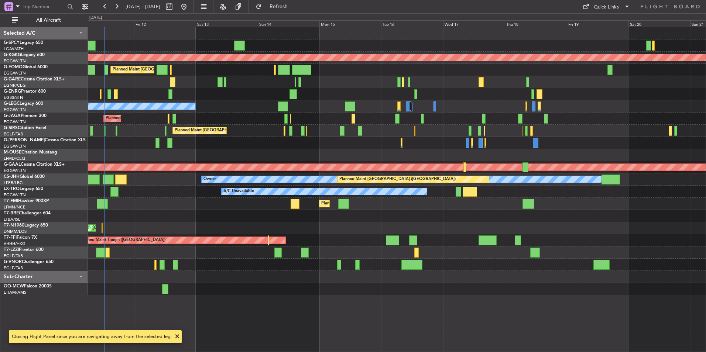
click at [99, 206] on div "Unplanned Maint Athens (Eleftherios Venizelos Intl) AOG Maint Istanbul (Ataturk…" at bounding box center [397, 161] width 618 height 268
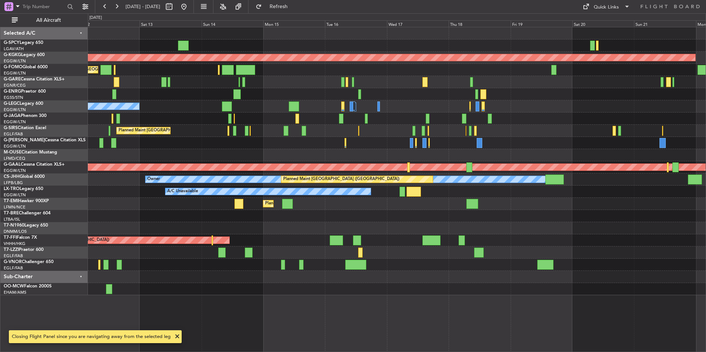
click at [191, 199] on div "Unplanned Maint Athens (Eleftherios Venizelos Intl) AOG Maint Istanbul (Ataturk…" at bounding box center [397, 161] width 618 height 268
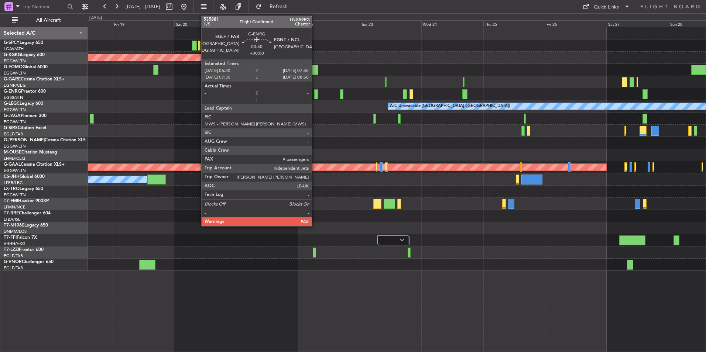
click at [315, 96] on div at bounding box center [316, 94] width 4 height 10
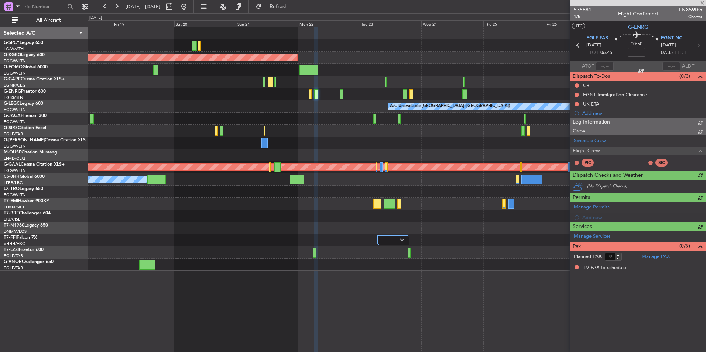
click at [581, 10] on span "535881" at bounding box center [583, 10] width 18 height 8
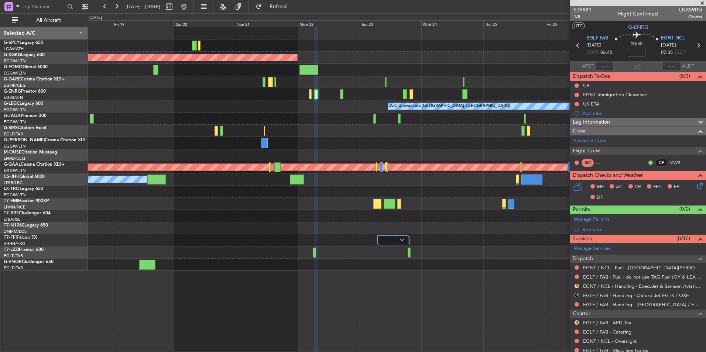
click at [581, 11] on span "535881" at bounding box center [583, 10] width 18 height 8
click at [583, 9] on span "535881" at bounding box center [583, 10] width 18 height 8
click at [297, 12] on button "Refresh" at bounding box center [274, 7] width 44 height 12
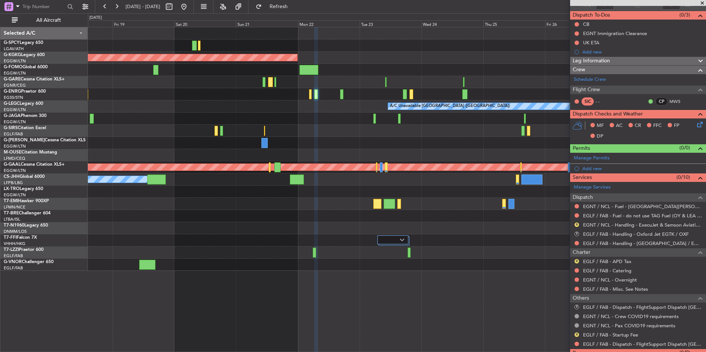
scroll to position [74, 0]
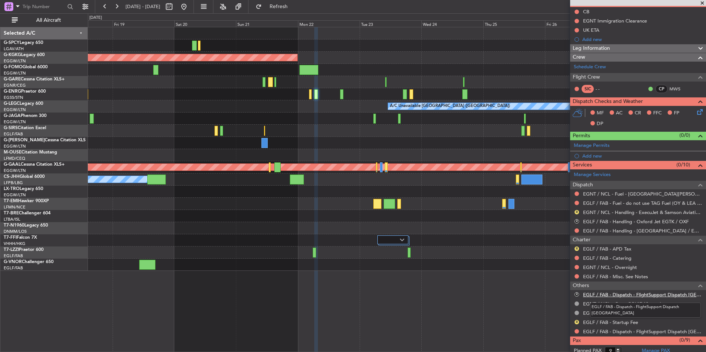
click at [637, 295] on link "EGLF / FAB - Dispatch - FlightSupport Dispatch UK" at bounding box center [642, 295] width 119 height 6
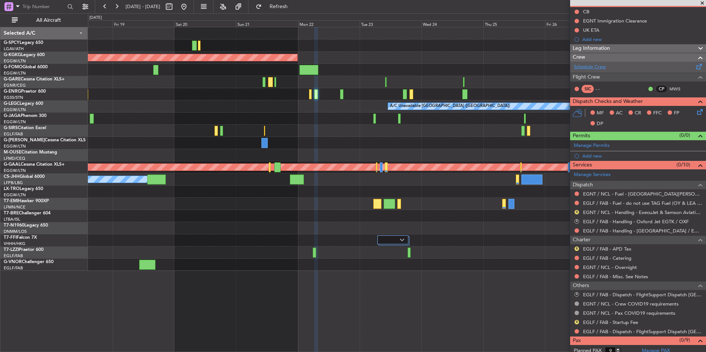
click at [599, 66] on link "Schedule Crew" at bounding box center [590, 67] width 32 height 7
click at [294, 6] on span "Refresh" at bounding box center [278, 6] width 31 height 5
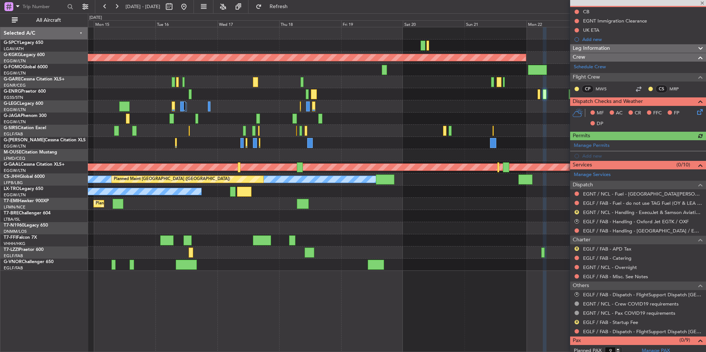
click at [555, 207] on div "AOG Maint Istanbul (Ataturk) A/C Unavailable London (Luton) Owner Planned Maint…" at bounding box center [397, 149] width 618 height 244
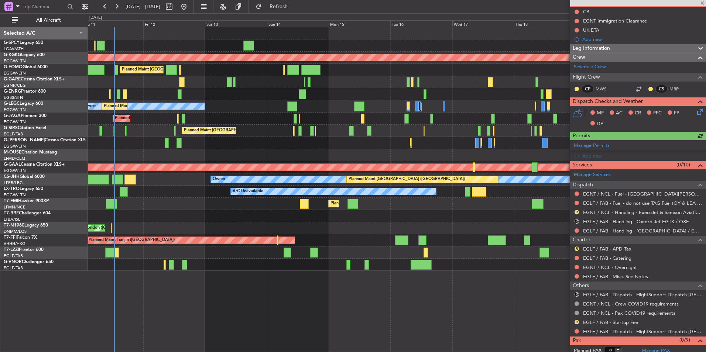
click at [531, 225] on div "Unplanned Maint Athens (Eleftherios Venizelos Intl) AOG Maint Istanbul (Ataturk…" at bounding box center [397, 149] width 618 height 244
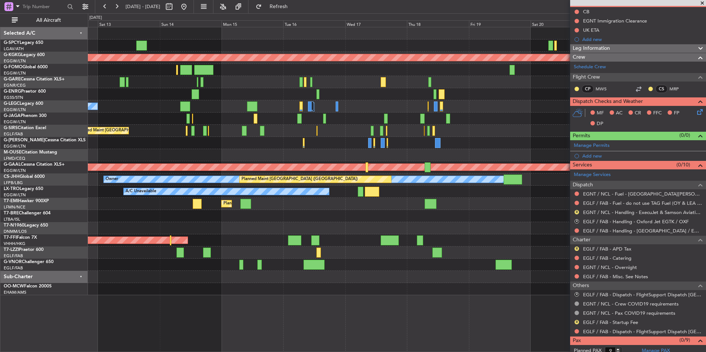
click at [232, 239] on div "Planned Maint Tianjin ([GEOGRAPHIC_DATA])" at bounding box center [397, 241] width 618 height 12
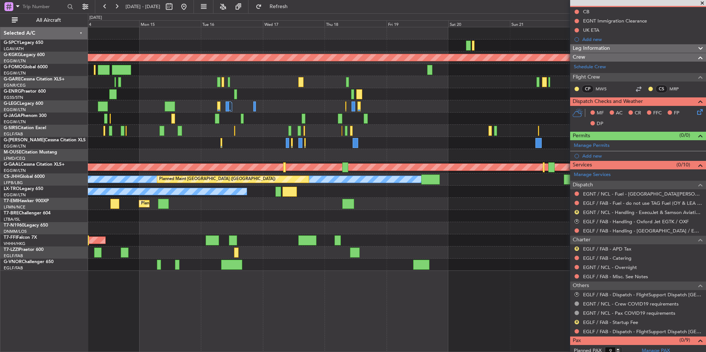
click at [250, 243] on div "Planned Maint Tianjin ([GEOGRAPHIC_DATA])" at bounding box center [397, 241] width 618 height 12
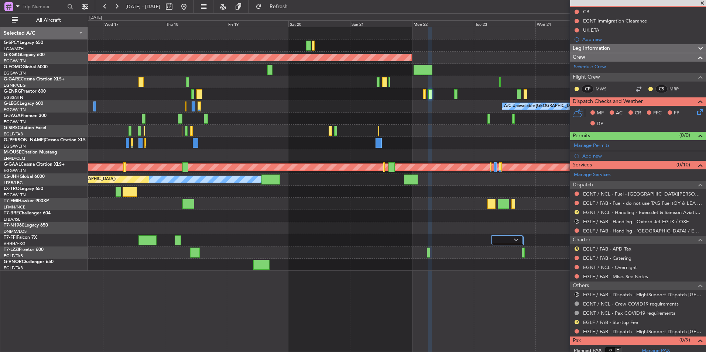
click at [121, 221] on div "AOG Maint Istanbul (Ataturk) A/C Unavailable London (Luton) Planned Maint Dusse…" at bounding box center [397, 149] width 618 height 244
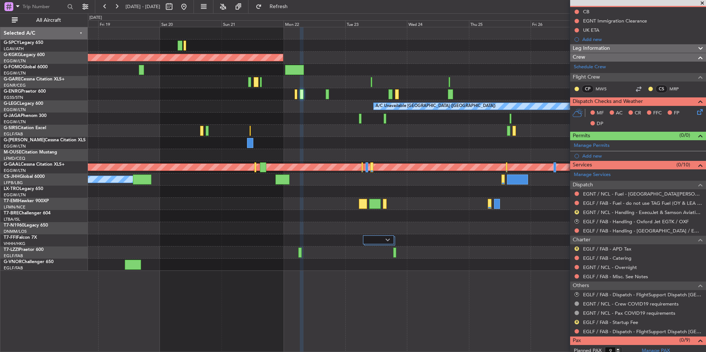
click at [337, 243] on div "AOG Maint Istanbul (Ataturk) A/C Unavailable London (Luton) Planned Maint Dusse…" at bounding box center [397, 149] width 618 height 244
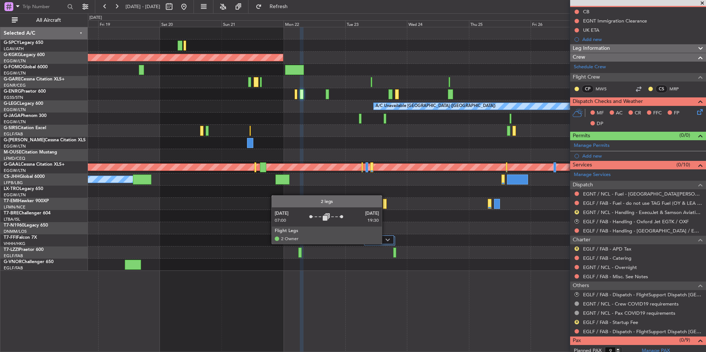
click at [385, 244] on div at bounding box center [378, 240] width 31 height 9
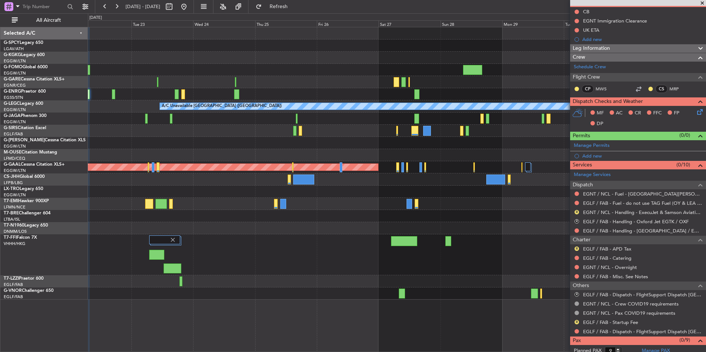
click at [218, 230] on div "AOG Maint Istanbul (Ataturk) A/C Unavailable London (Luton) Planned Maint Dusse…" at bounding box center [397, 163] width 618 height 273
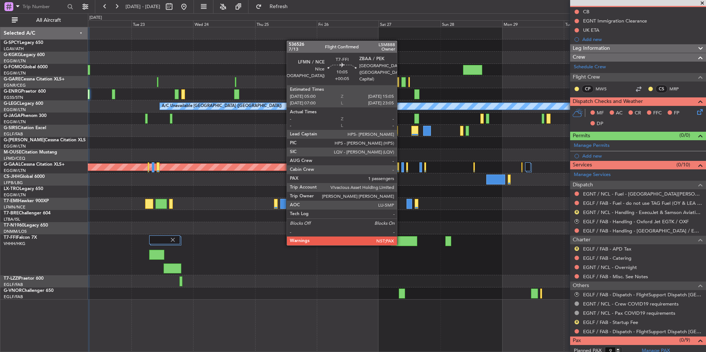
click at [400, 244] on div at bounding box center [404, 241] width 26 height 10
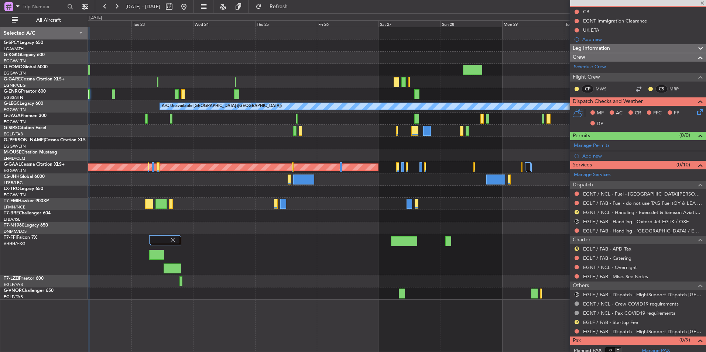
type input "+00:05"
type input "1"
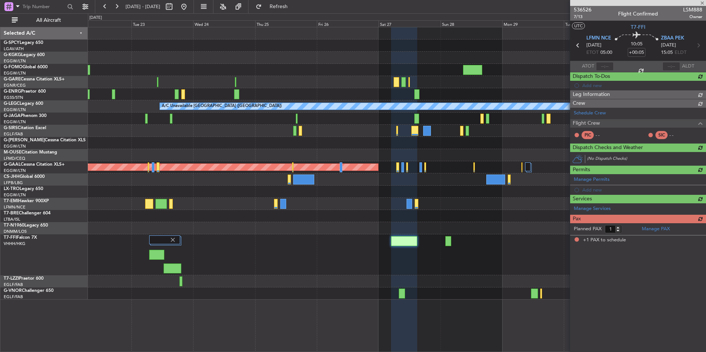
scroll to position [0, 0]
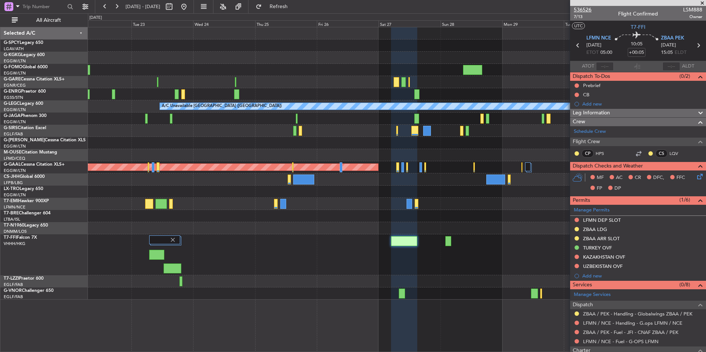
click at [578, 10] on span "536526" at bounding box center [583, 10] width 18 height 8
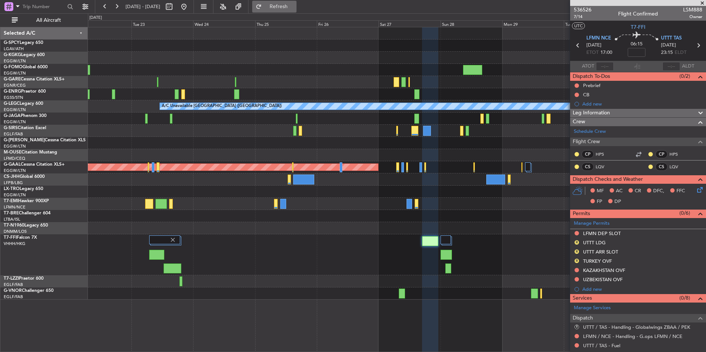
click at [294, 7] on span "Refresh" at bounding box center [278, 6] width 31 height 5
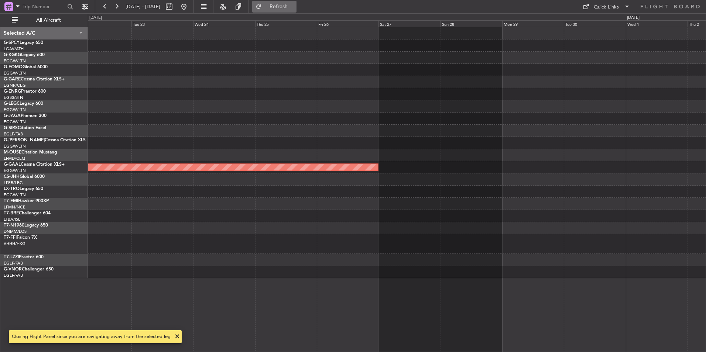
click at [294, 7] on span "Refresh" at bounding box center [278, 6] width 31 height 5
click at [190, 9] on button at bounding box center [184, 7] width 12 height 12
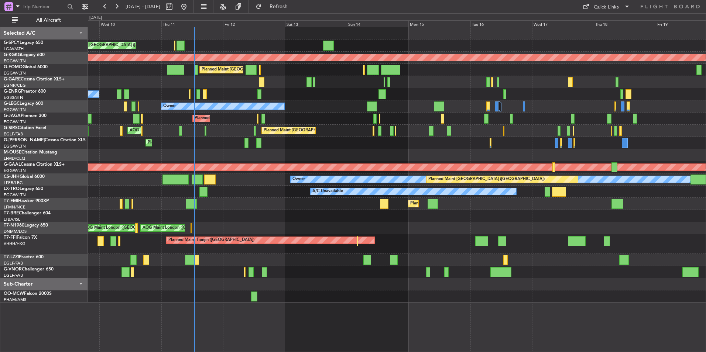
click at [164, 212] on div at bounding box center [397, 216] width 618 height 12
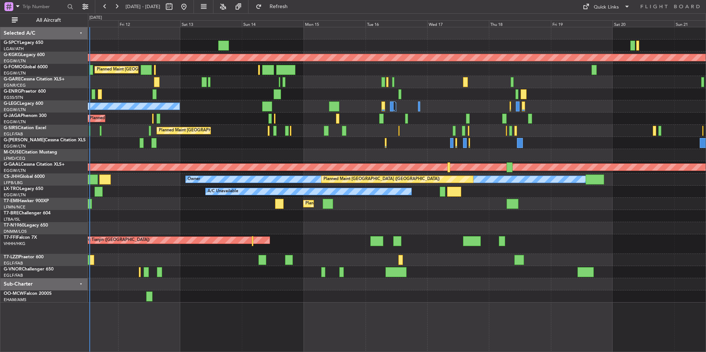
click at [239, 263] on div "Unplanned Maint Athens (Eleftherios Venizelos Intl) AOG Maint Istanbul (Ataturk…" at bounding box center [397, 165] width 618 height 276
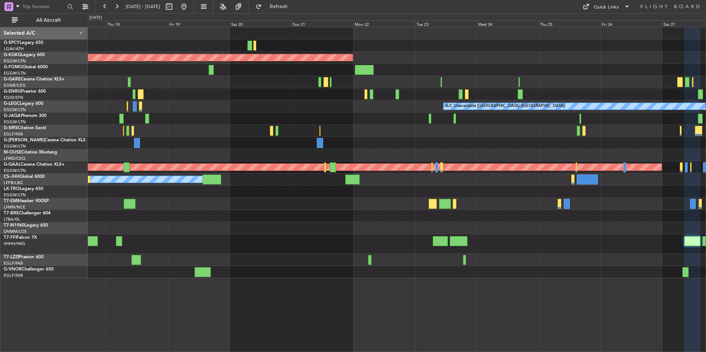
click at [276, 256] on div "AOG Maint Istanbul (Ataturk) A/C Unavailable London (Luton) Planned Maint Dusse…" at bounding box center [397, 152] width 618 height 251
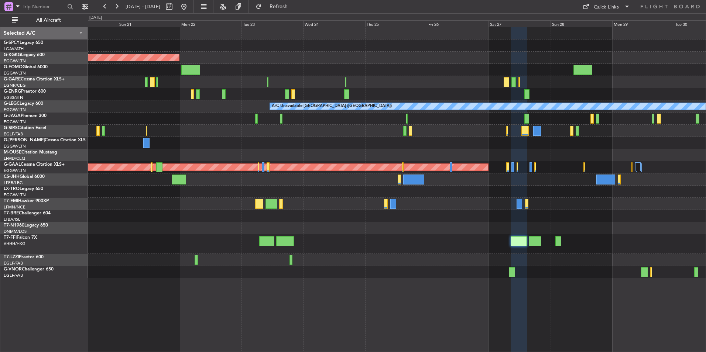
click at [281, 263] on div at bounding box center [397, 260] width 618 height 12
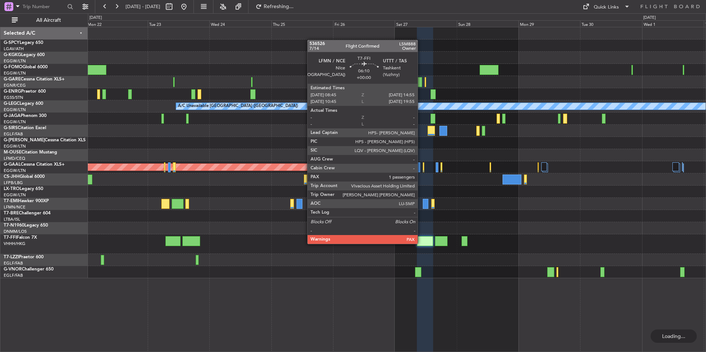
click at [421, 243] on div at bounding box center [425, 241] width 16 height 10
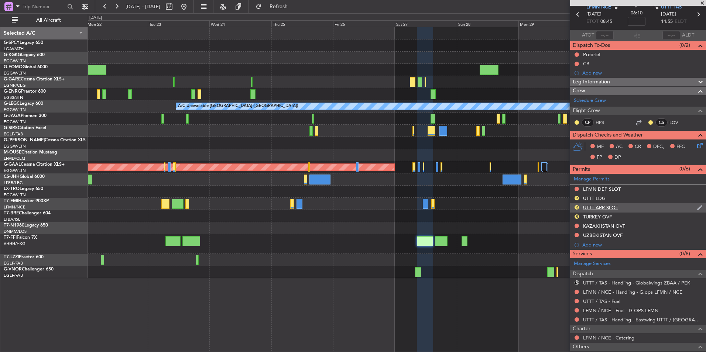
scroll to position [88, 0]
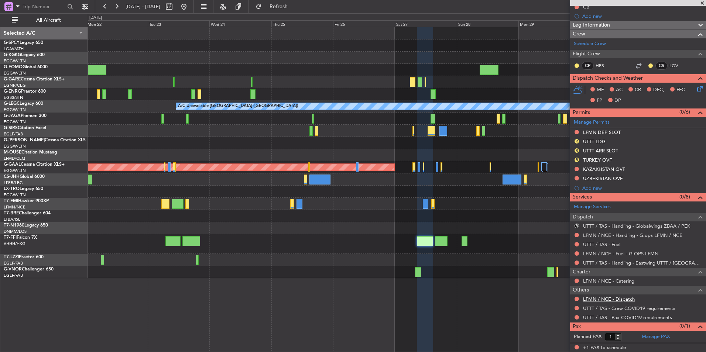
click at [617, 297] on link "LFMN / NCE - Dispatch" at bounding box center [609, 299] width 52 height 6
click at [294, 9] on span "Refresh" at bounding box center [278, 6] width 31 height 5
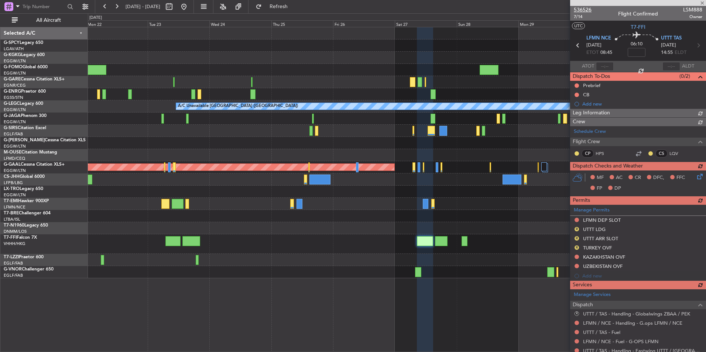
click at [588, 10] on span "536526" at bounding box center [583, 10] width 18 height 8
click at [190, 7] on button at bounding box center [184, 7] width 12 height 12
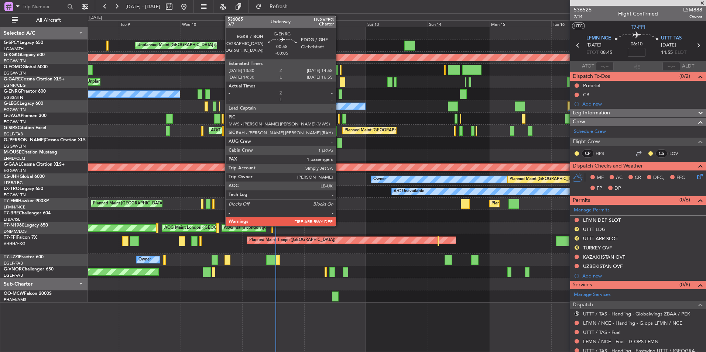
click at [339, 94] on div at bounding box center [341, 94] width 4 height 10
type input "-00:05"
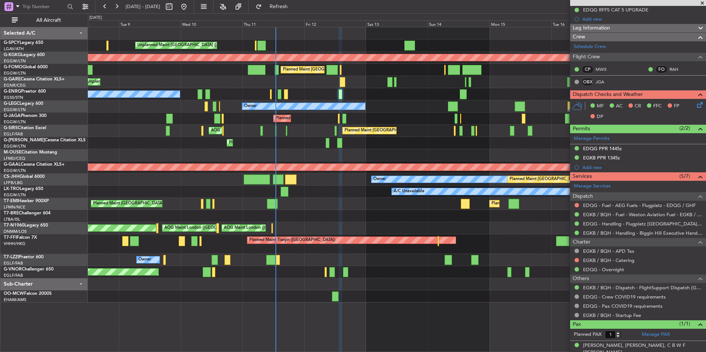
scroll to position [99, 0]
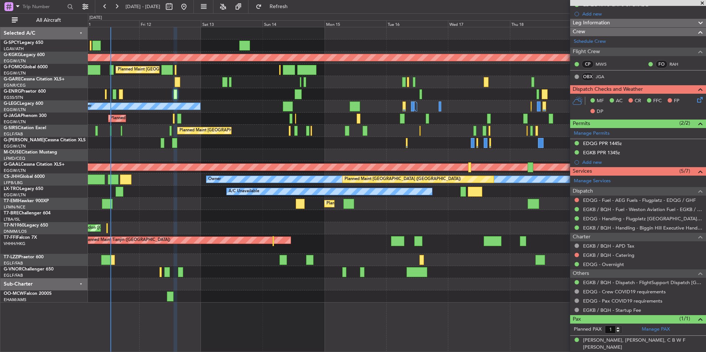
click at [227, 113] on div "Unplanned Maint Athens (Eleftherios Venizelos Intl) AOG Maint Istanbul (Ataturk…" at bounding box center [397, 165] width 618 height 276
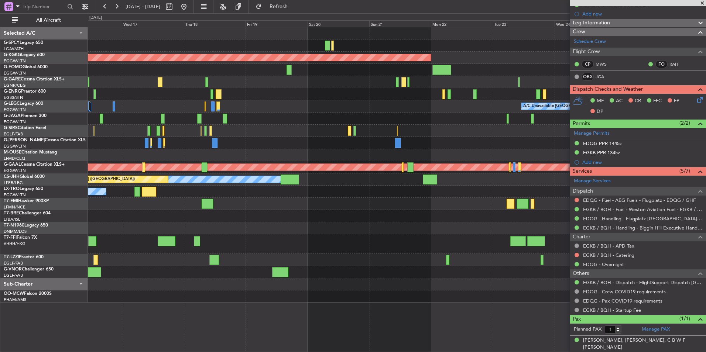
click at [86, 109] on div "AOG Maint Istanbul (Ataturk) A/C Unavailable London (Luton) Planned Maint Dusse…" at bounding box center [353, 182] width 706 height 339
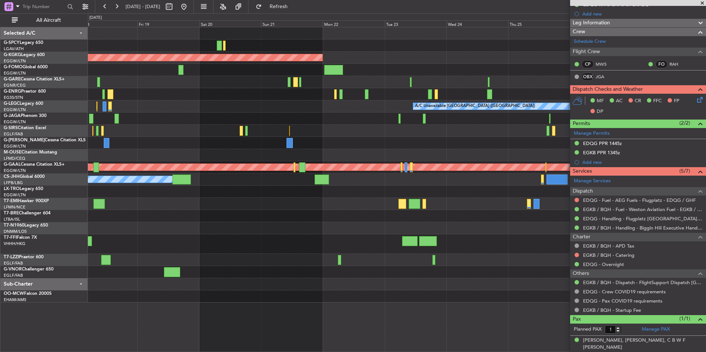
click at [220, 105] on div "A/C Unavailable [GEOGRAPHIC_DATA] ([GEOGRAPHIC_DATA])" at bounding box center [397, 106] width 618 height 12
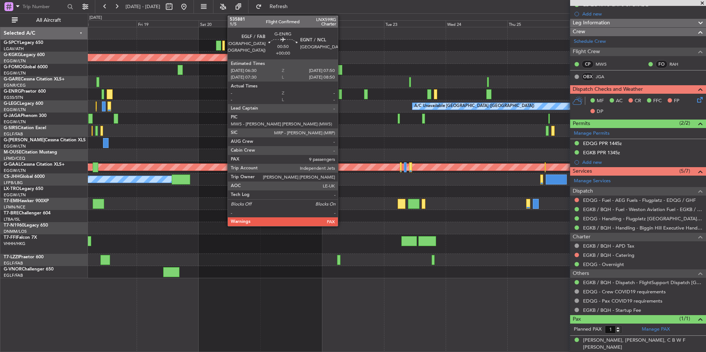
click at [341, 98] on div at bounding box center [341, 94] width 4 height 10
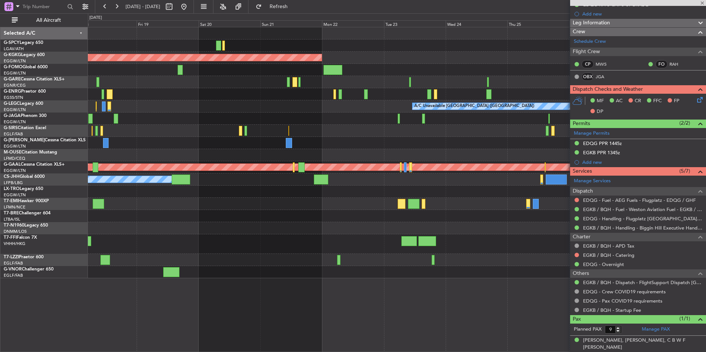
scroll to position [0, 0]
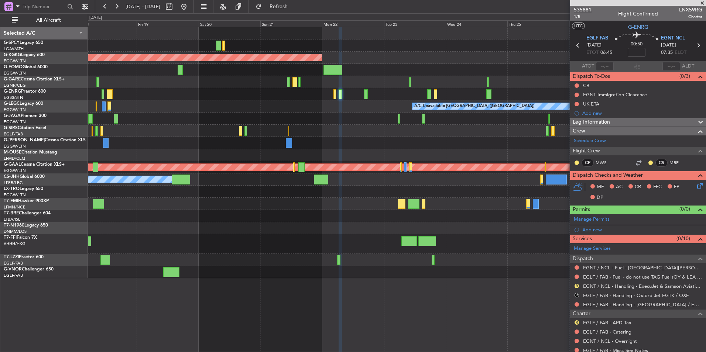
click at [590, 11] on span "535881" at bounding box center [583, 10] width 18 height 8
click at [190, 11] on button at bounding box center [184, 7] width 12 height 12
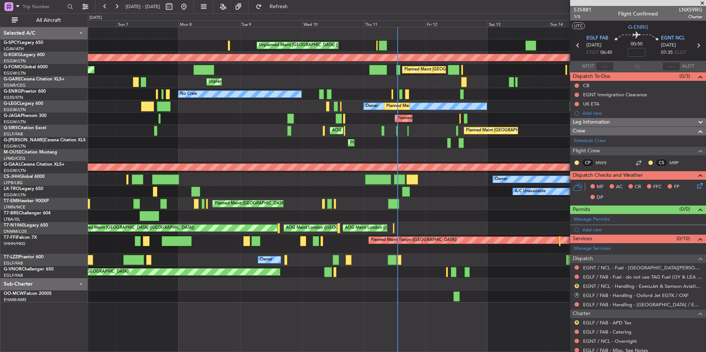
click at [703, 2] on span at bounding box center [702, 3] width 7 height 7
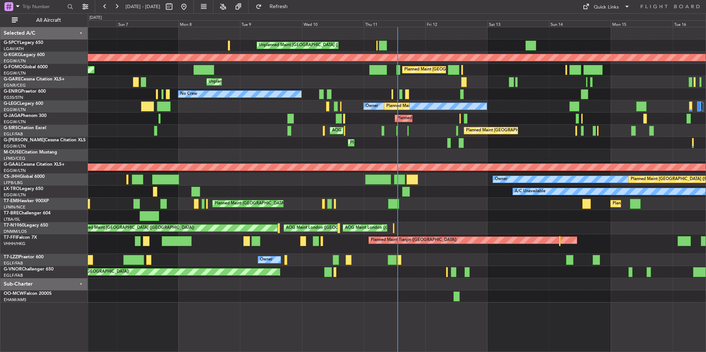
type input "0"
click at [605, 11] on button "Quick Links" at bounding box center [606, 7] width 55 height 12
click at [603, 26] on button "Trip Builder" at bounding box center [606, 25] width 55 height 18
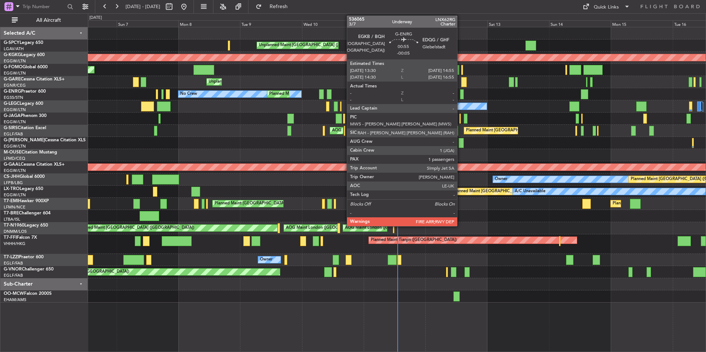
click at [461, 94] on div at bounding box center [462, 94] width 4 height 10
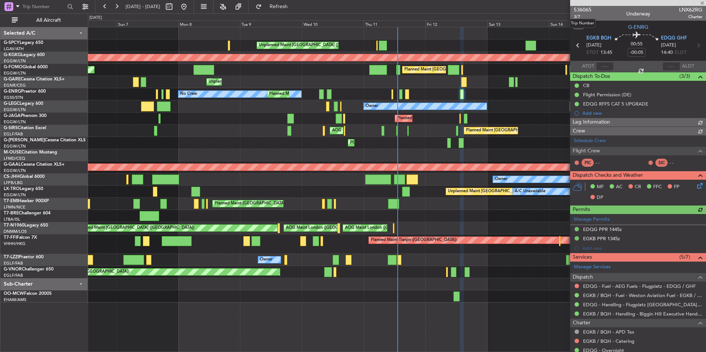
click at [586, 11] on span "536065" at bounding box center [583, 10] width 18 height 8
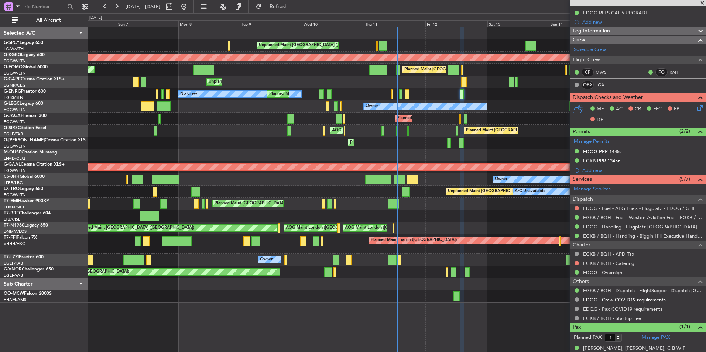
scroll to position [99, 0]
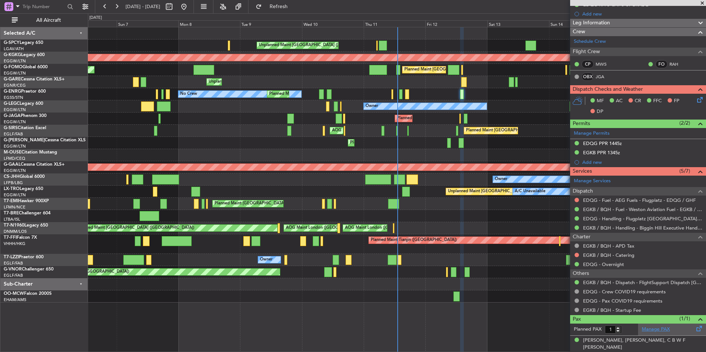
click at [654, 330] on link "Manage PAX" at bounding box center [656, 329] width 28 height 7
click at [297, 10] on button "Refresh" at bounding box center [274, 7] width 44 height 12
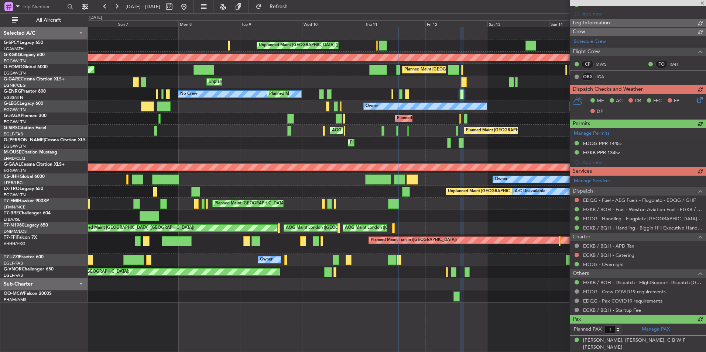
type input "5"
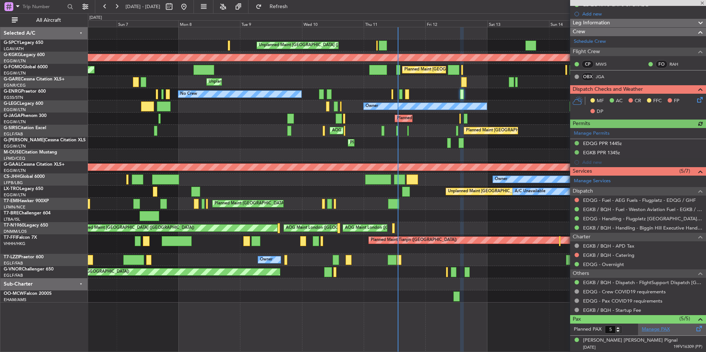
click at [650, 330] on link "Manage PAX" at bounding box center [656, 329] width 28 height 7
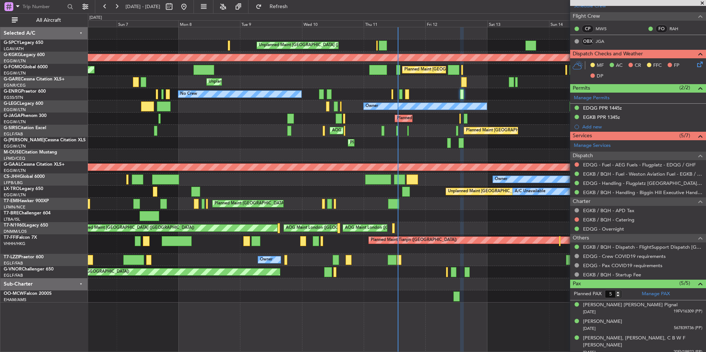
scroll to position [166, 0]
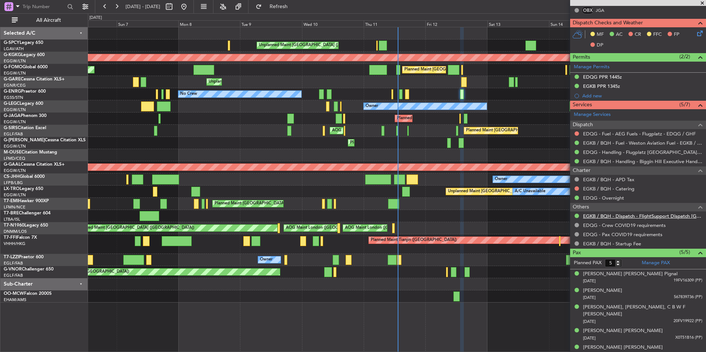
click at [637, 217] on link "EGKB / BQH - Dispatch - FlightSupport Dispatch [GEOGRAPHIC_DATA]" at bounding box center [642, 216] width 119 height 6
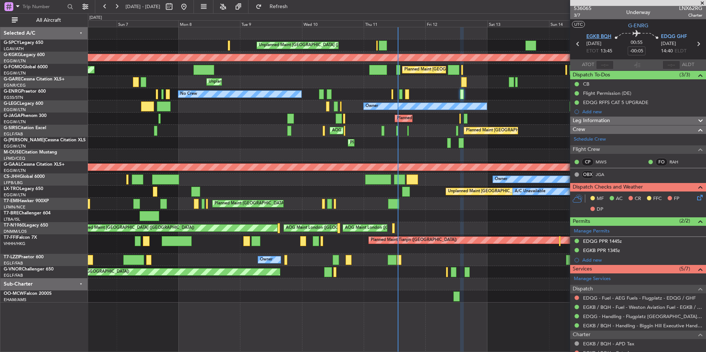
scroll to position [0, 0]
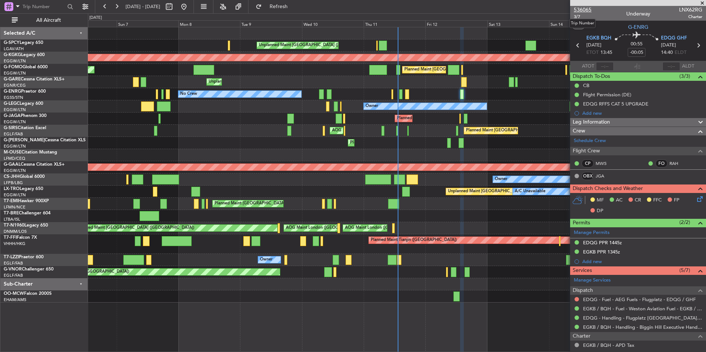
click at [580, 6] on span "536065" at bounding box center [583, 10] width 18 height 8
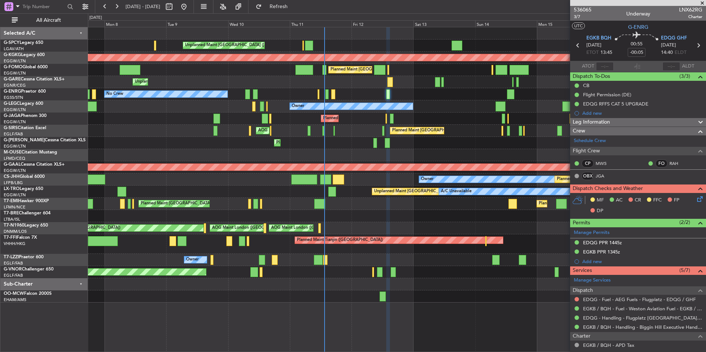
click at [398, 228] on div "Unplanned Maint London (Stansted) AOG Maint London (Stansted) AOG Maint London …" at bounding box center [397, 228] width 618 height 12
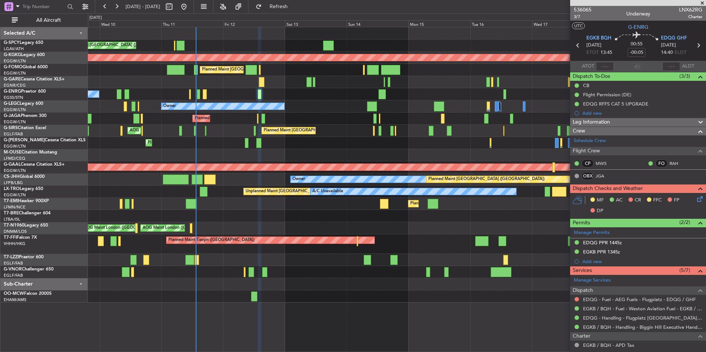
click at [303, 217] on div at bounding box center [397, 216] width 618 height 12
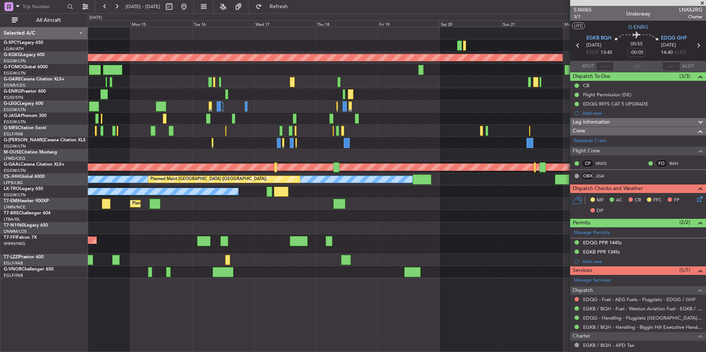
click at [264, 258] on div "AOG Maint Istanbul (Ataturk) Planned Maint London (Luton) A/C Unavailable Londo…" at bounding box center [397, 152] width 618 height 251
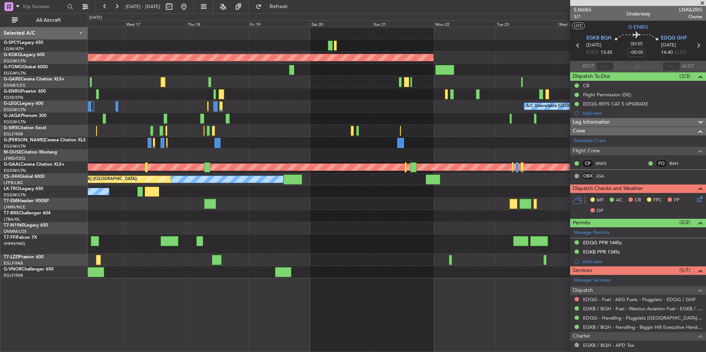
click at [189, 265] on div "AOG Maint Istanbul (Ataturk) A/C Unavailable London (Luton) Planned Maint Dusse…" at bounding box center [397, 152] width 618 height 251
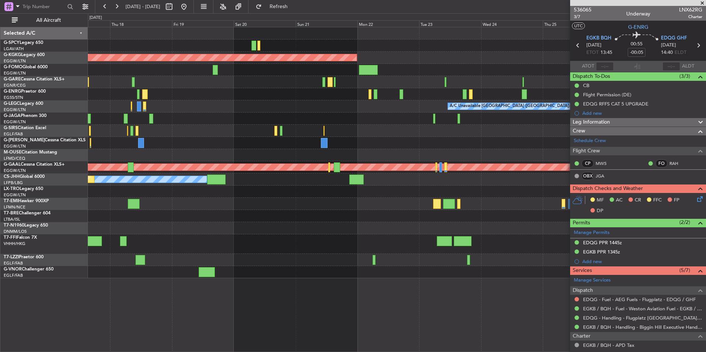
click at [219, 247] on div at bounding box center [397, 245] width 618 height 20
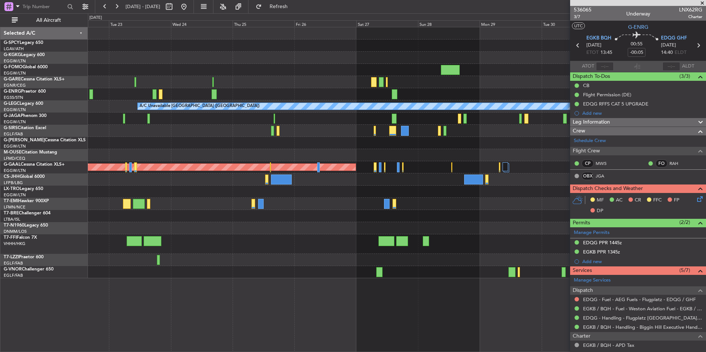
click at [119, 245] on div "AOG Maint Istanbul (Ataturk) A/C Unavailable London (Luton) Planned Maint Dusse…" at bounding box center [397, 152] width 618 height 251
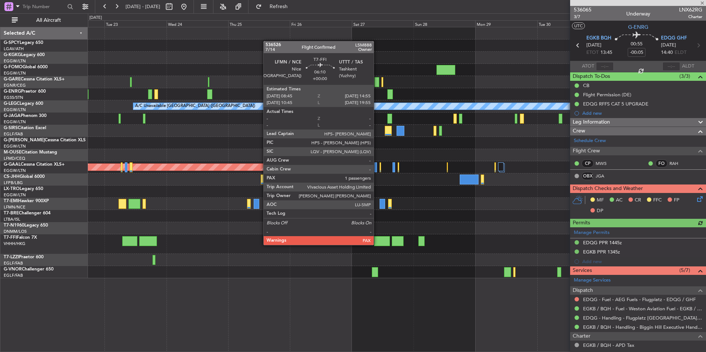
click at [377, 245] on div at bounding box center [382, 241] width 16 height 10
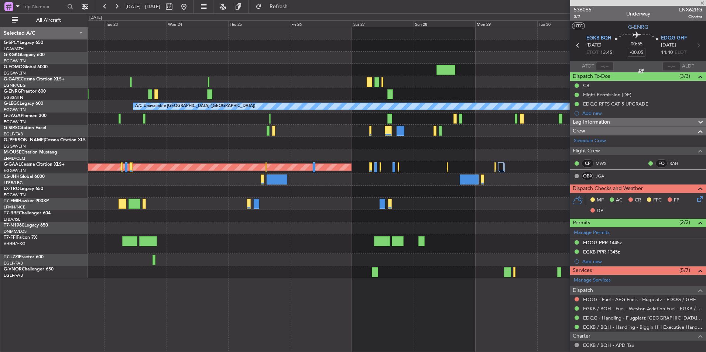
type input "1"
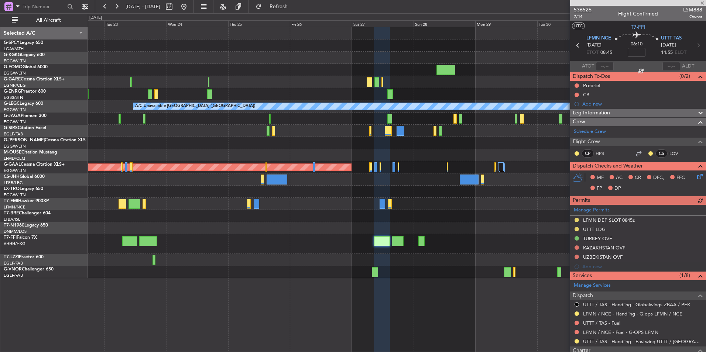
click at [589, 11] on span "536526" at bounding box center [583, 10] width 18 height 8
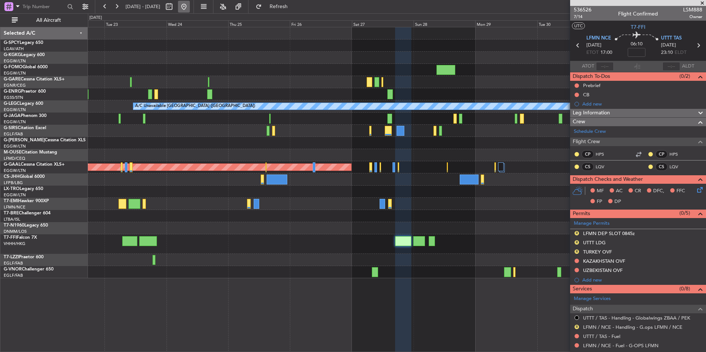
click at [190, 11] on button at bounding box center [184, 7] width 12 height 12
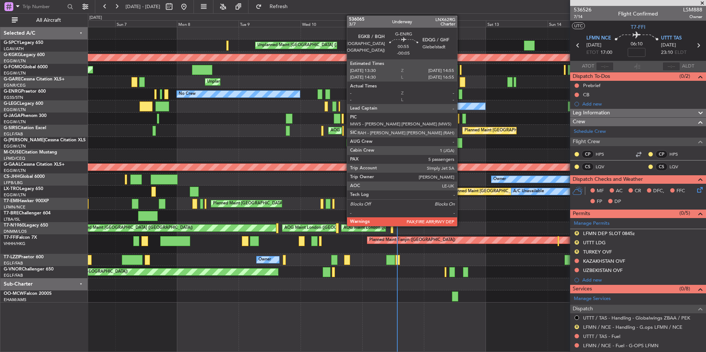
click at [461, 96] on div at bounding box center [461, 94] width 4 height 10
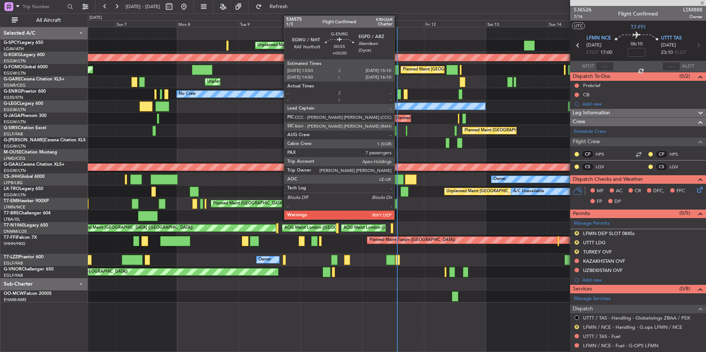
type input "-00:05"
type input "5"
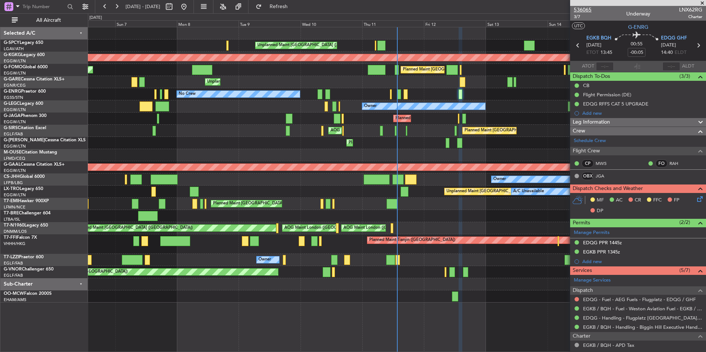
click at [588, 11] on span "536065" at bounding box center [583, 10] width 18 height 8
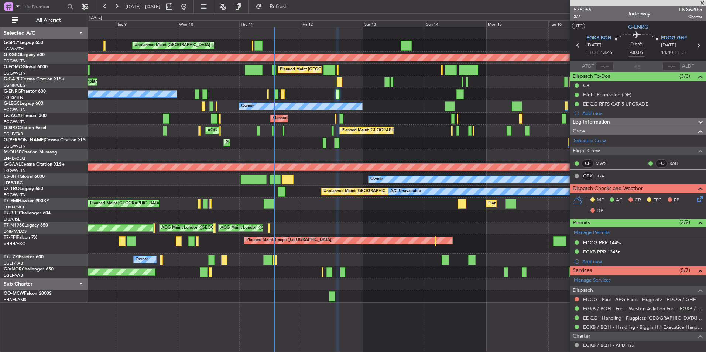
click at [332, 88] on div "Unplanned Maint Athens (Eleftherios Venizelos Intl) AOG Maint Istanbul (Ataturk…" at bounding box center [397, 165] width 618 height 276
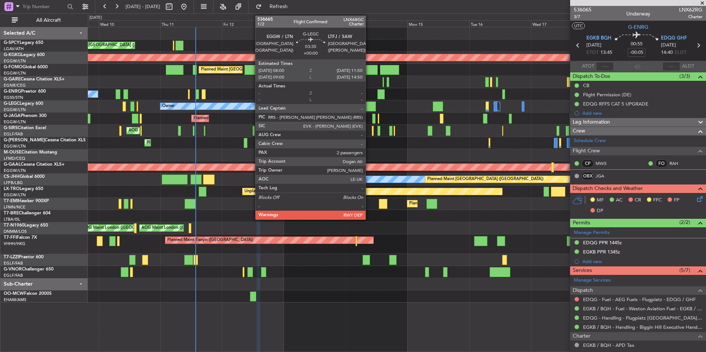
click at [369, 109] on div at bounding box center [371, 107] width 10 height 10
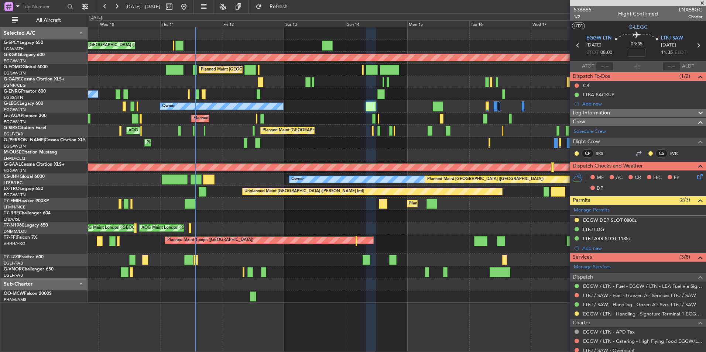
click at [701, 5] on span at bounding box center [702, 3] width 7 height 7
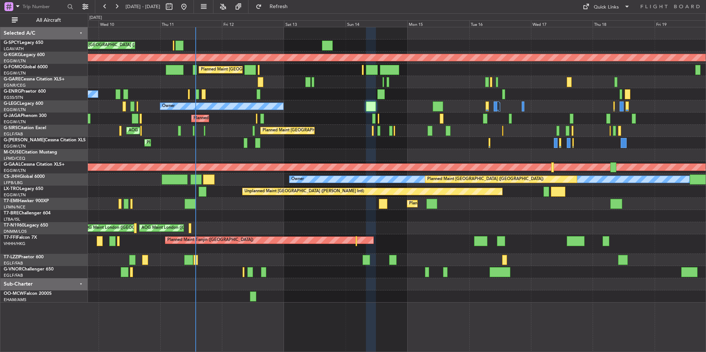
type input "0"
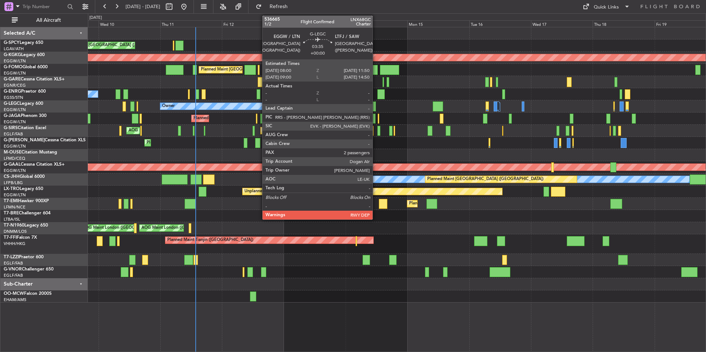
click at [376, 106] on div at bounding box center [371, 107] width 10 height 10
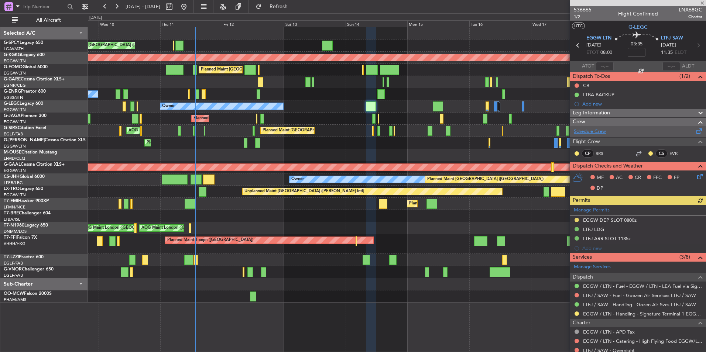
click at [597, 133] on link "Schedule Crew" at bounding box center [590, 131] width 32 height 7
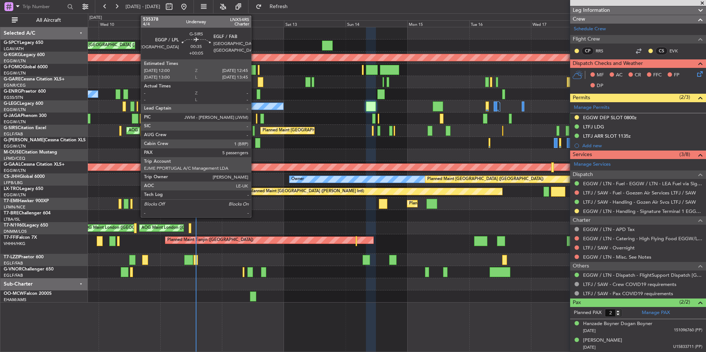
click at [254, 131] on div at bounding box center [254, 131] width 2 height 10
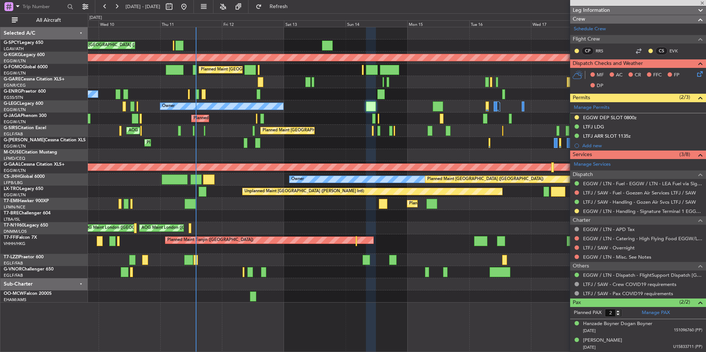
type input "+00:05"
type input "5"
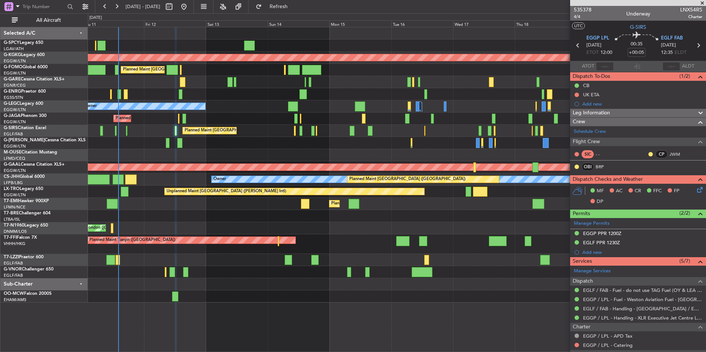
click at [294, 93] on div "Planned Maint [GEOGRAPHIC_DATA] ([GEOGRAPHIC_DATA]) No Crew" at bounding box center [397, 94] width 618 height 12
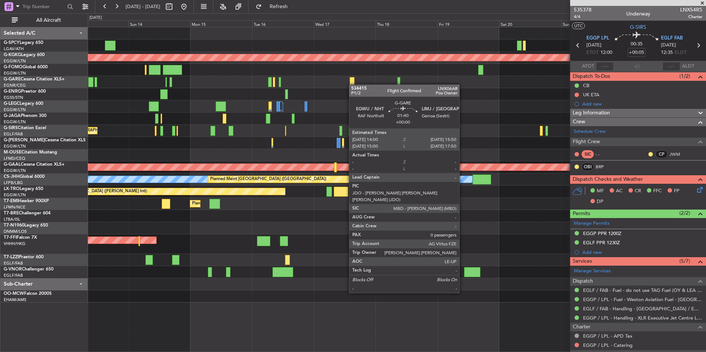
click at [352, 85] on div "AOG Maint [GEOGRAPHIC_DATA] (Ataturk) Planned Maint [GEOGRAPHIC_DATA] ([GEOGRAP…" at bounding box center [397, 165] width 618 height 276
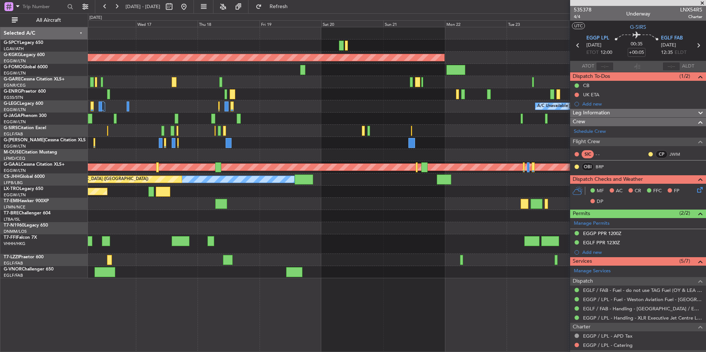
click at [290, 86] on div "AOG Maint [GEOGRAPHIC_DATA] (Ataturk) A/C Unavailable [GEOGRAPHIC_DATA] ([GEOGR…" at bounding box center [397, 152] width 618 height 251
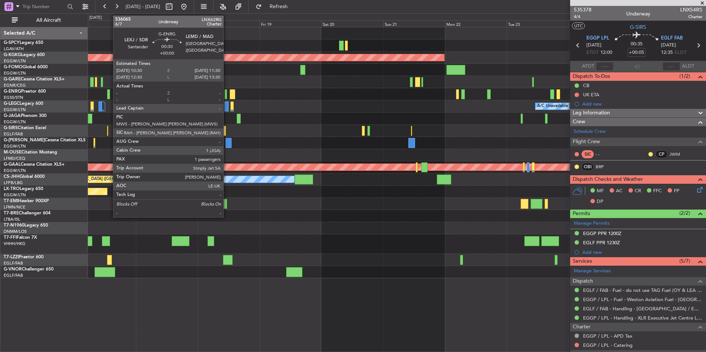
click at [227, 95] on div at bounding box center [226, 94] width 3 height 10
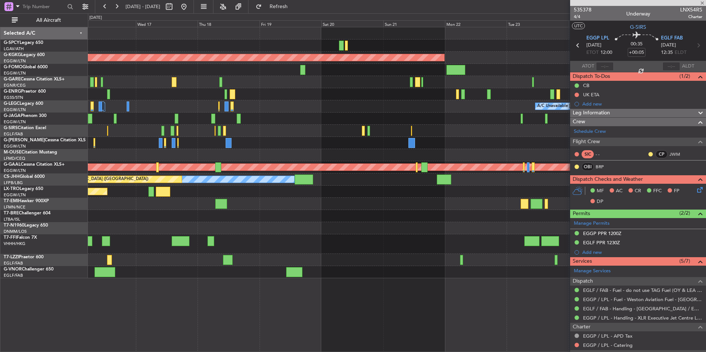
type input "1"
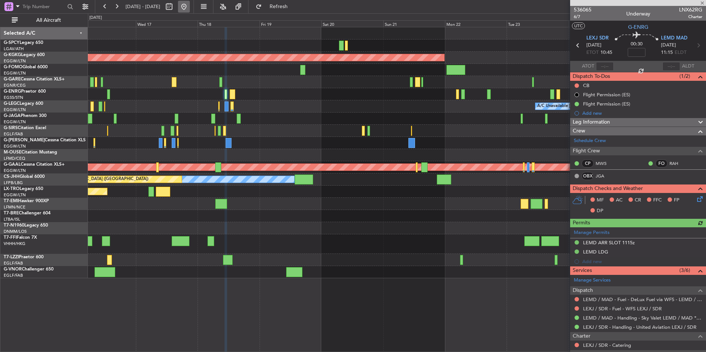
click at [190, 11] on button at bounding box center [184, 7] width 12 height 12
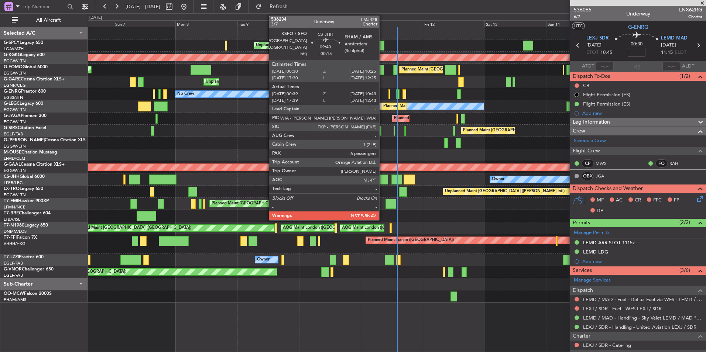
click at [383, 182] on div at bounding box center [375, 180] width 26 height 10
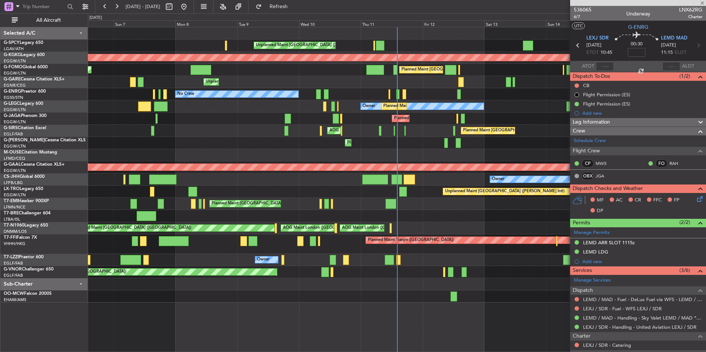
type input "-00:15"
type input "00:49"
type input "10:38"
type input "6"
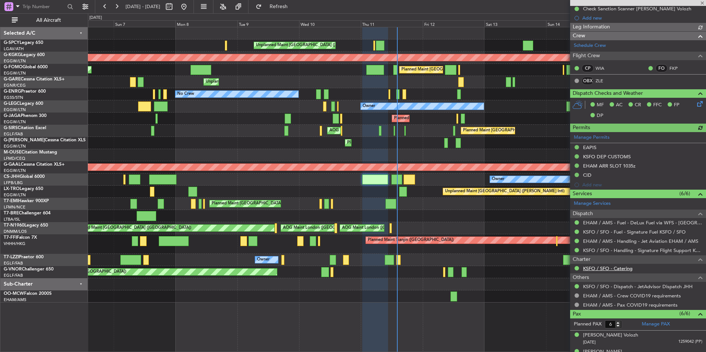
scroll to position [201, 0]
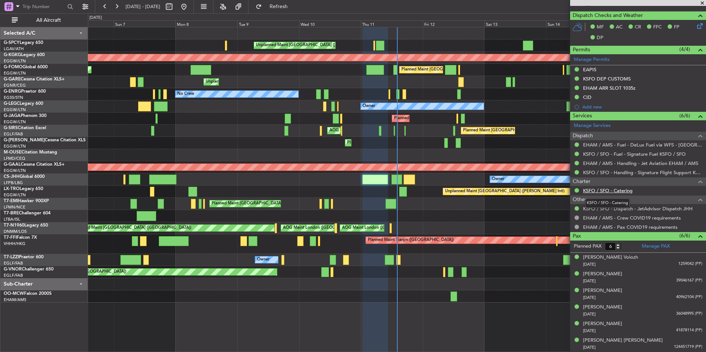
click at [619, 190] on link "KSFO / SFO - Catering" at bounding box center [607, 191] width 49 height 6
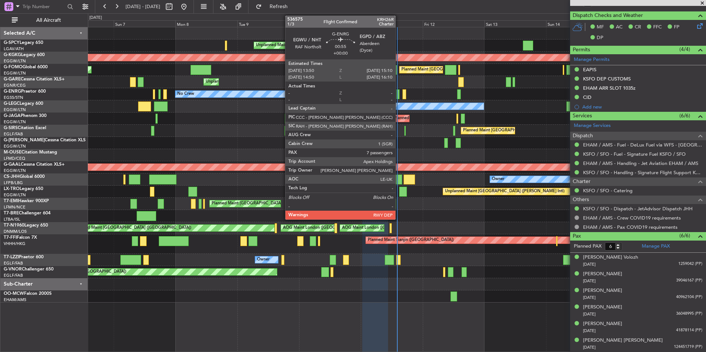
click at [399, 98] on div at bounding box center [398, 94] width 4 height 10
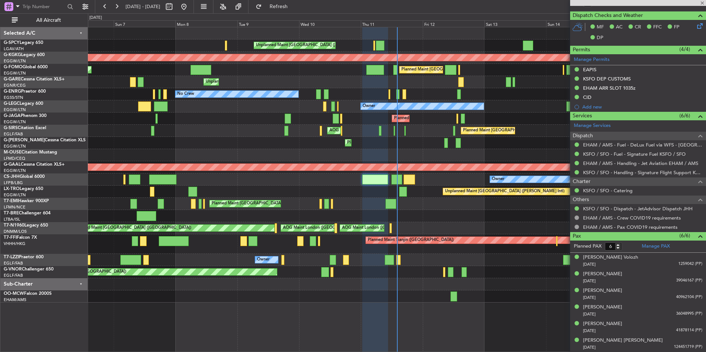
type input "7"
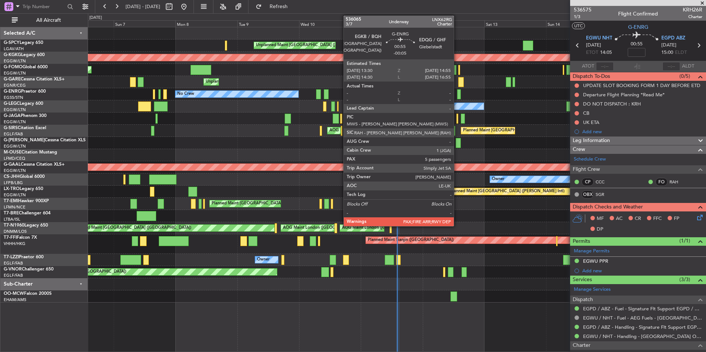
click at [457, 98] on div at bounding box center [459, 94] width 4 height 10
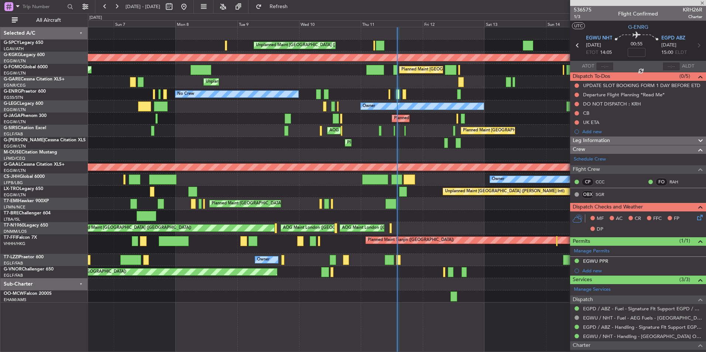
type input "-00:05"
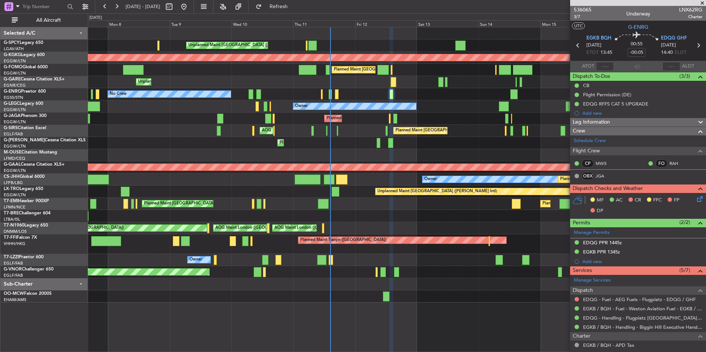
click at [420, 118] on div "Unplanned Maint [GEOGRAPHIC_DATA] ([PERSON_NAME] Intl) AOG Maint [GEOGRAPHIC_DA…" at bounding box center [397, 165] width 618 height 276
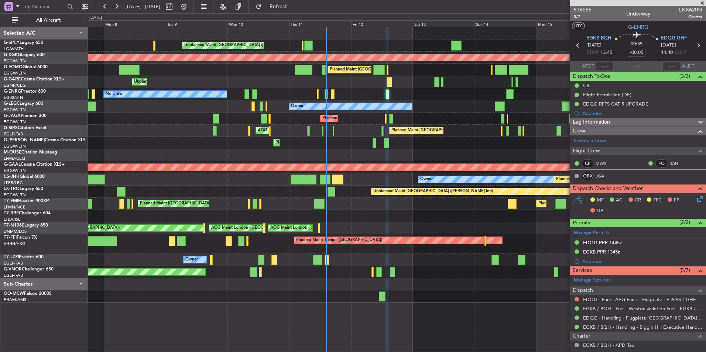
click at [416, 118] on div "Planned Maint [GEOGRAPHIC_DATA] ([GEOGRAPHIC_DATA])" at bounding box center [397, 119] width 618 height 12
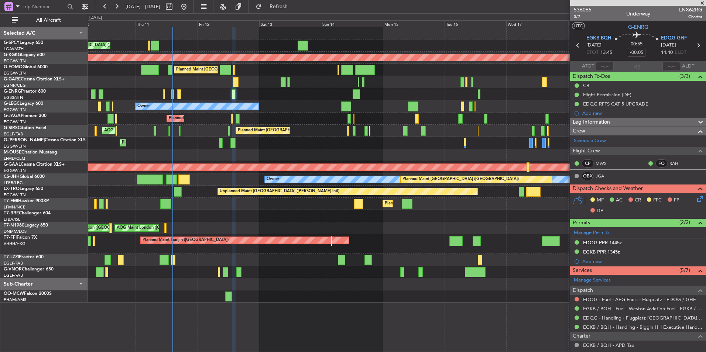
click at [355, 103] on div "Planned Maint [GEOGRAPHIC_DATA] ([GEOGRAPHIC_DATA]) Owner" at bounding box center [397, 106] width 618 height 12
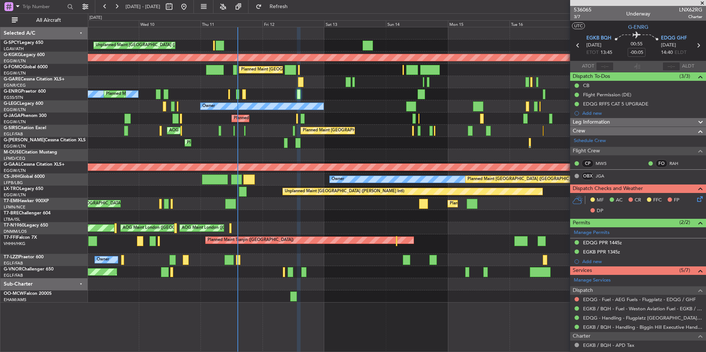
click at [447, 143] on div "Planned Maint [GEOGRAPHIC_DATA] ([GEOGRAPHIC_DATA])" at bounding box center [397, 143] width 618 height 12
click at [702, 2] on span at bounding box center [702, 3] width 7 height 7
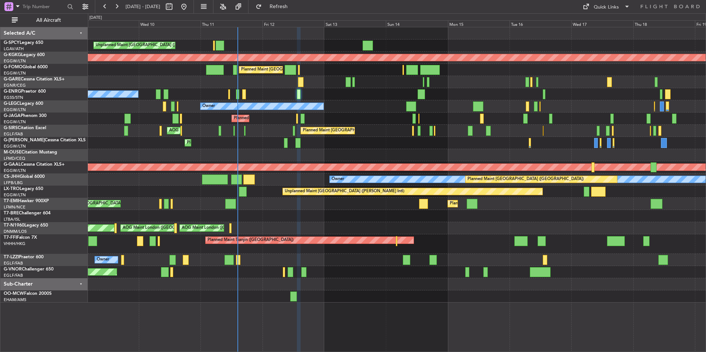
type input "0"
click at [606, 10] on div "Quick Links" at bounding box center [606, 7] width 25 height 7
click at [608, 26] on button "Trip Builder" at bounding box center [606, 25] width 55 height 18
